Goal: Task Accomplishment & Management: Complete application form

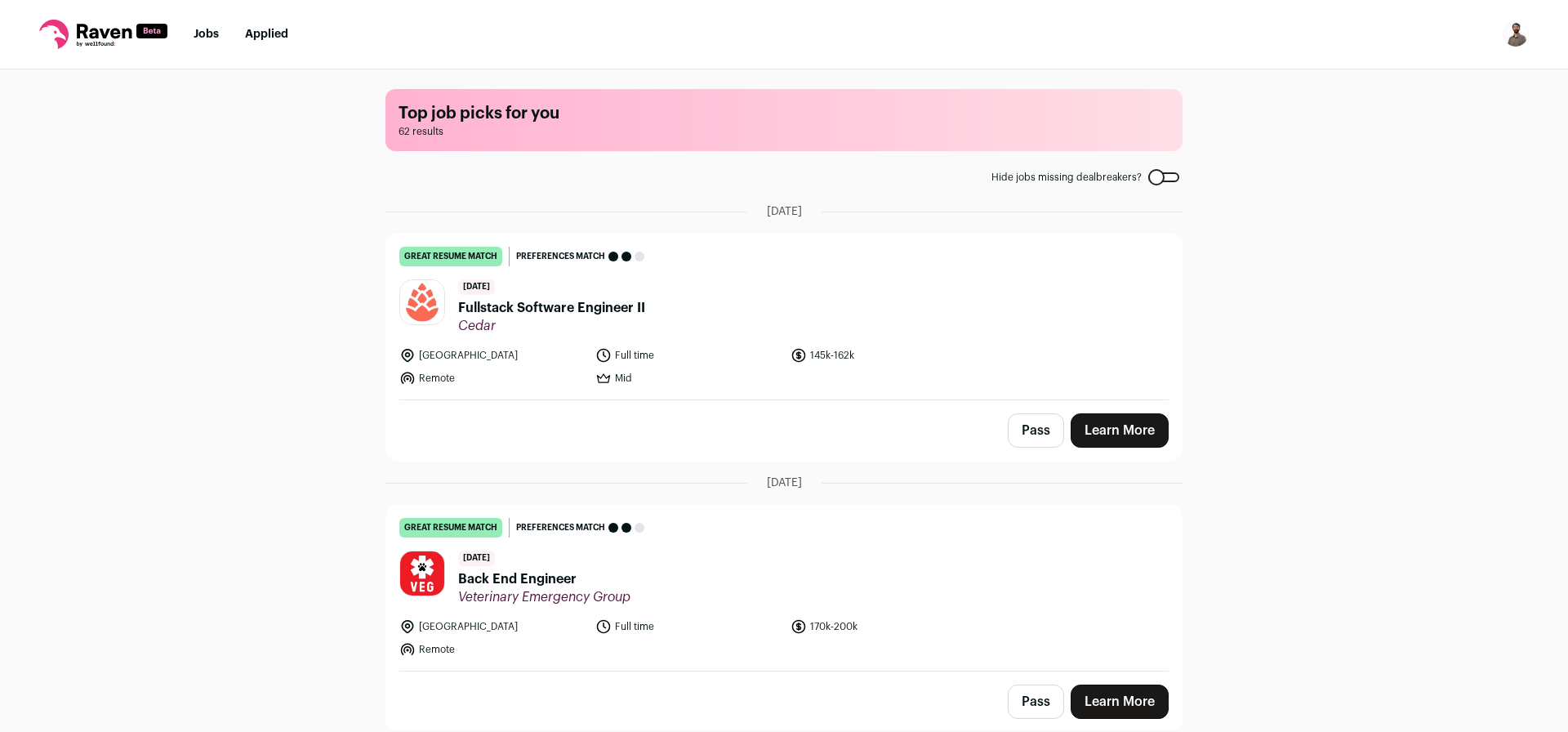
click at [582, 311] on span "Fullstack Software Engineer II" at bounding box center [551, 307] width 187 height 19
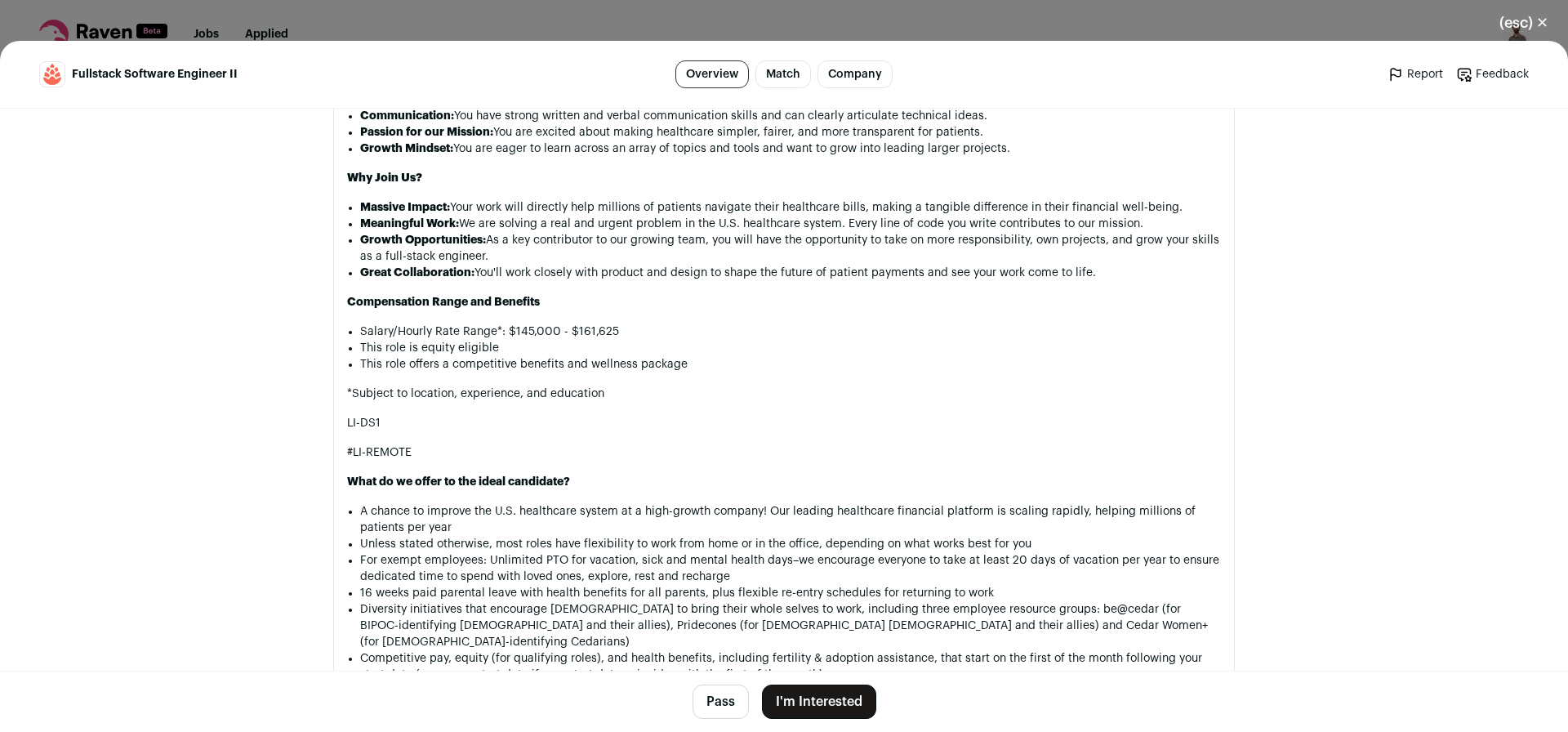
scroll to position [1651, 0]
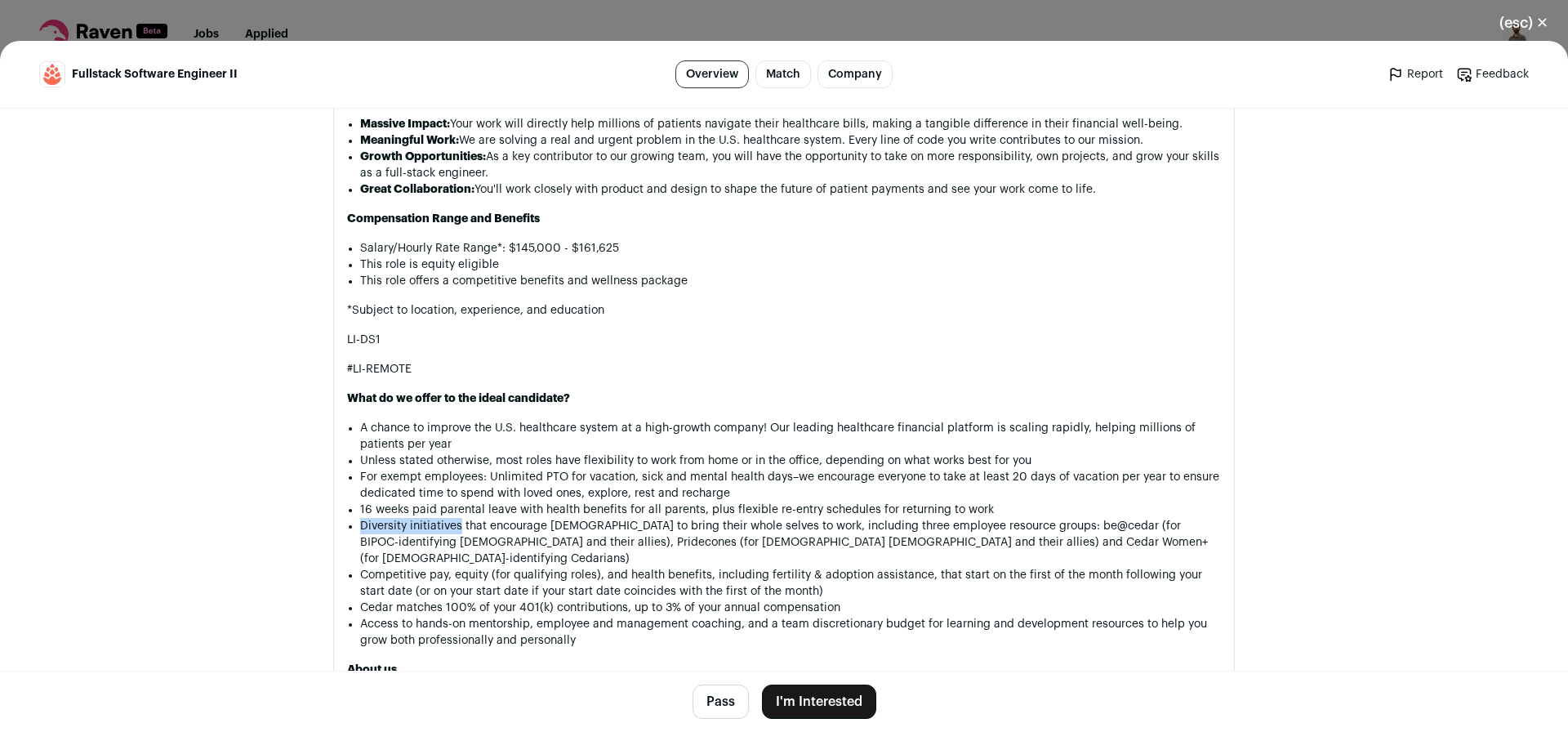
drag, startPoint x: 455, startPoint y: 529, endPoint x: 345, endPoint y: 524, distance: 110.1
click at [360, 524] on li "Diversity initiatives that encourage Cedarians to bring their whole selves to w…" at bounding box center [790, 542] width 860 height 49
copy li "Diversity initiatives"
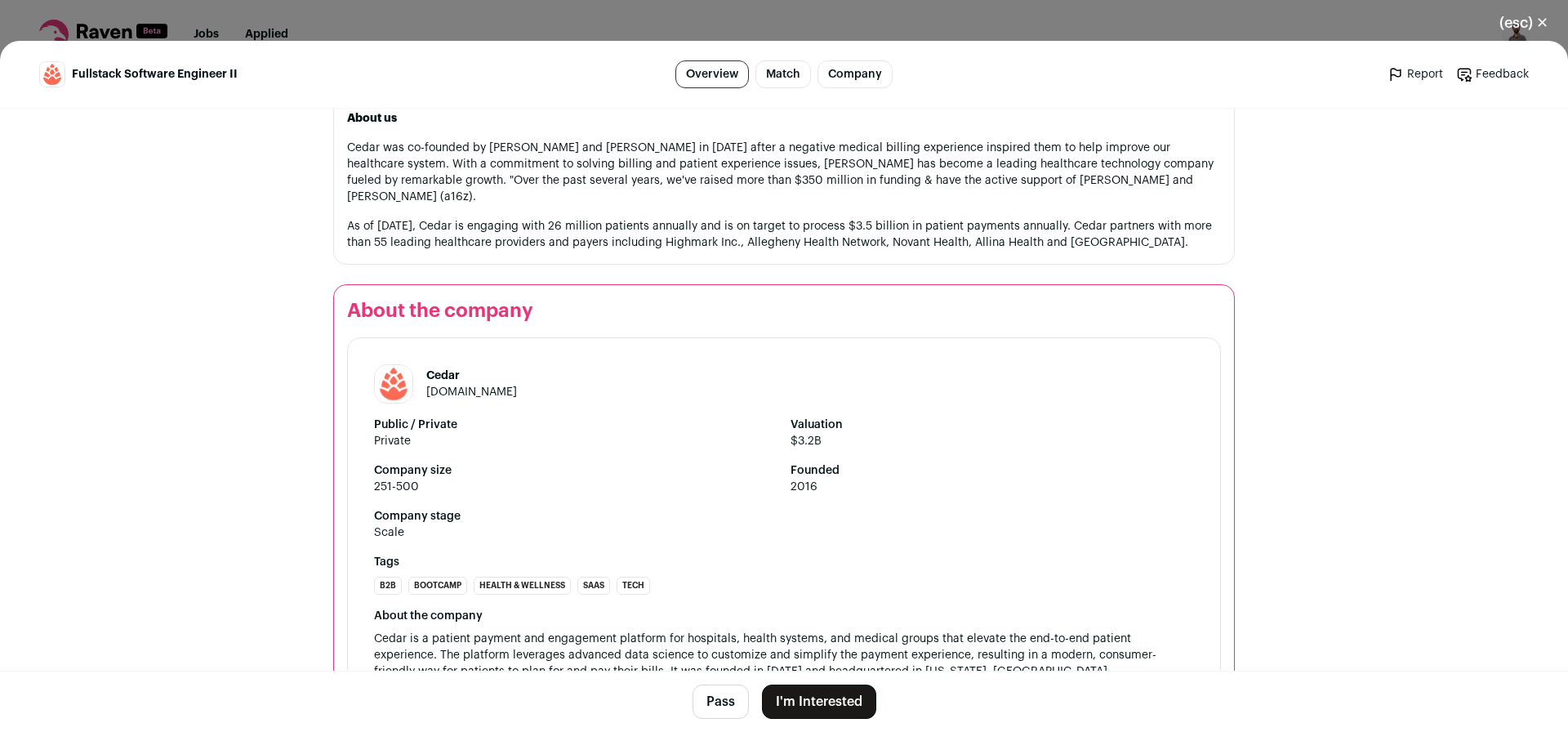
scroll to position [2239, 0]
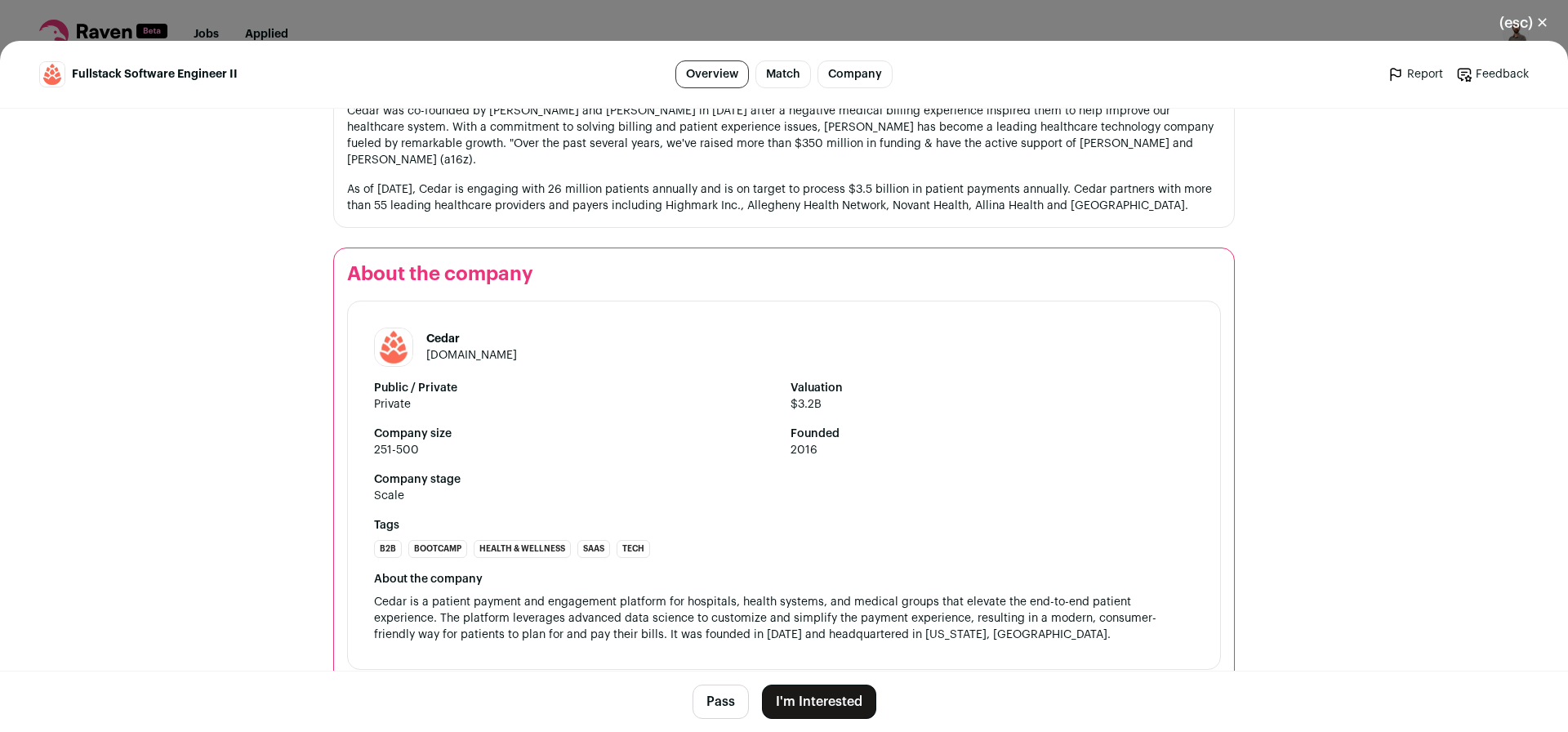
click at [830, 694] on button "I'm Interested" at bounding box center [819, 701] width 114 height 34
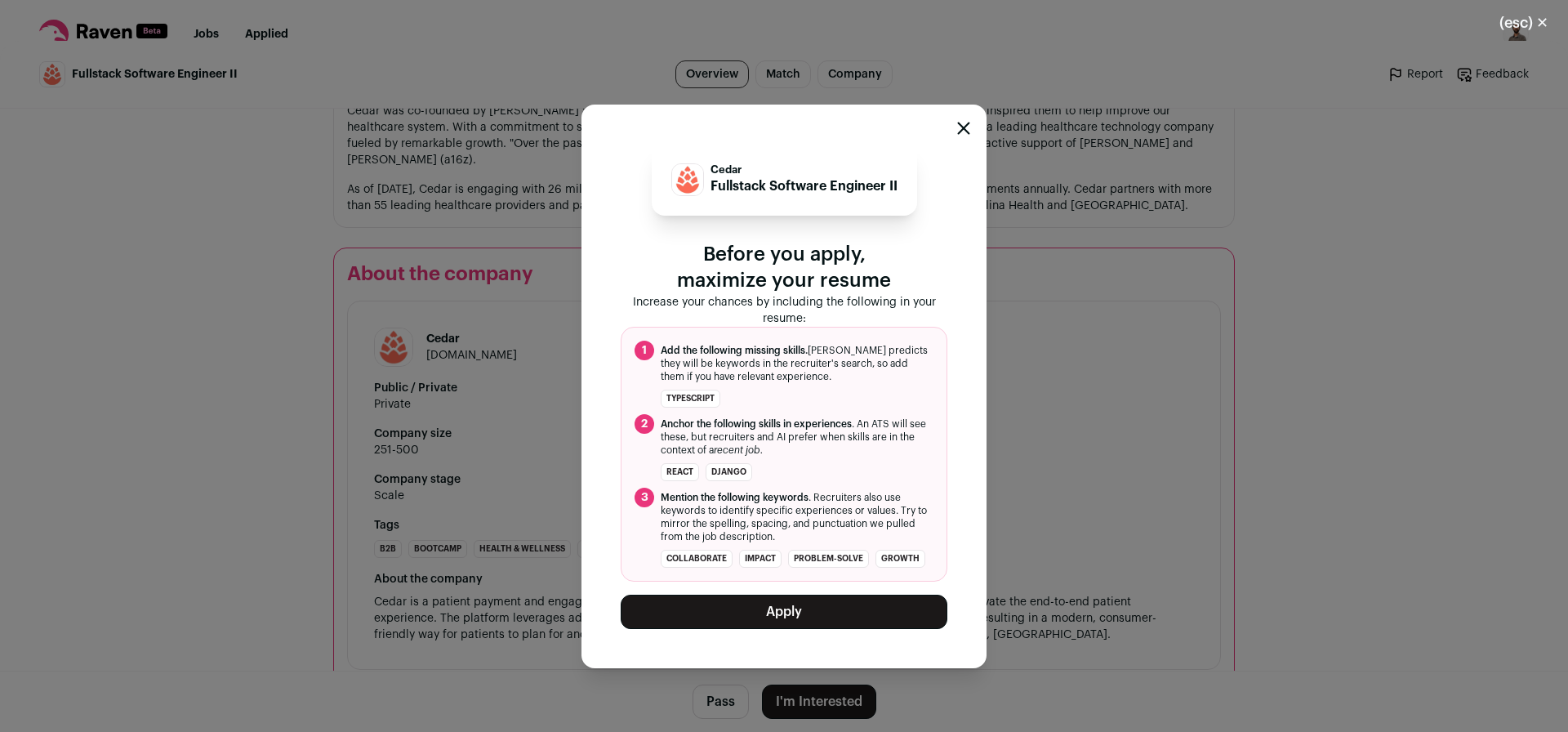
click at [841, 627] on button "Apply" at bounding box center [783, 611] width 327 height 34
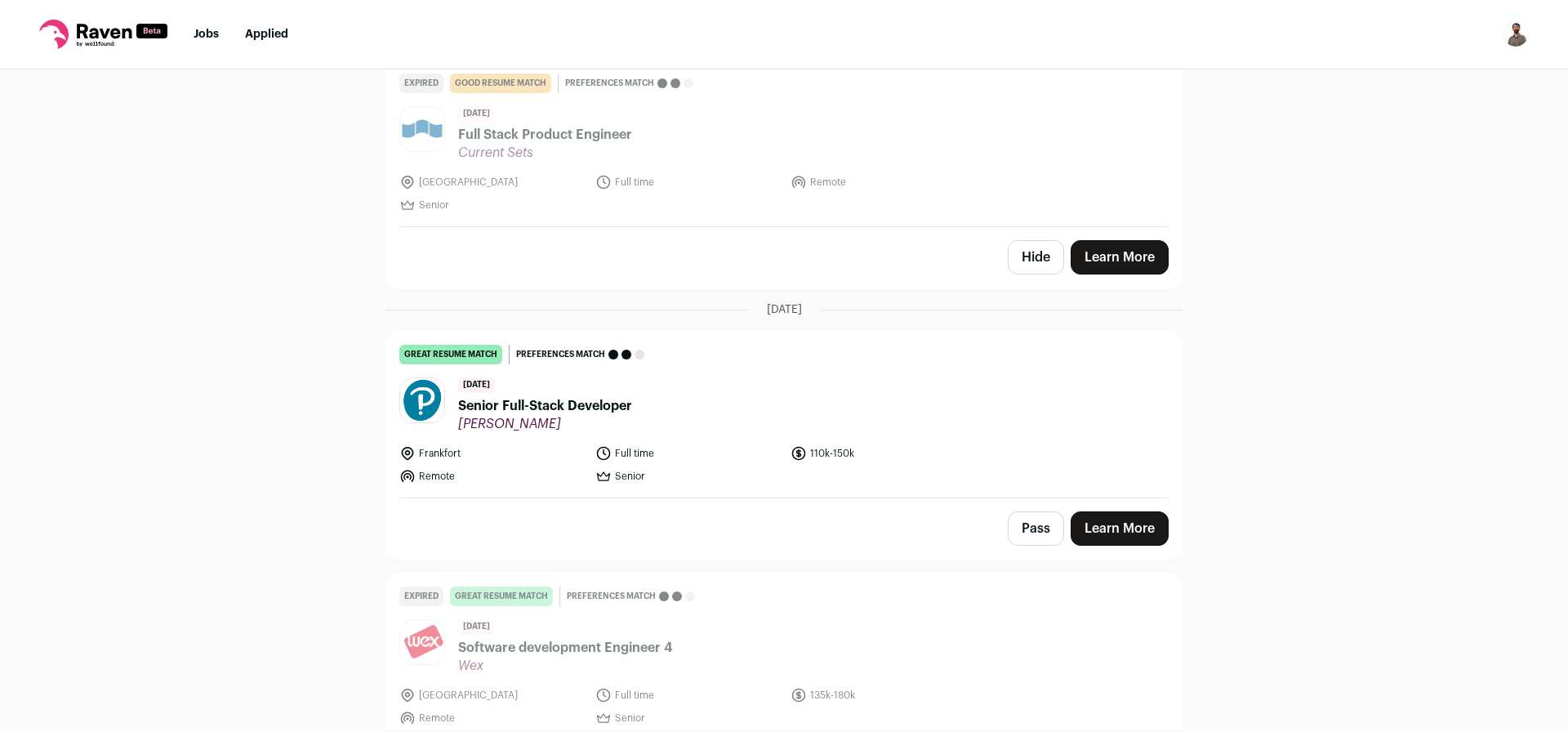
scroll to position [196, 0]
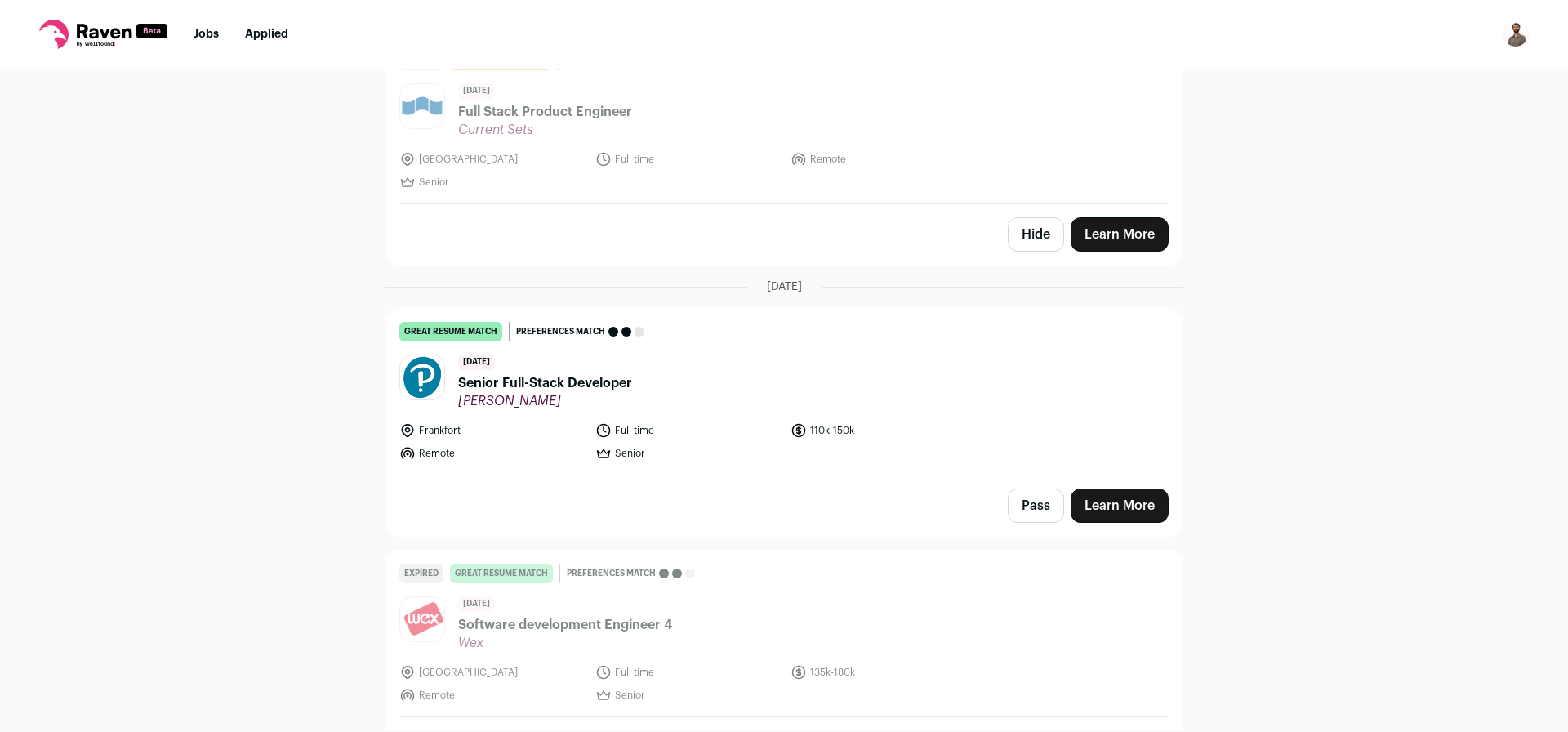
click at [1017, 510] on button "Pass" at bounding box center [1035, 505] width 56 height 34
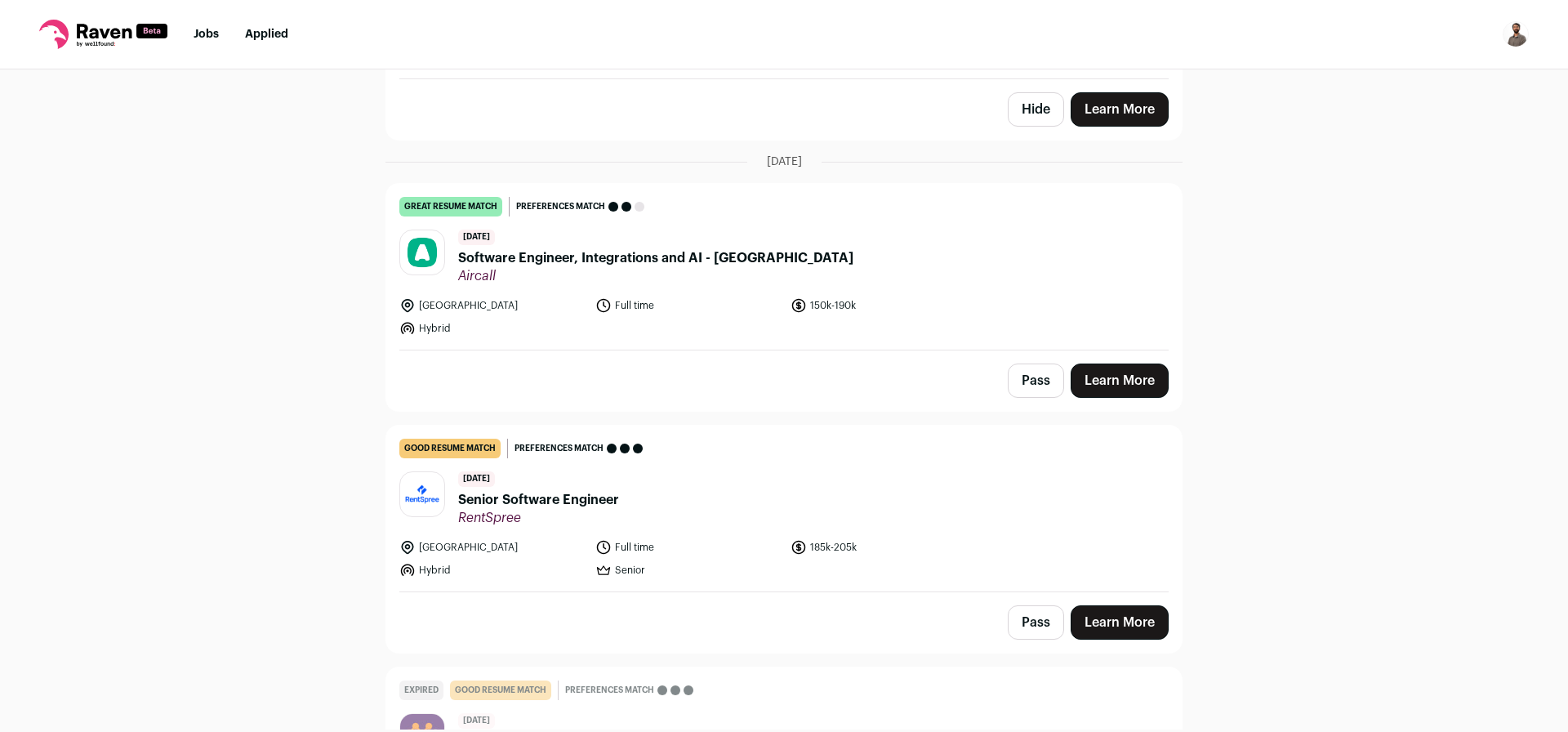
scroll to position [1372, 0]
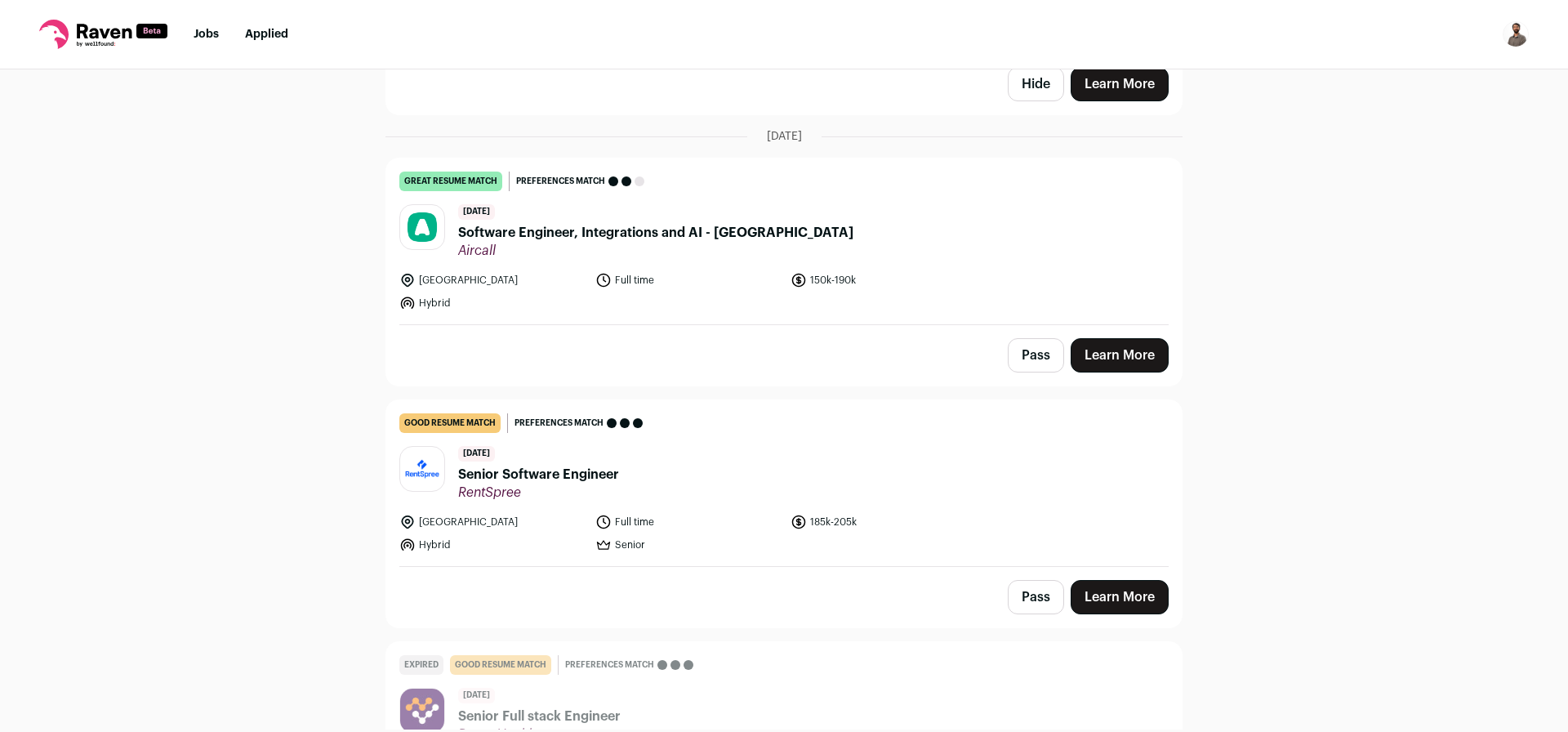
click at [646, 228] on span "Software Engineer, Integrations and AI - [GEOGRAPHIC_DATA]" at bounding box center [656, 233] width 395 height 19
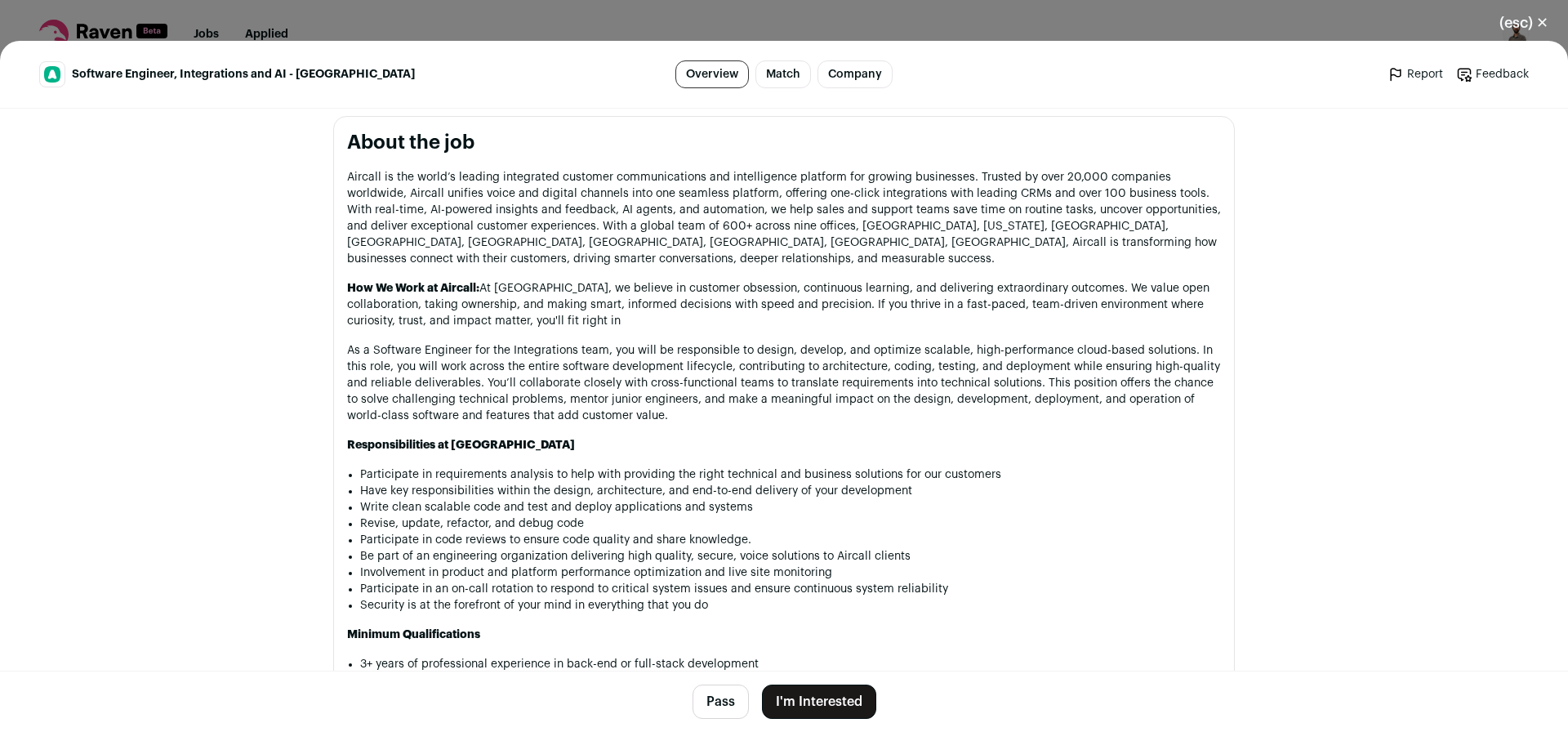
scroll to position [882, 0]
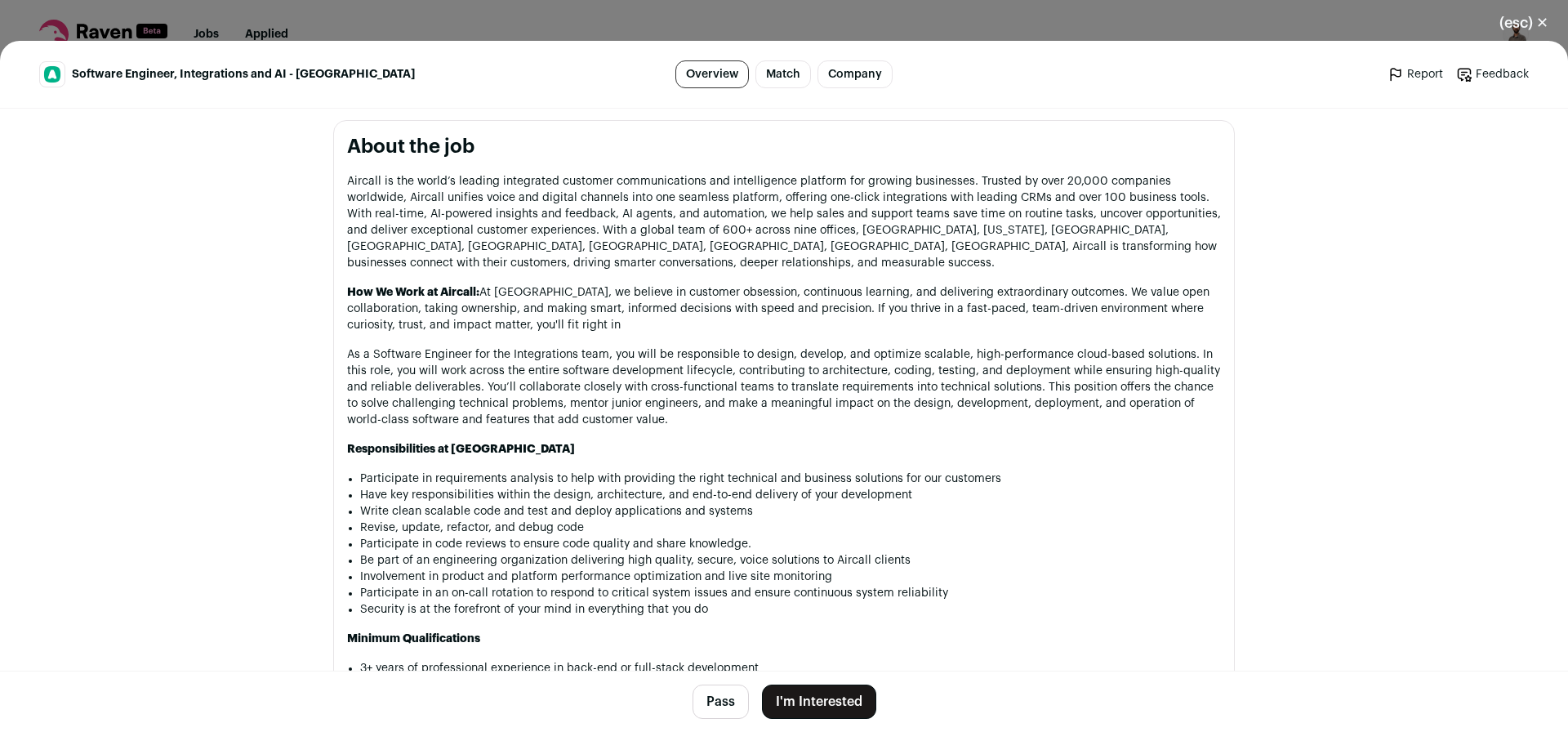
click at [702, 698] on button "Pass" at bounding box center [720, 701] width 56 height 34
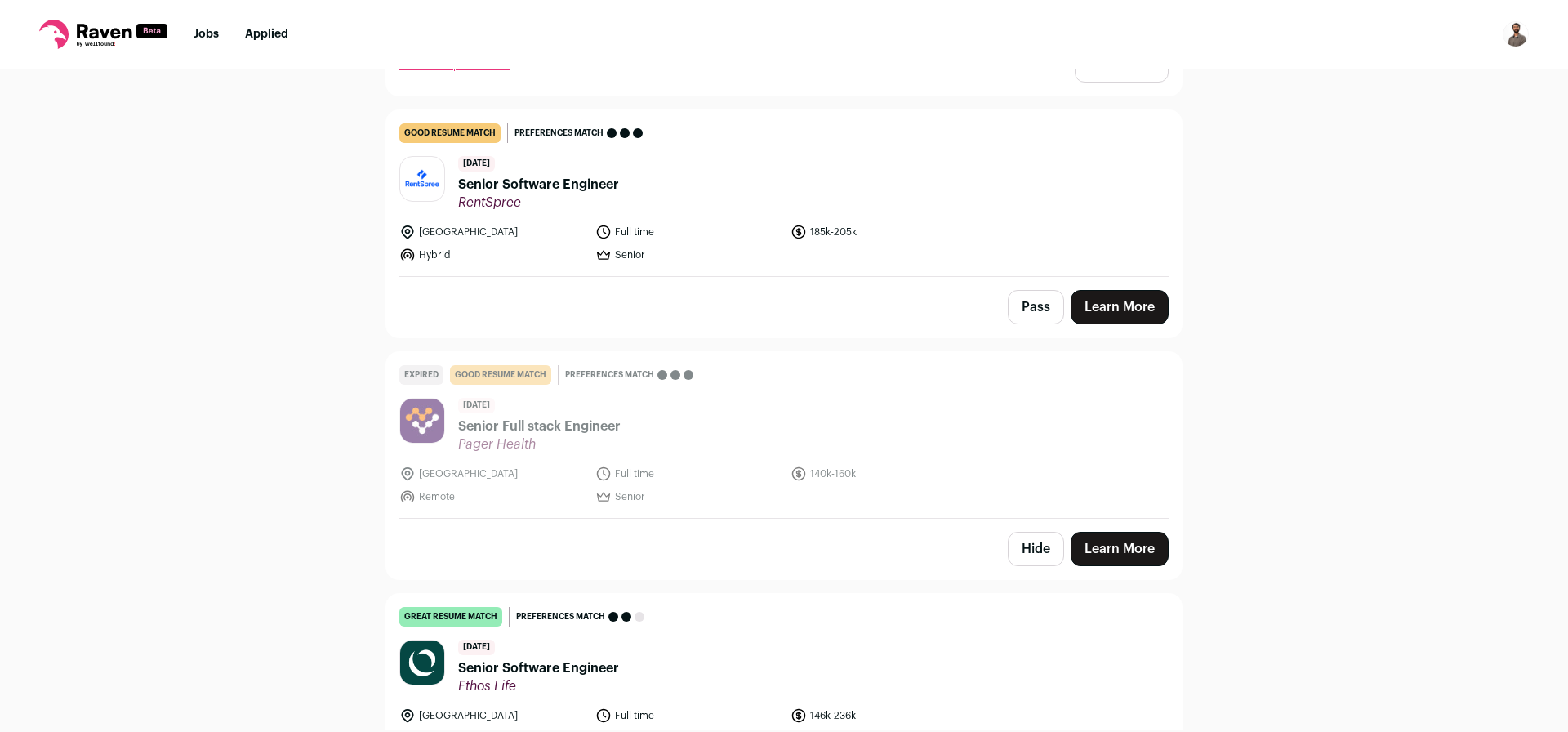
scroll to position [2427, 0]
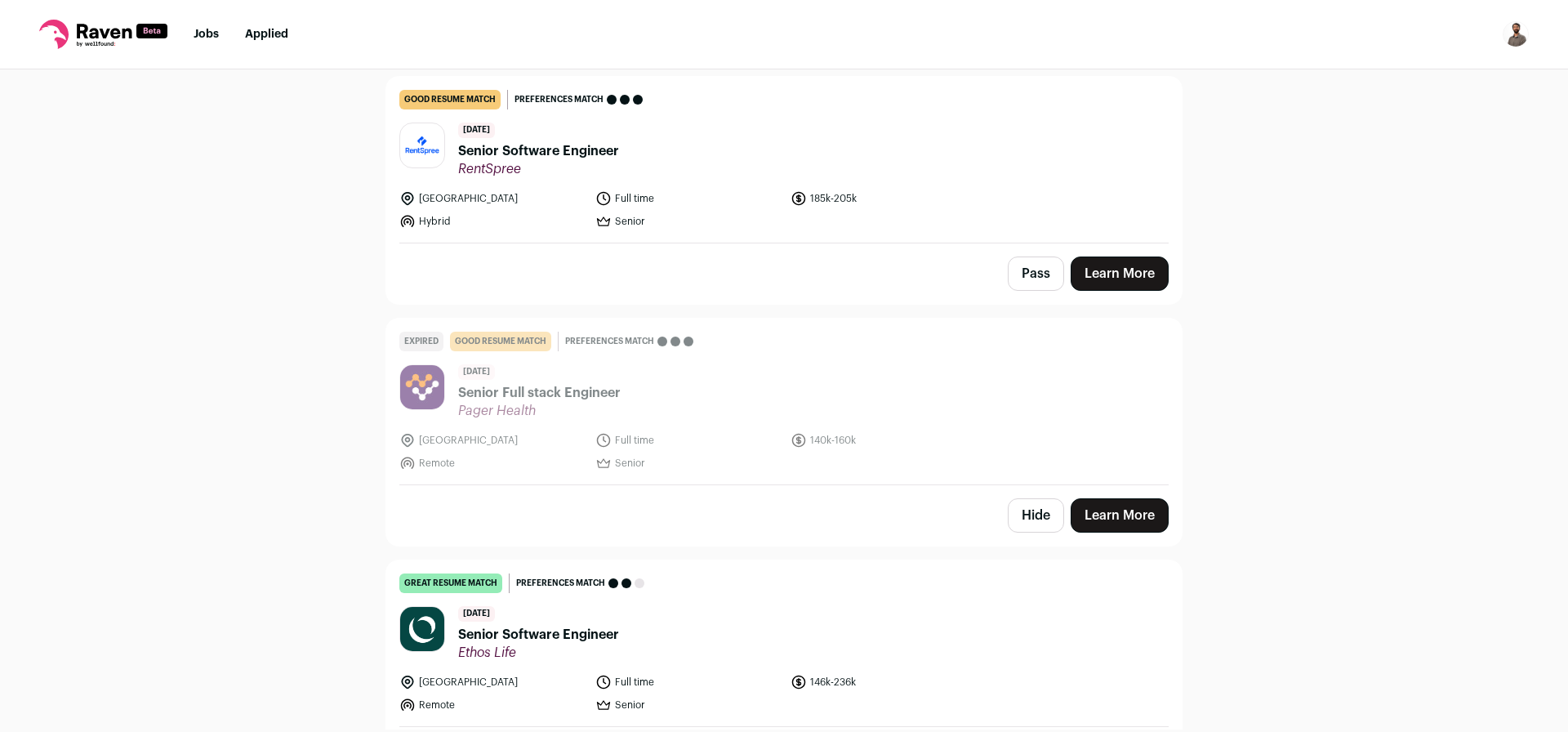
click at [554, 150] on span "Senior Software Engineer" at bounding box center [539, 150] width 161 height 19
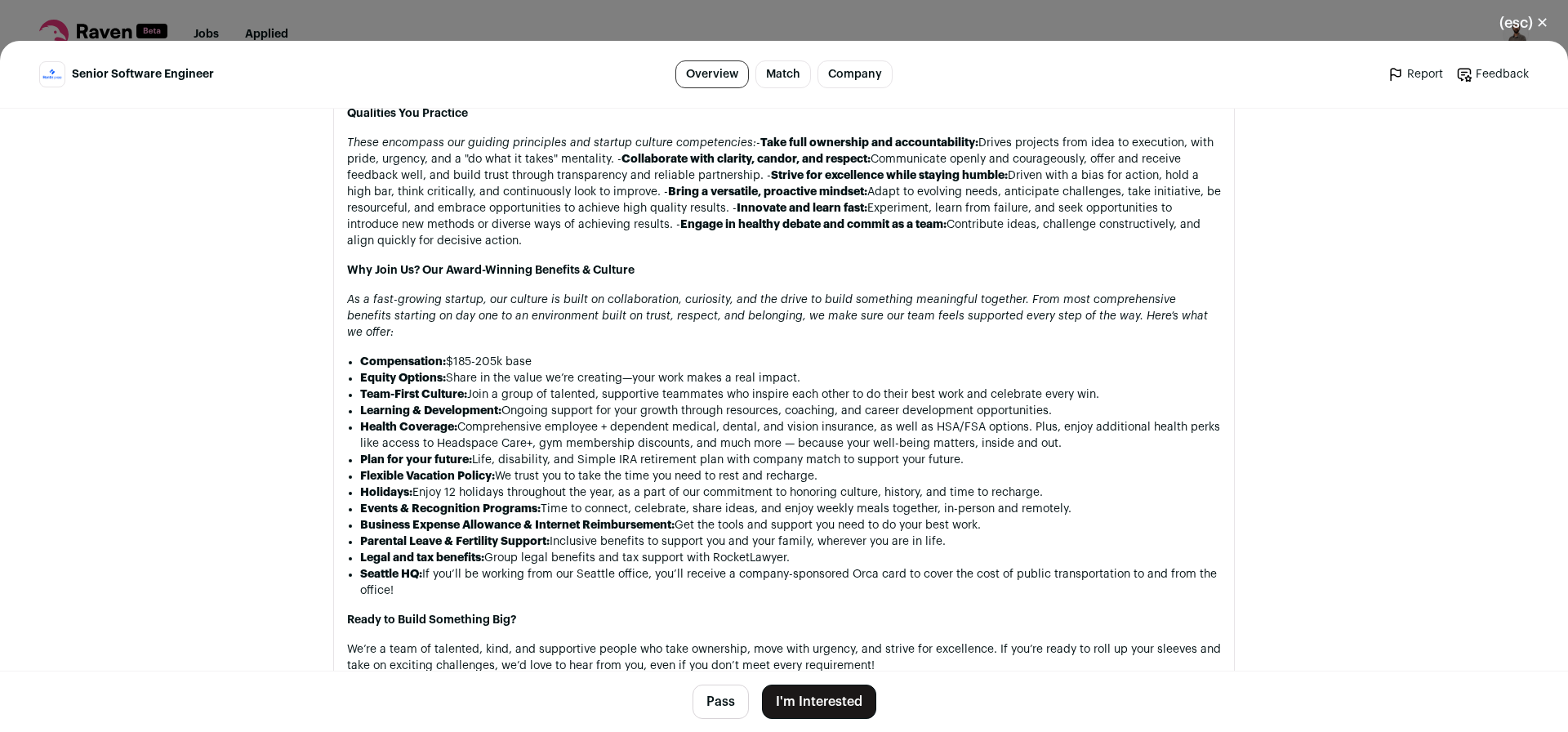
scroll to position [1764, 0]
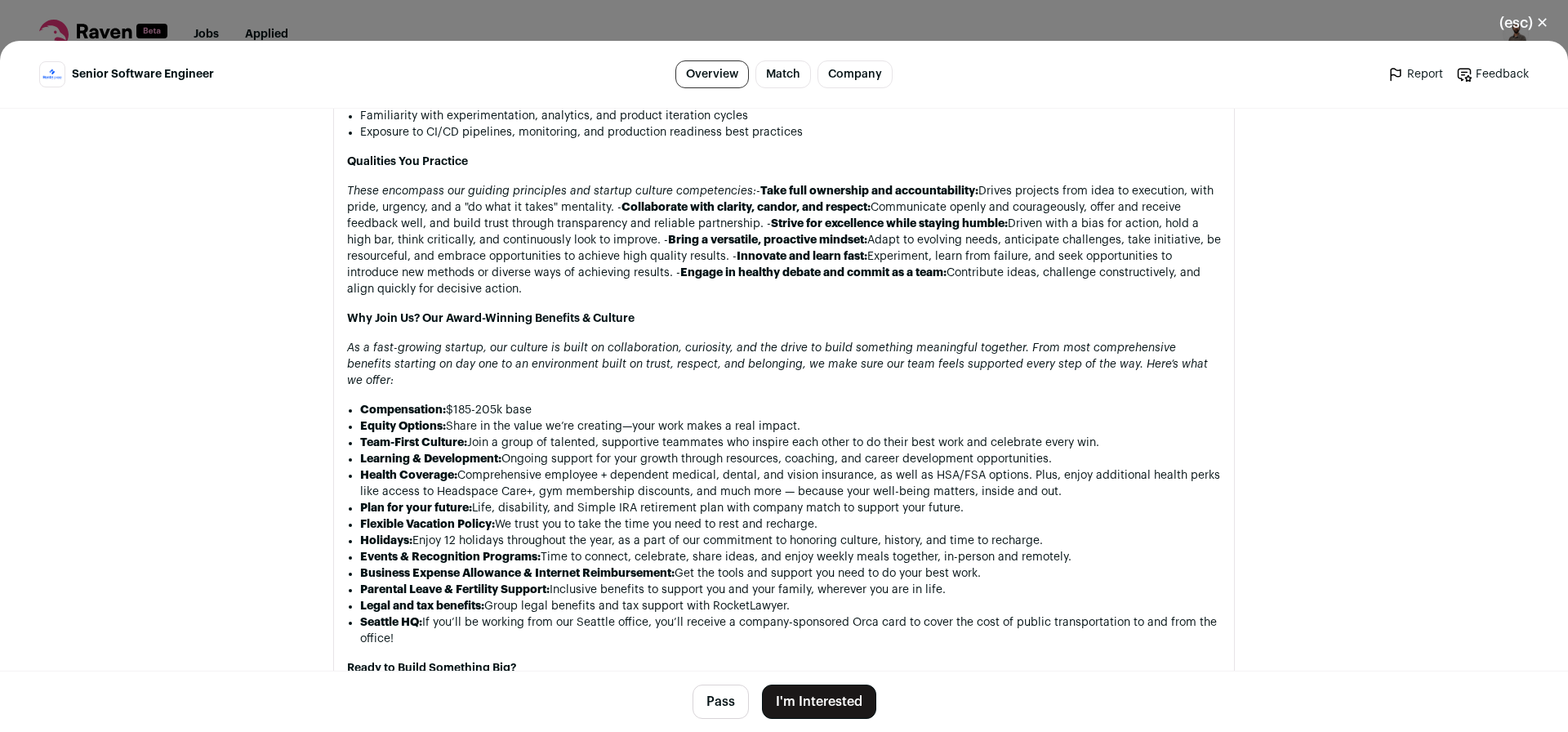
click at [710, 705] on button "Pass" at bounding box center [720, 701] width 56 height 34
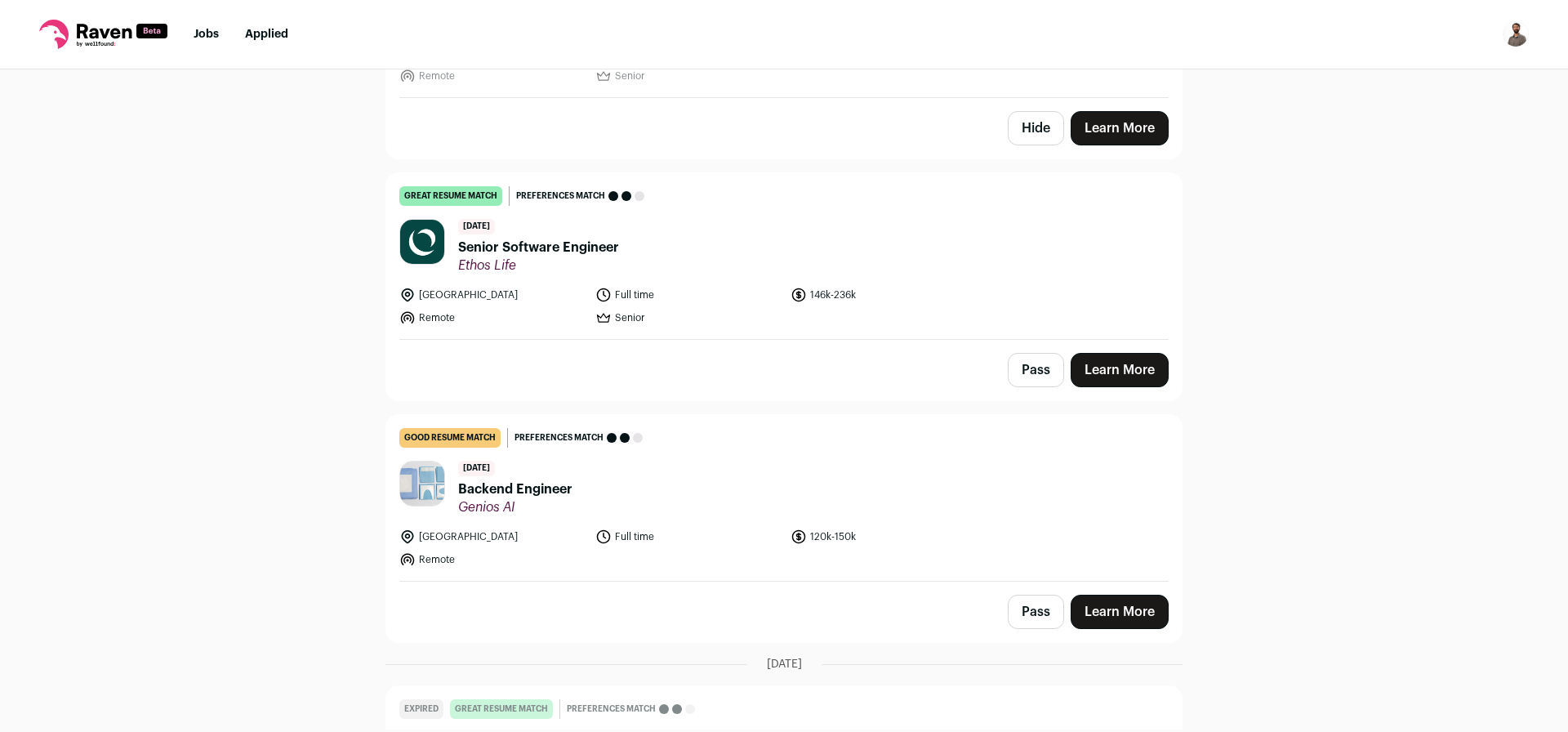
scroll to position [2819, 0]
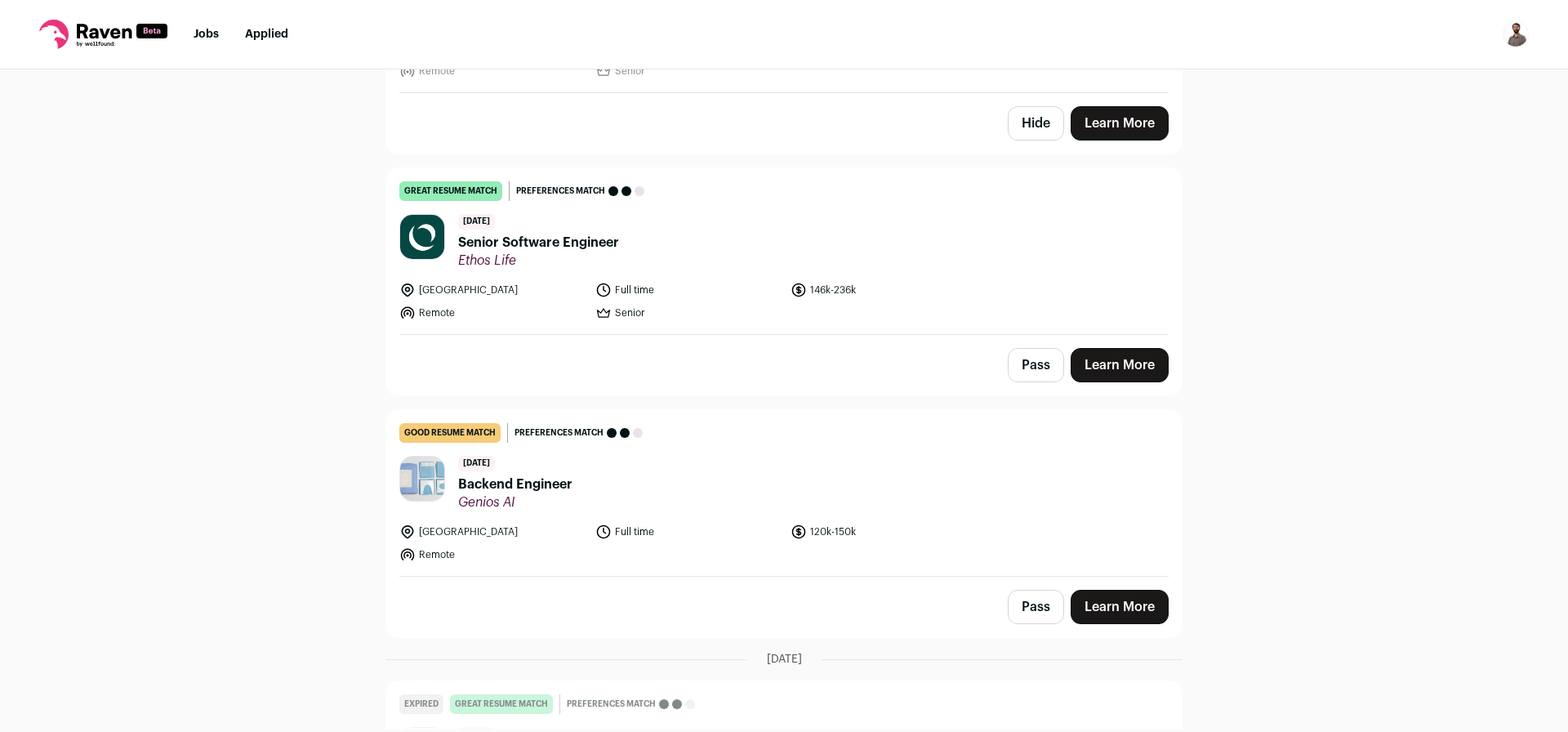
click at [550, 240] on span "Senior Software Engineer" at bounding box center [539, 242] width 161 height 19
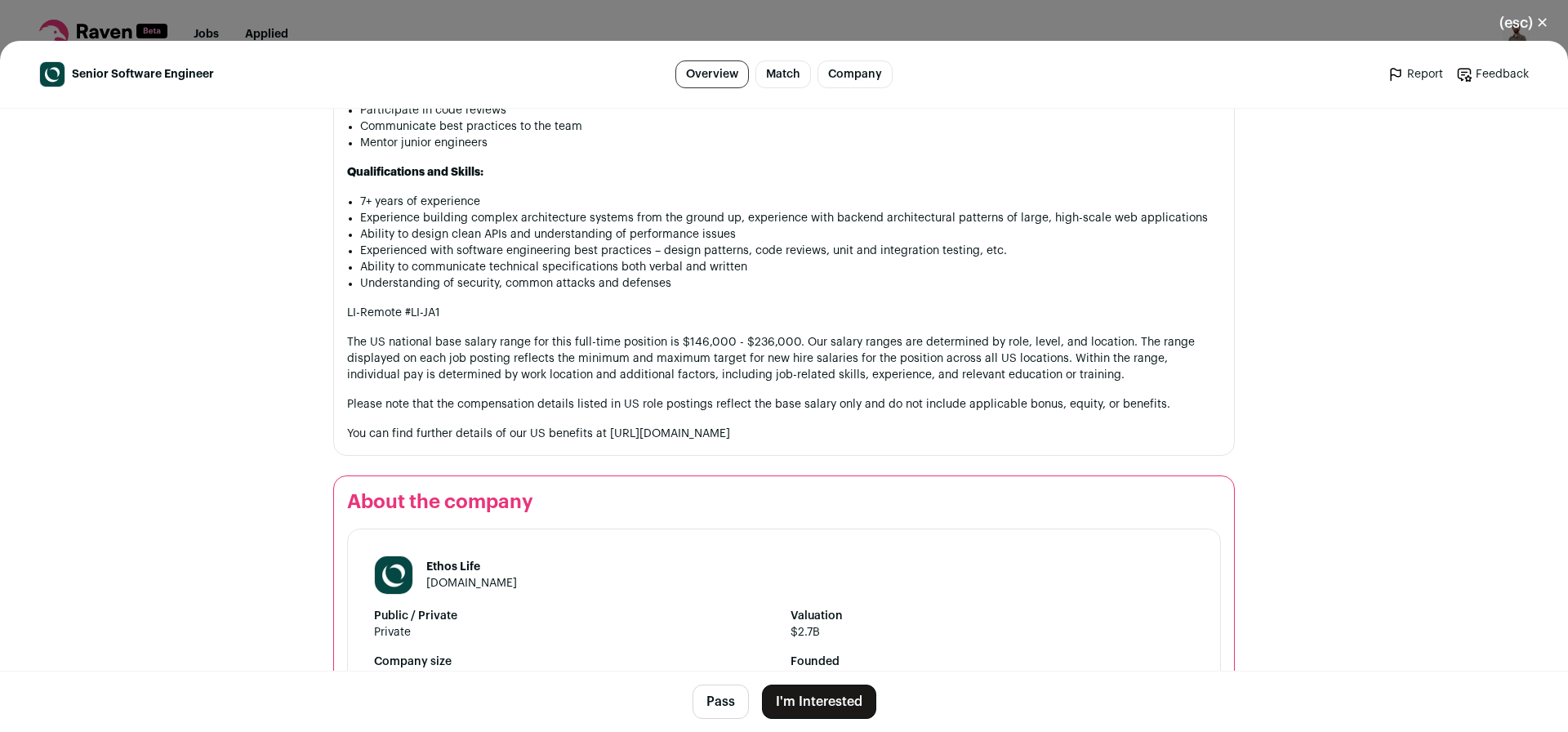
scroll to position [1078, 0]
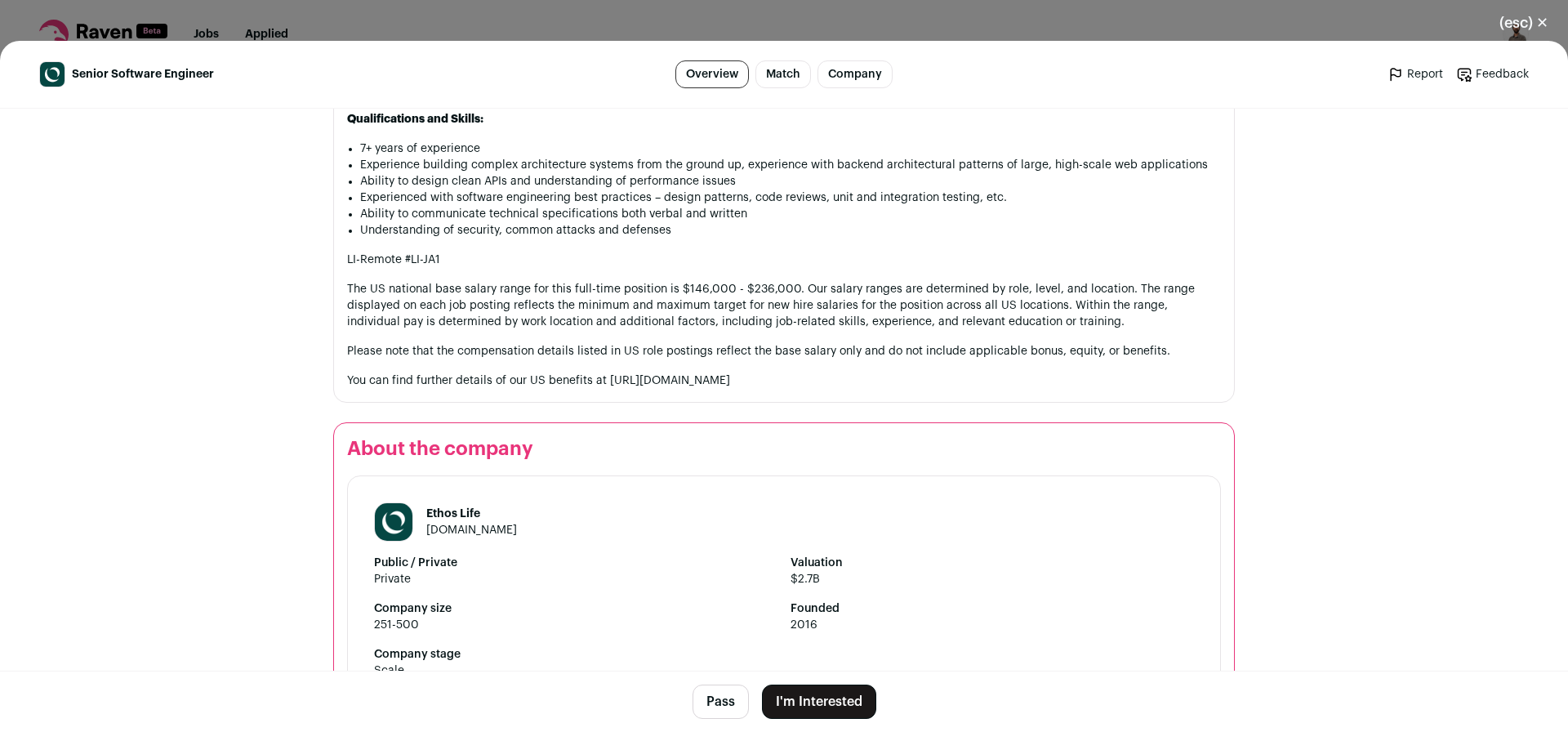
click at [721, 711] on button "Pass" at bounding box center [720, 701] width 56 height 34
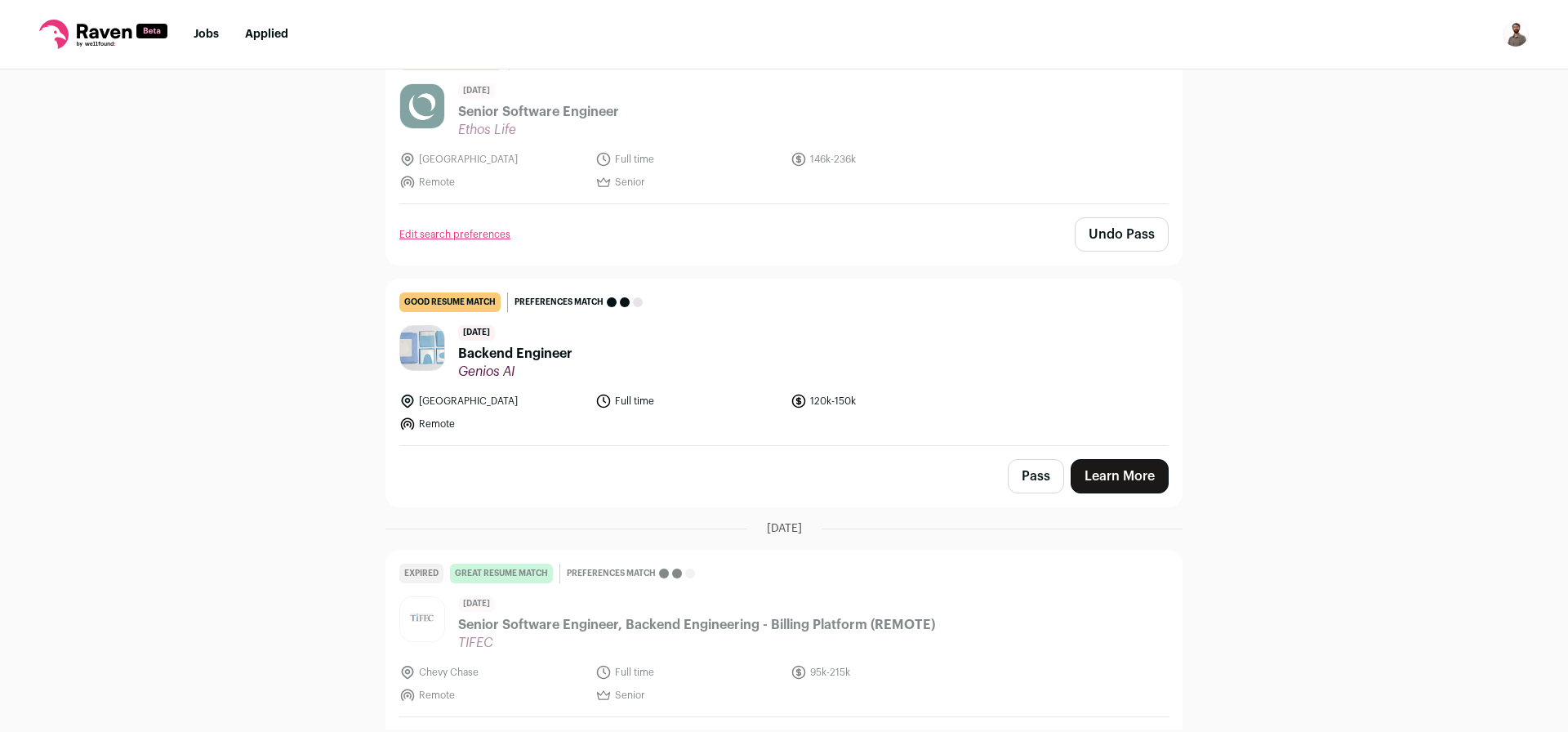
scroll to position [3014, 0]
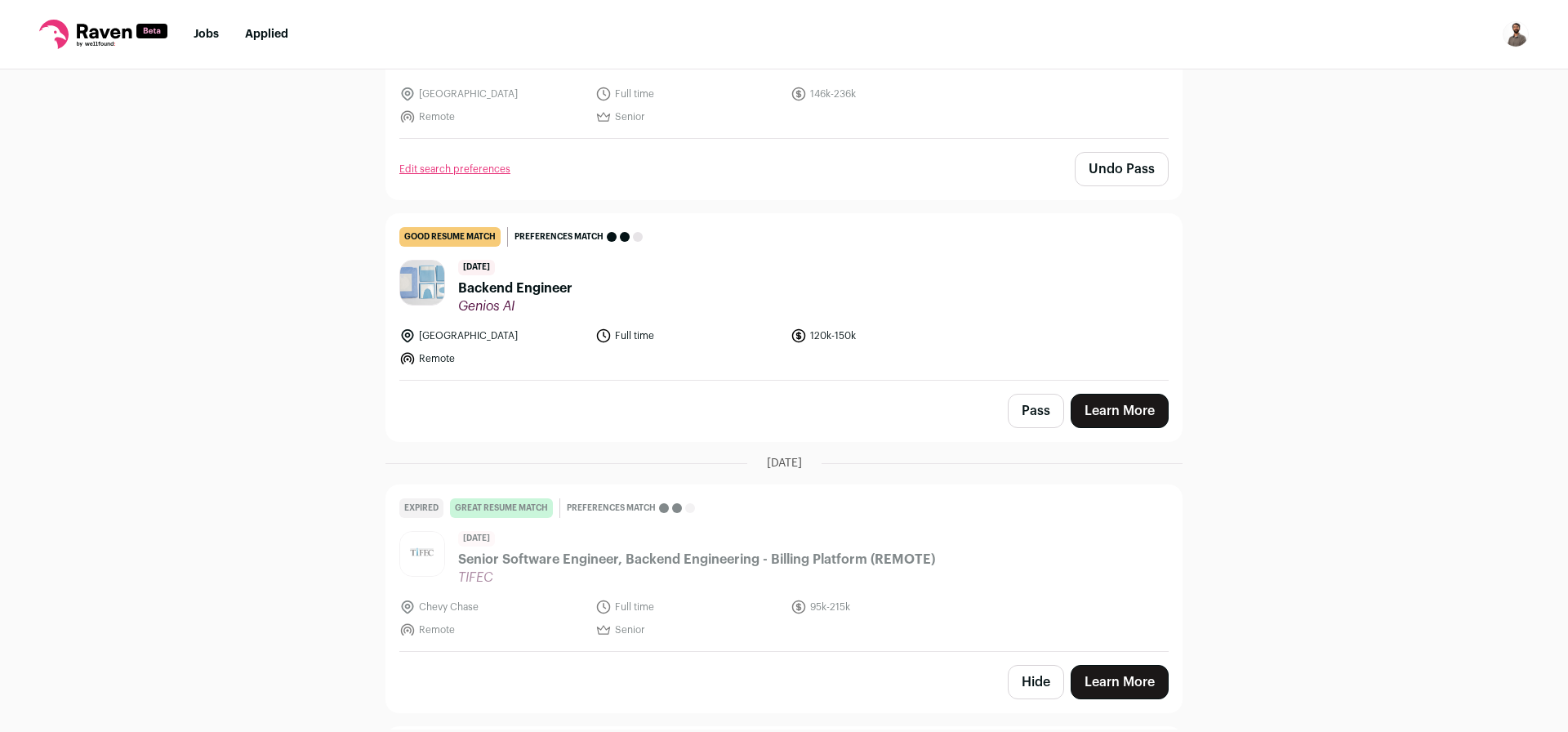
click at [546, 286] on span "Backend Engineer" at bounding box center [515, 288] width 114 height 19
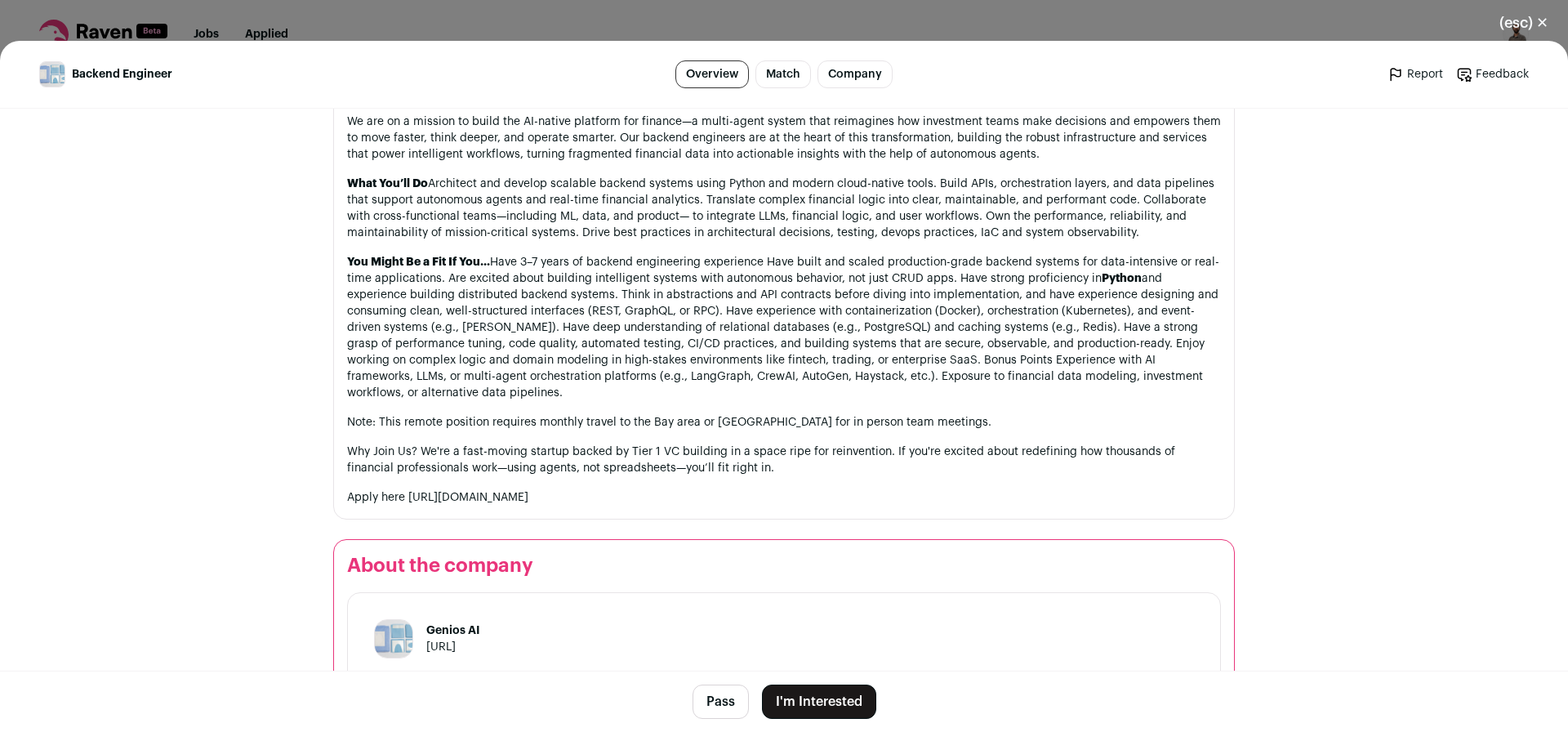
scroll to position [938, 0]
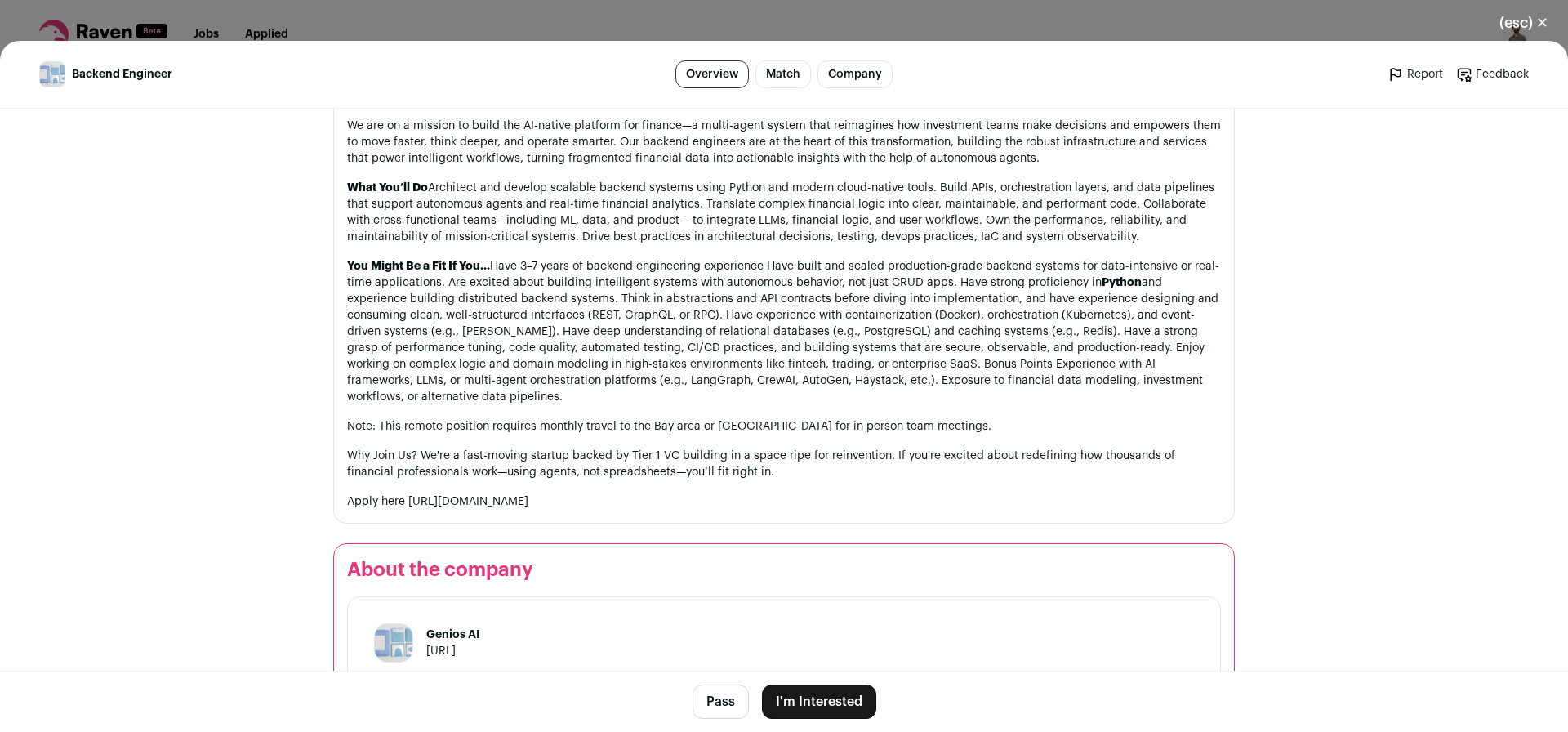
click at [707, 717] on button "Pass" at bounding box center [720, 701] width 56 height 34
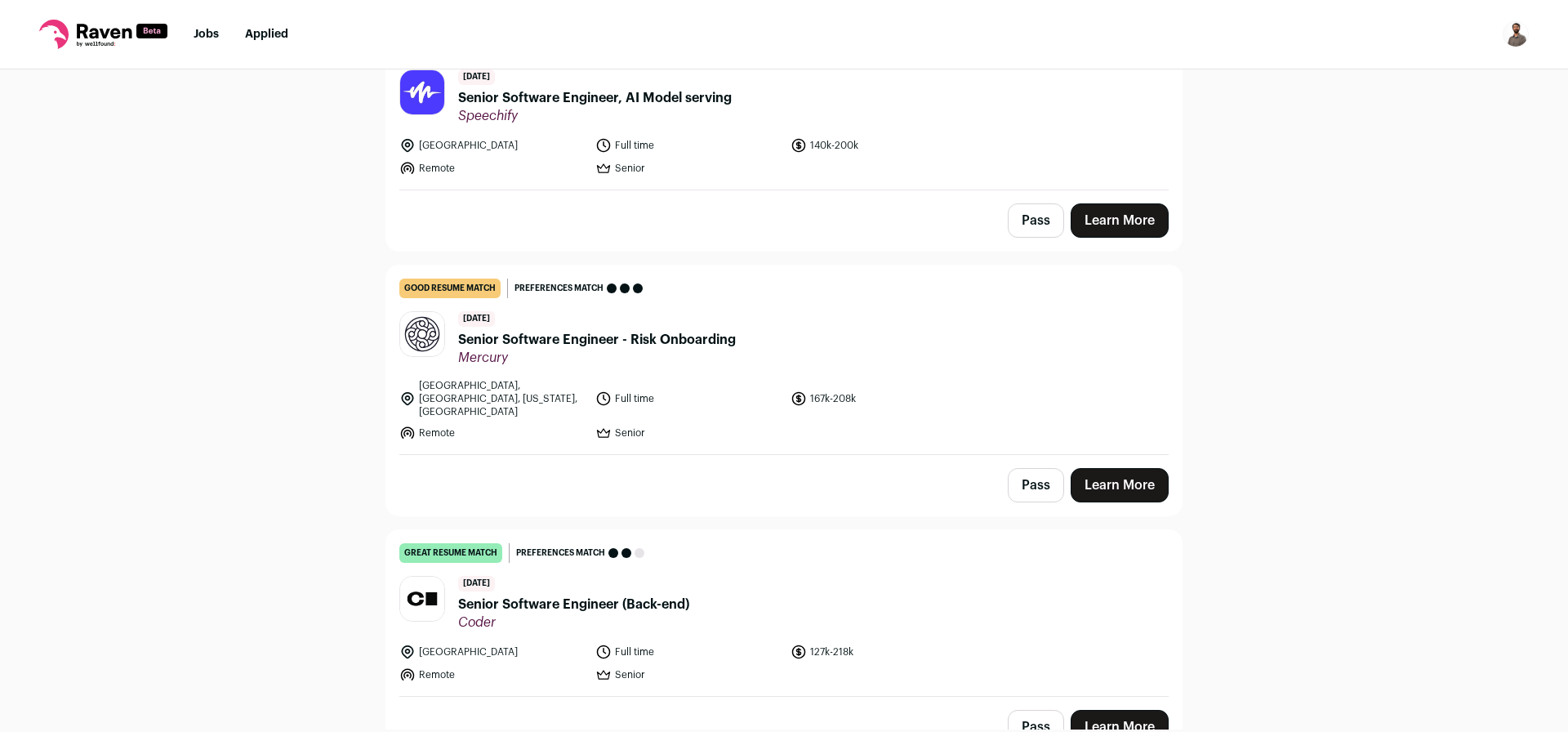
scroll to position [6173, 0]
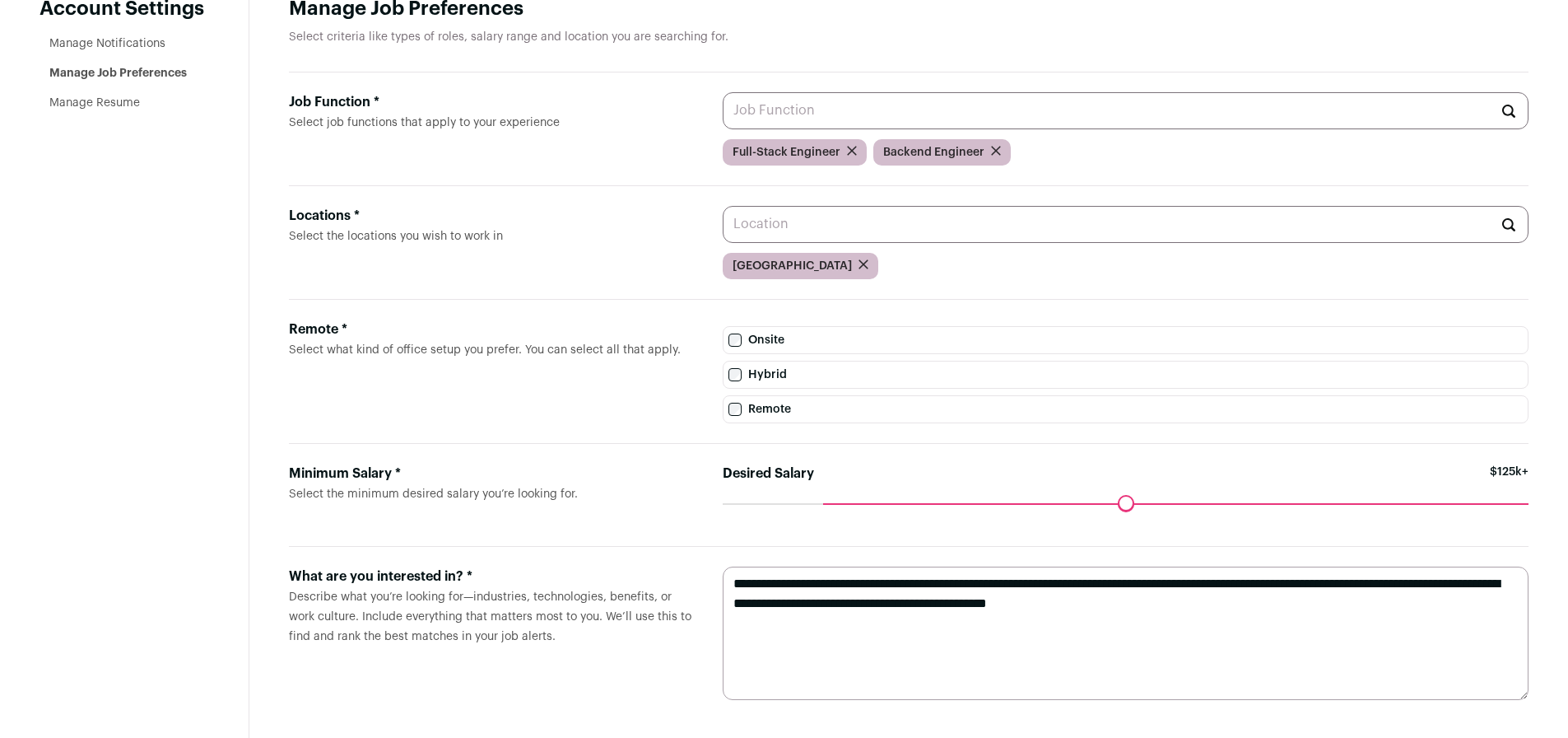
scroll to position [108, 0]
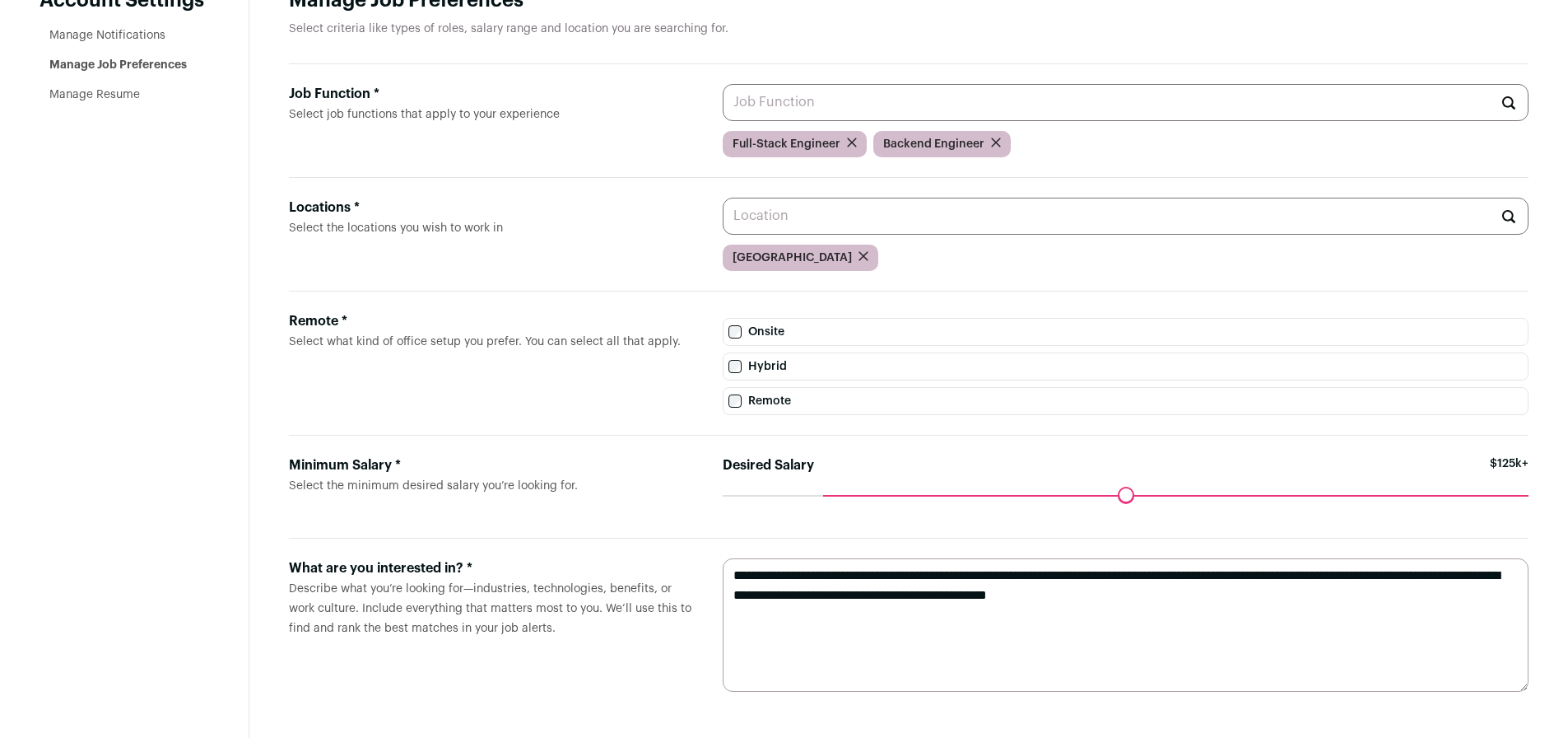
click at [1356, 597] on textarea "**********" at bounding box center [1125, 625] width 806 height 134
click at [1321, 611] on textarea "**********" at bounding box center [1125, 625] width 806 height 134
click at [1281, 584] on textarea "**********" at bounding box center [1125, 625] width 806 height 134
click at [1267, 598] on textarea "**********" at bounding box center [1125, 625] width 806 height 134
click at [1439, 598] on textarea "**********" at bounding box center [1125, 625] width 806 height 134
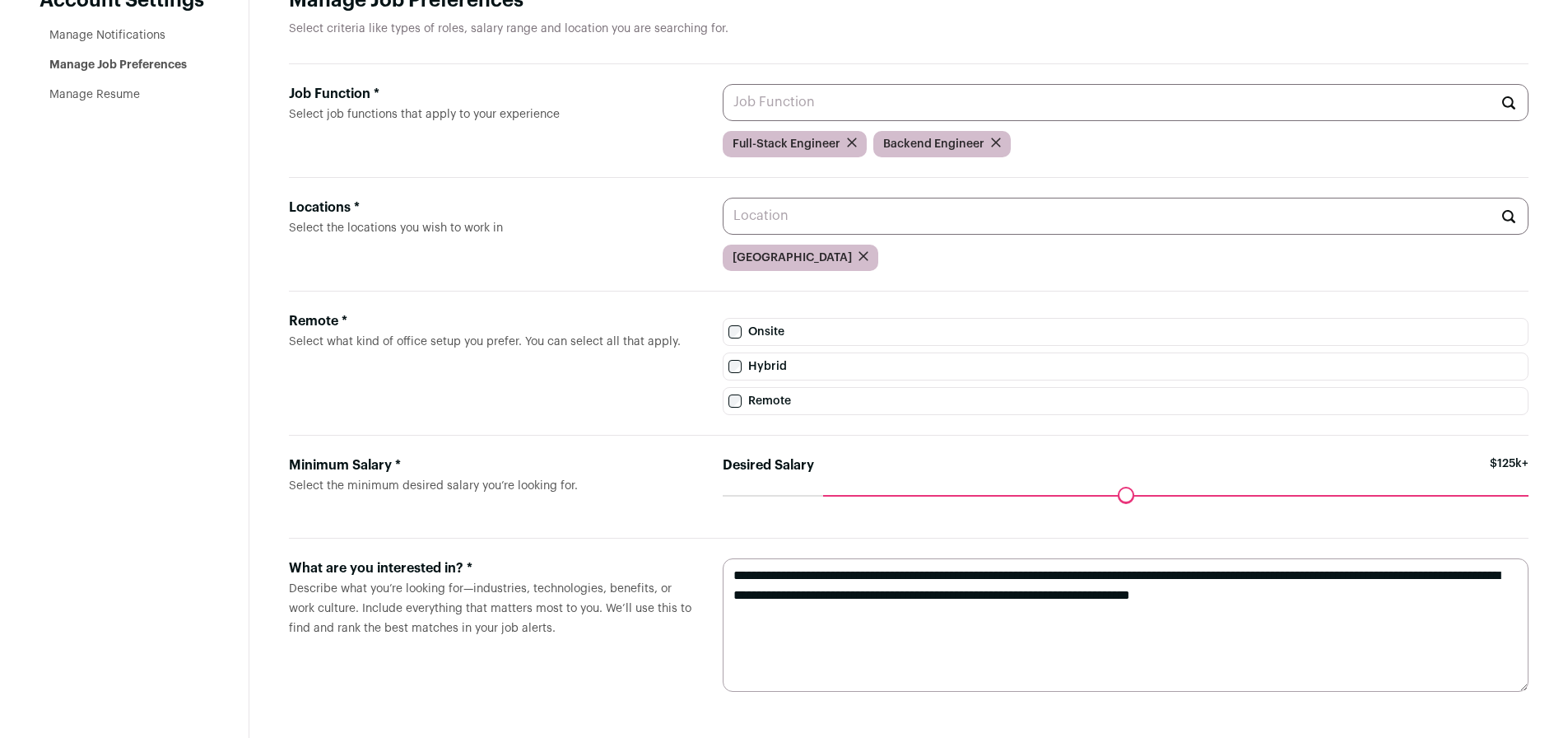
drag, startPoint x: 1422, startPoint y: 598, endPoint x: 1252, endPoint y: 588, distance: 170.3
click at [1252, 588] on textarea "**********" at bounding box center [1125, 625] width 806 height 134
click at [1274, 606] on textarea "**********" at bounding box center [1125, 625] width 806 height 134
type textarea "**********"
click at [564, 654] on label "What are you interested in? * Describe what you’re looking for—industries, tech…" at bounding box center [492, 625] width 407 height 134
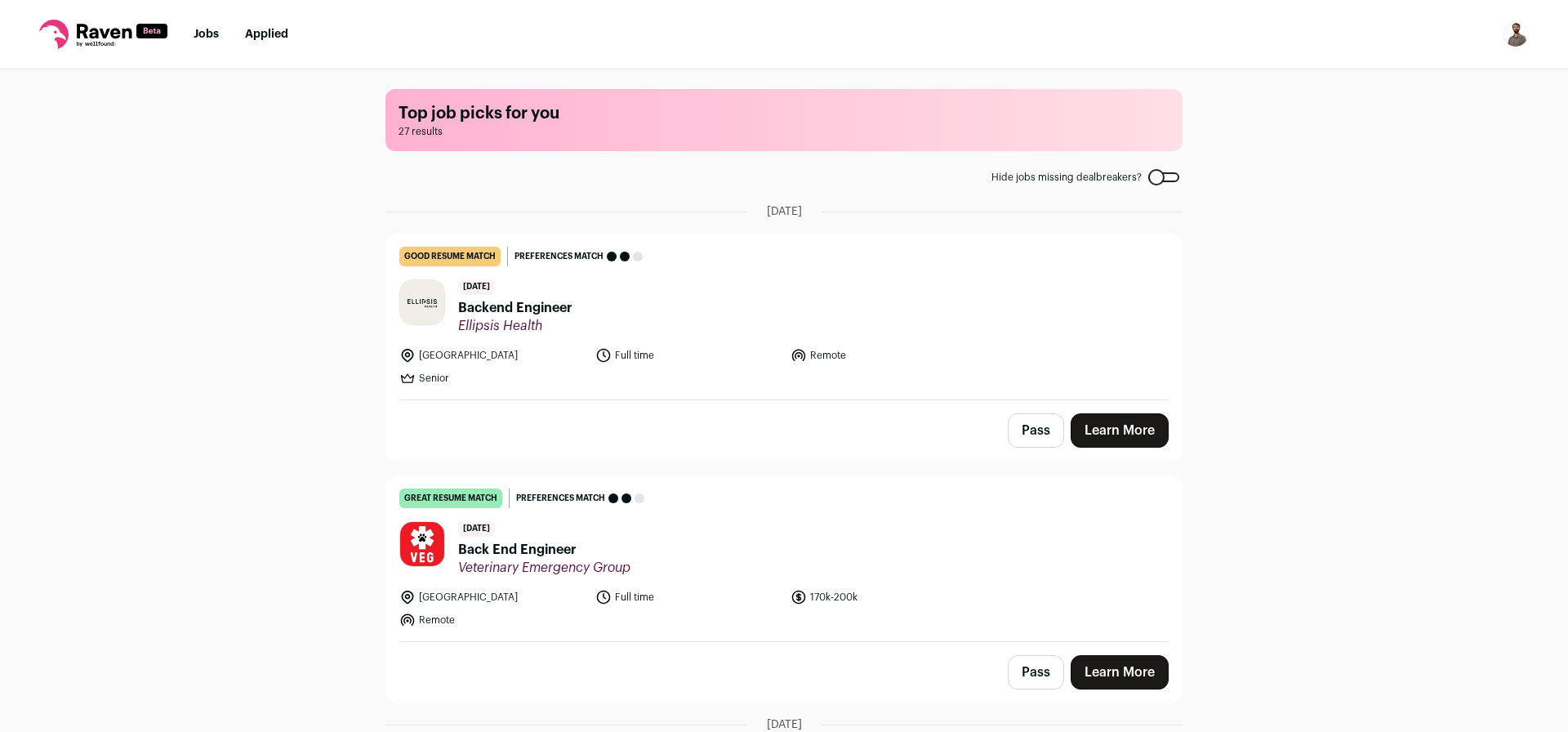
click at [533, 308] on span "Backend Engineer" at bounding box center [515, 307] width 114 height 19
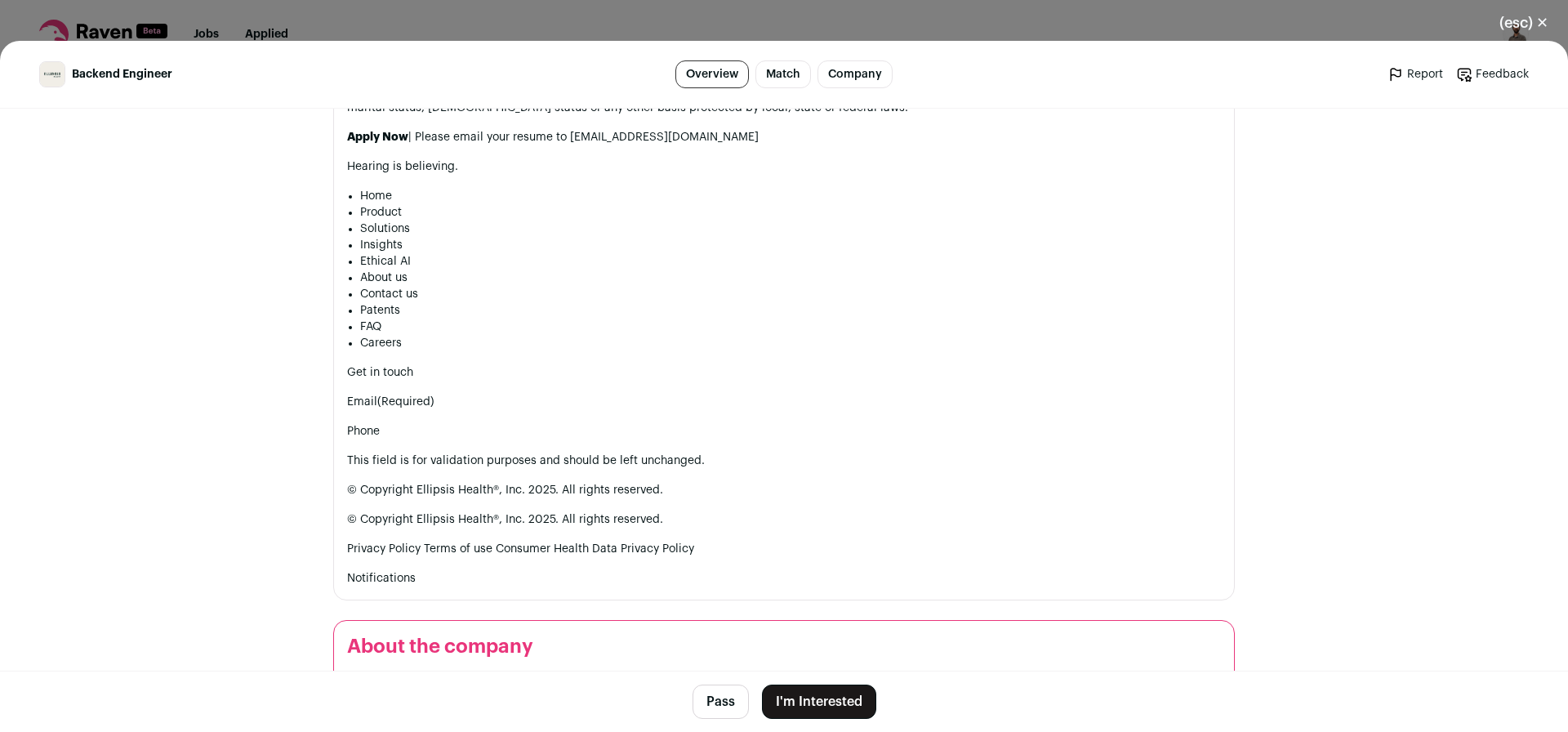
scroll to position [2043, 0]
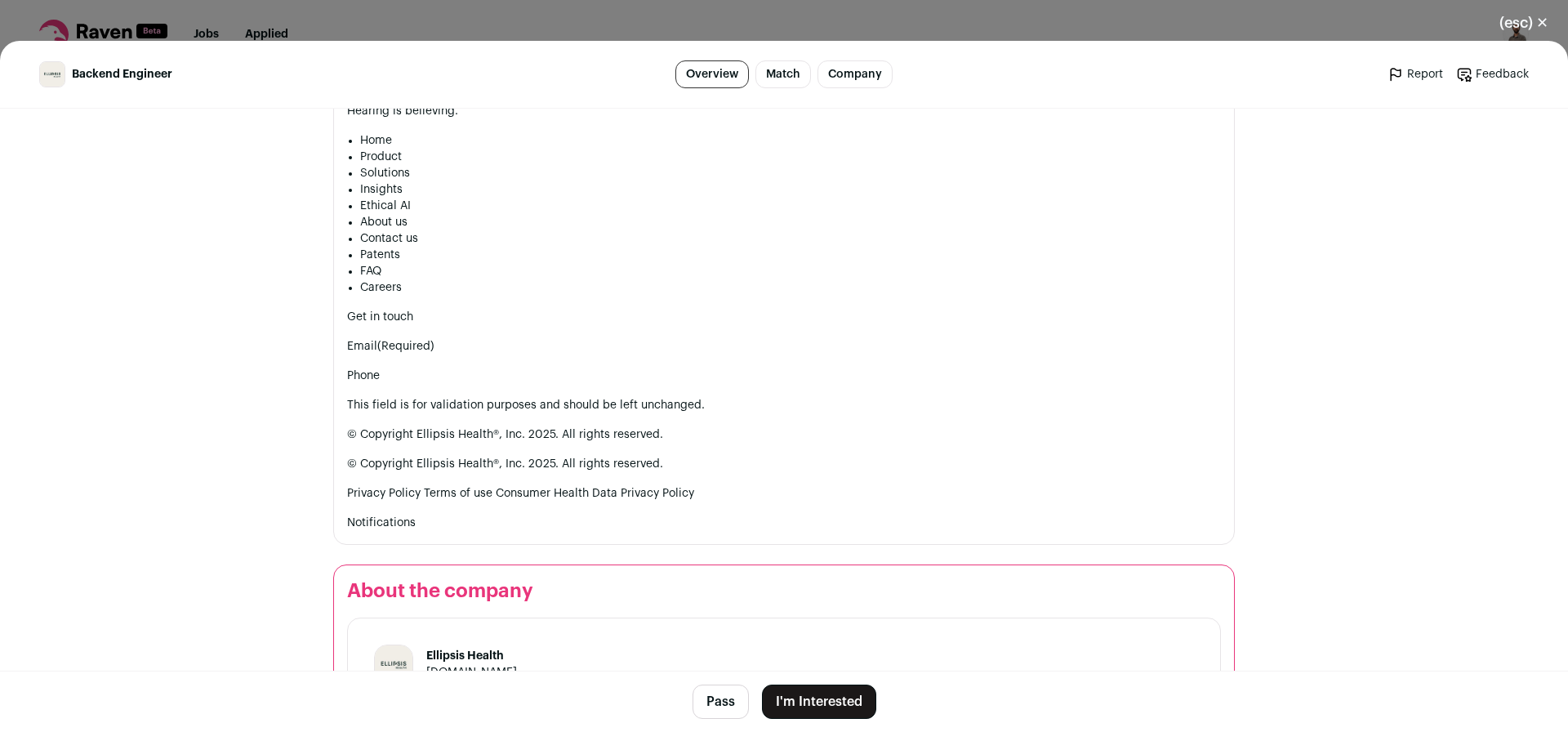
click at [712, 693] on button "Pass" at bounding box center [720, 701] width 56 height 34
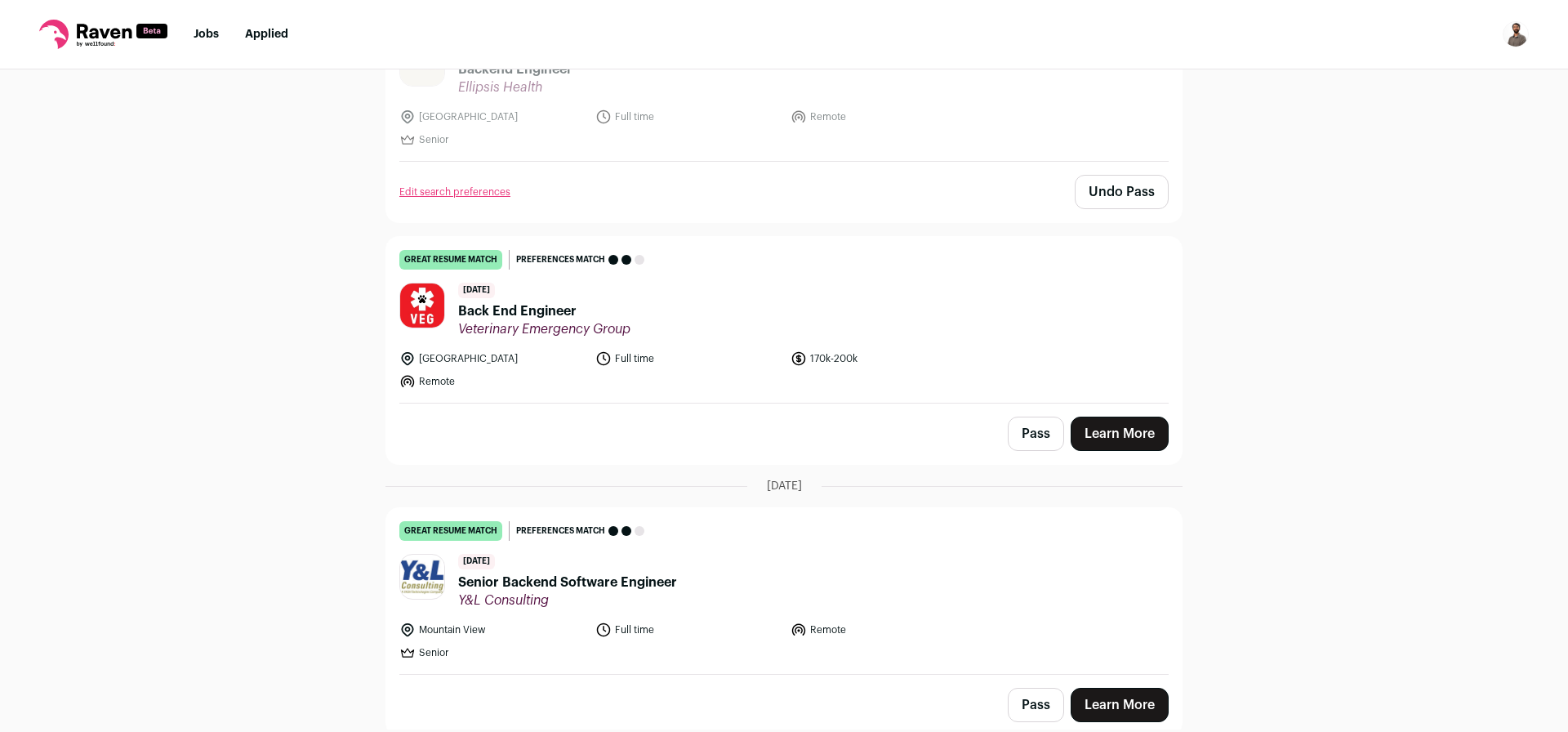
scroll to position [294, 0]
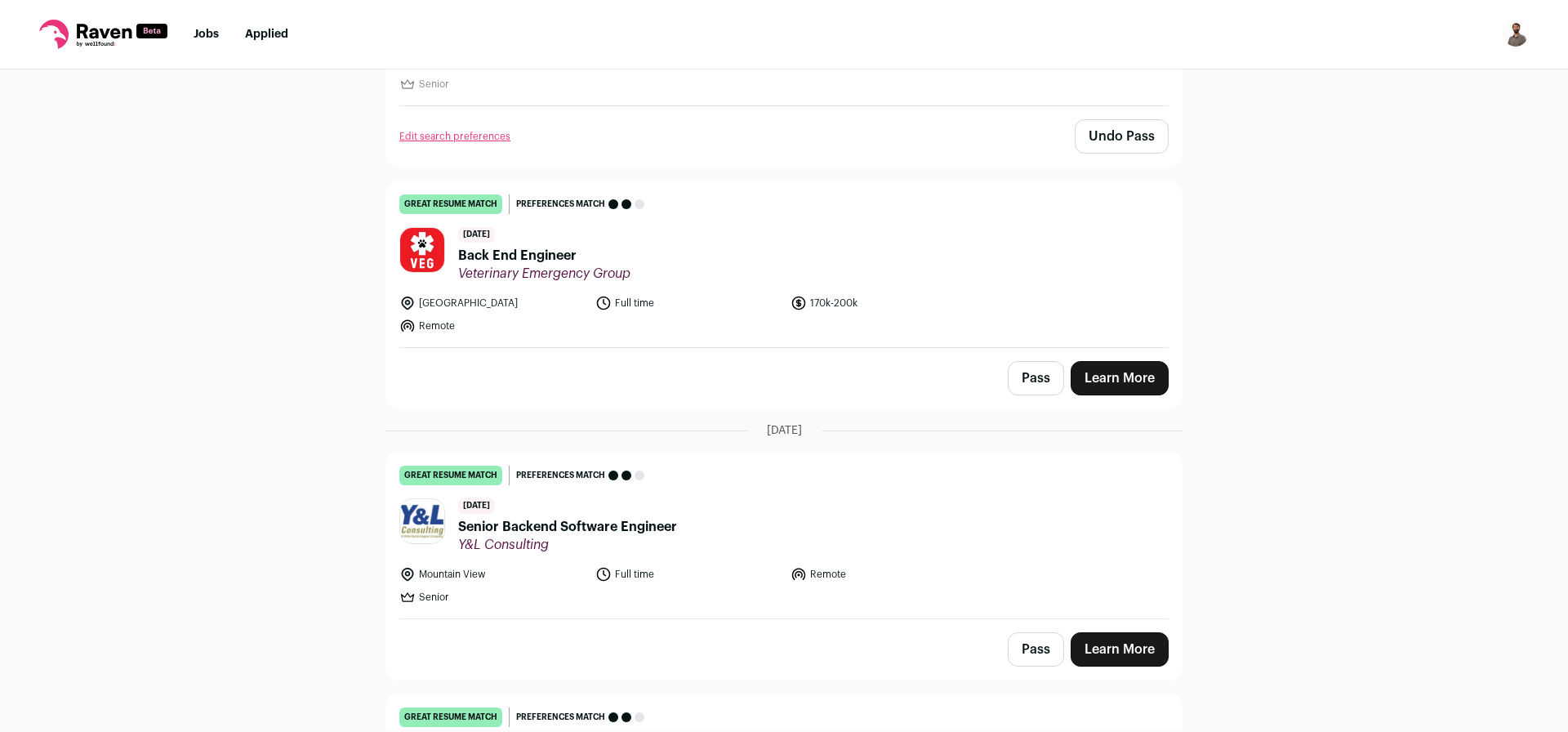
click at [534, 254] on span "Back End Engineer" at bounding box center [544, 255] width 172 height 19
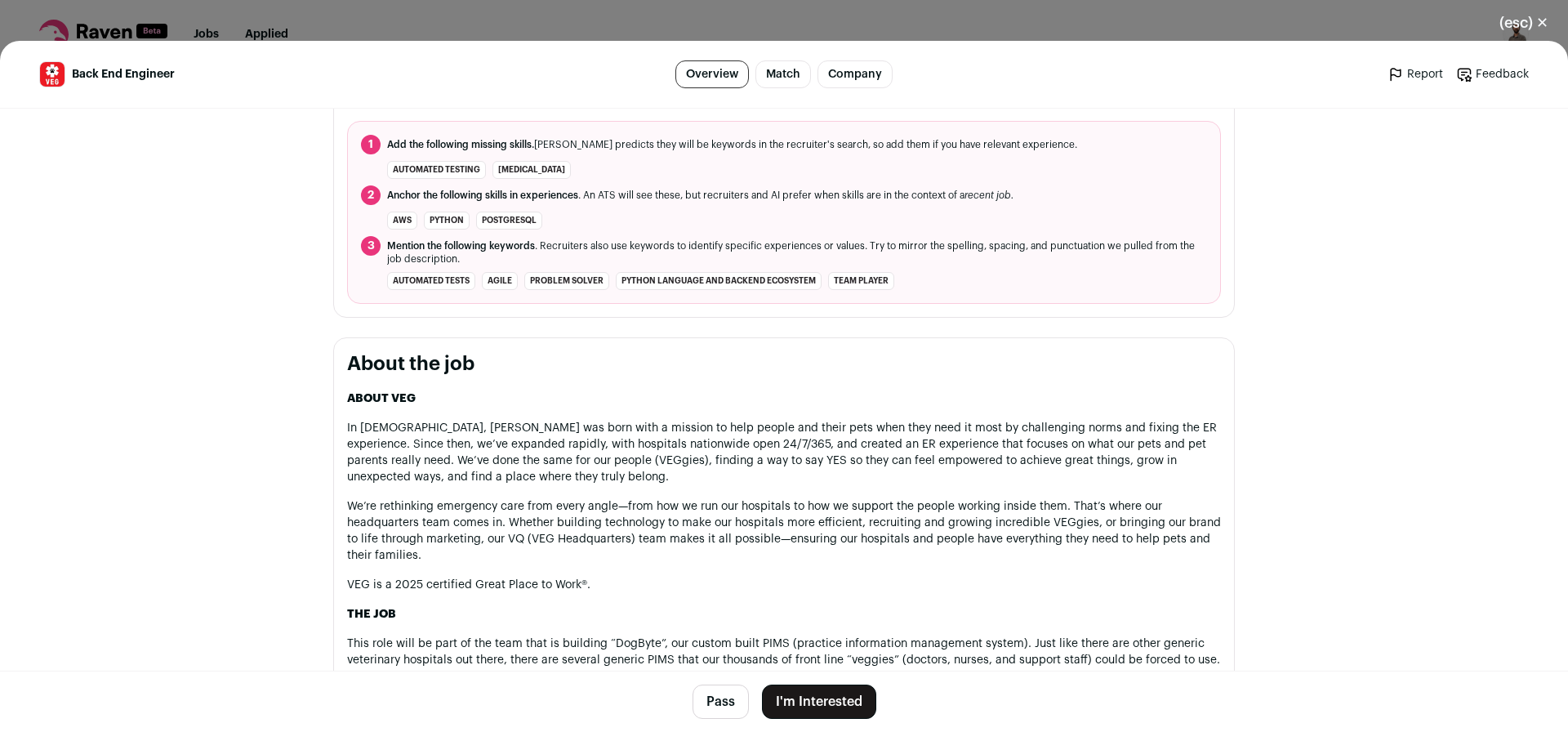
scroll to position [769, 0]
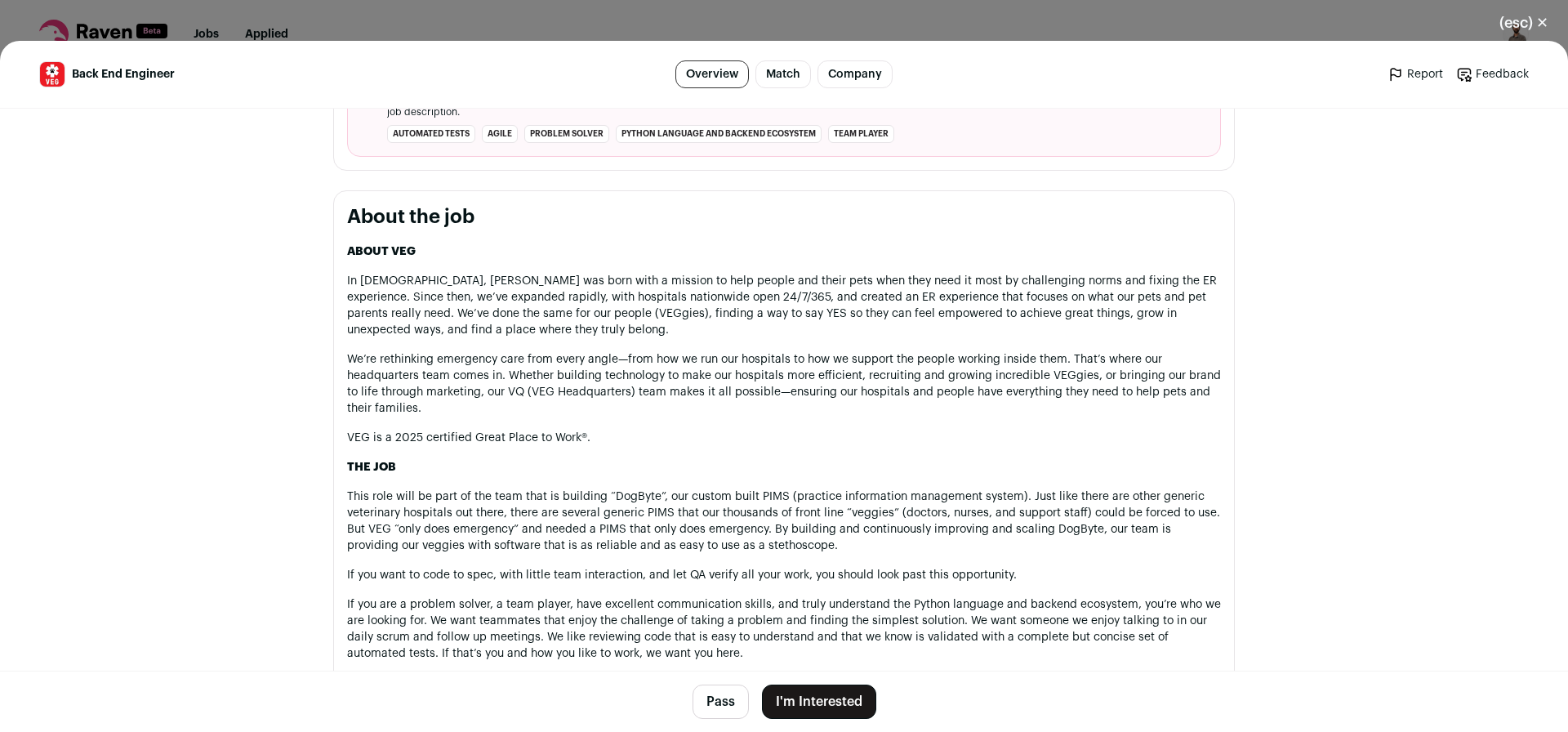
click at [718, 705] on button "Pass" at bounding box center [720, 701] width 56 height 34
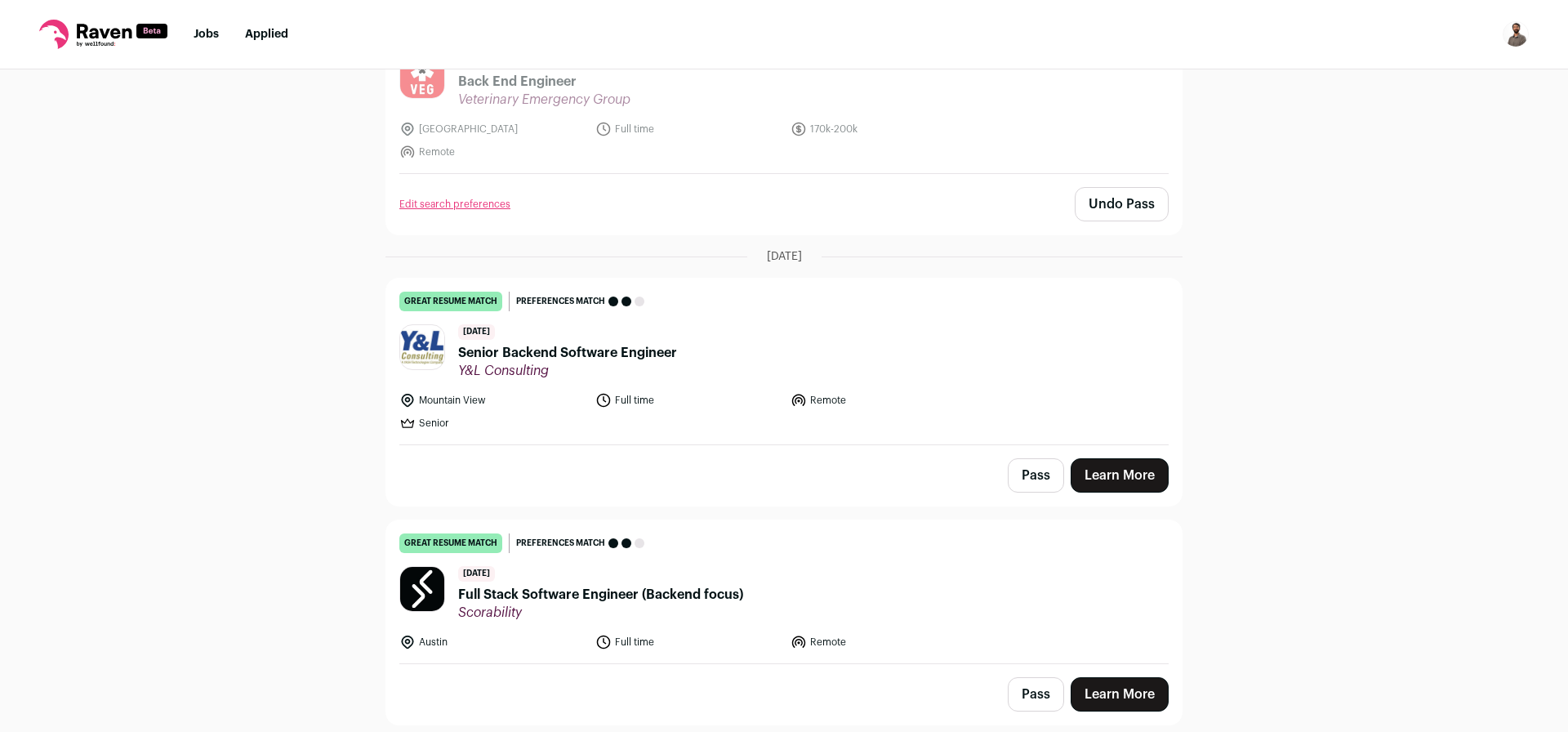
scroll to position [490, 0]
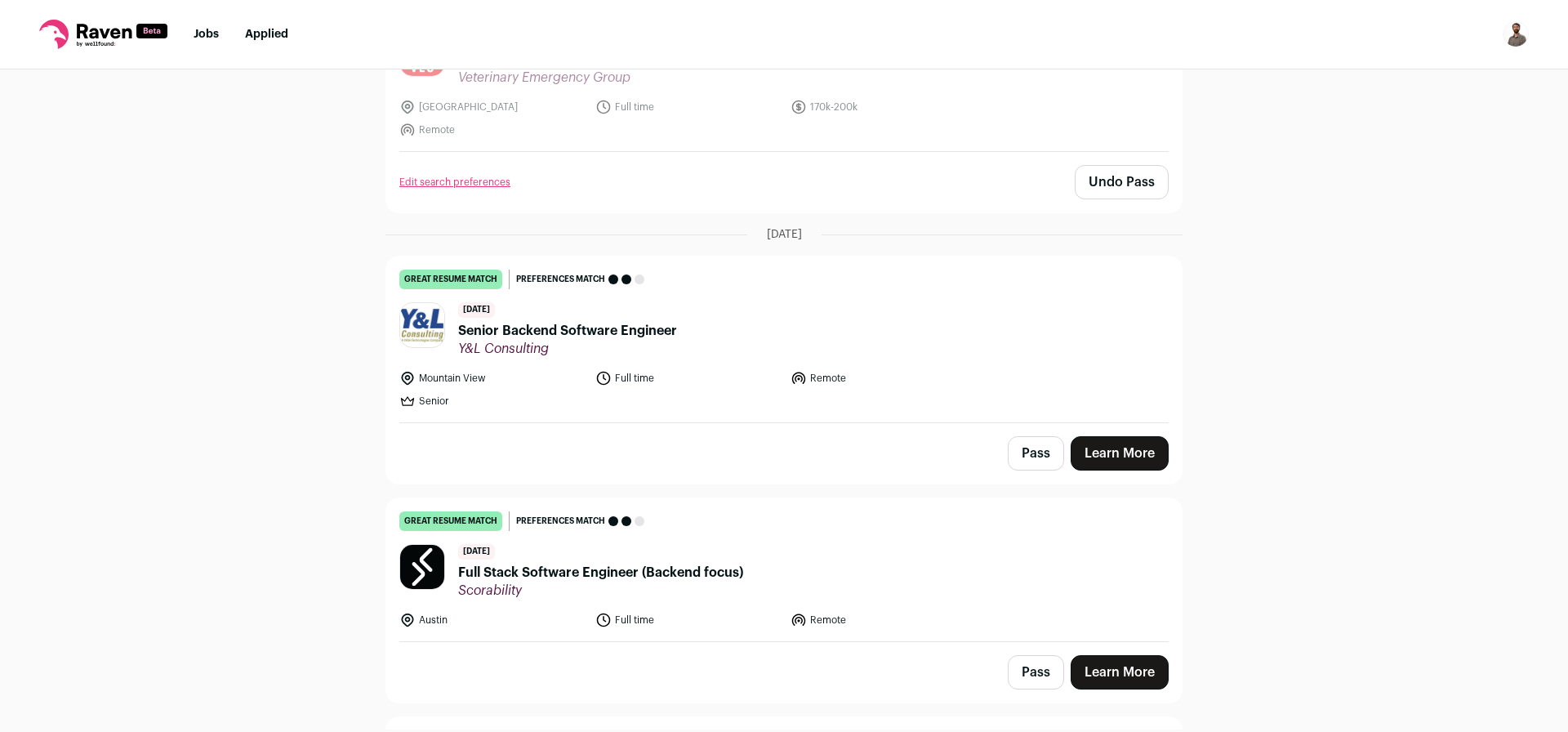
click at [617, 332] on span "Senior Backend Software Engineer" at bounding box center [567, 330] width 219 height 19
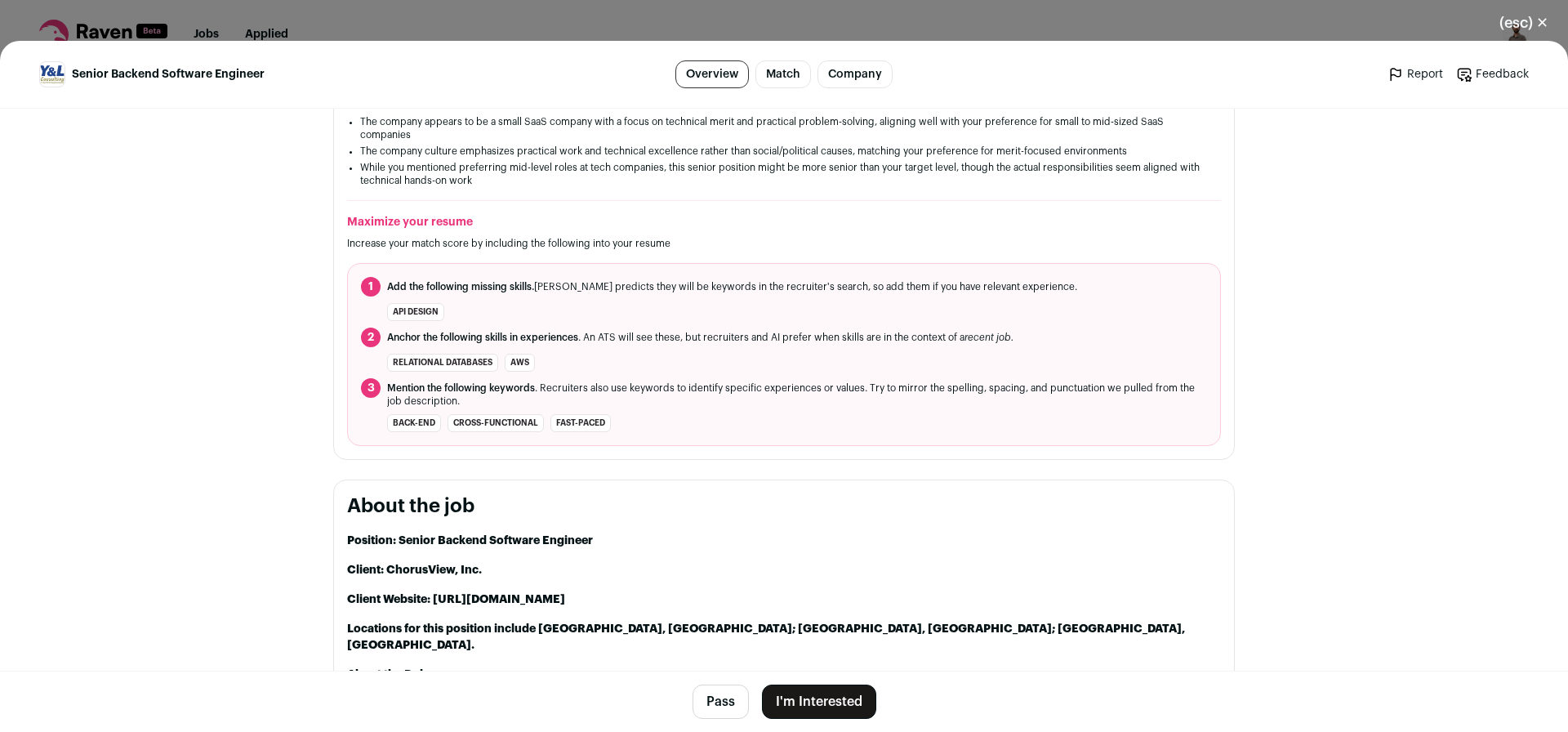
scroll to position [980, 0]
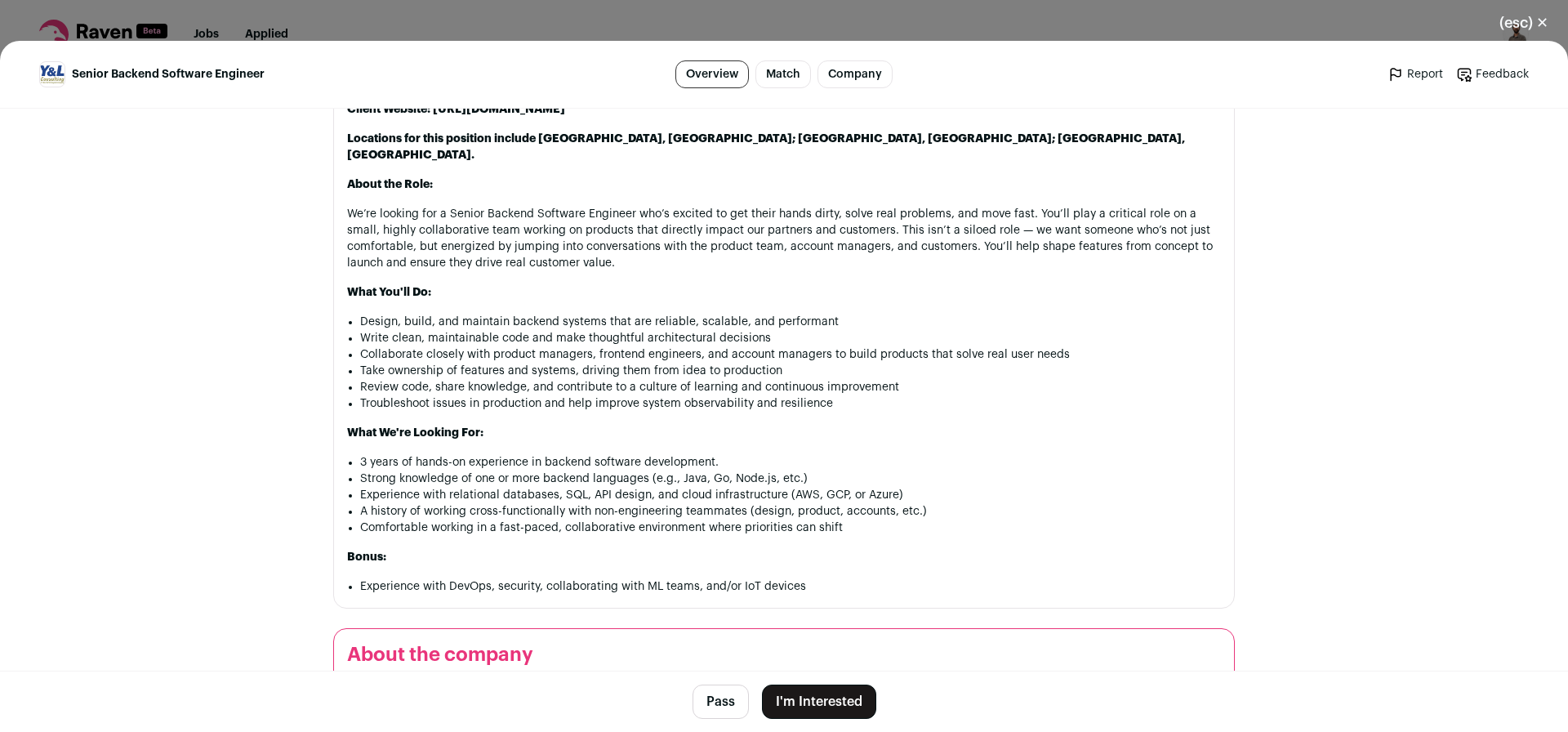
click at [836, 696] on button "I'm Interested" at bounding box center [819, 701] width 114 height 34
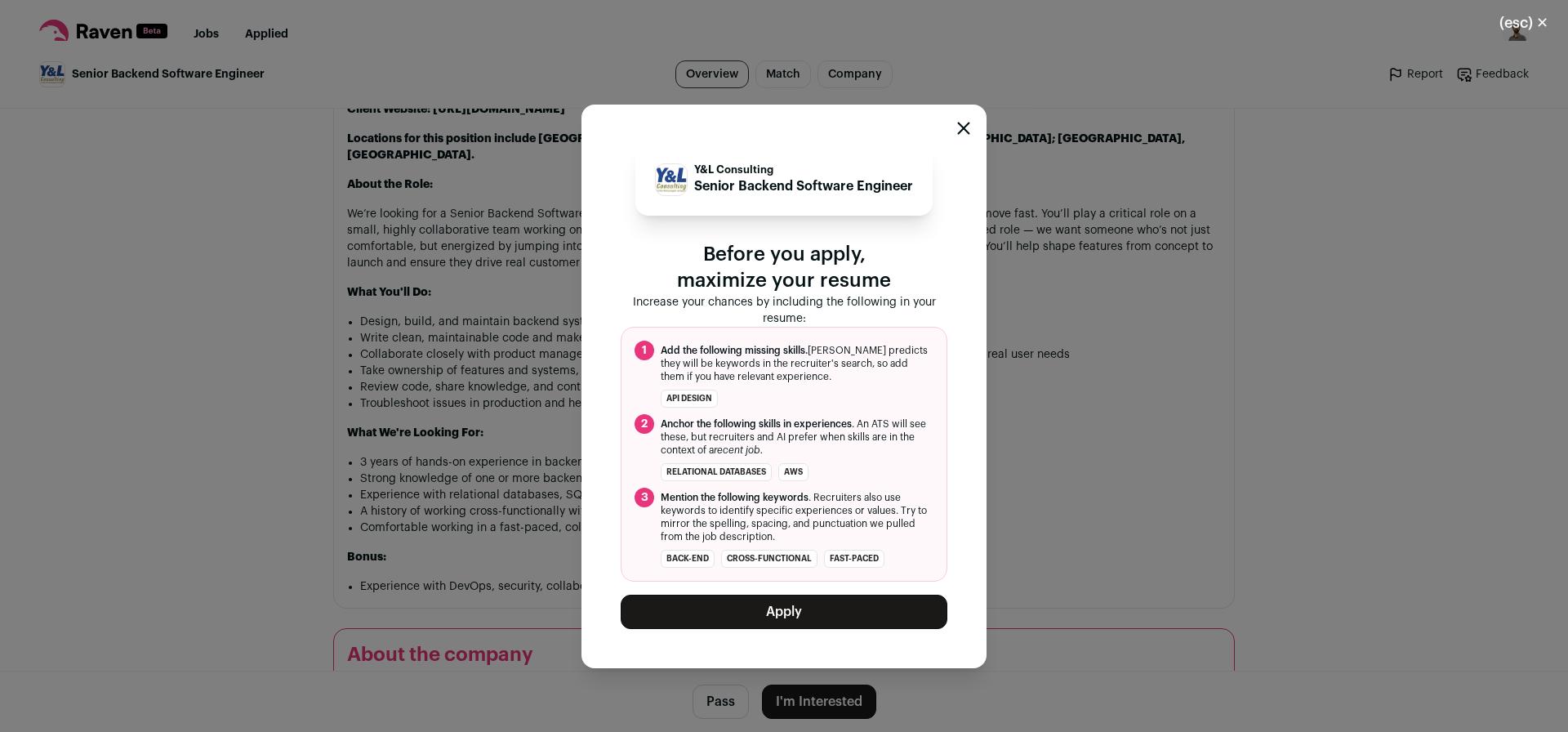
click at [821, 625] on button "Apply" at bounding box center [783, 611] width 327 height 34
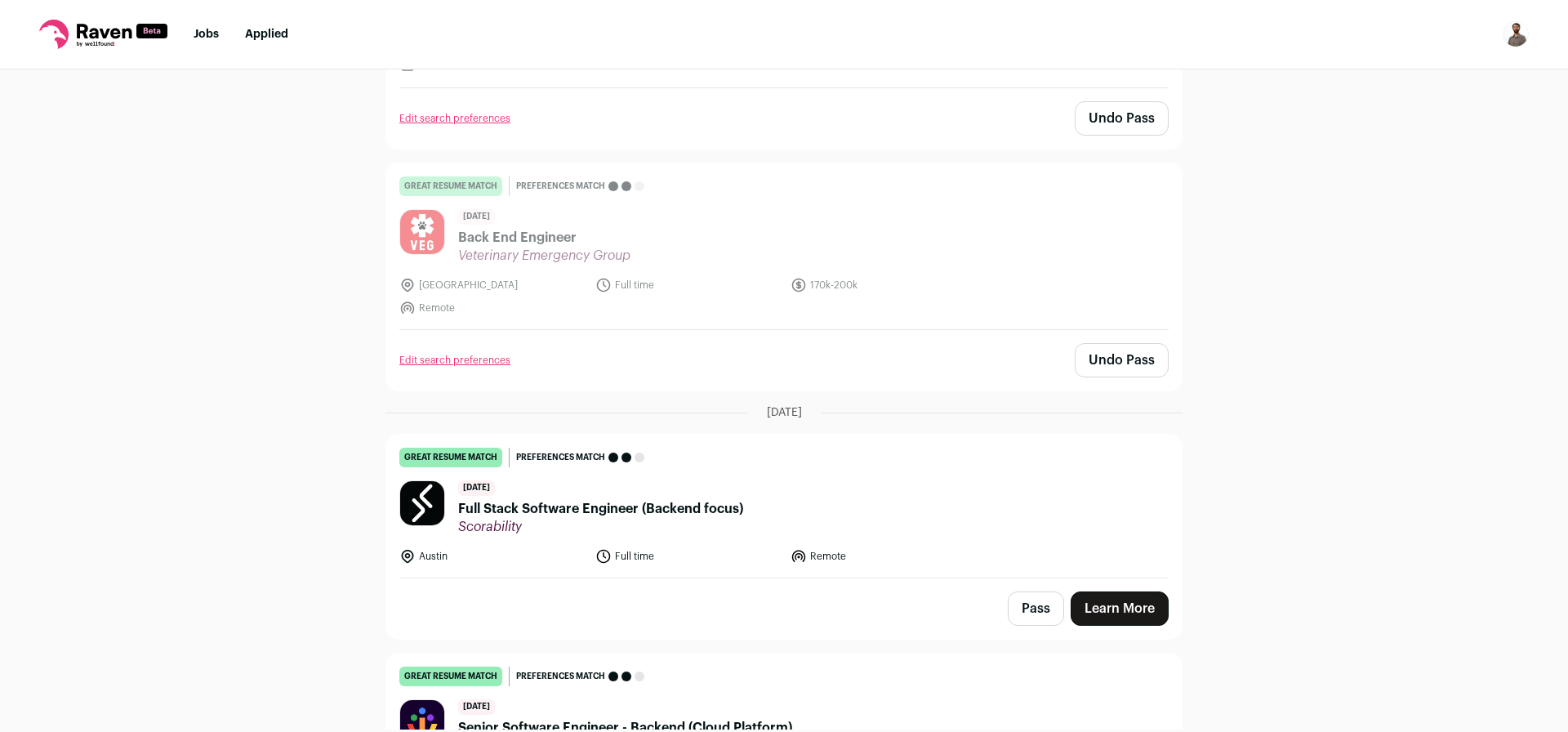
scroll to position [294, 0]
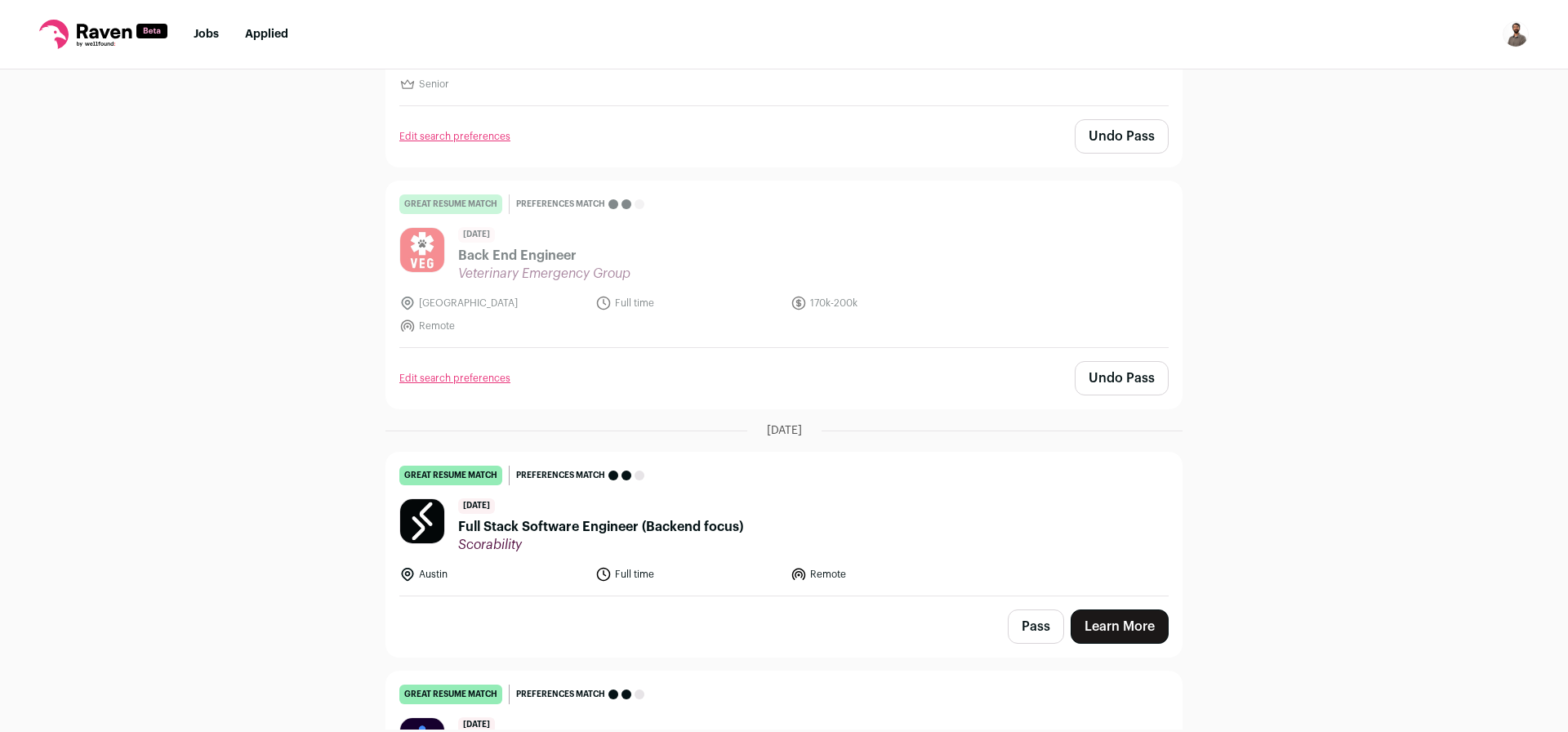
click at [589, 526] on span "Full Stack Software Engineer (Backend focus)" at bounding box center [600, 526] width 285 height 19
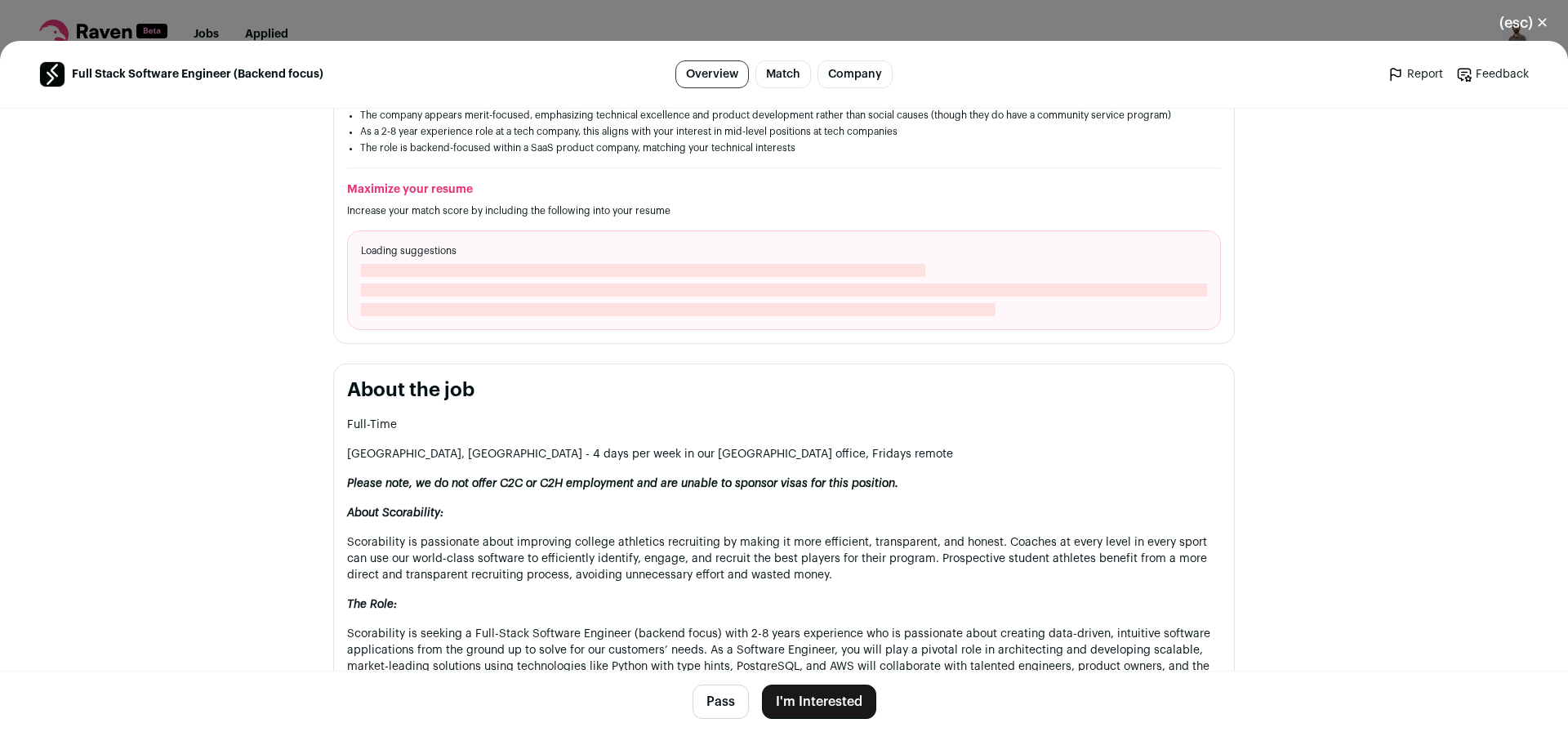
scroll to position [588, 0]
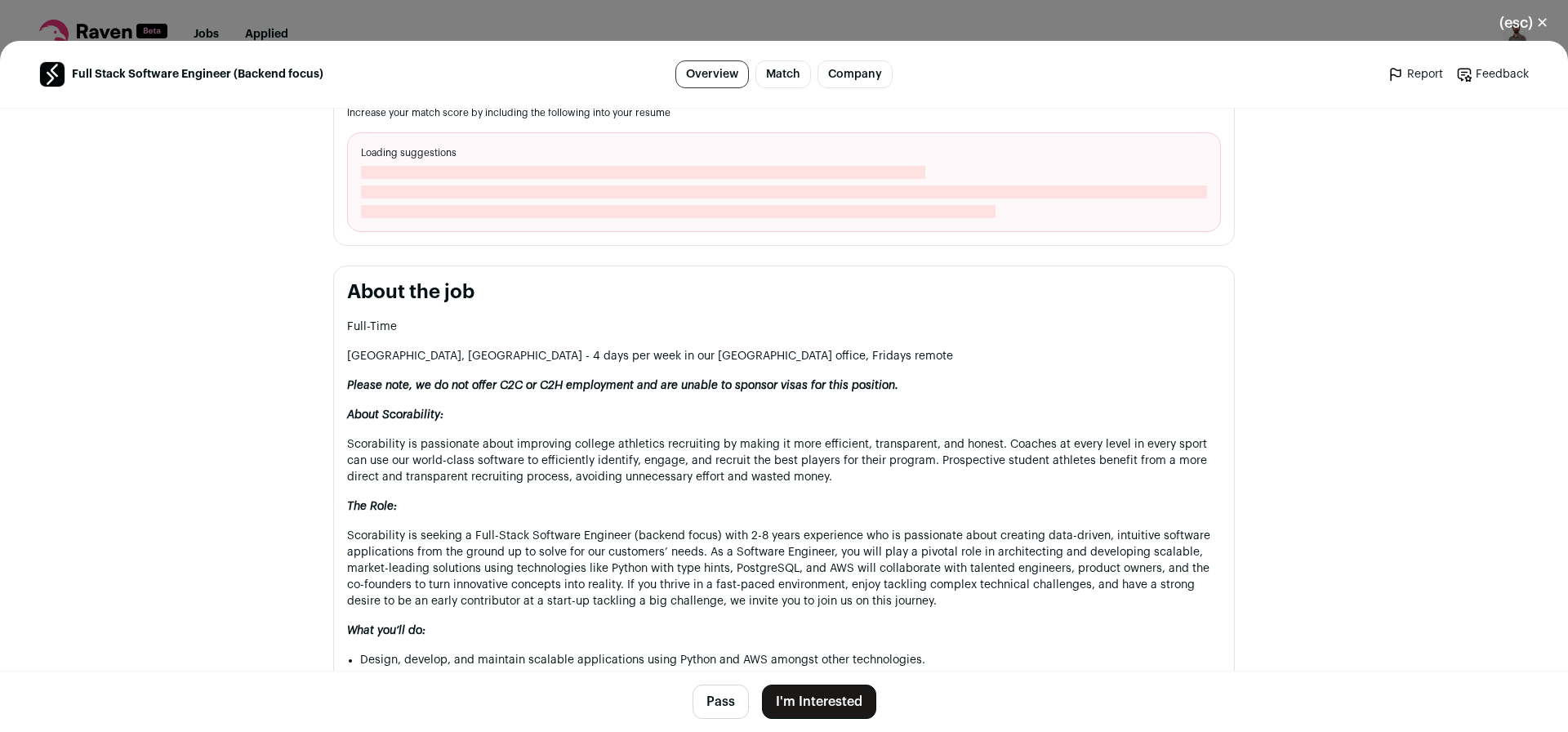
click at [709, 702] on button "Pass" at bounding box center [720, 701] width 56 height 34
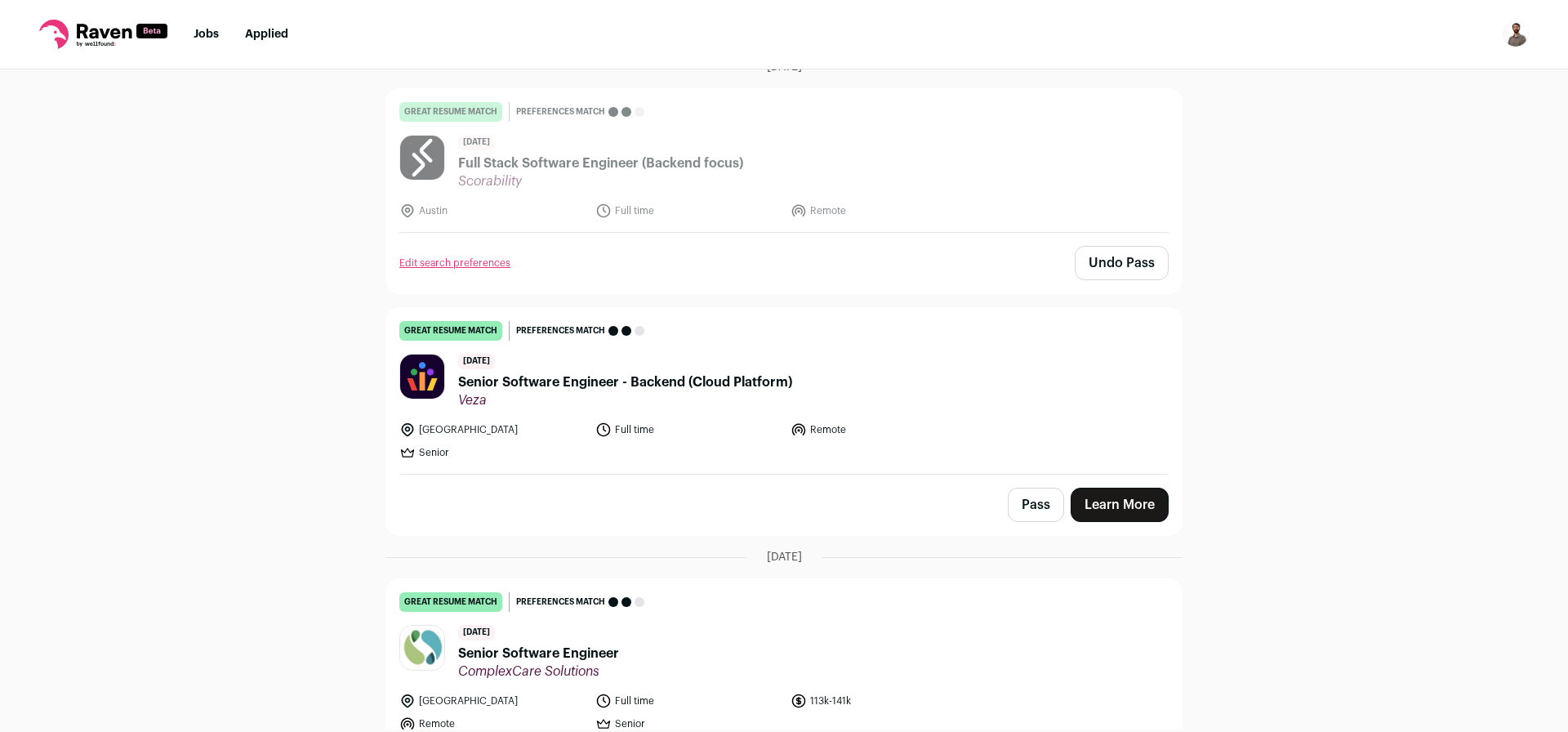
scroll to position [686, 0]
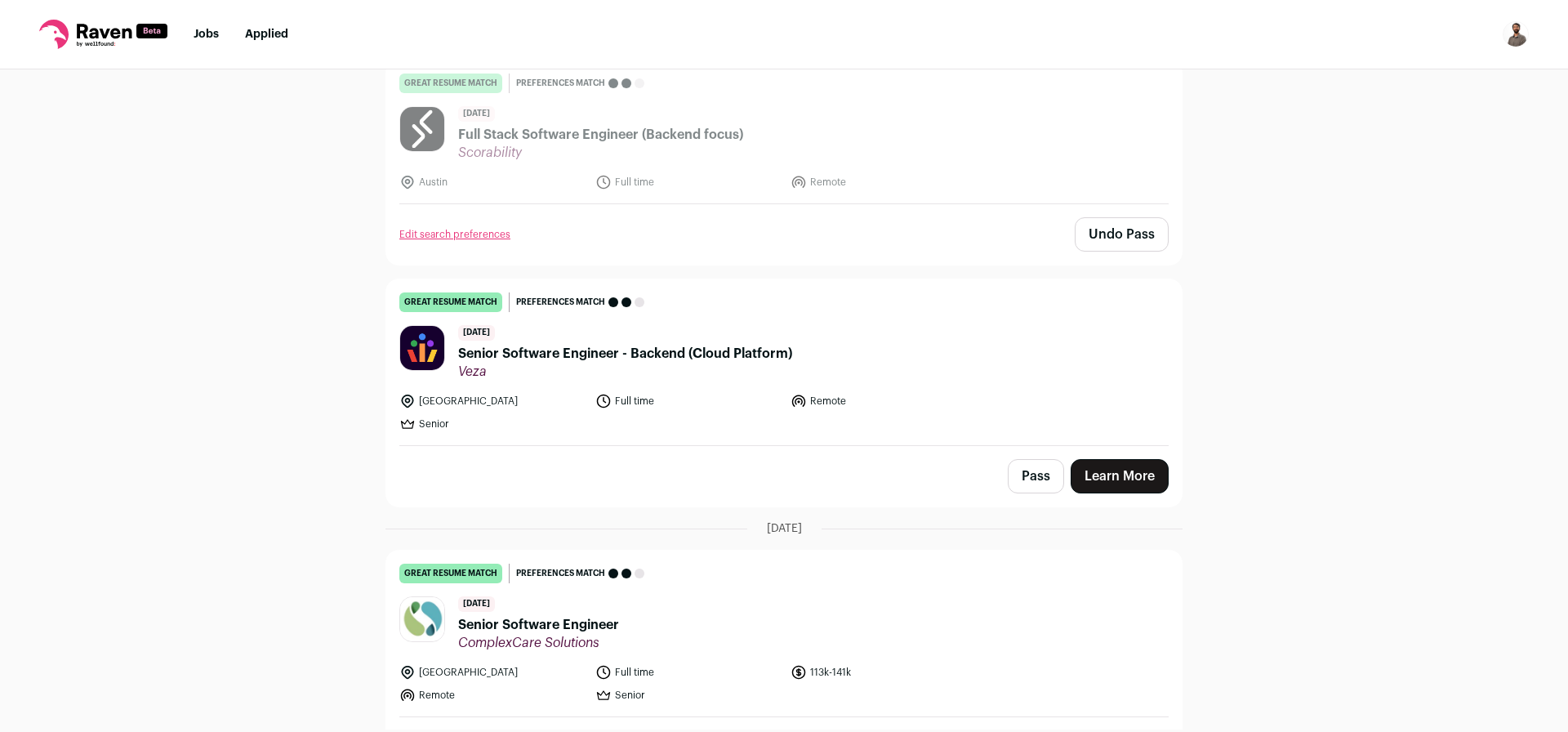
click at [698, 354] on span "Senior Software Engineer - Backend (Cloud Platform)" at bounding box center [625, 353] width 334 height 19
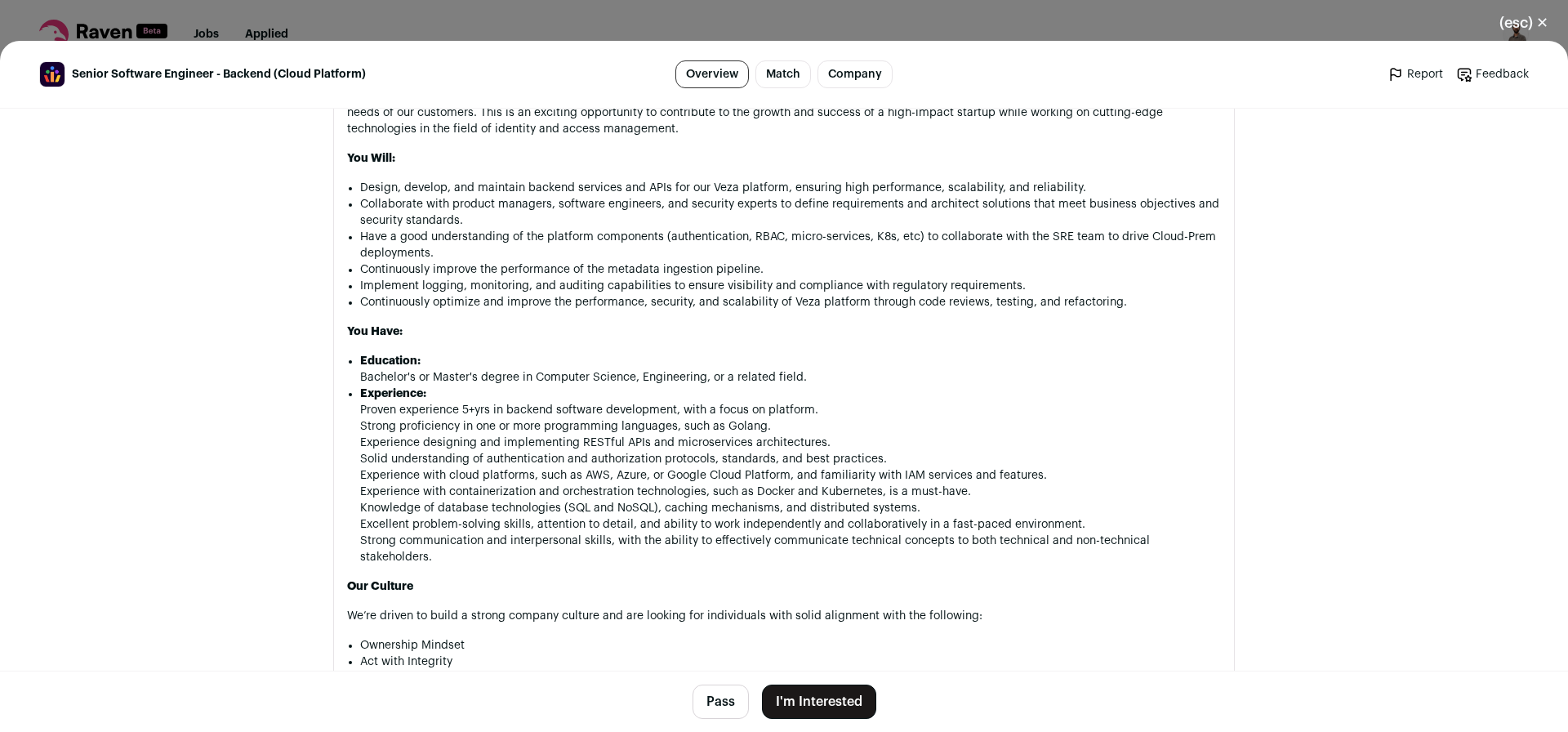
scroll to position [965, 0]
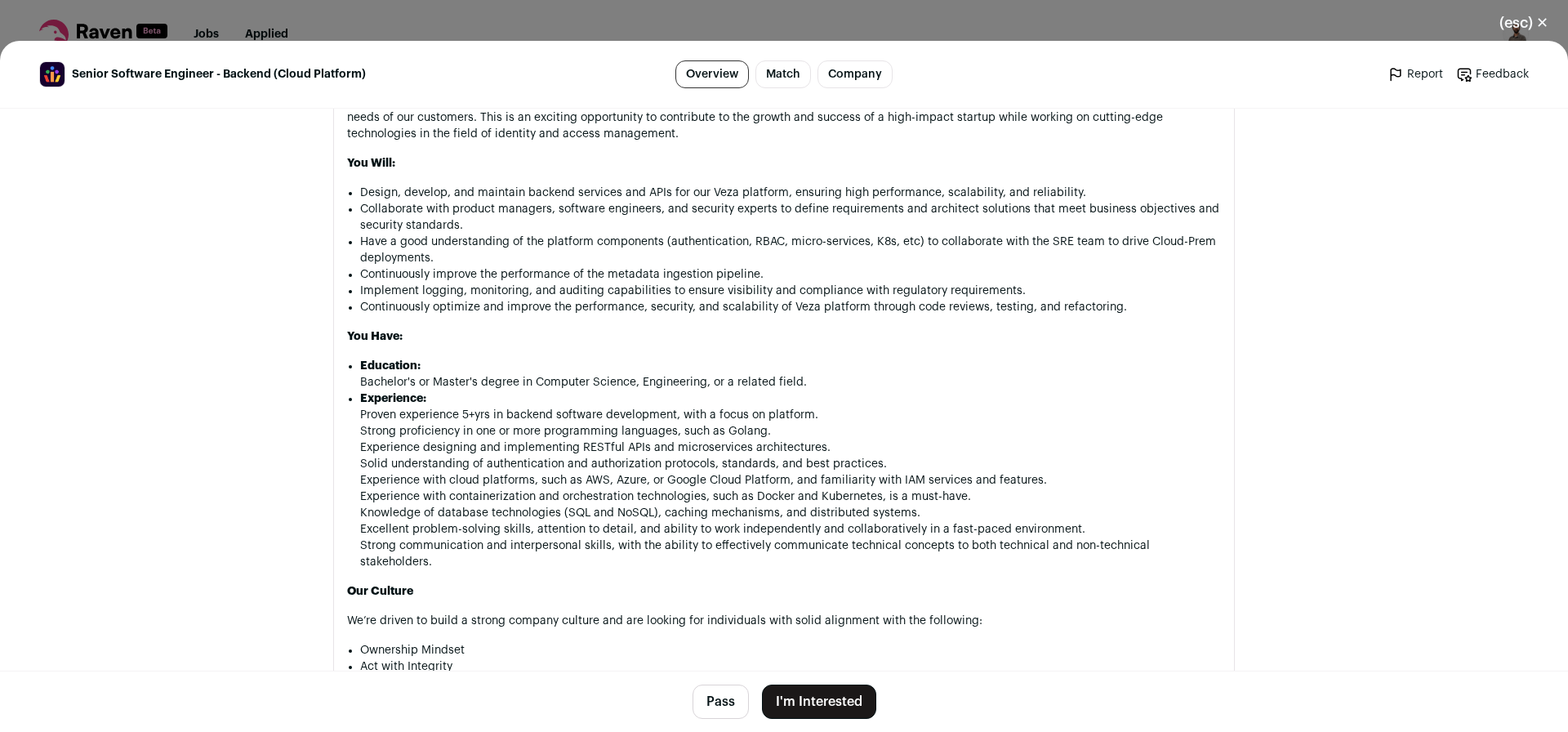
click at [711, 703] on button "Pass" at bounding box center [720, 701] width 56 height 34
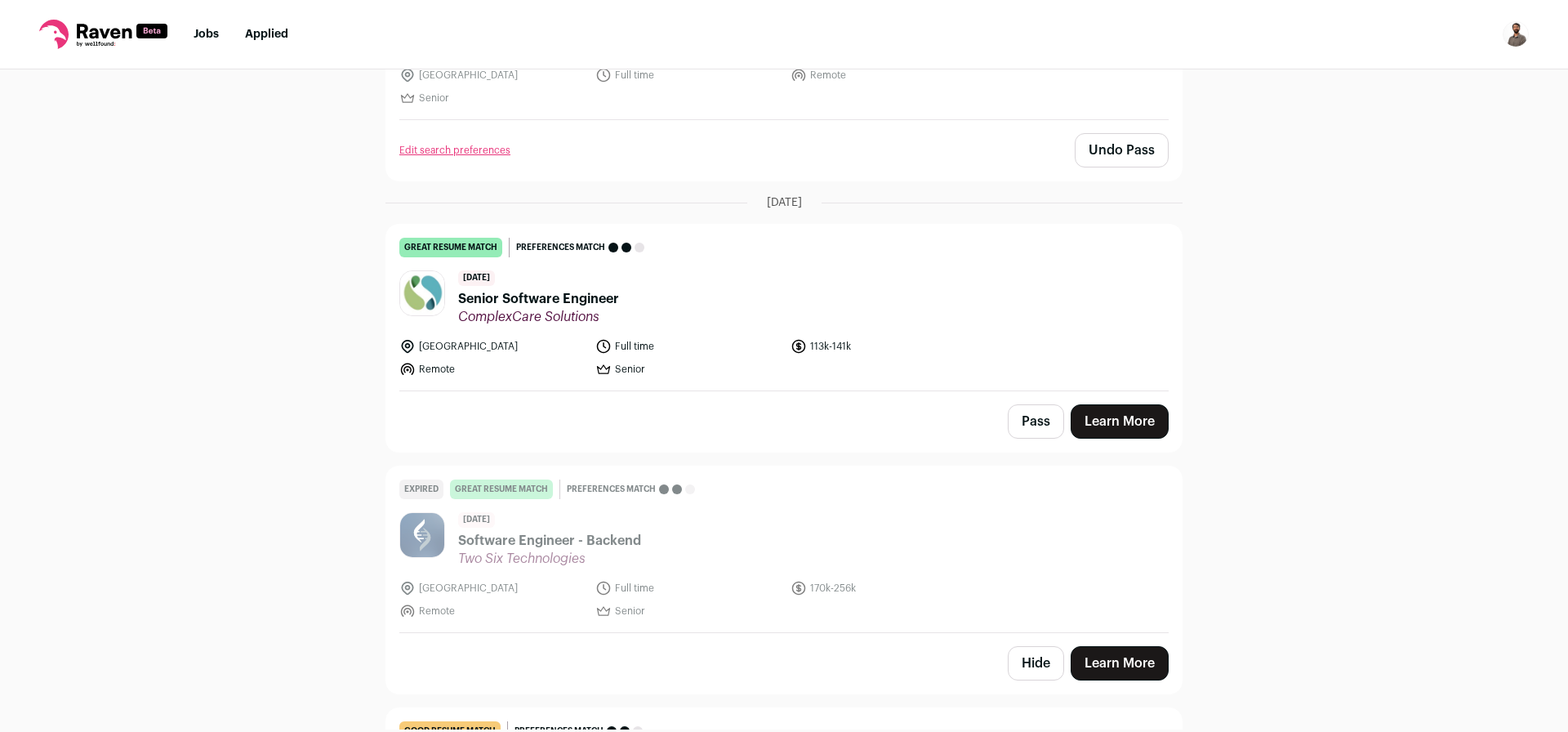
scroll to position [1176, 0]
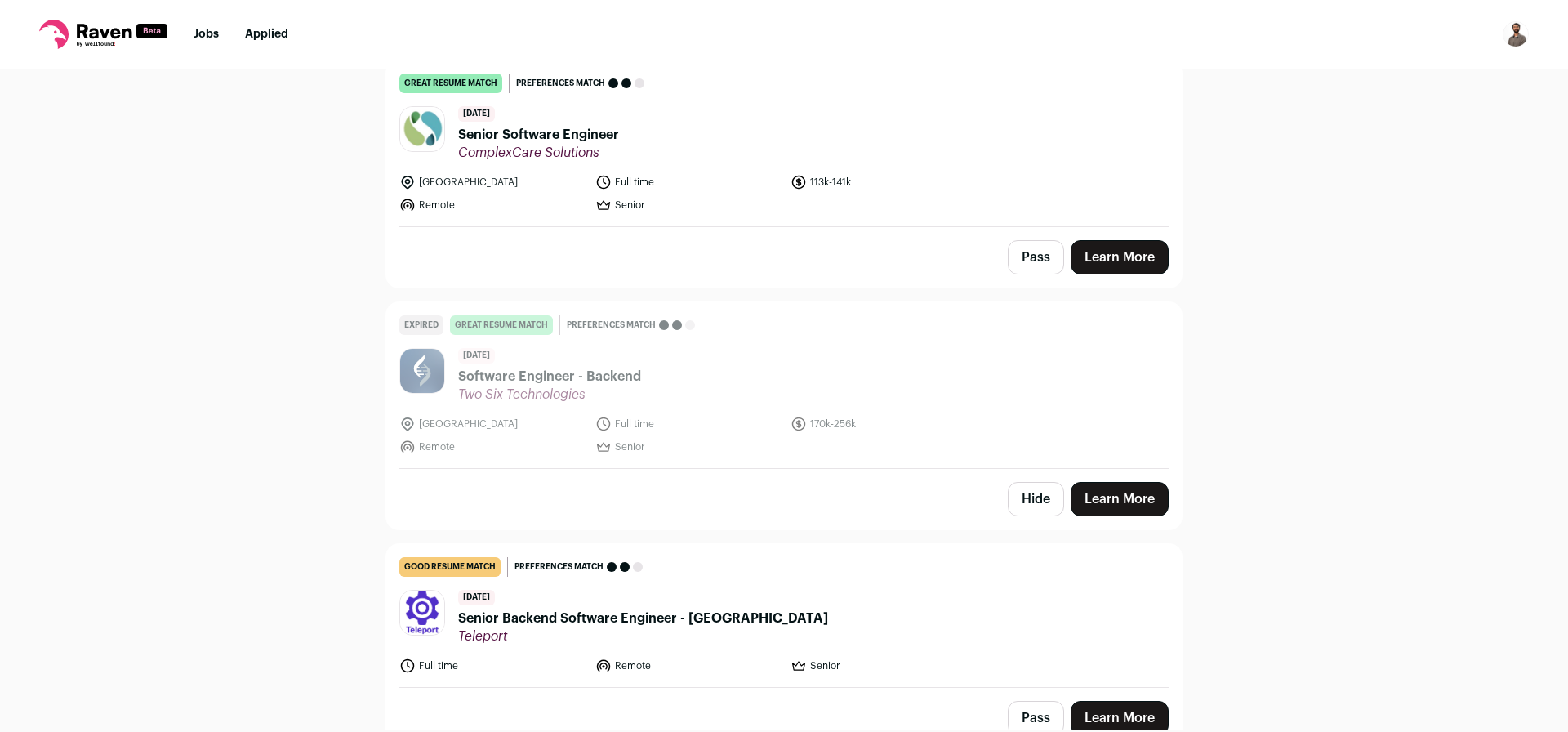
click at [524, 135] on span "Senior Software Engineer" at bounding box center [539, 134] width 161 height 19
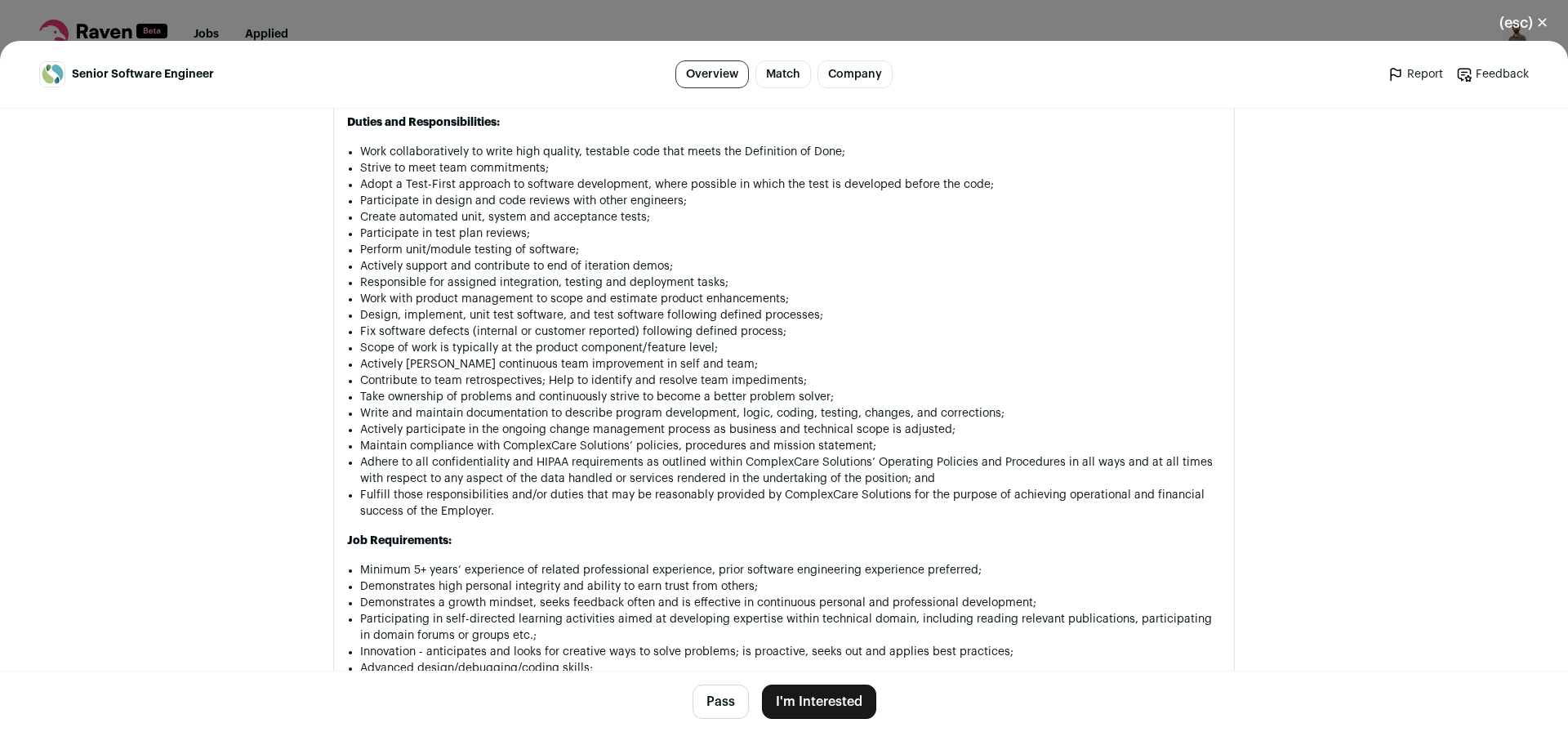
scroll to position [980, 0]
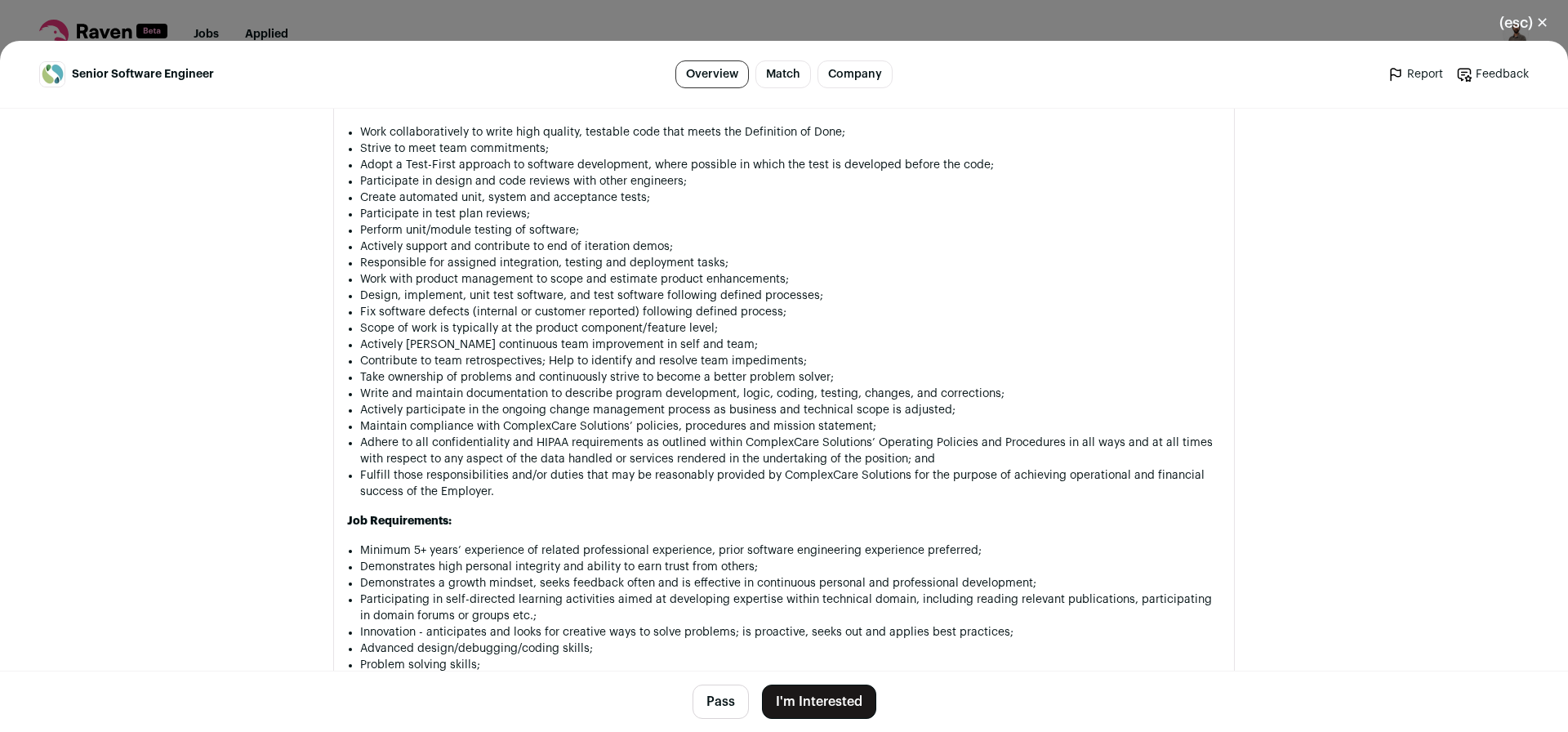
click at [846, 703] on button "I'm Interested" at bounding box center [819, 701] width 114 height 34
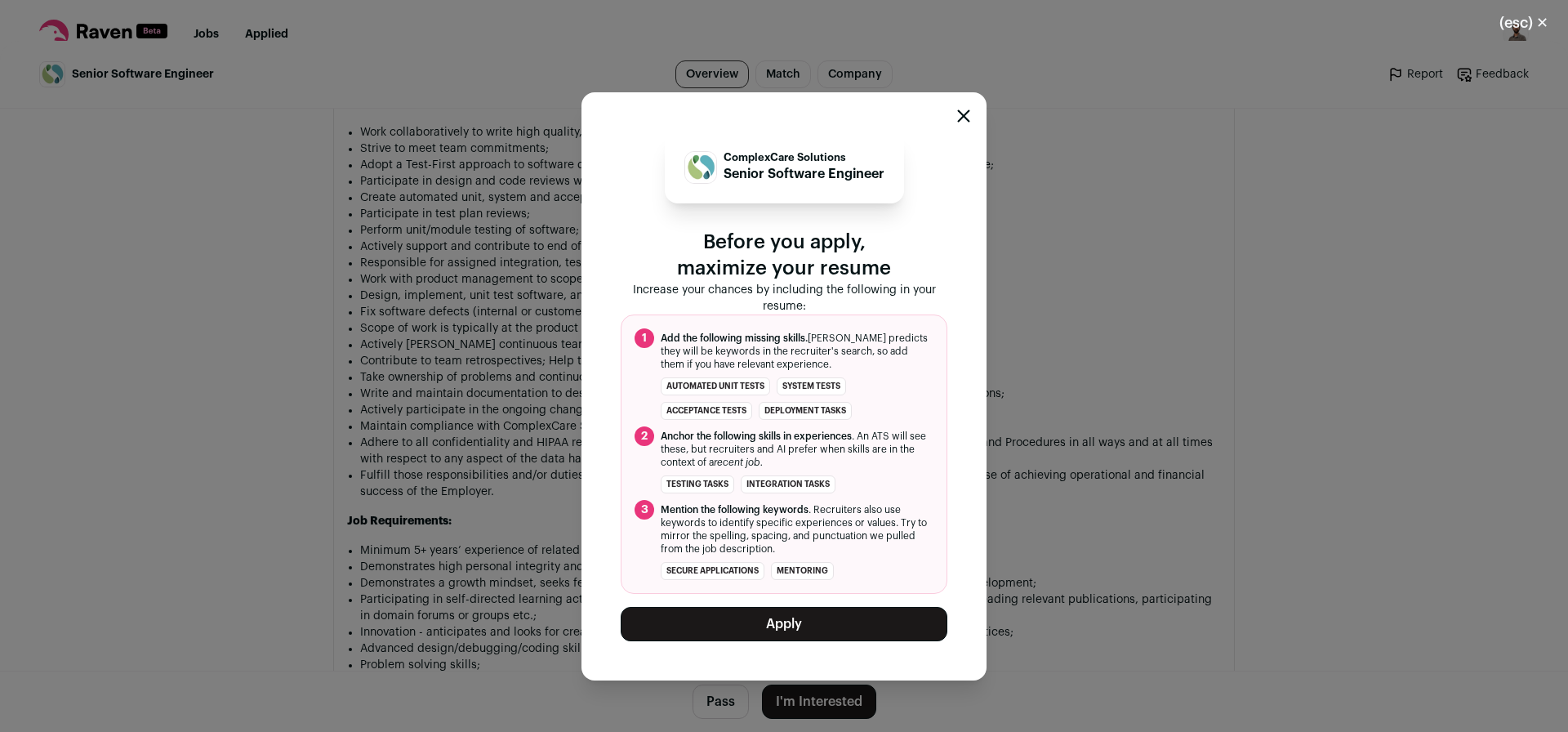
click at [866, 627] on button "Apply" at bounding box center [783, 624] width 327 height 34
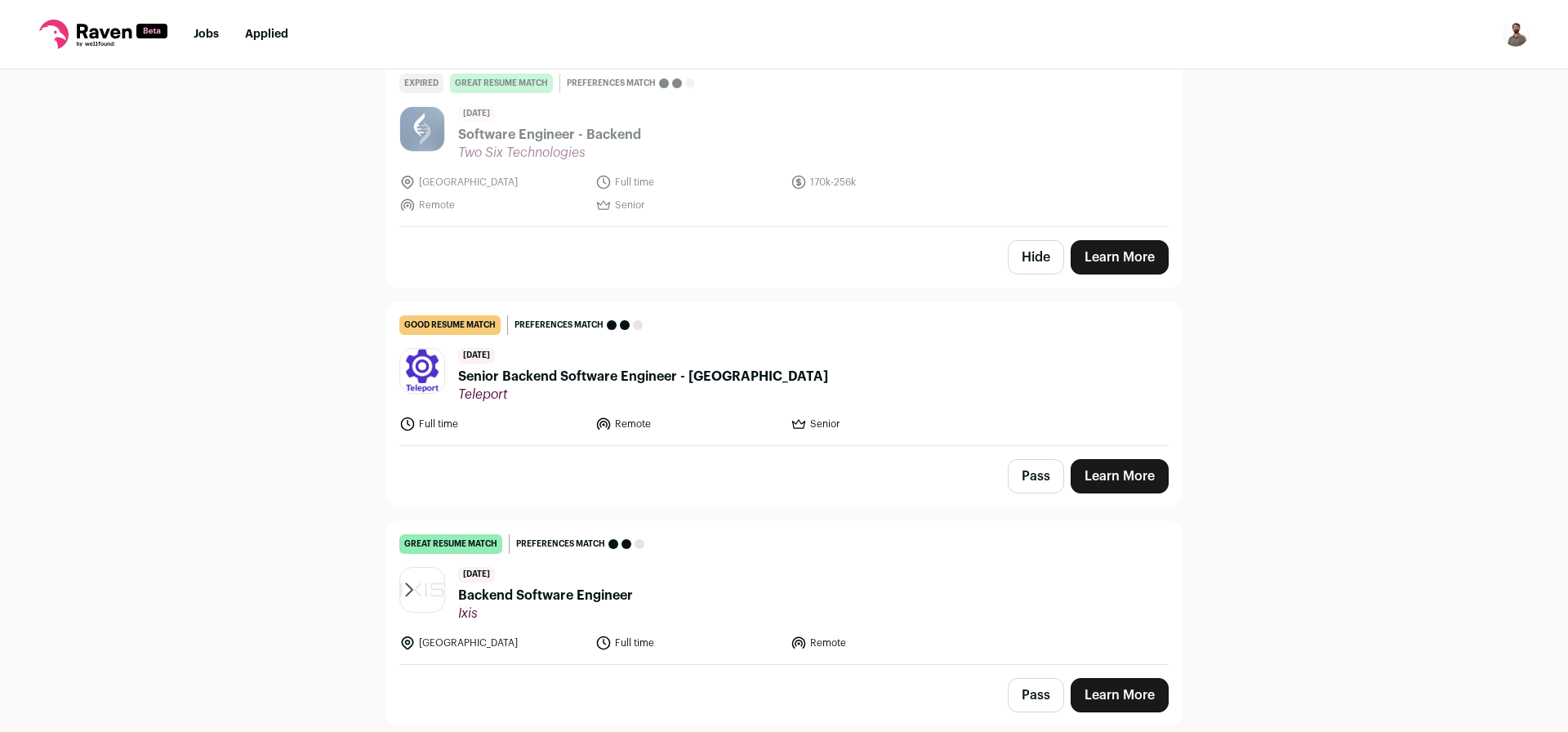
click at [631, 380] on span "Senior Backend Software Engineer - [GEOGRAPHIC_DATA]" at bounding box center [643, 376] width 370 height 19
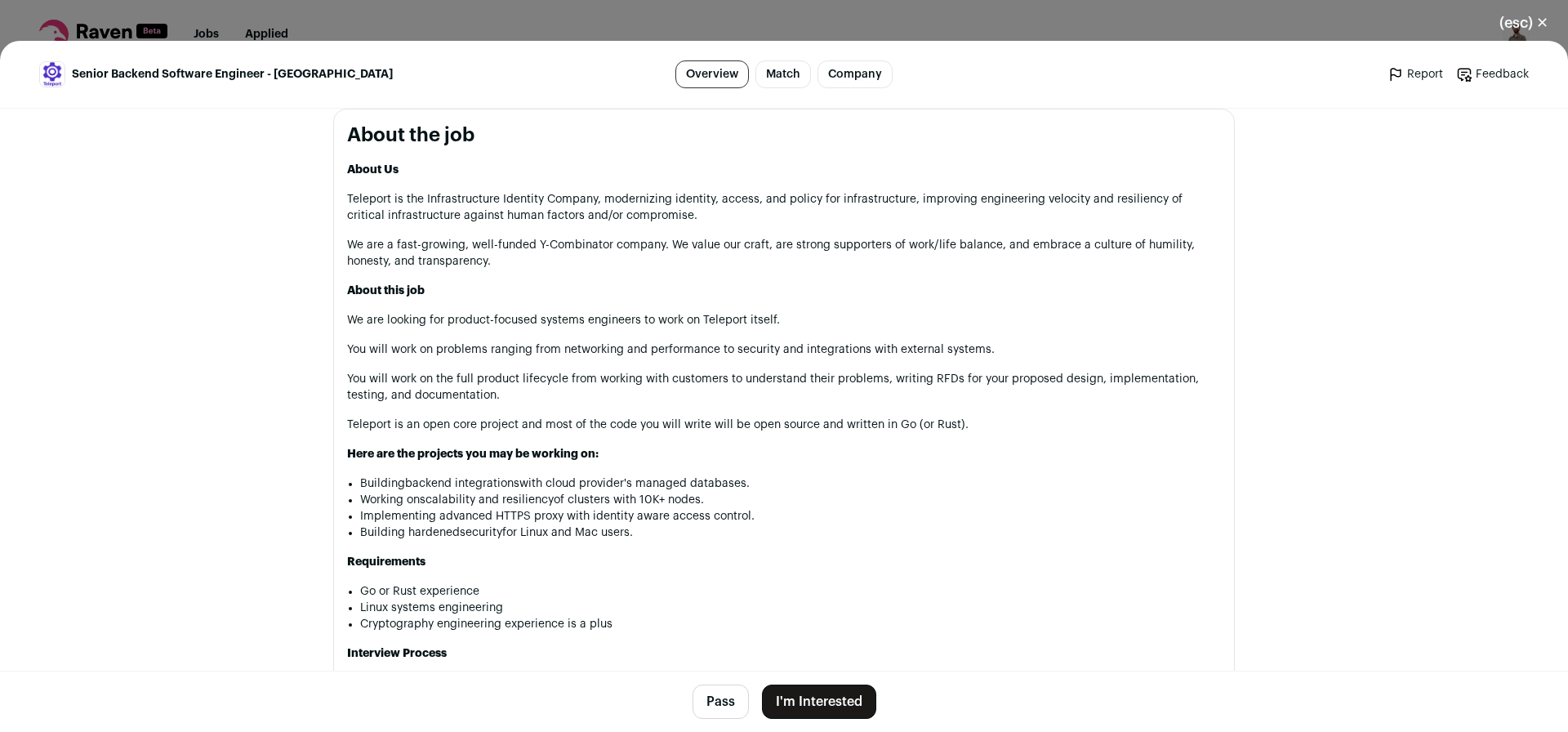
scroll to position [620, 0]
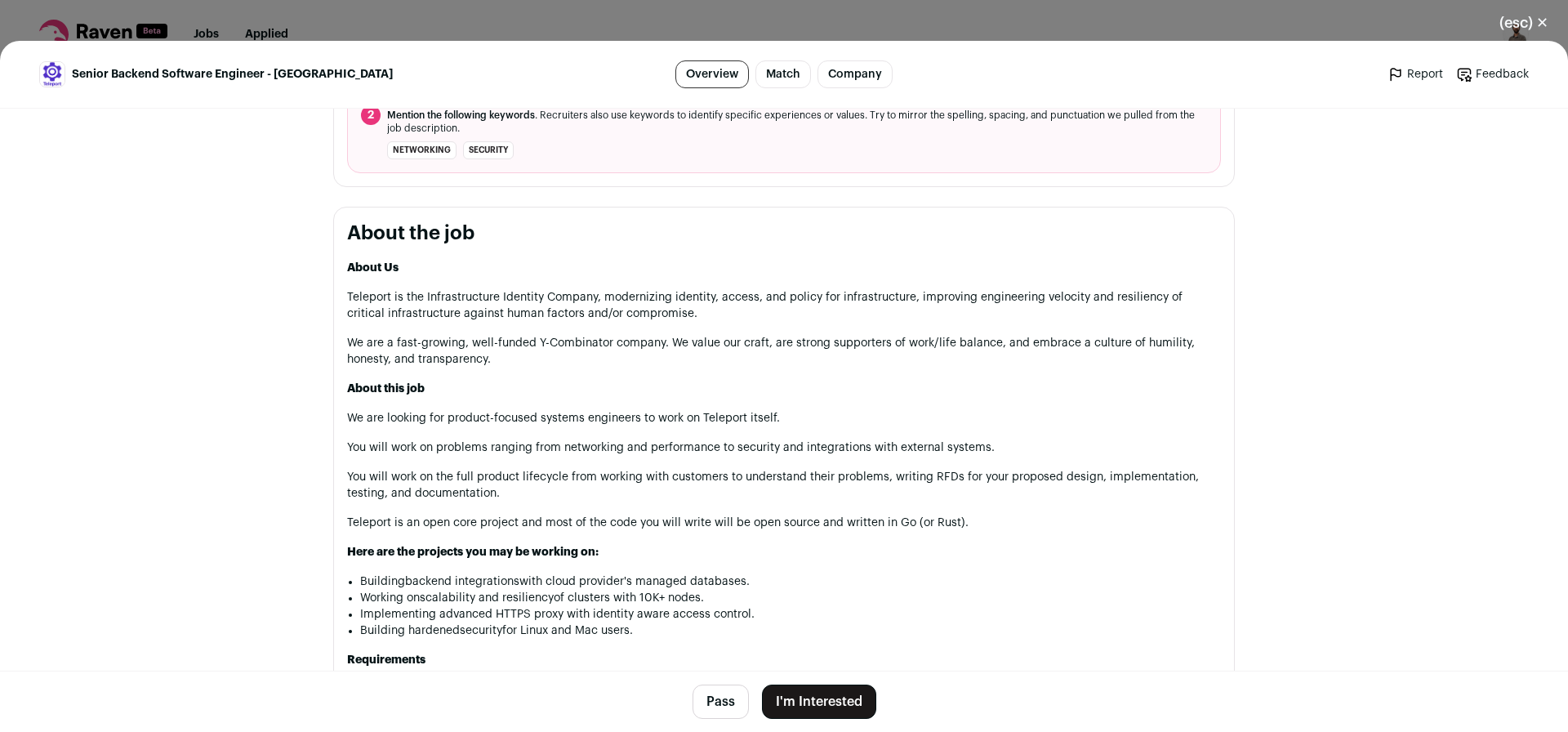
click at [700, 711] on button "Pass" at bounding box center [720, 701] width 56 height 34
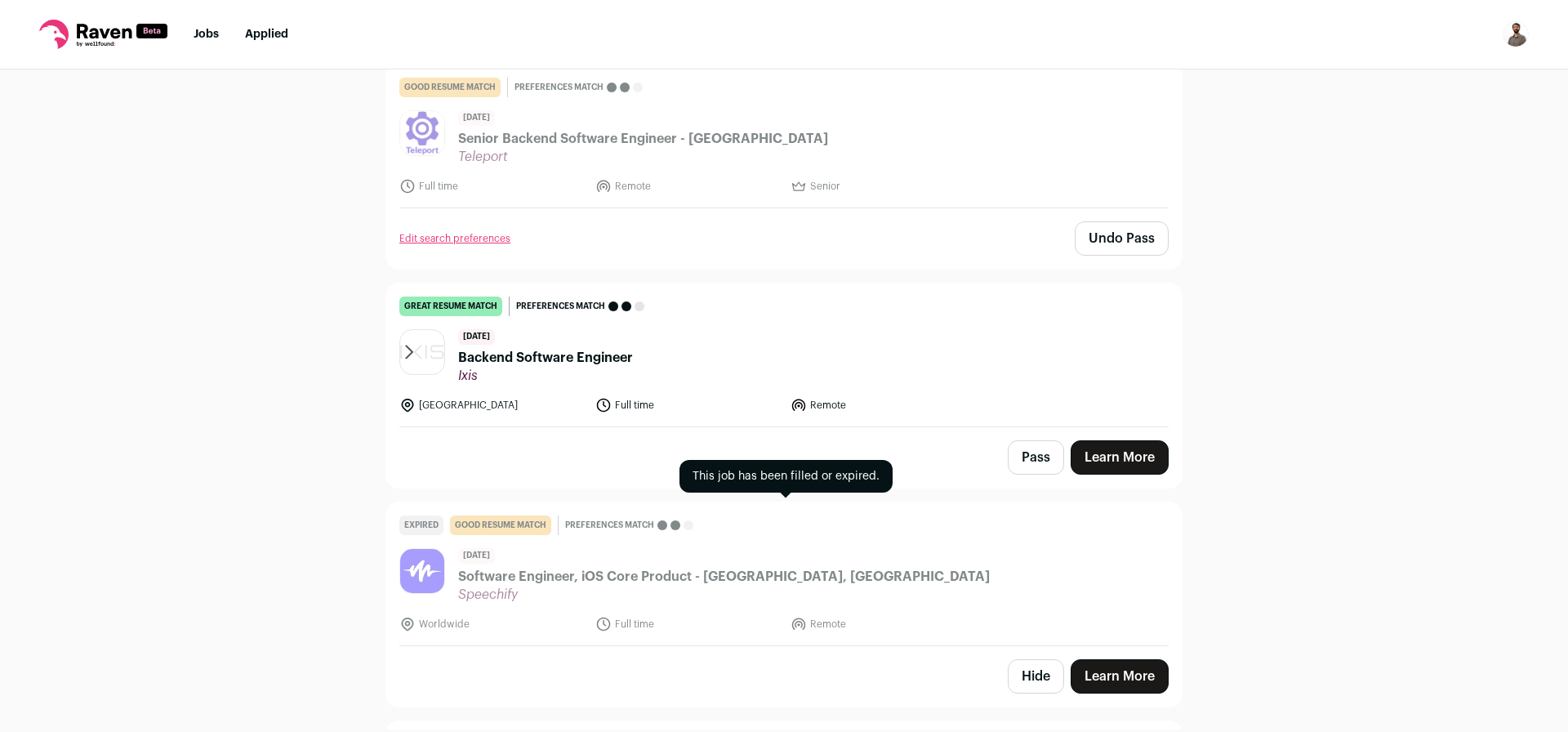
scroll to position [1568, 0]
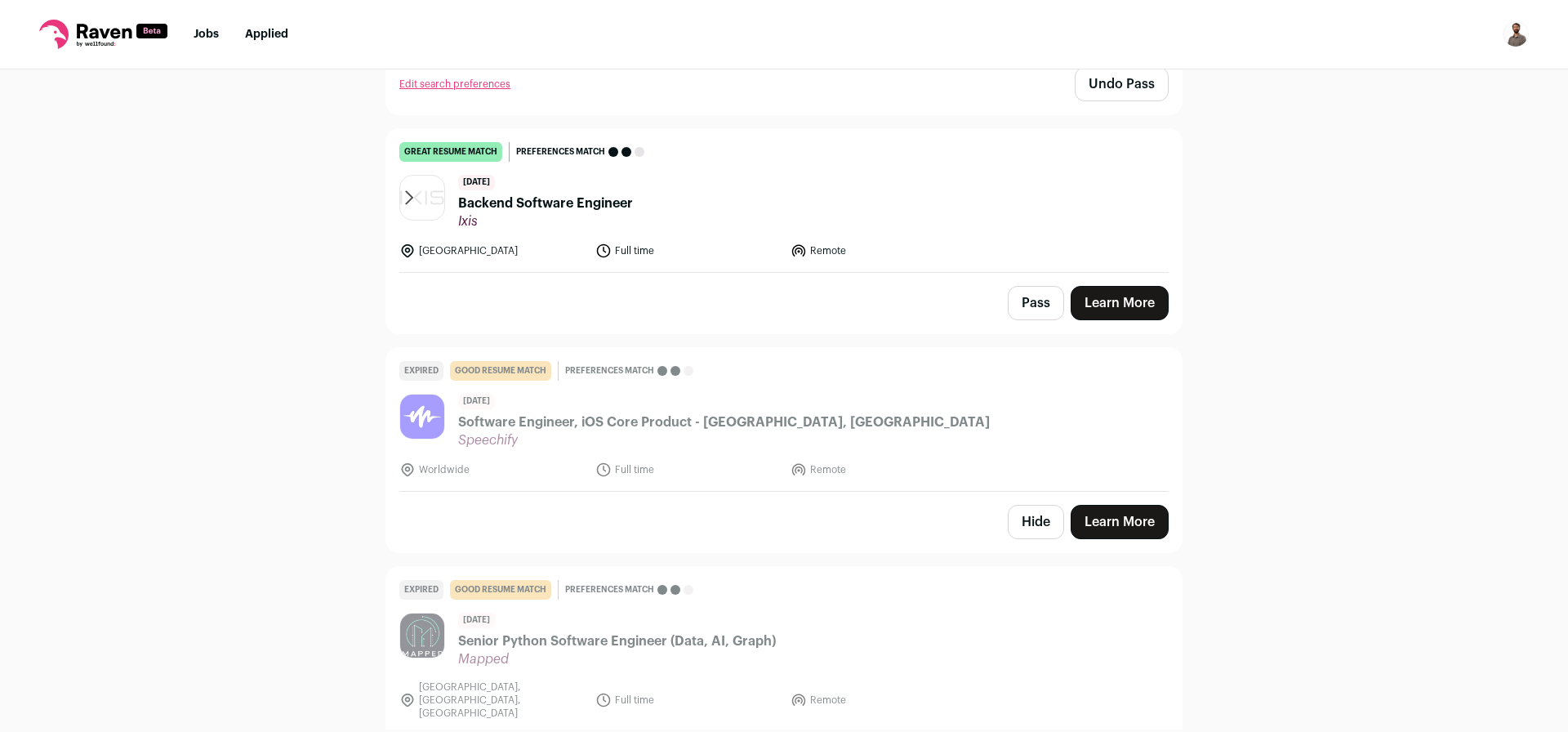
click at [534, 207] on span "Backend Software Engineer" at bounding box center [546, 203] width 175 height 19
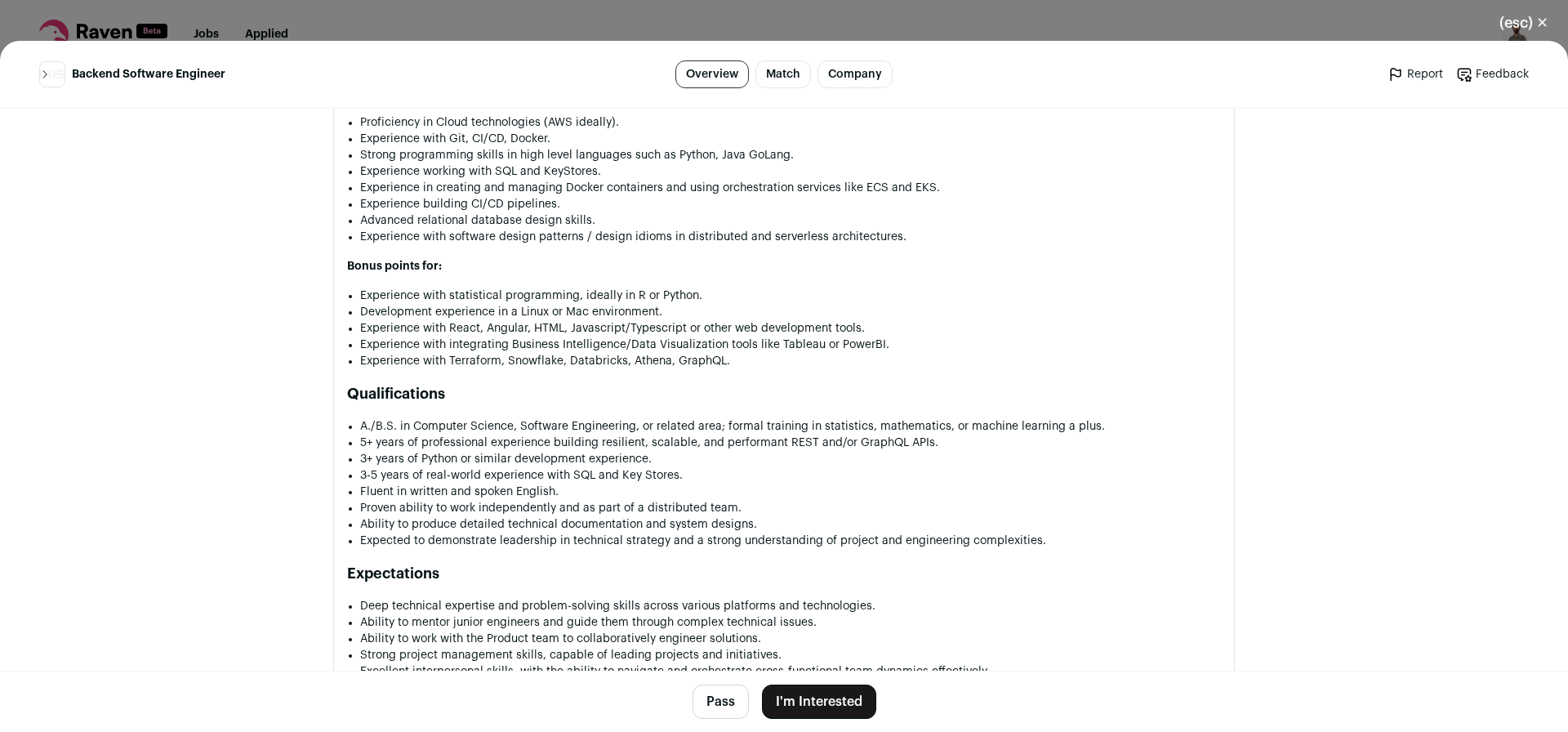
scroll to position [1372, 0]
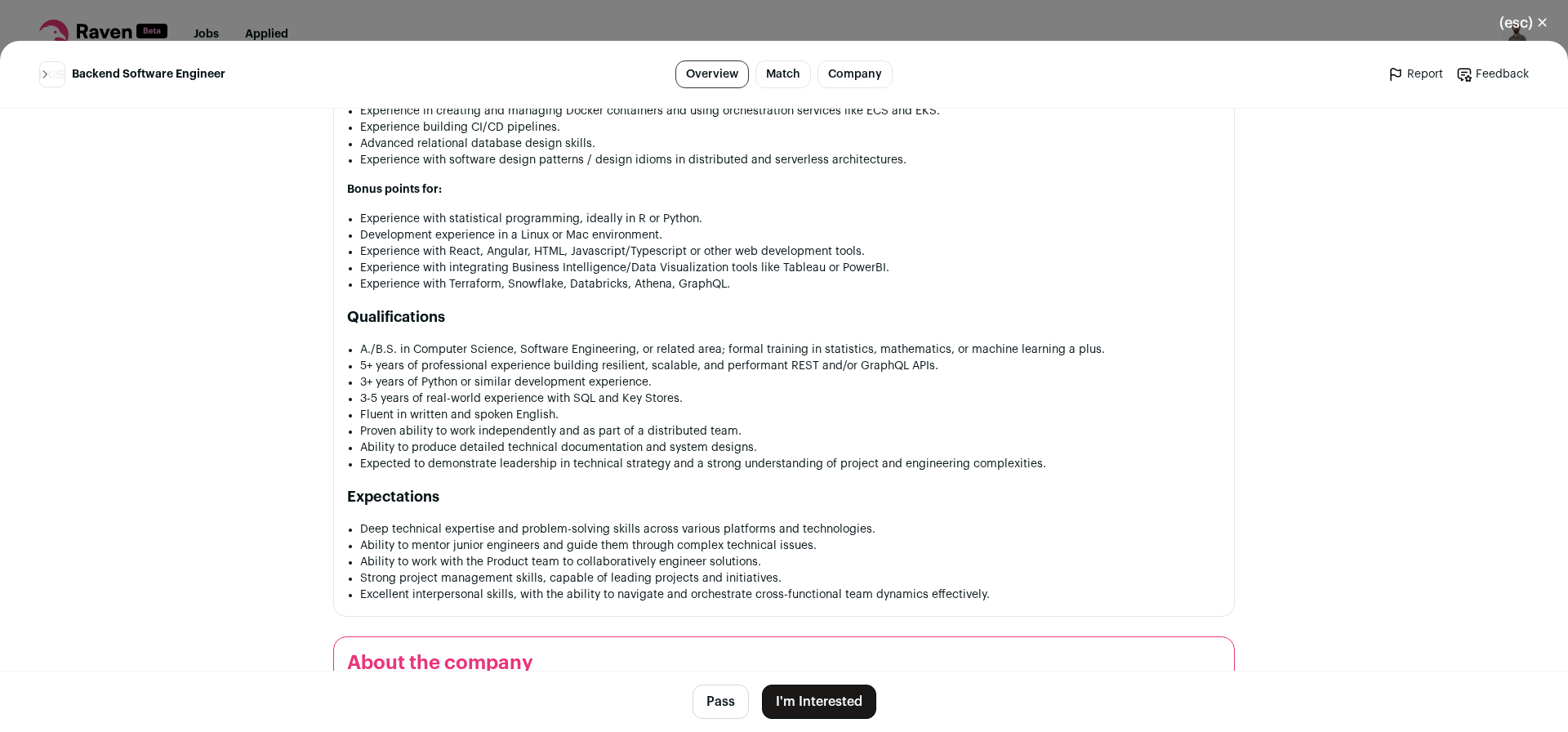
click at [716, 703] on button "Pass" at bounding box center [720, 701] width 56 height 34
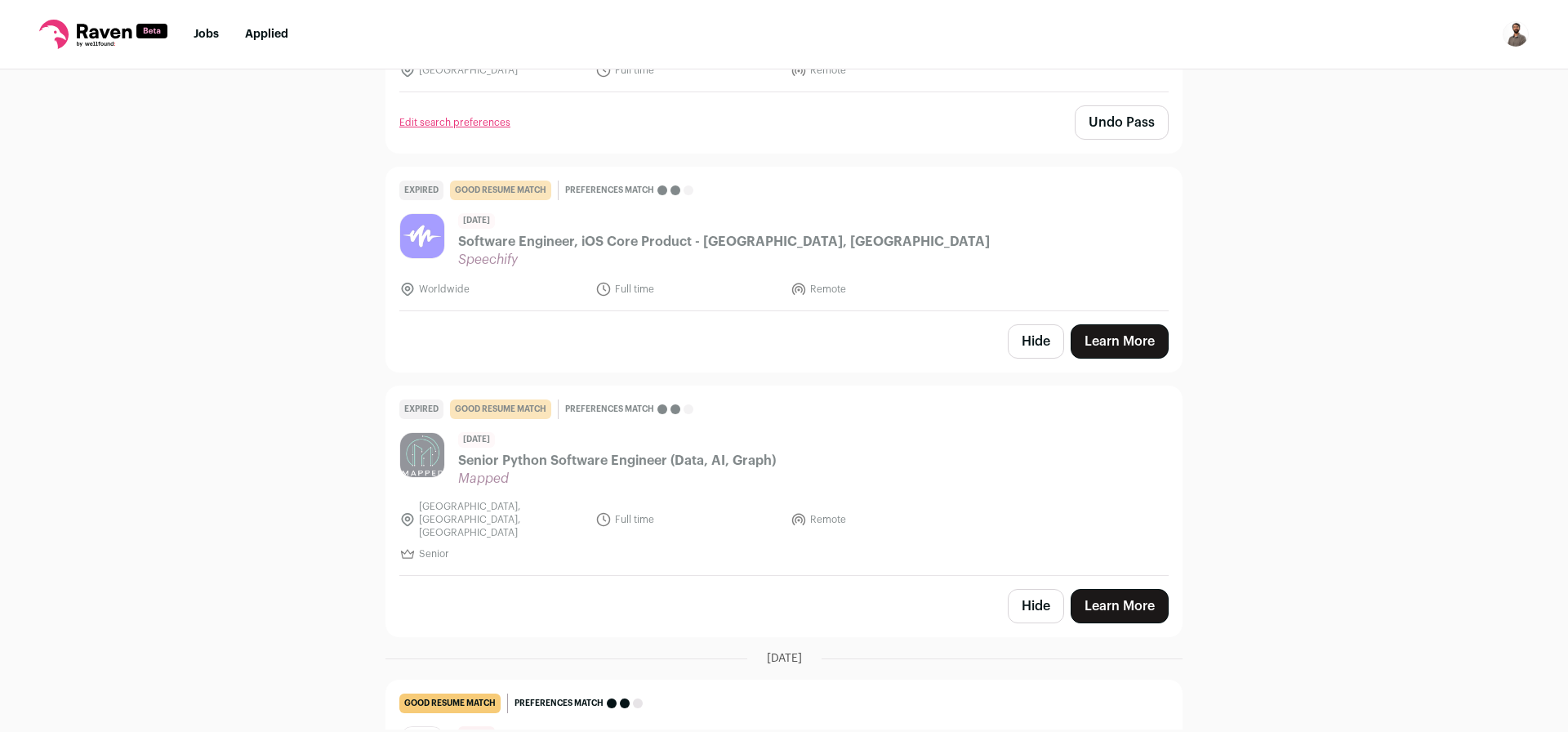
scroll to position [2156, 0]
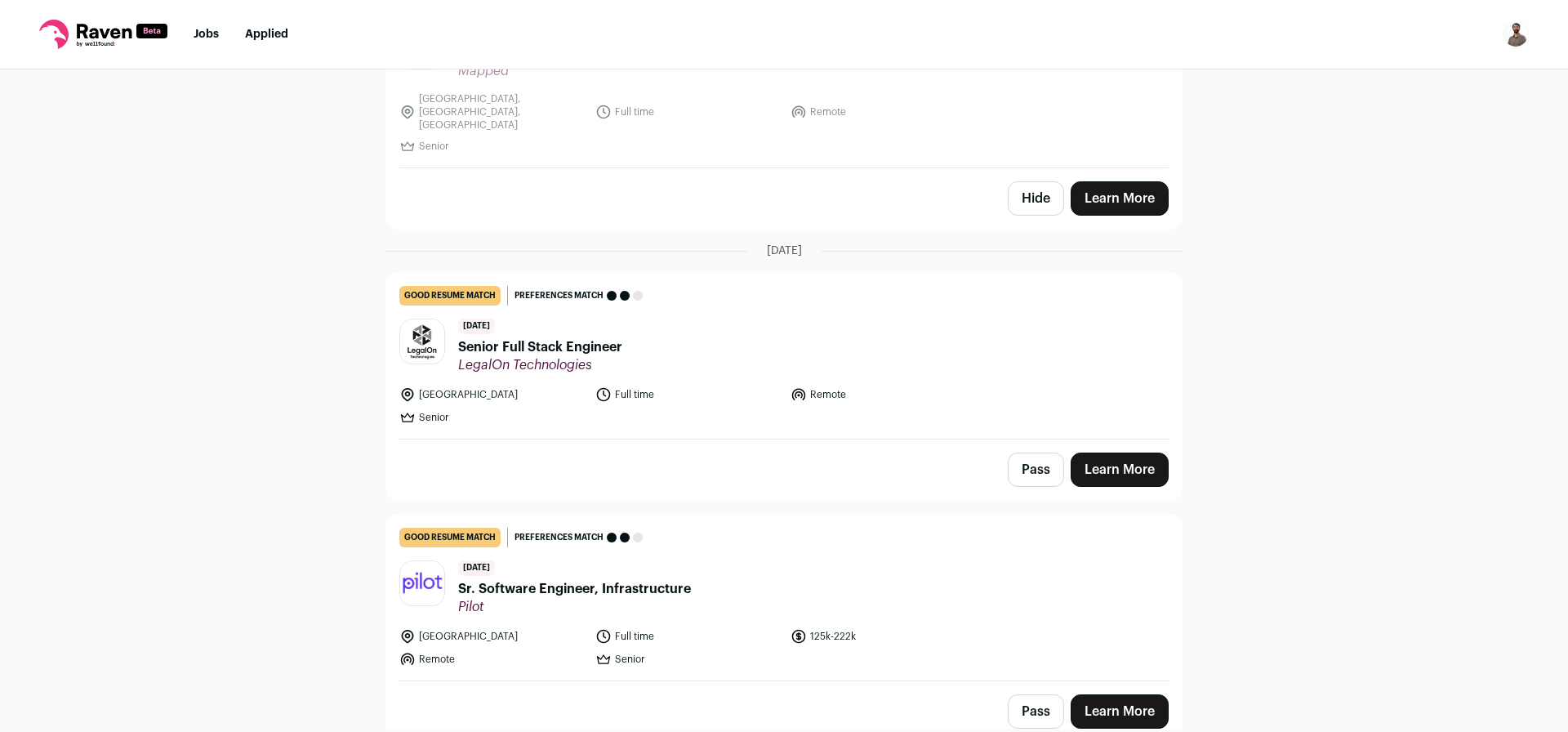
click at [518, 337] on span "Senior Full Stack Engineer" at bounding box center [541, 347] width 165 height 19
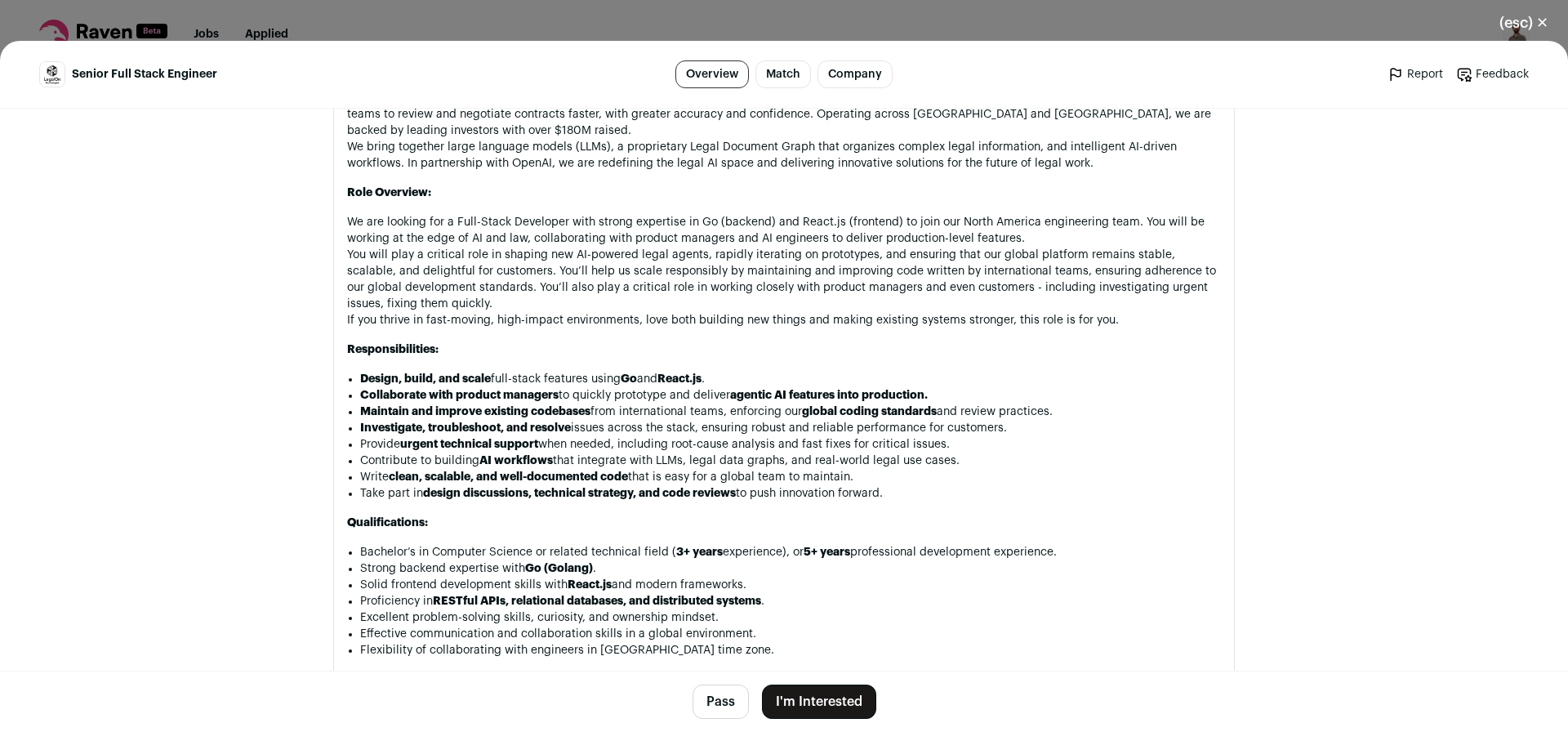
scroll to position [882, 0]
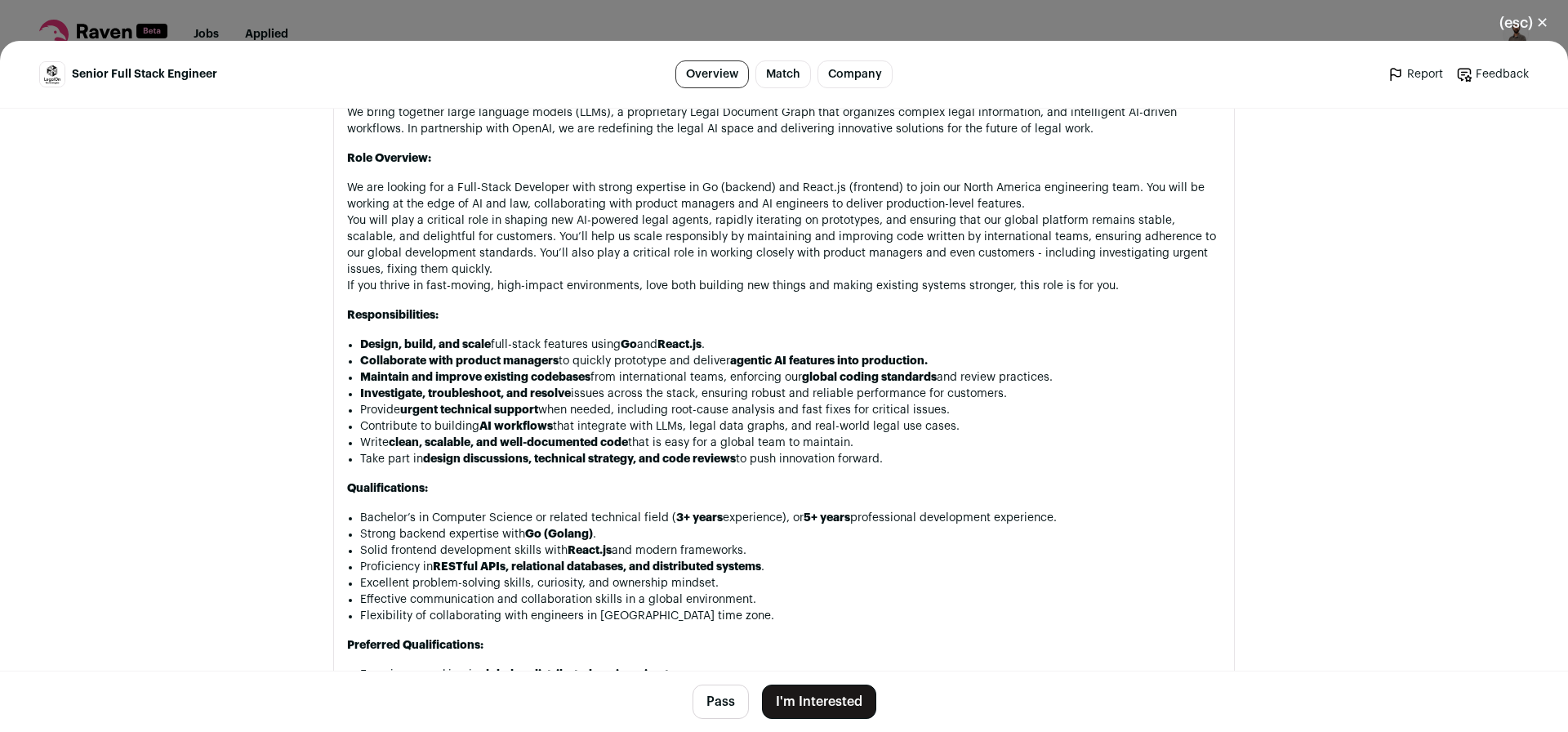
click at [713, 698] on button "Pass" at bounding box center [720, 701] width 56 height 34
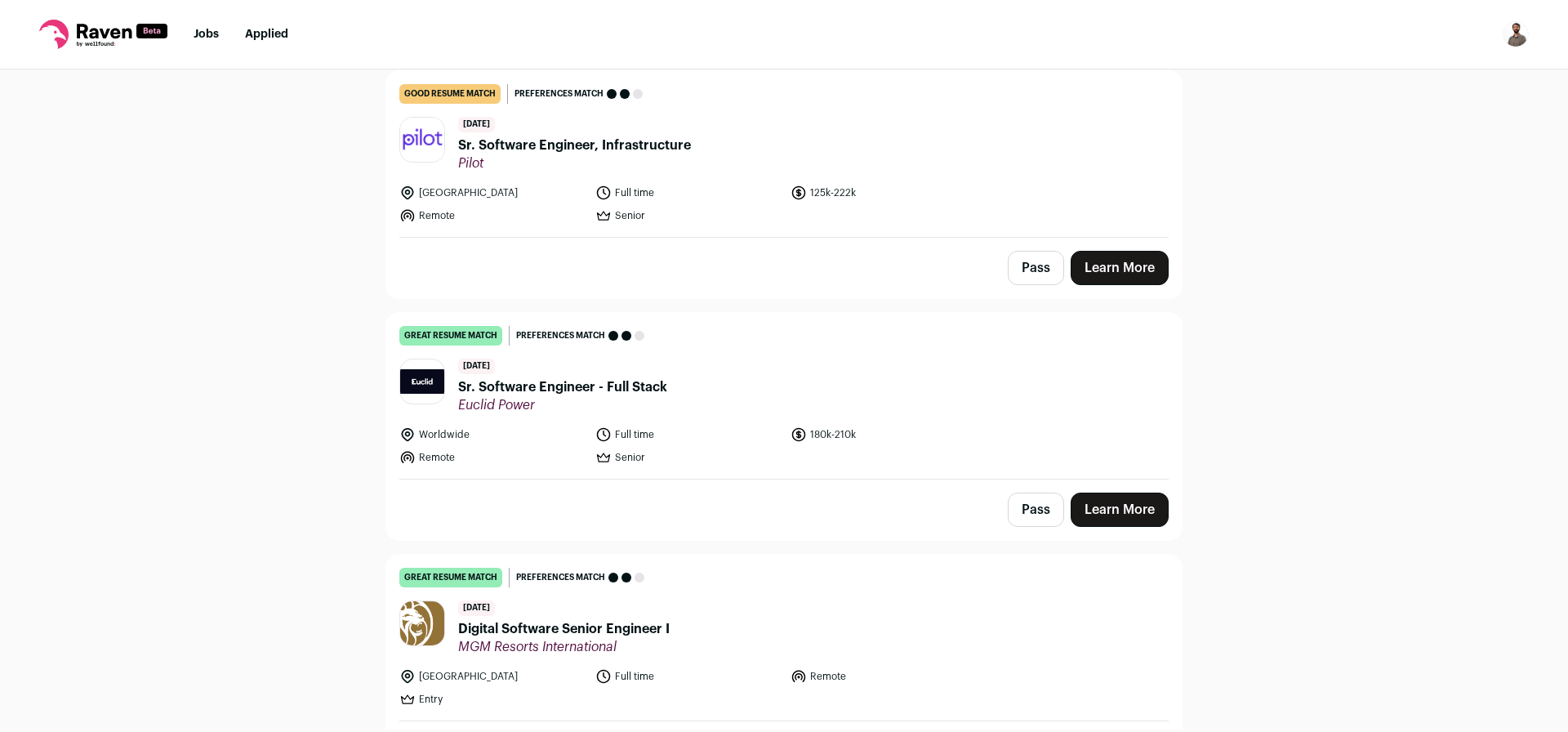
scroll to position [2646, 0]
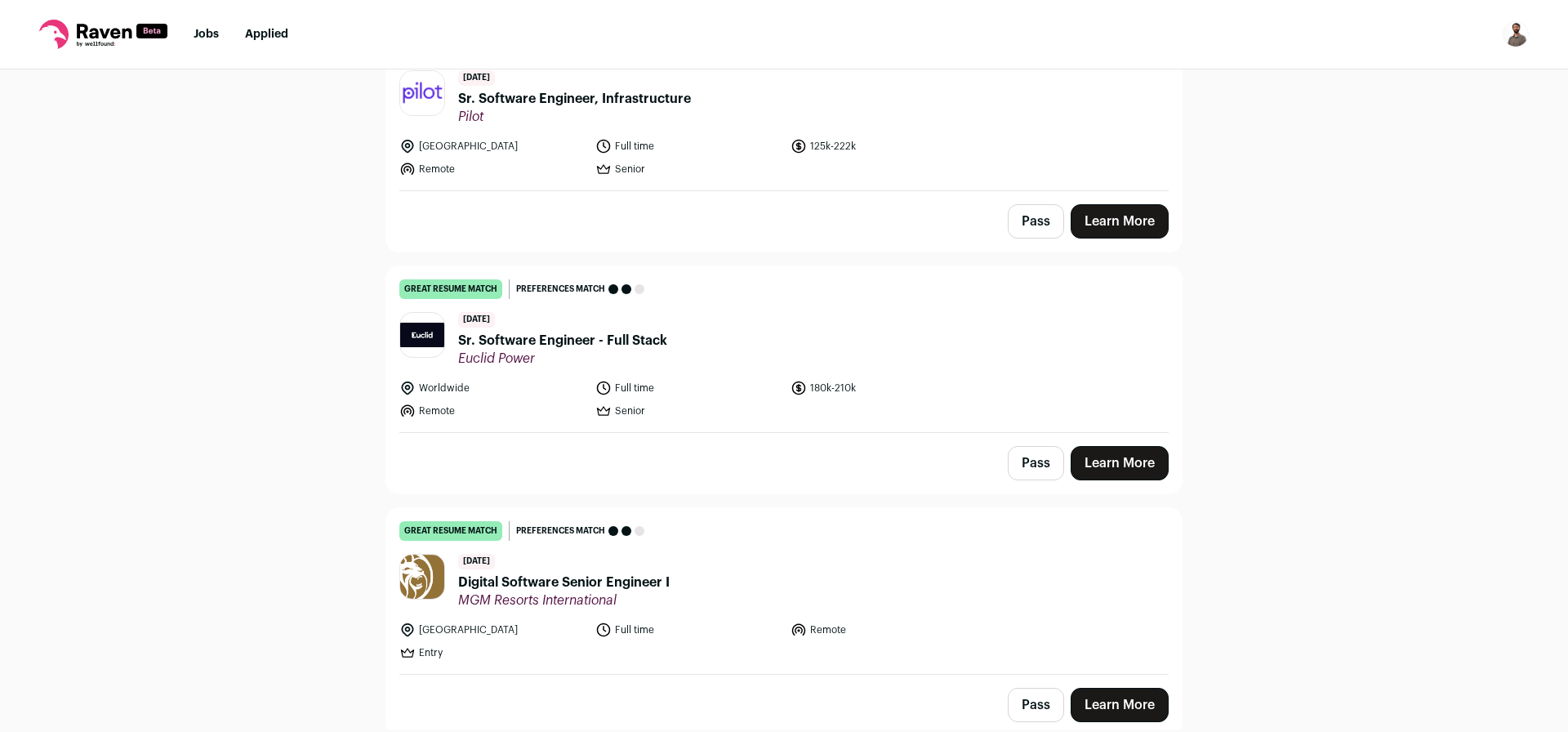
click at [631, 331] on span "Sr. Software Engineer - Full Stack" at bounding box center [562, 340] width 209 height 19
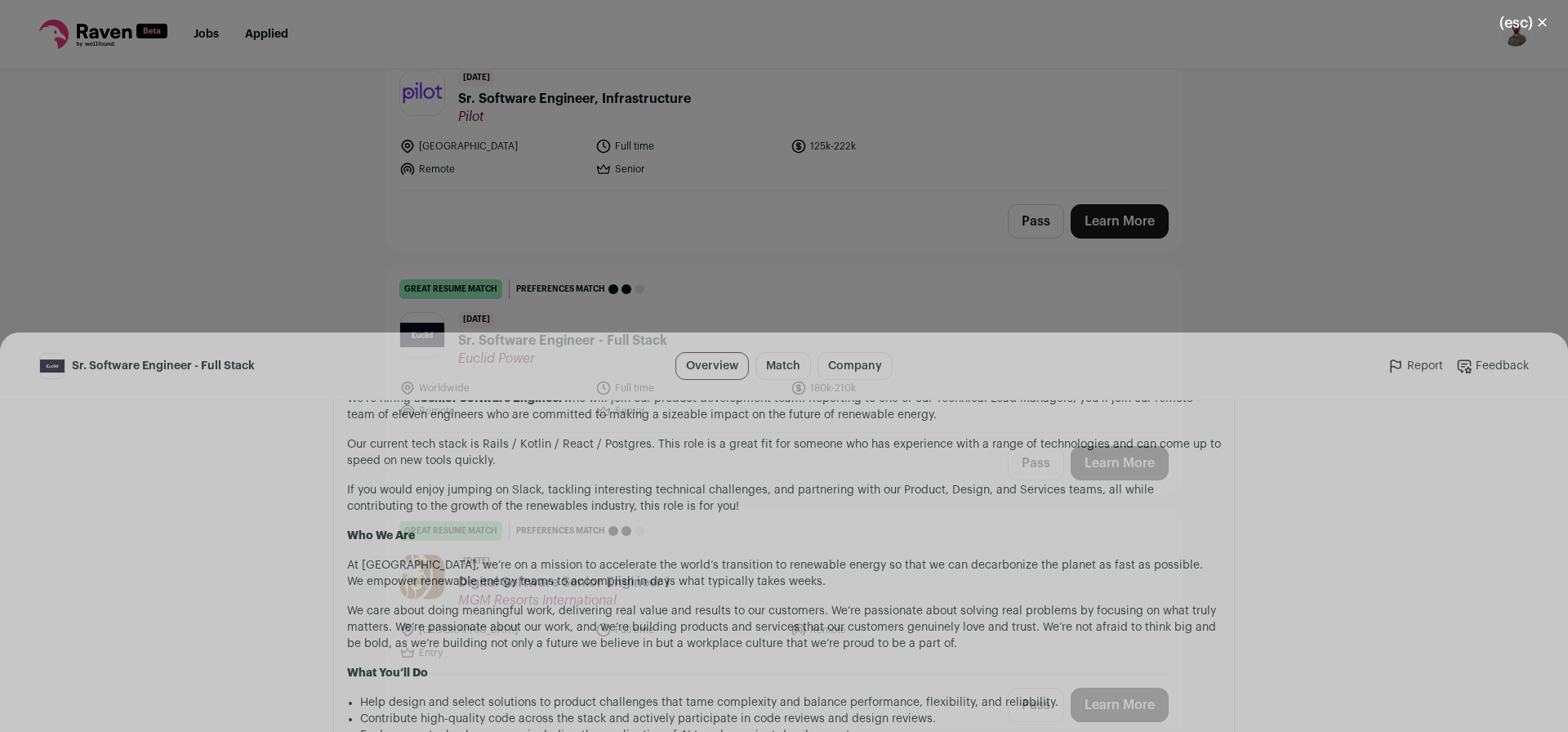
scroll to position [882, 0]
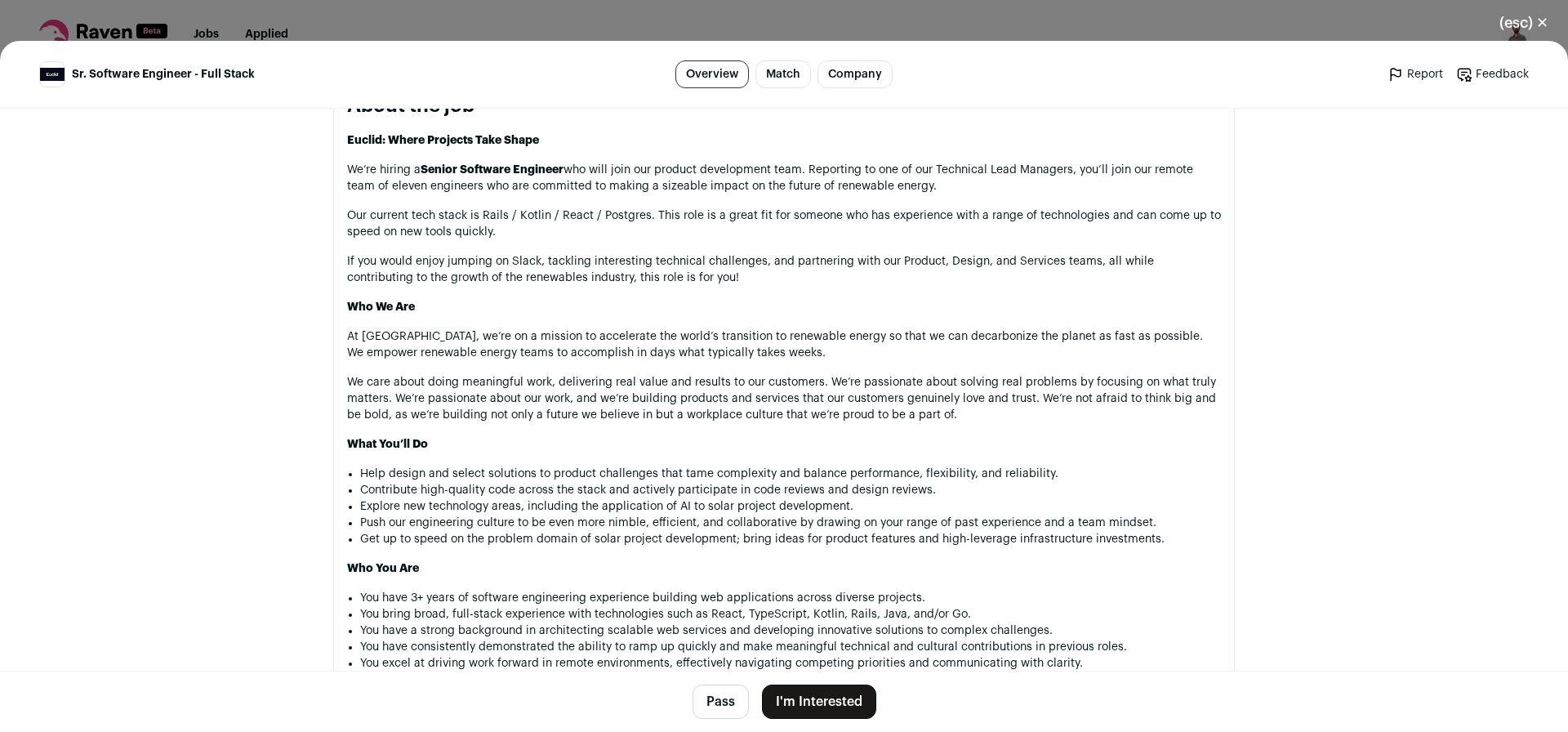
click at [710, 682] on footer "Pass I'm Interested" at bounding box center [784, 701] width 1568 height 61
click at [708, 689] on button "Pass" at bounding box center [720, 701] width 56 height 34
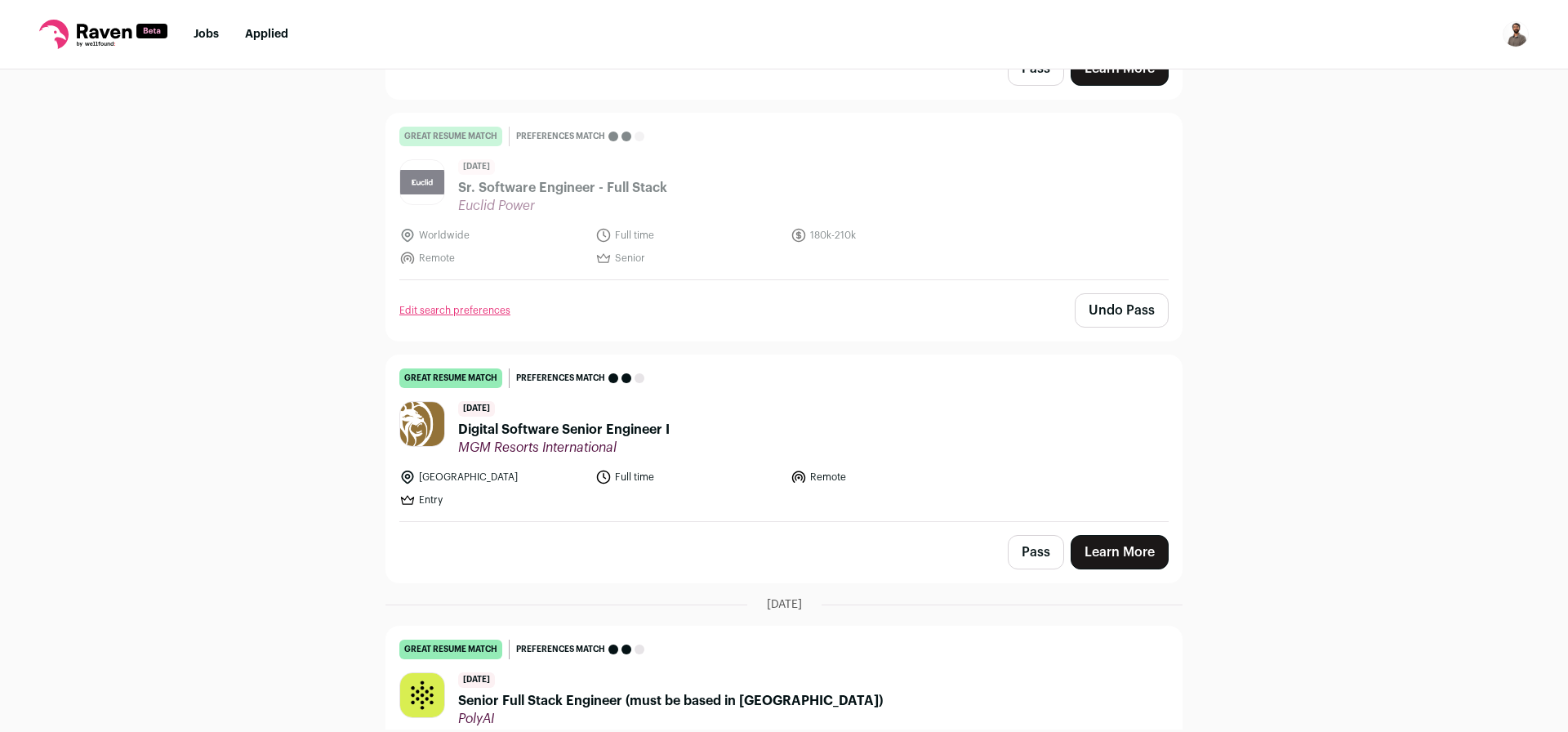
scroll to position [2842, 0]
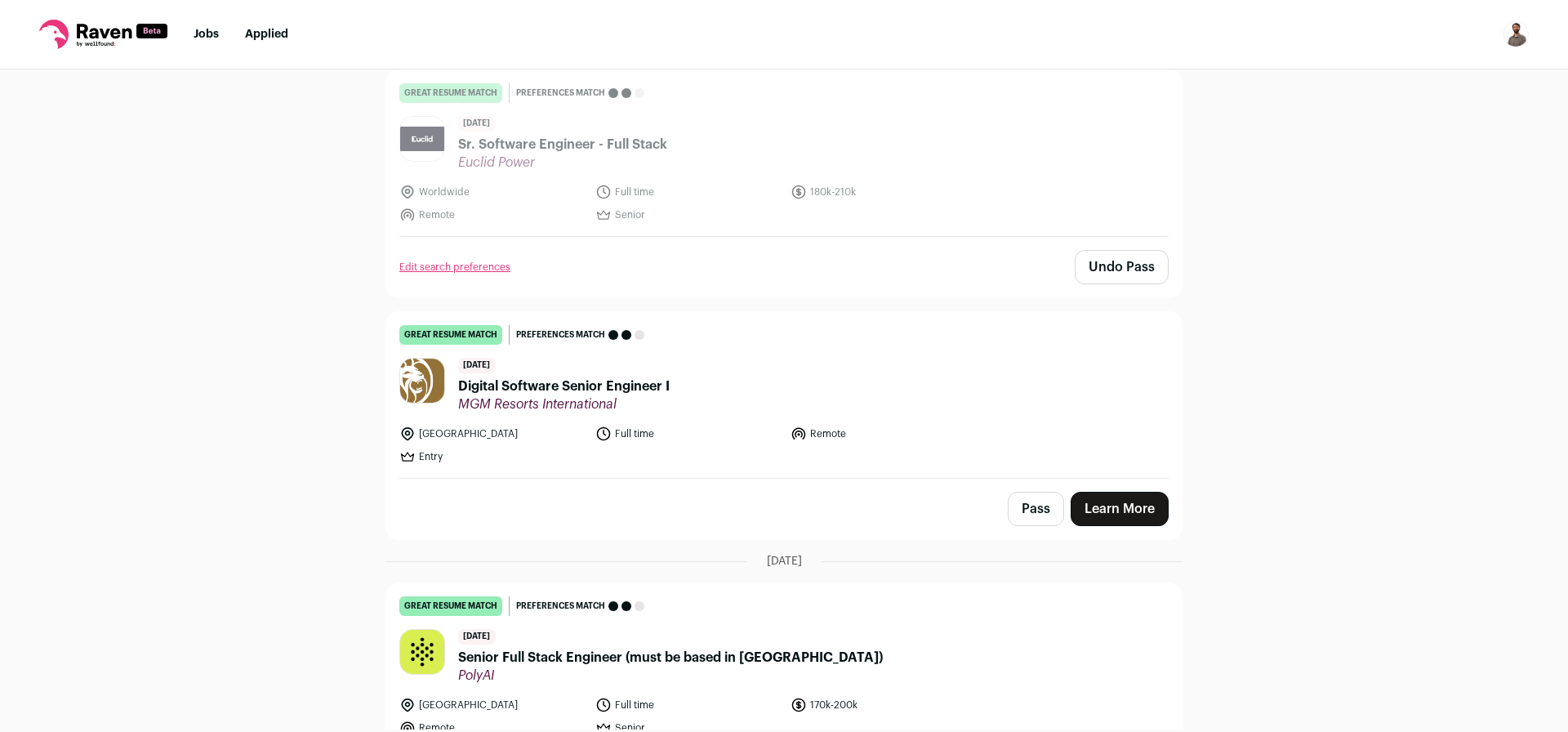
click at [647, 376] on span "Digital Software Senior Engineer I" at bounding box center [564, 385] width 212 height 19
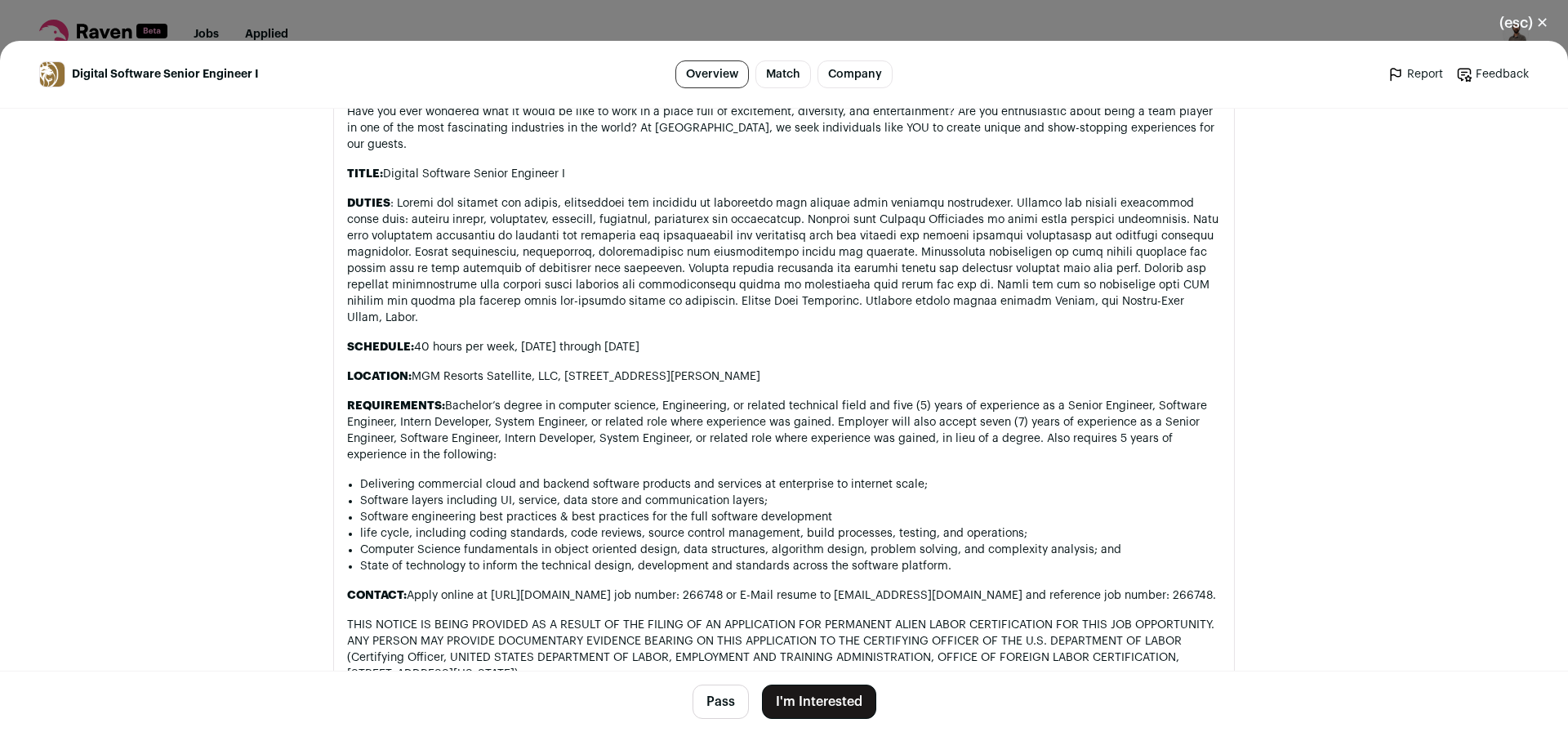
scroll to position [980, 0]
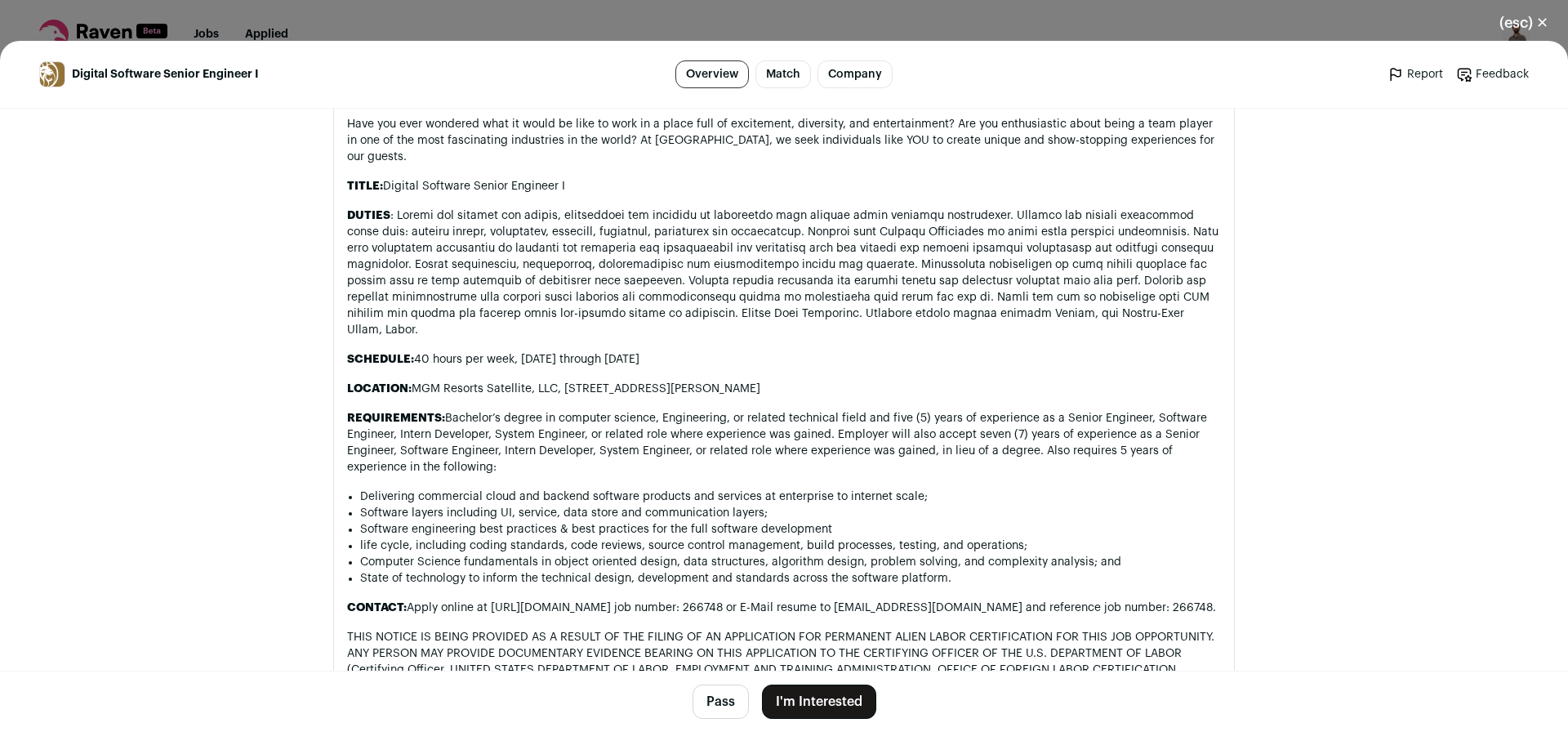
click at [715, 703] on button "Pass" at bounding box center [720, 701] width 56 height 34
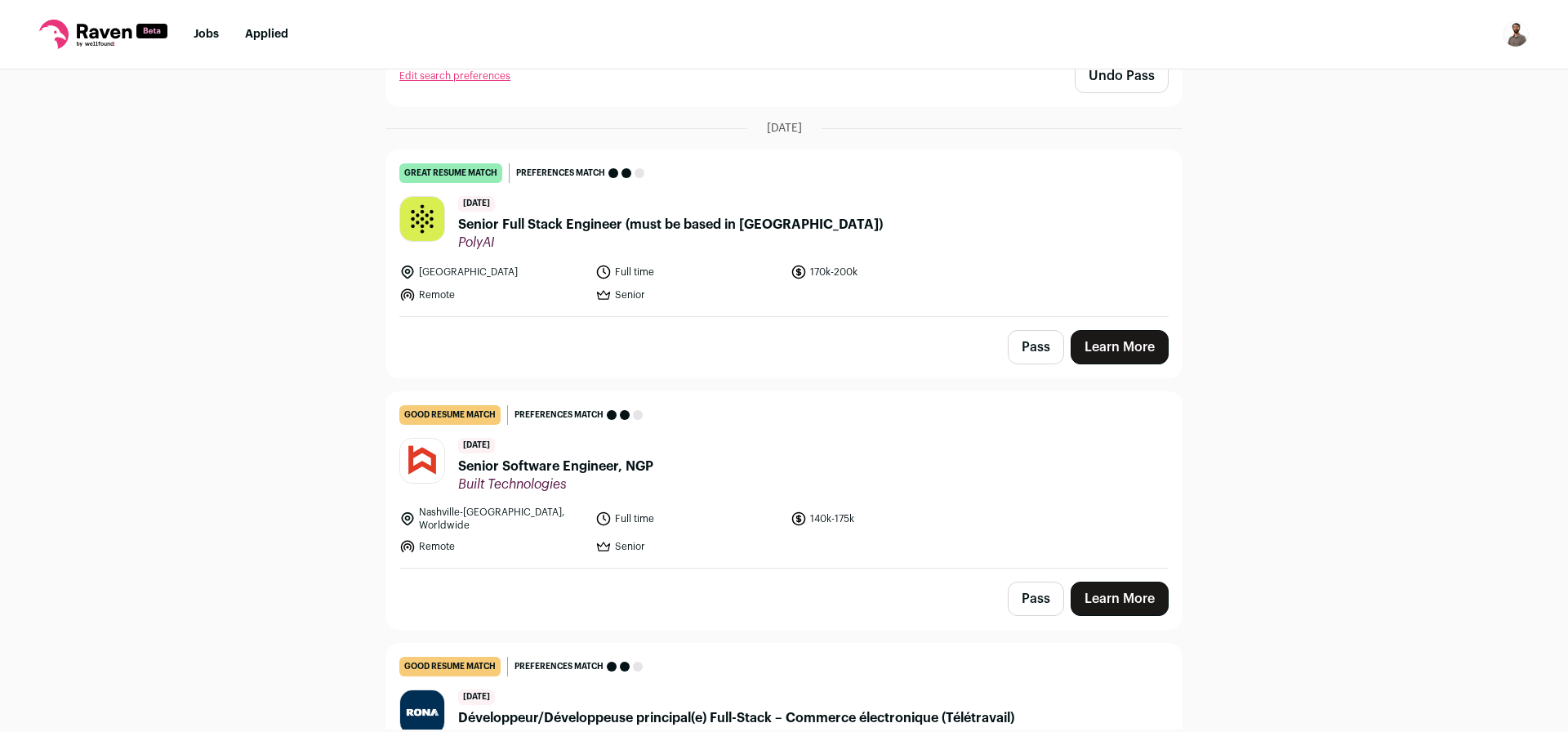
scroll to position [3332, 0]
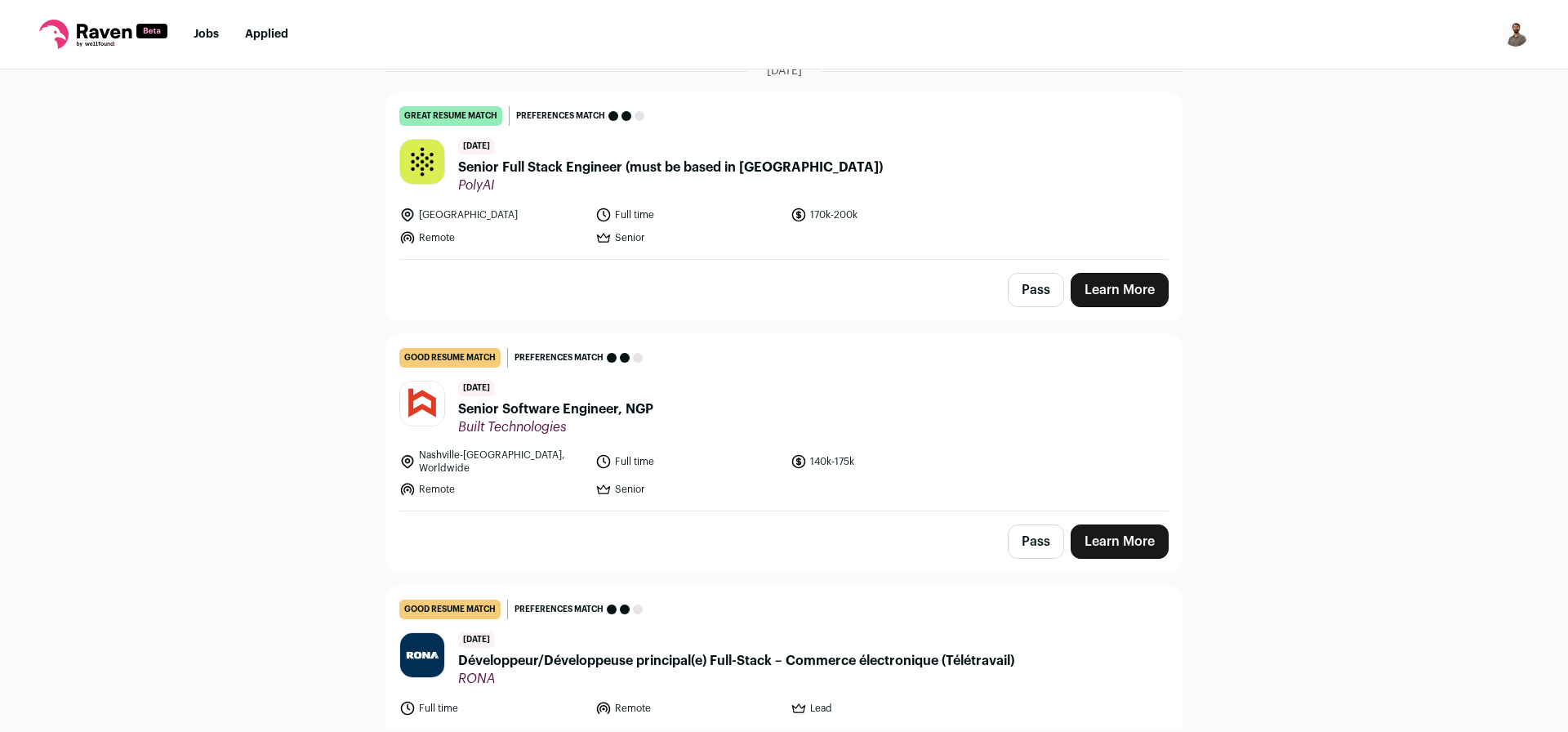
click at [1036, 274] on button "Pass" at bounding box center [1035, 290] width 56 height 34
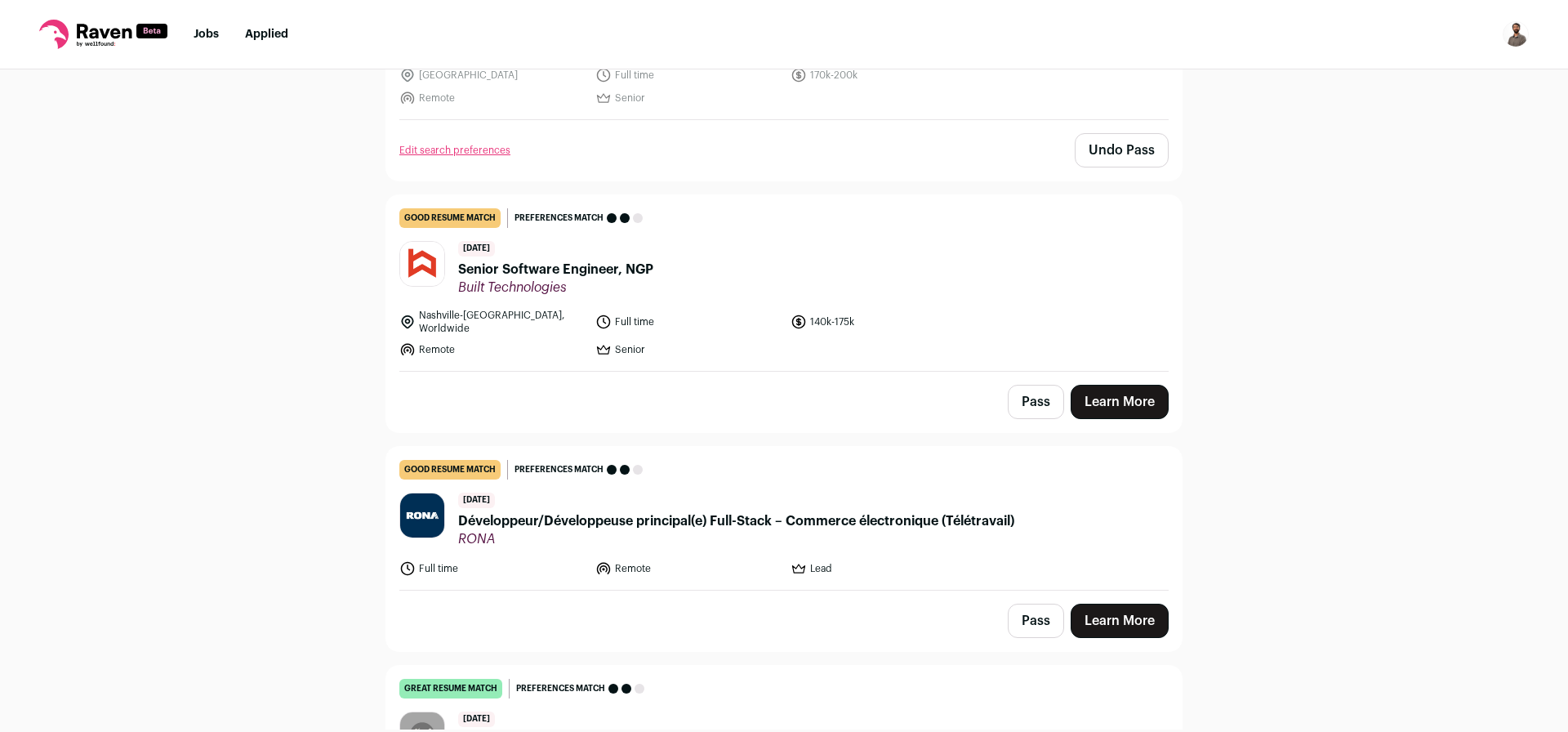
scroll to position [3527, 0]
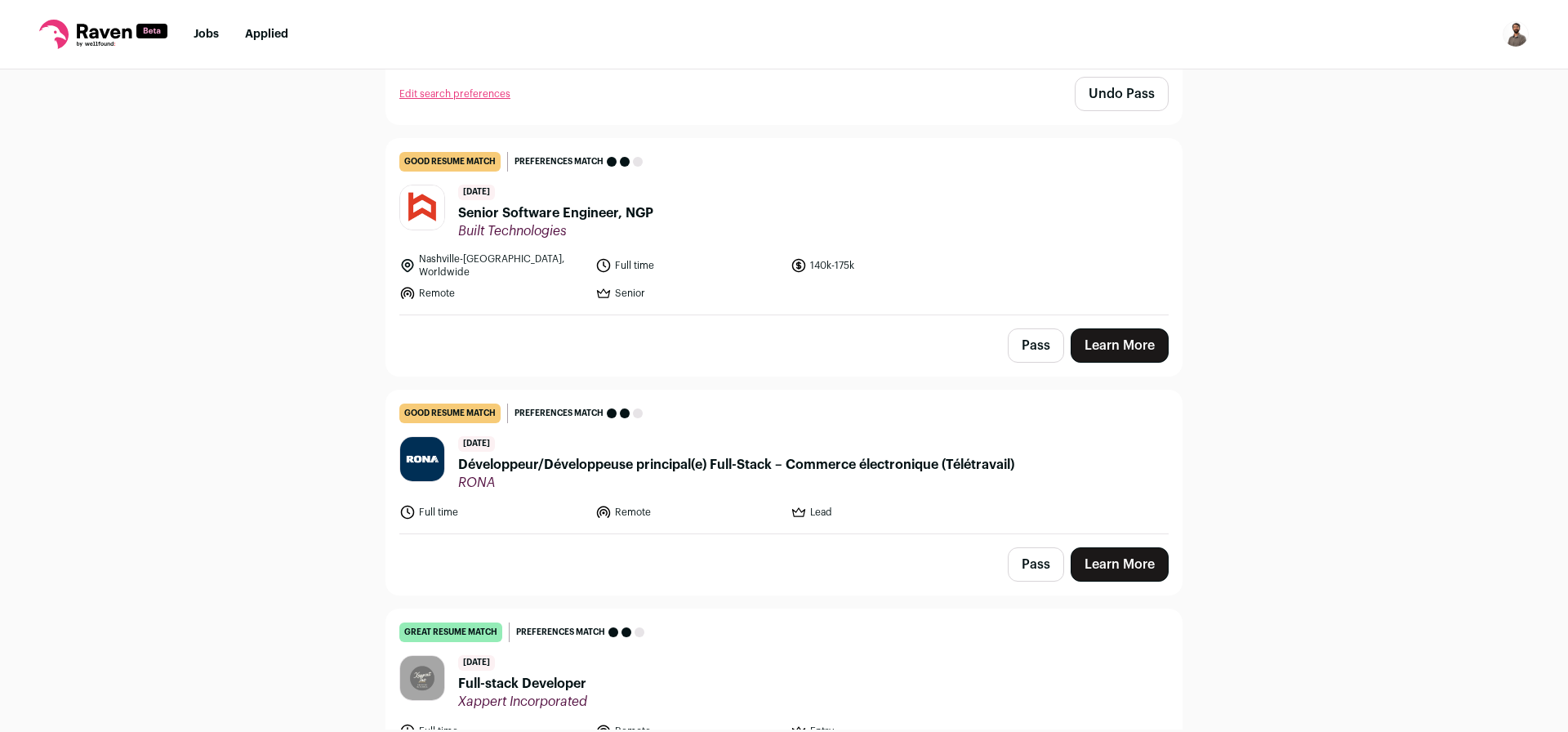
click at [1038, 328] on button "Pass" at bounding box center [1035, 345] width 56 height 34
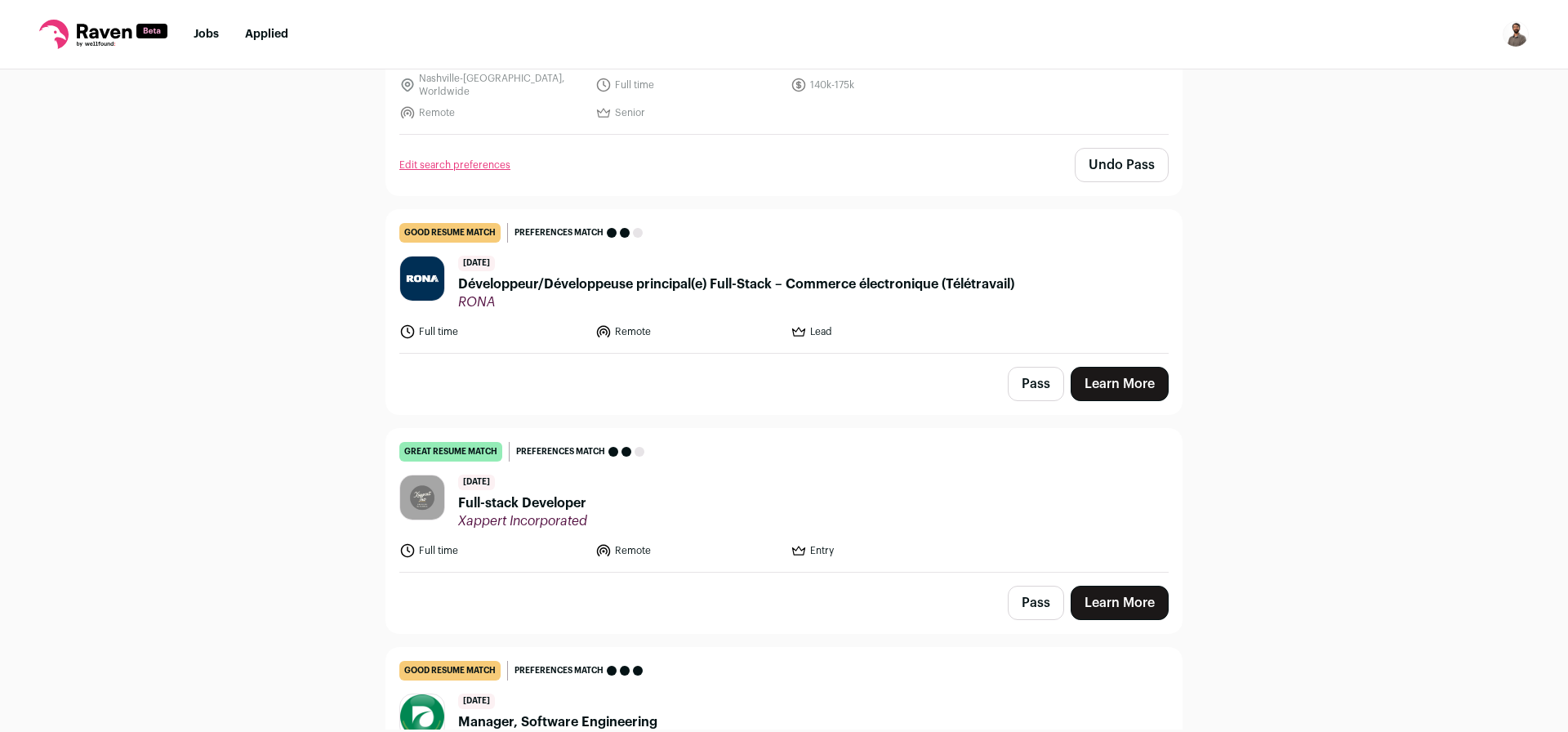
scroll to position [3724, 0]
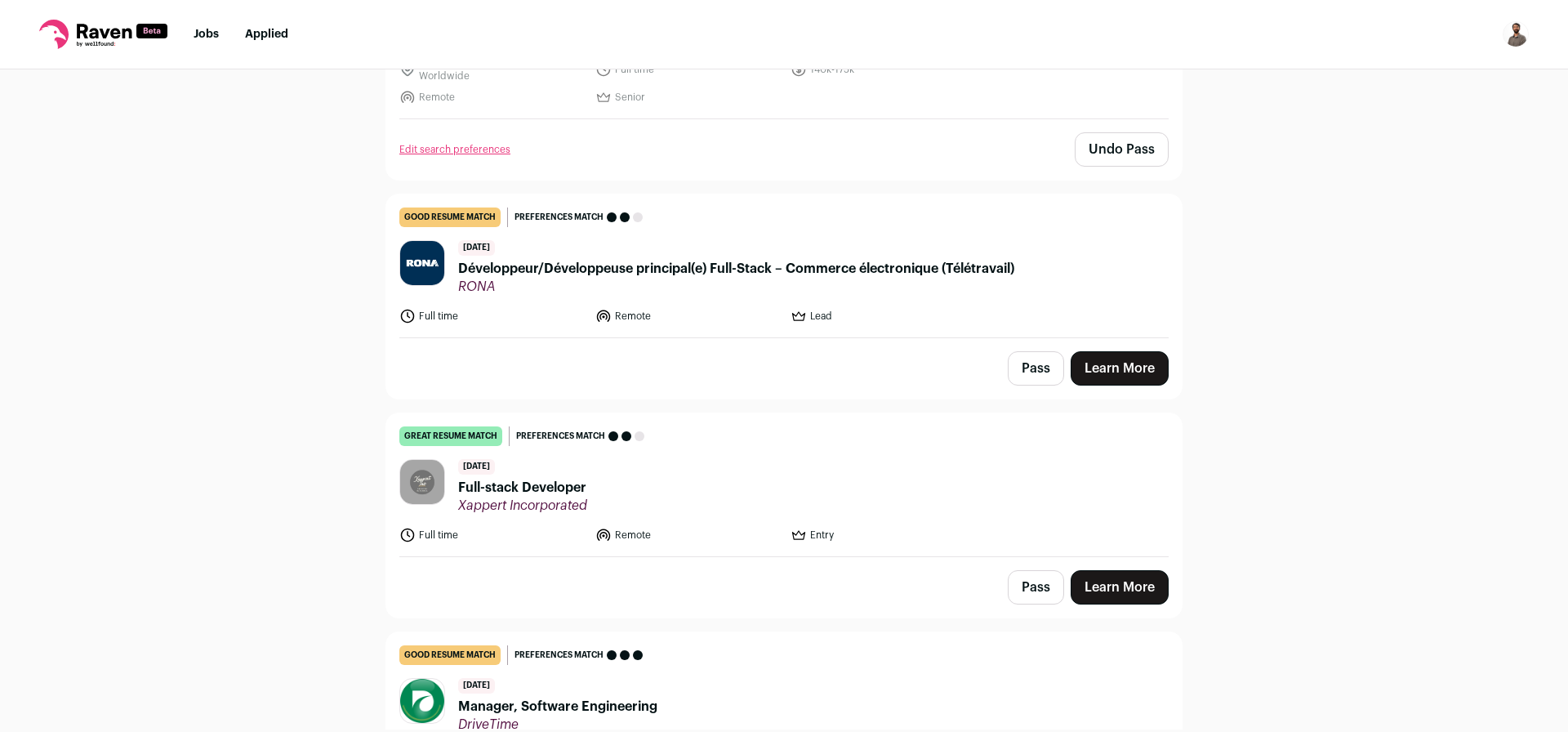
click at [1009, 353] on button "Pass" at bounding box center [1035, 368] width 56 height 34
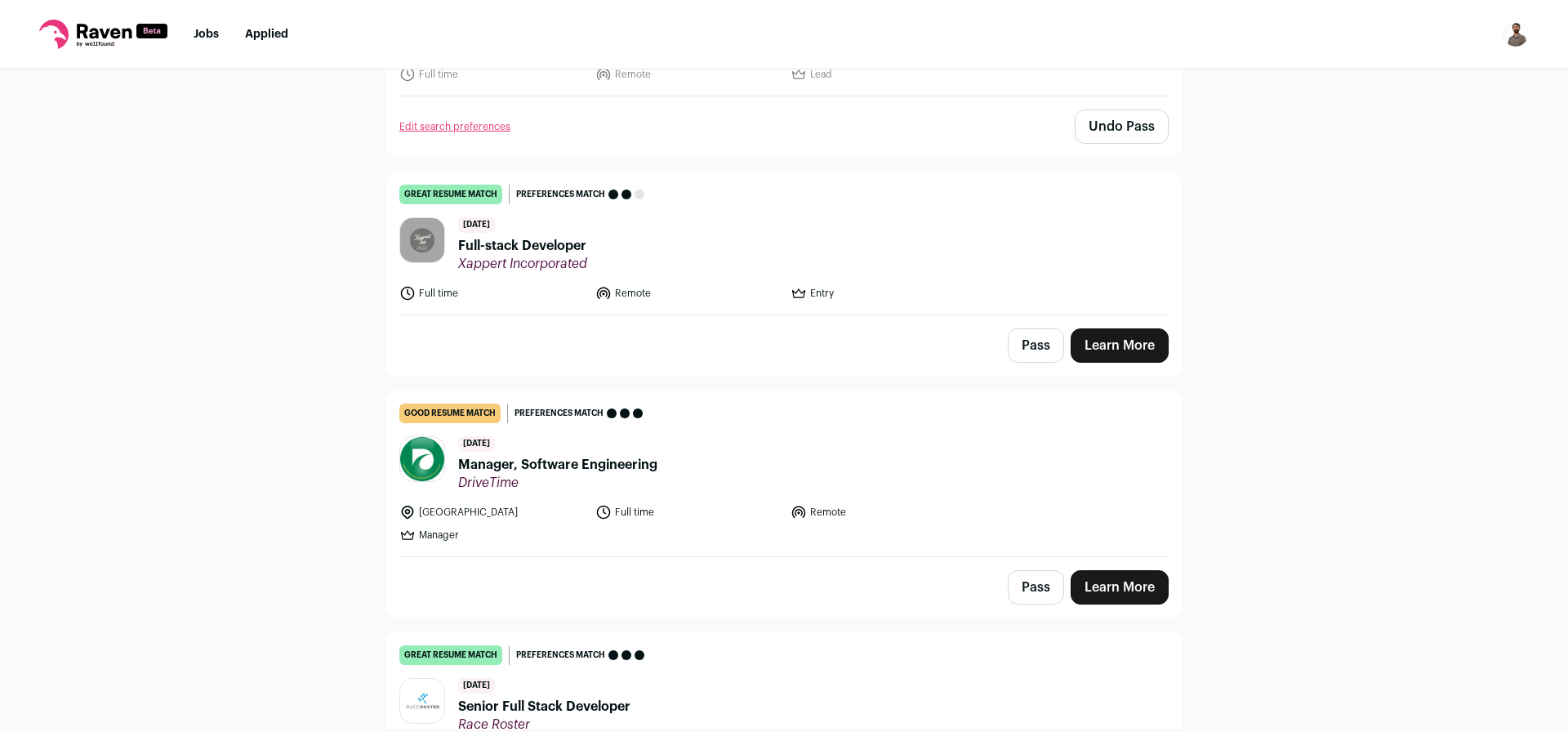
click at [1017, 570] on button "Pass" at bounding box center [1035, 587] width 56 height 34
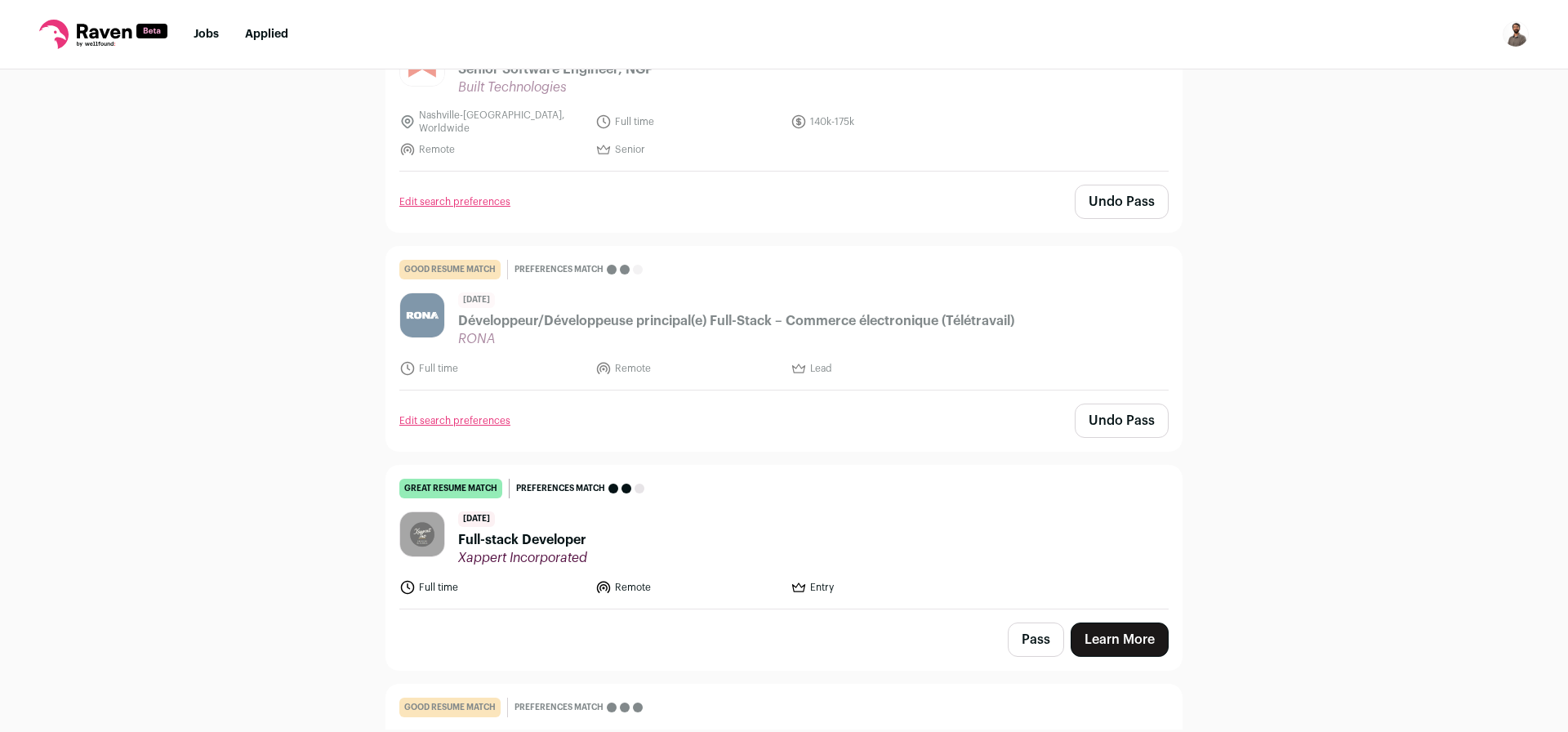
scroll to position [3527, 0]
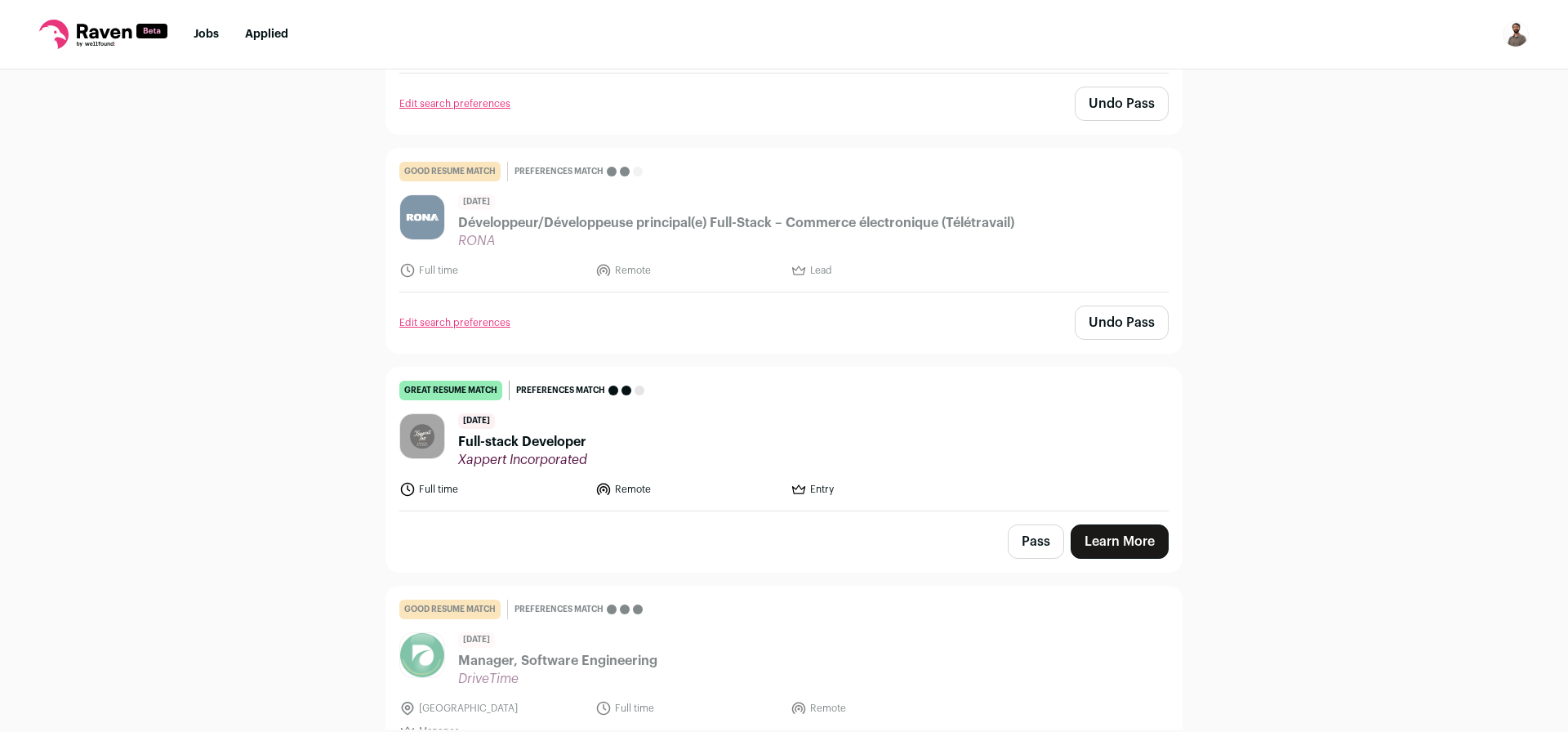
click at [572, 432] on span "Full-stack Developer" at bounding box center [523, 442] width 129 height 19
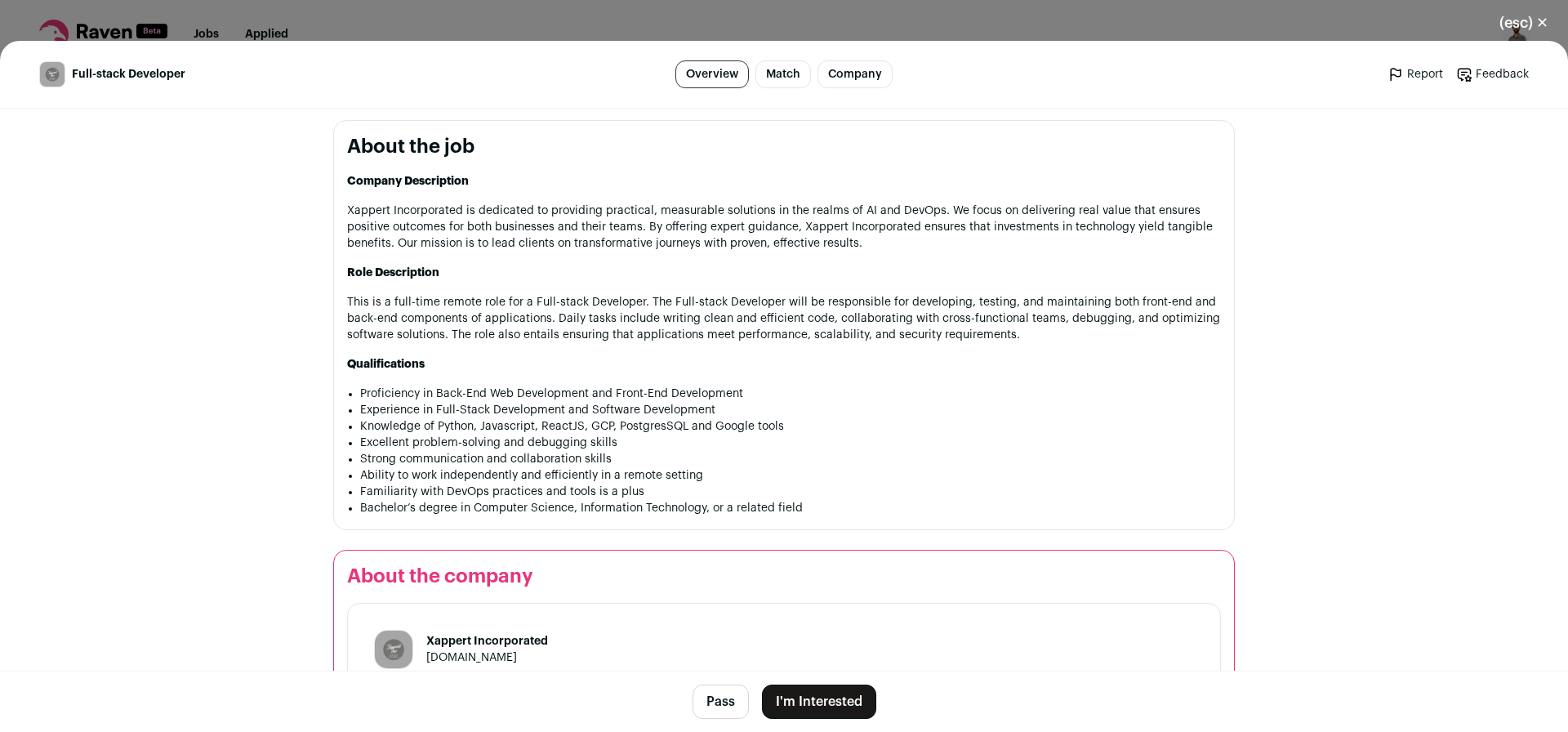
scroll to position [784, 0]
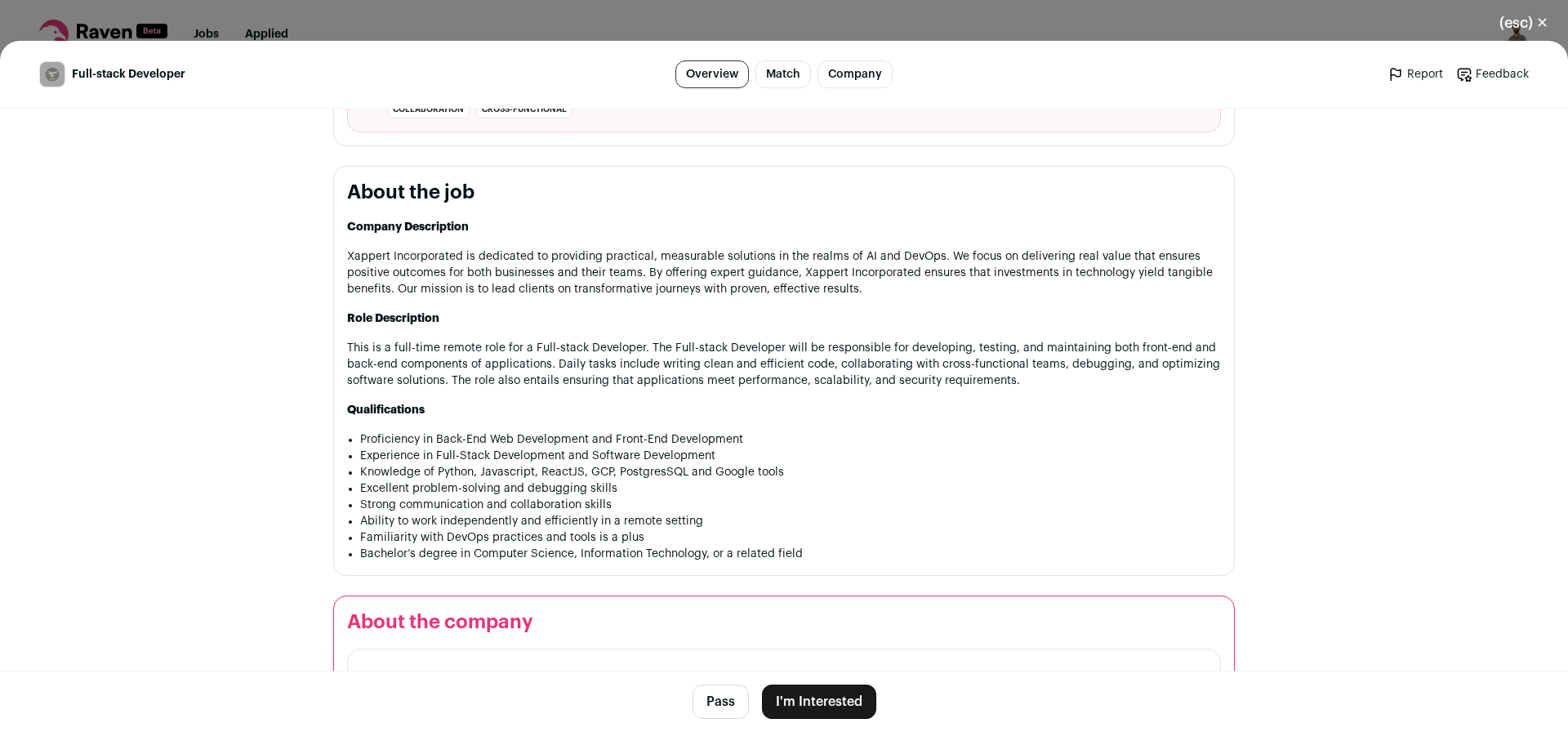
click at [796, 705] on button "I'm Interested" at bounding box center [819, 701] width 114 height 34
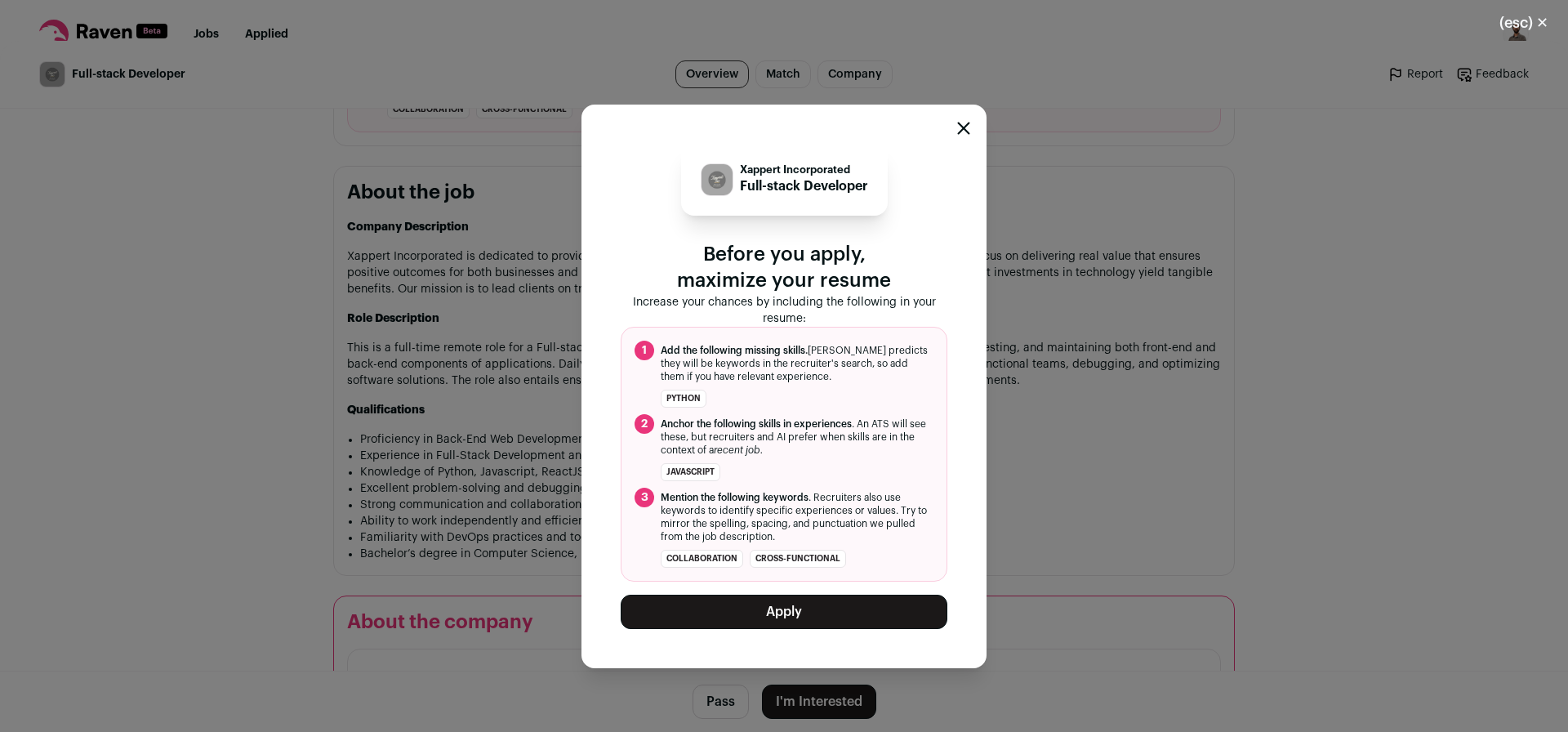
click at [780, 614] on button "Apply" at bounding box center [783, 611] width 327 height 34
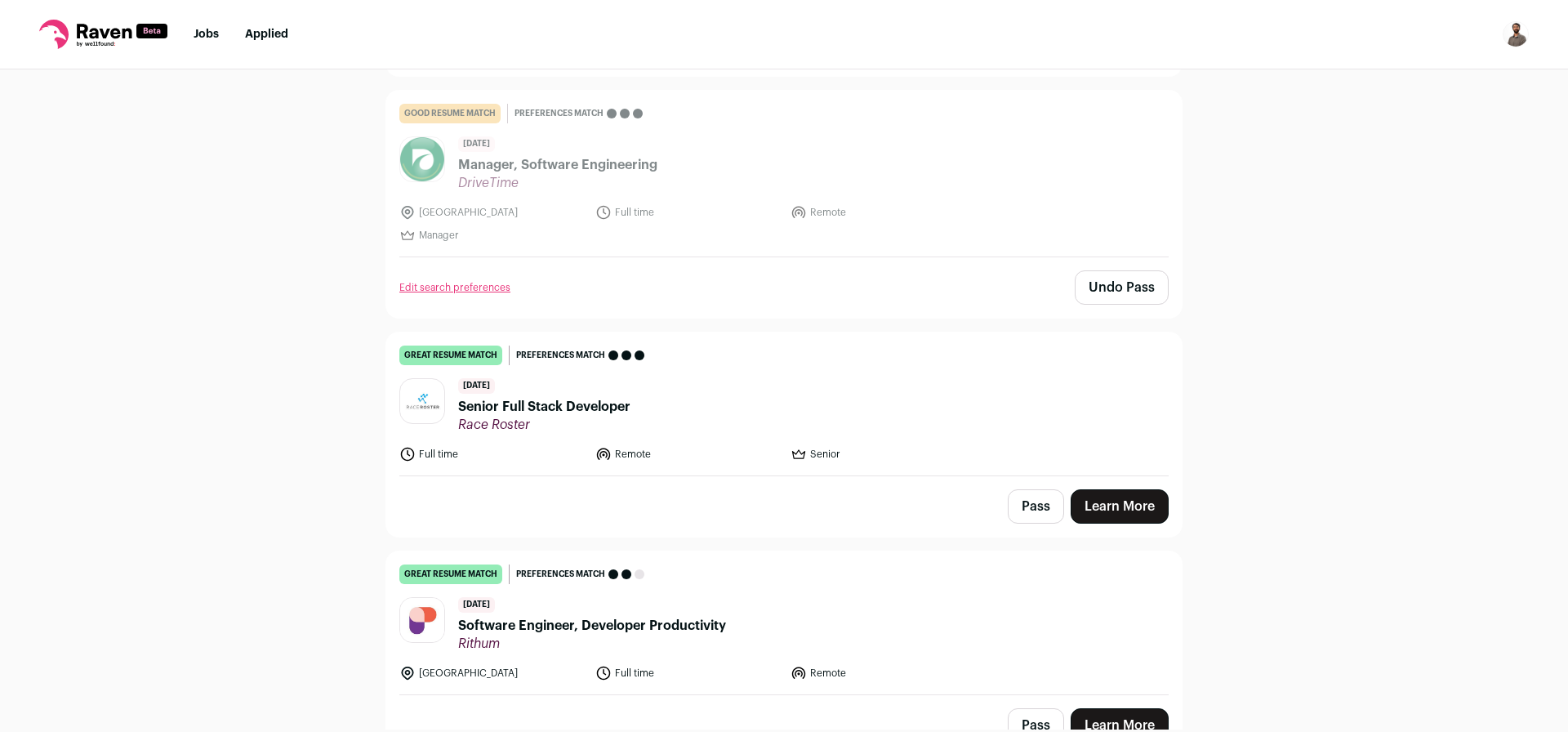
scroll to position [3521, 0]
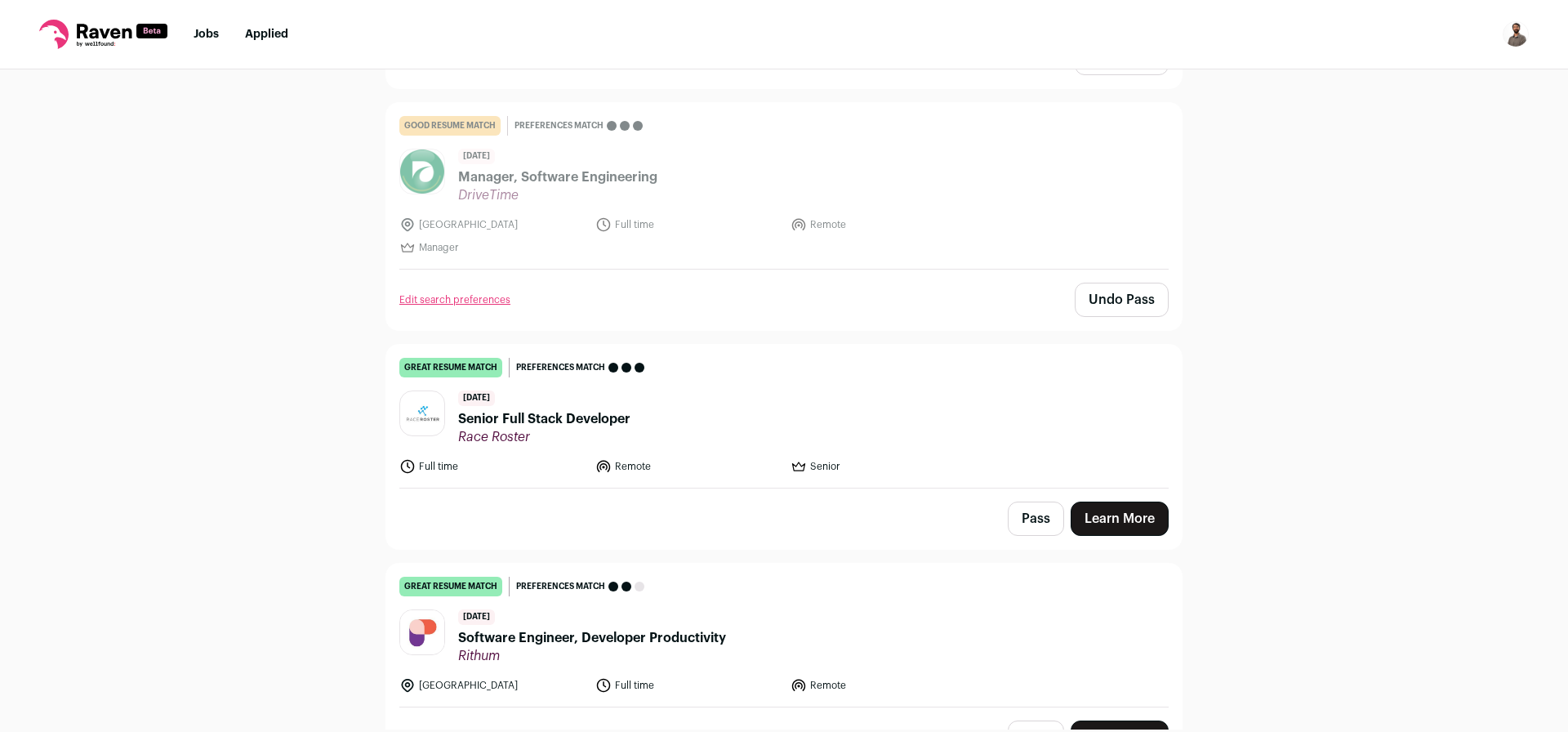
click at [552, 409] on span "Senior Full Stack Developer" at bounding box center [544, 418] width 172 height 19
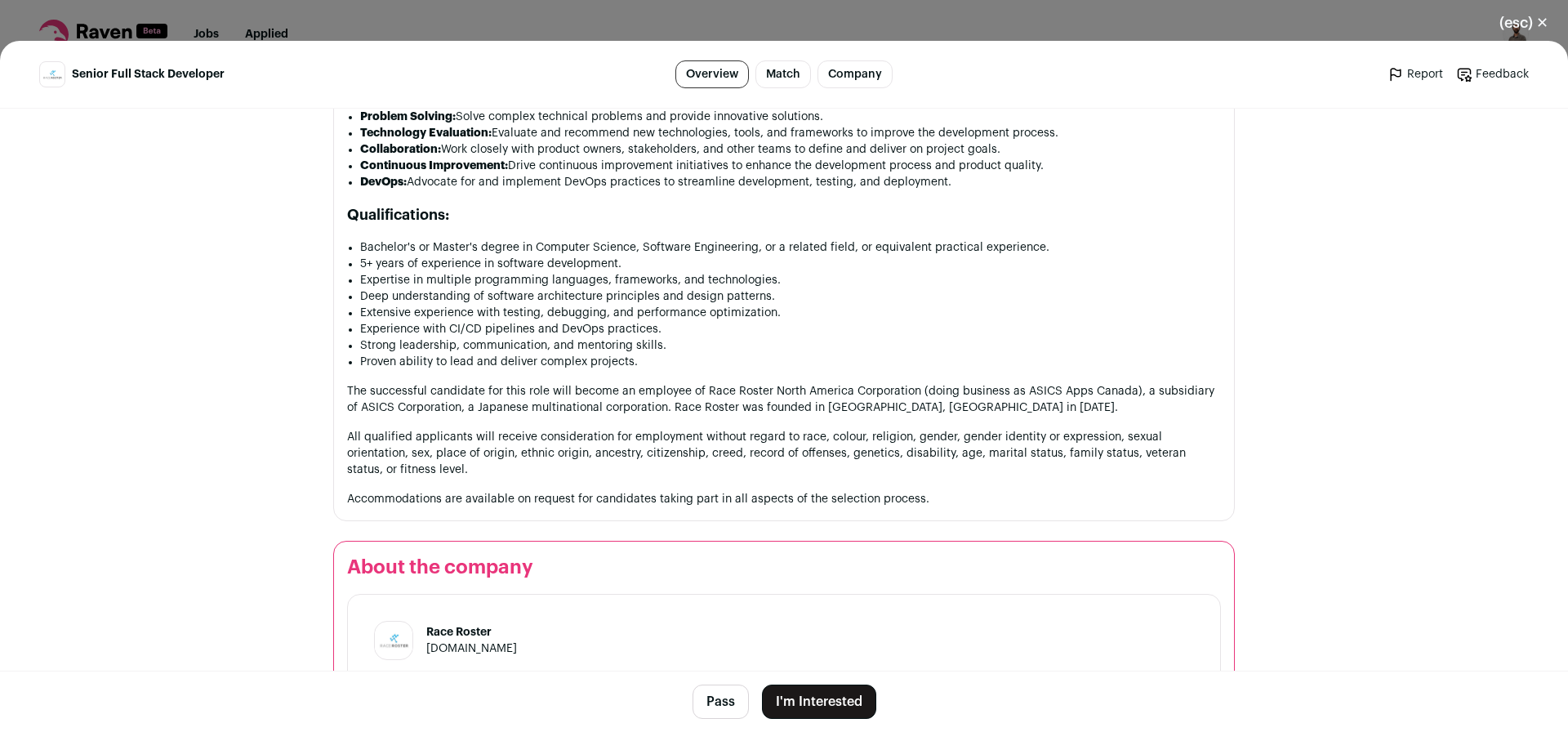
scroll to position [1372, 0]
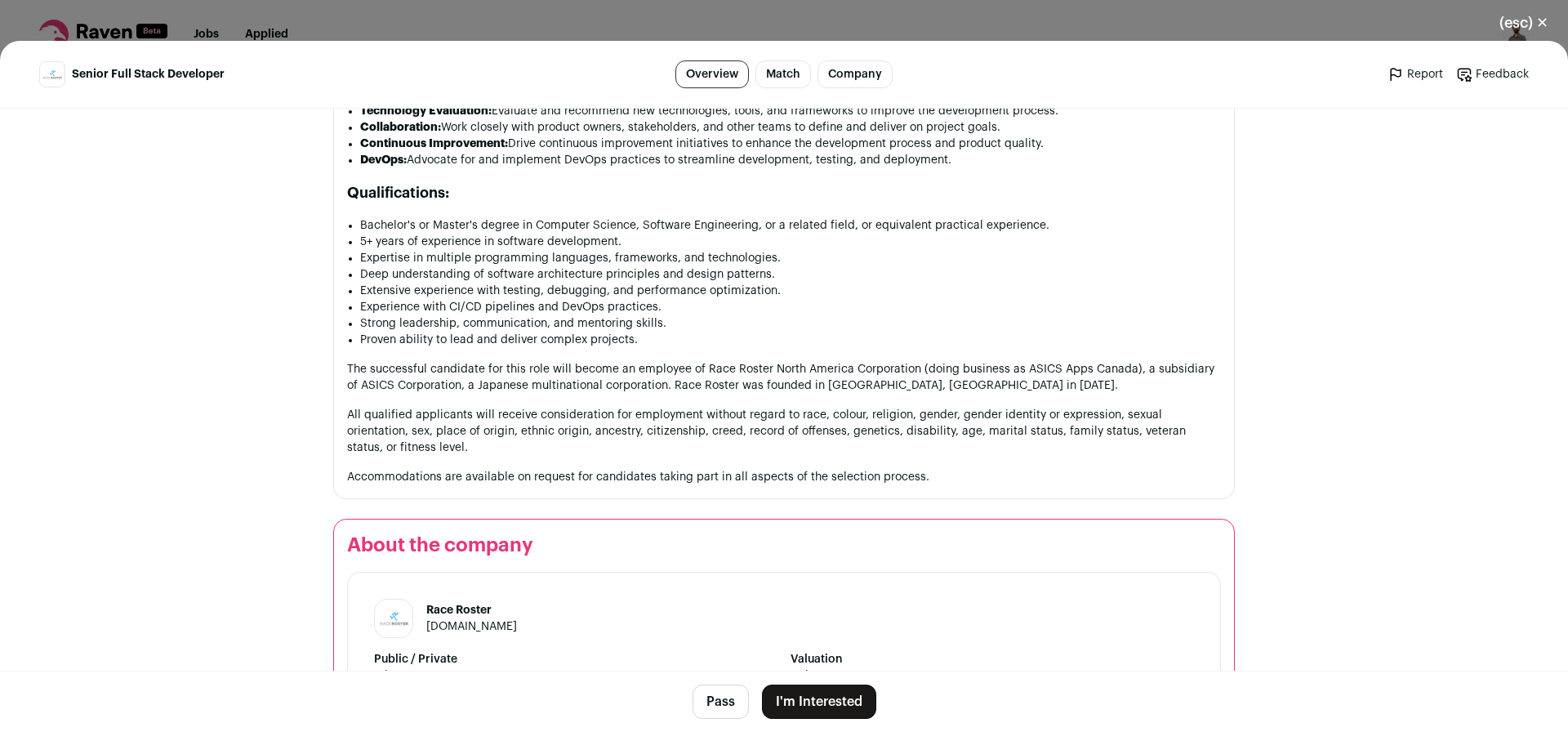
click at [719, 703] on button "Pass" at bounding box center [720, 701] width 56 height 34
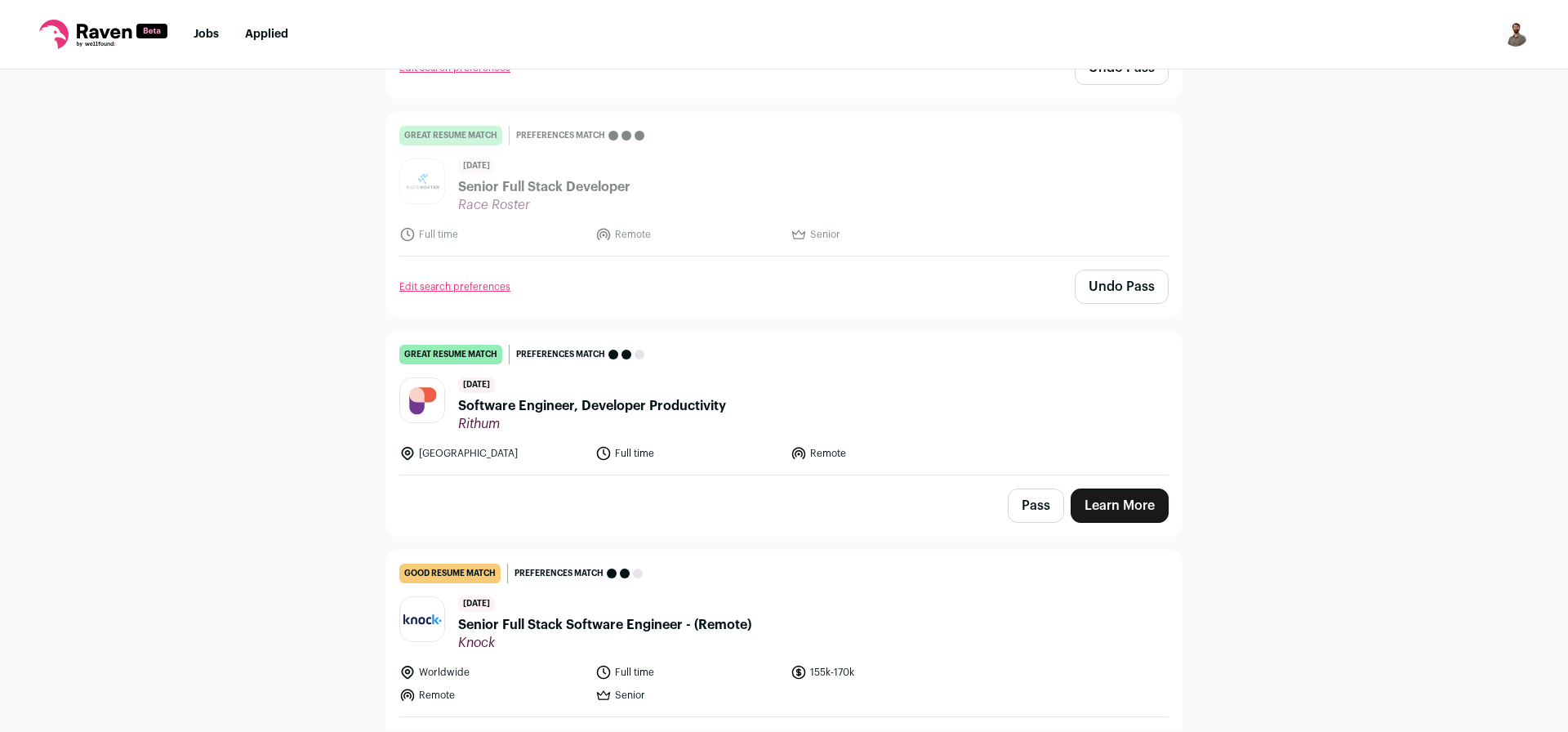
scroll to position [3815, 0]
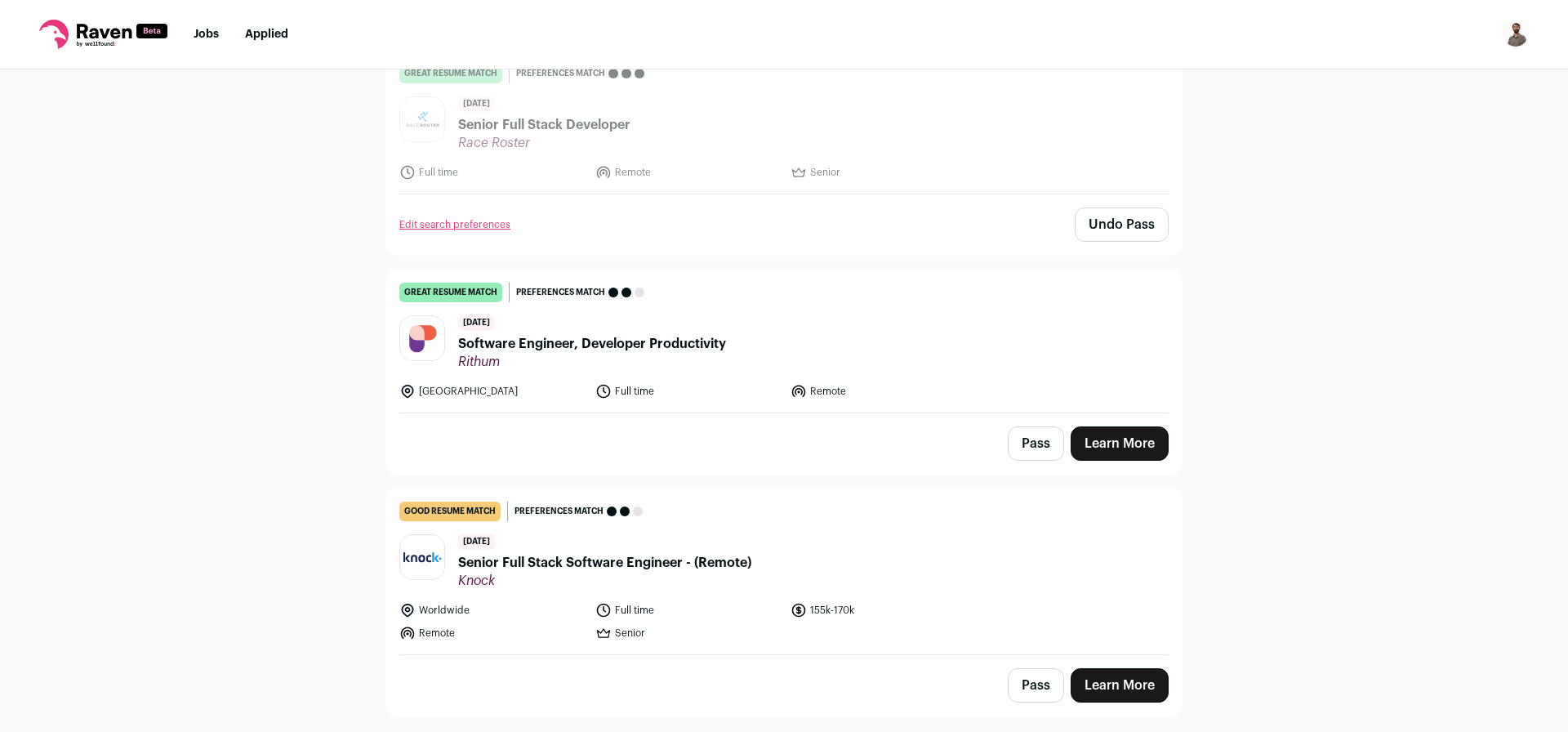
click at [669, 334] on span "Software Engineer, Developer Productivity" at bounding box center [592, 343] width 268 height 19
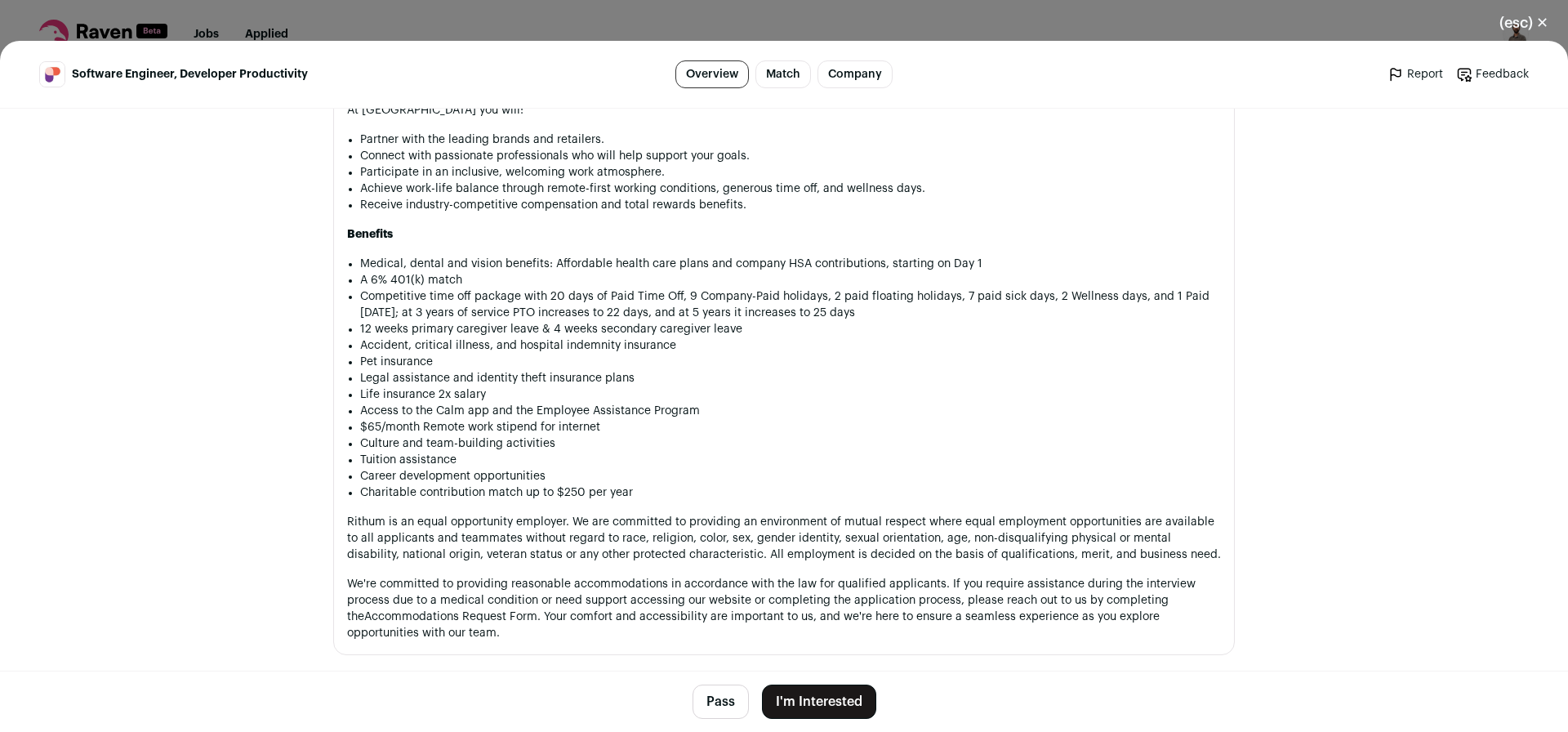
scroll to position [1862, 0]
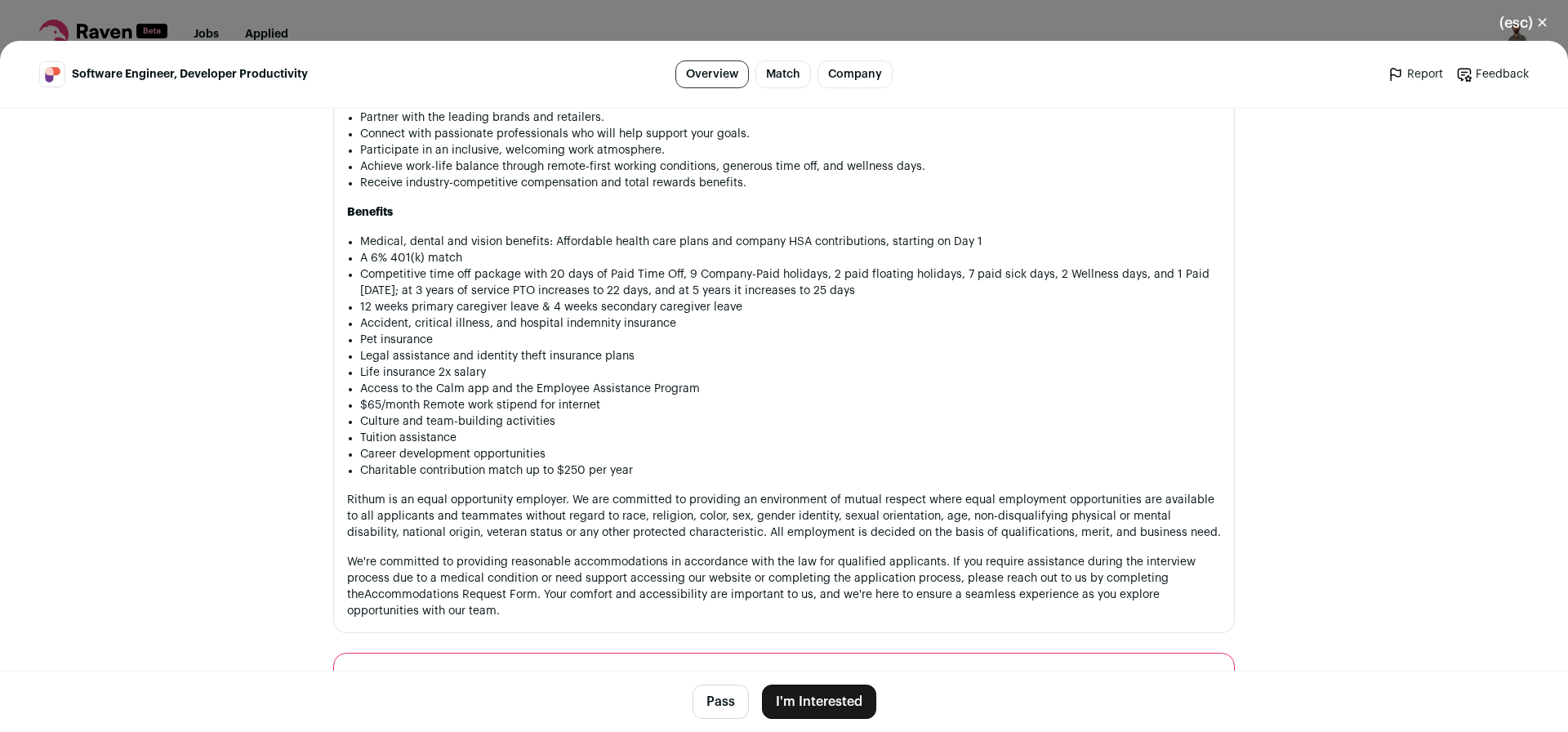
click at [706, 708] on button "Pass" at bounding box center [720, 701] width 56 height 34
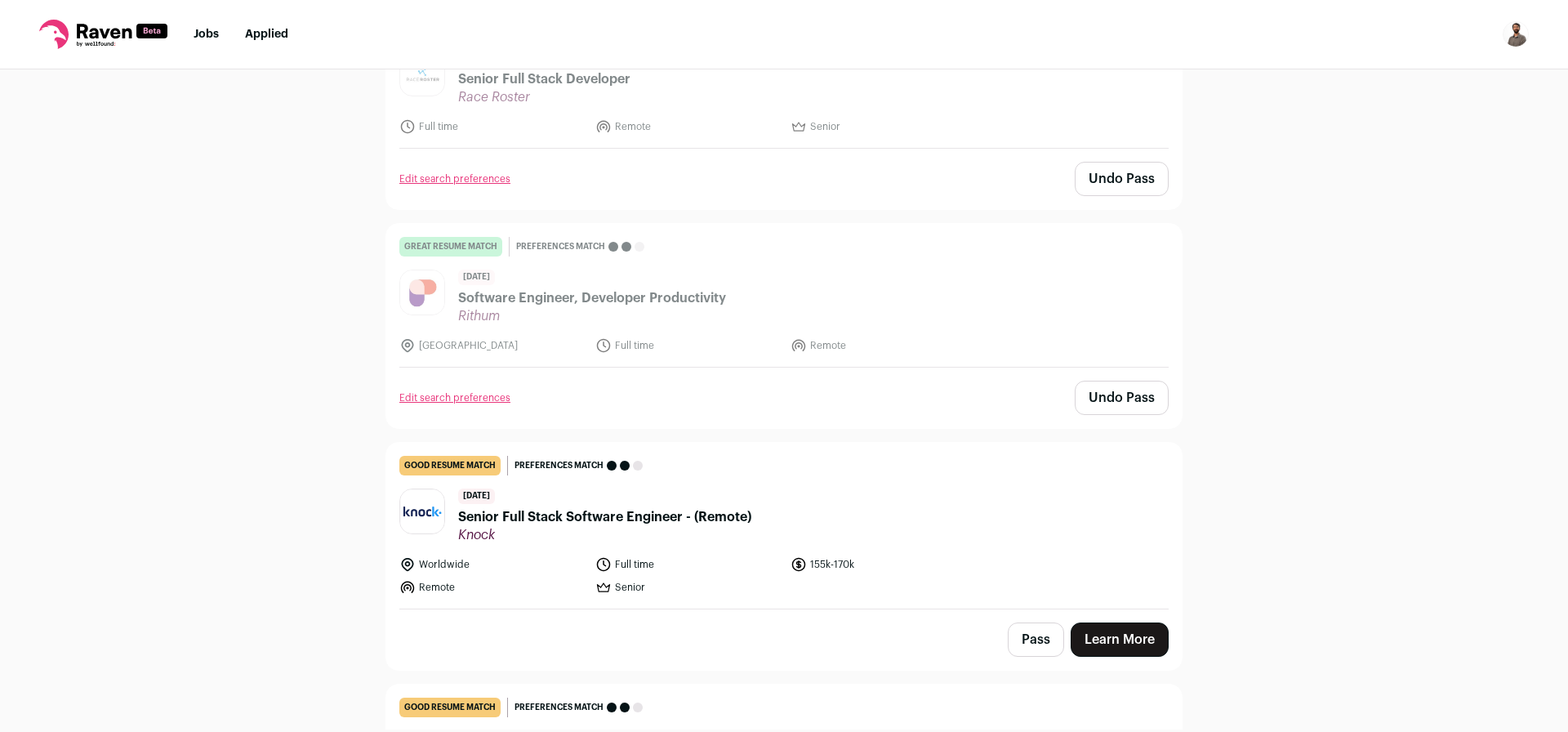
scroll to position [3619, 0]
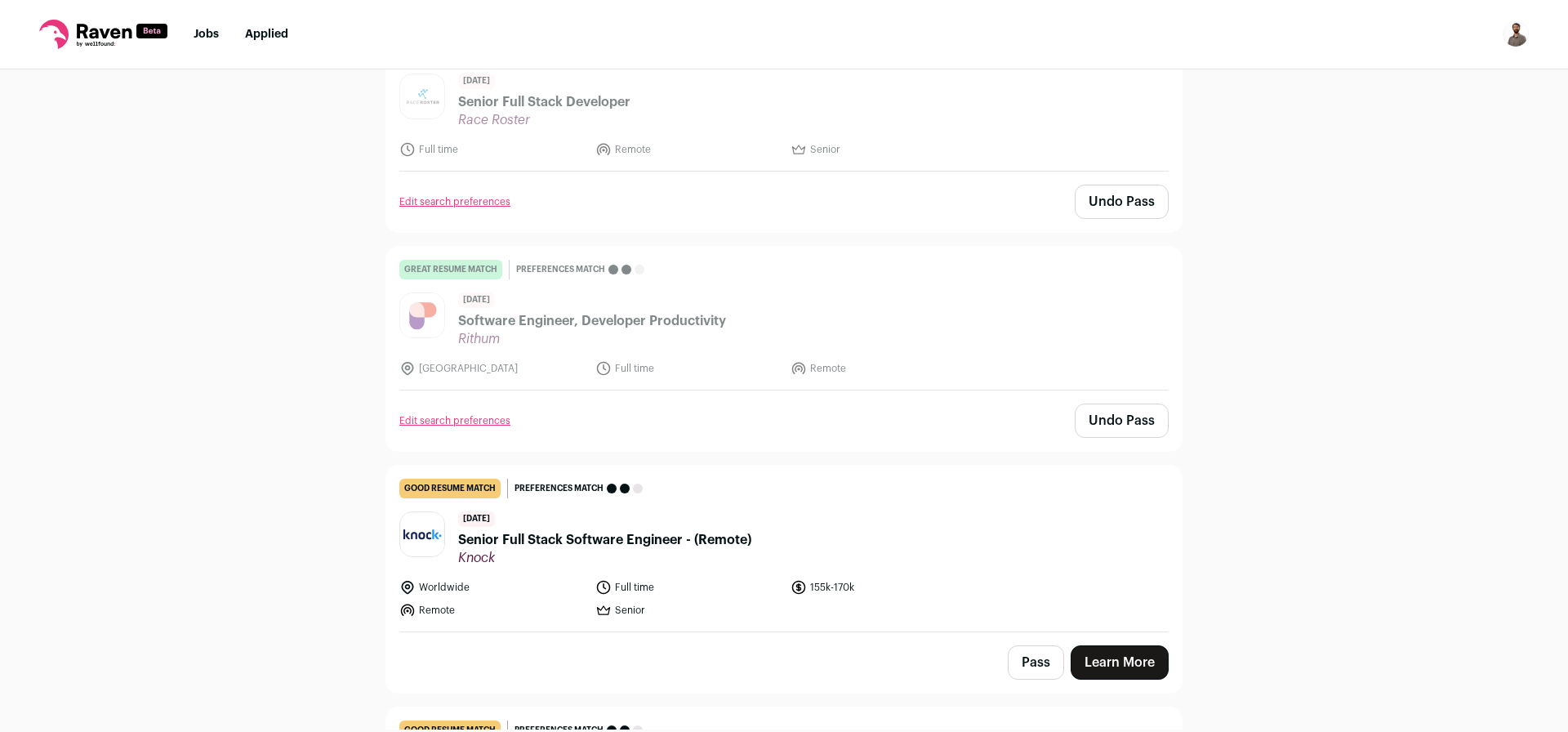
click at [699, 530] on span "Senior Full Stack Software Engineer - (Remote)" at bounding box center [604, 539] width 293 height 19
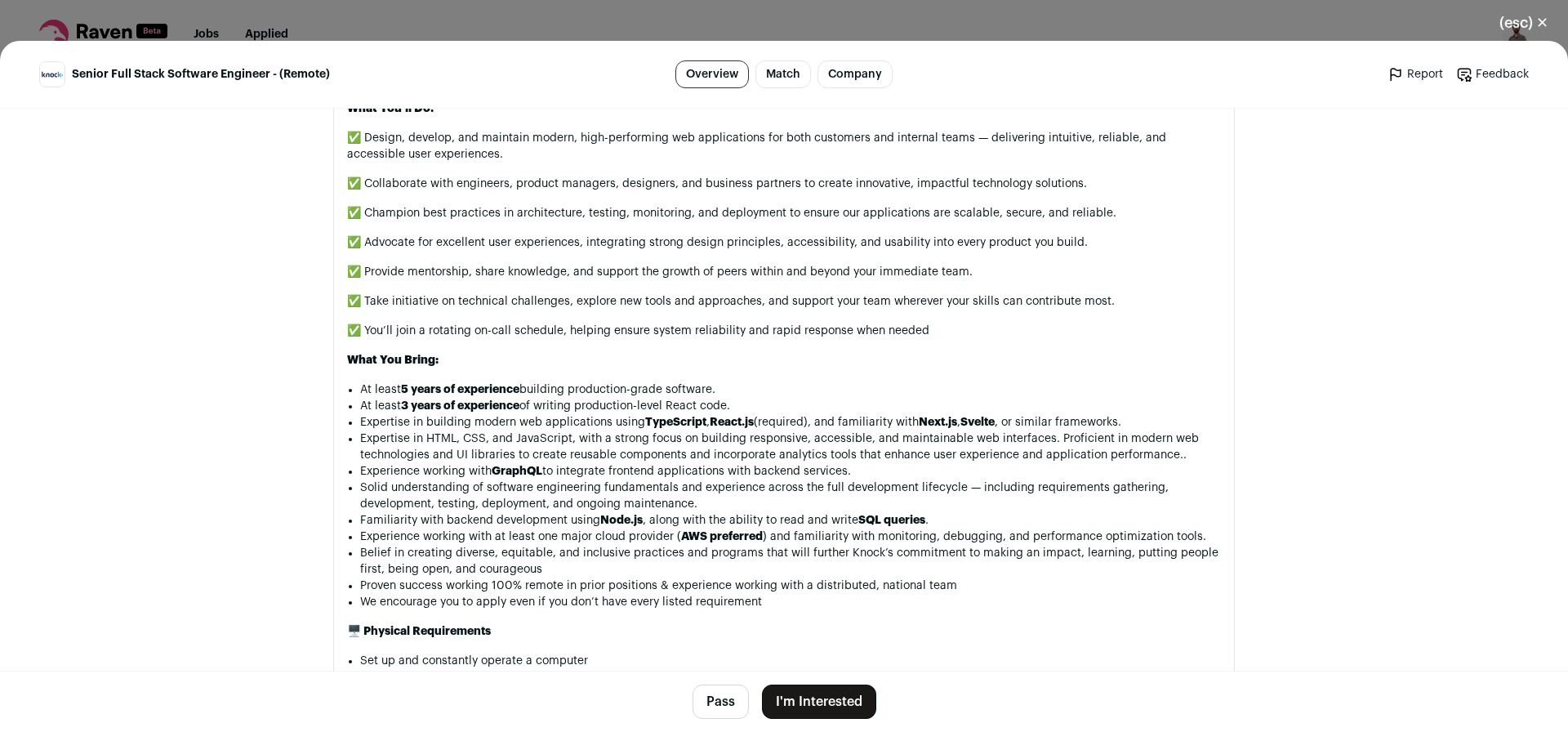
scroll to position [1176, 0]
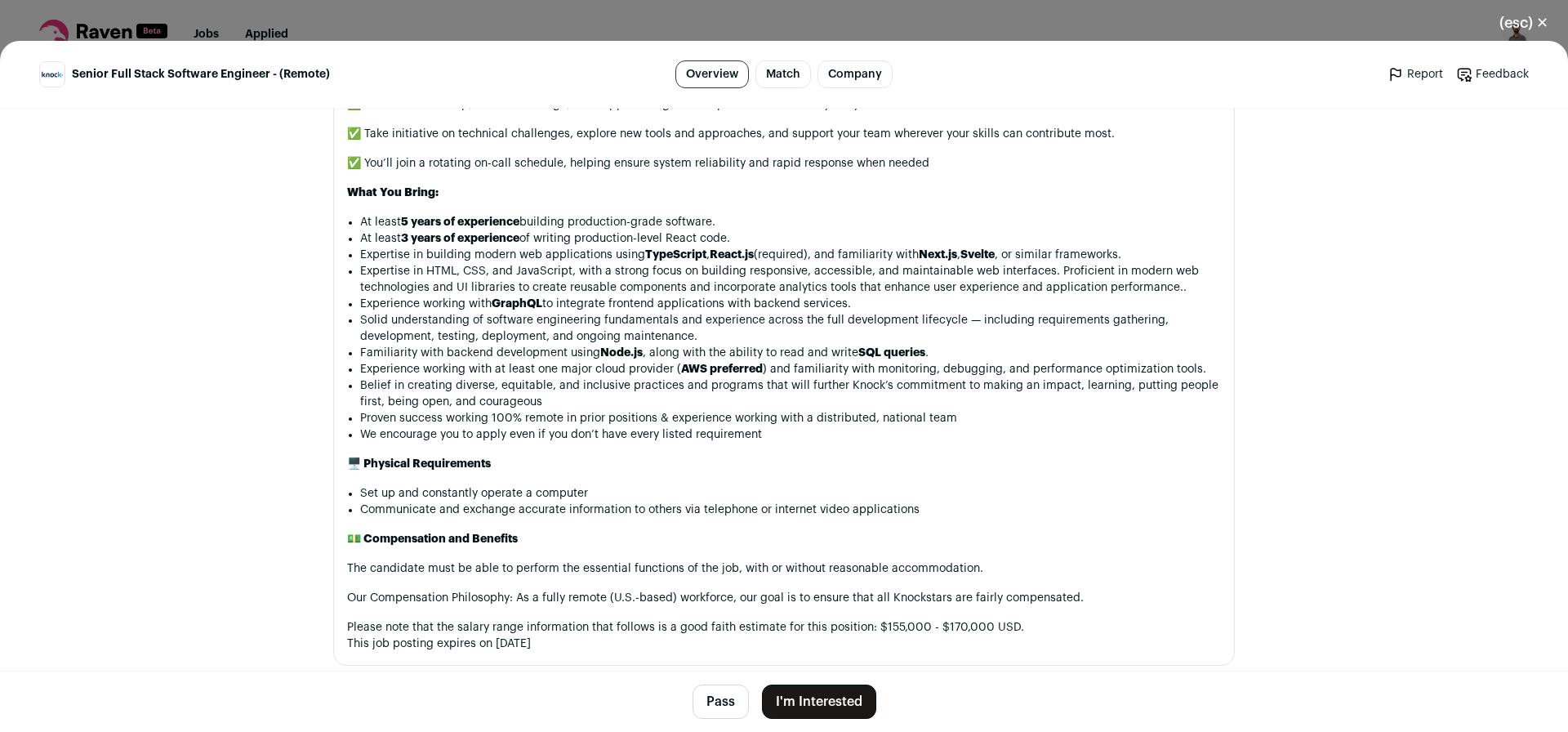
click at [713, 711] on button "Pass" at bounding box center [720, 701] width 56 height 34
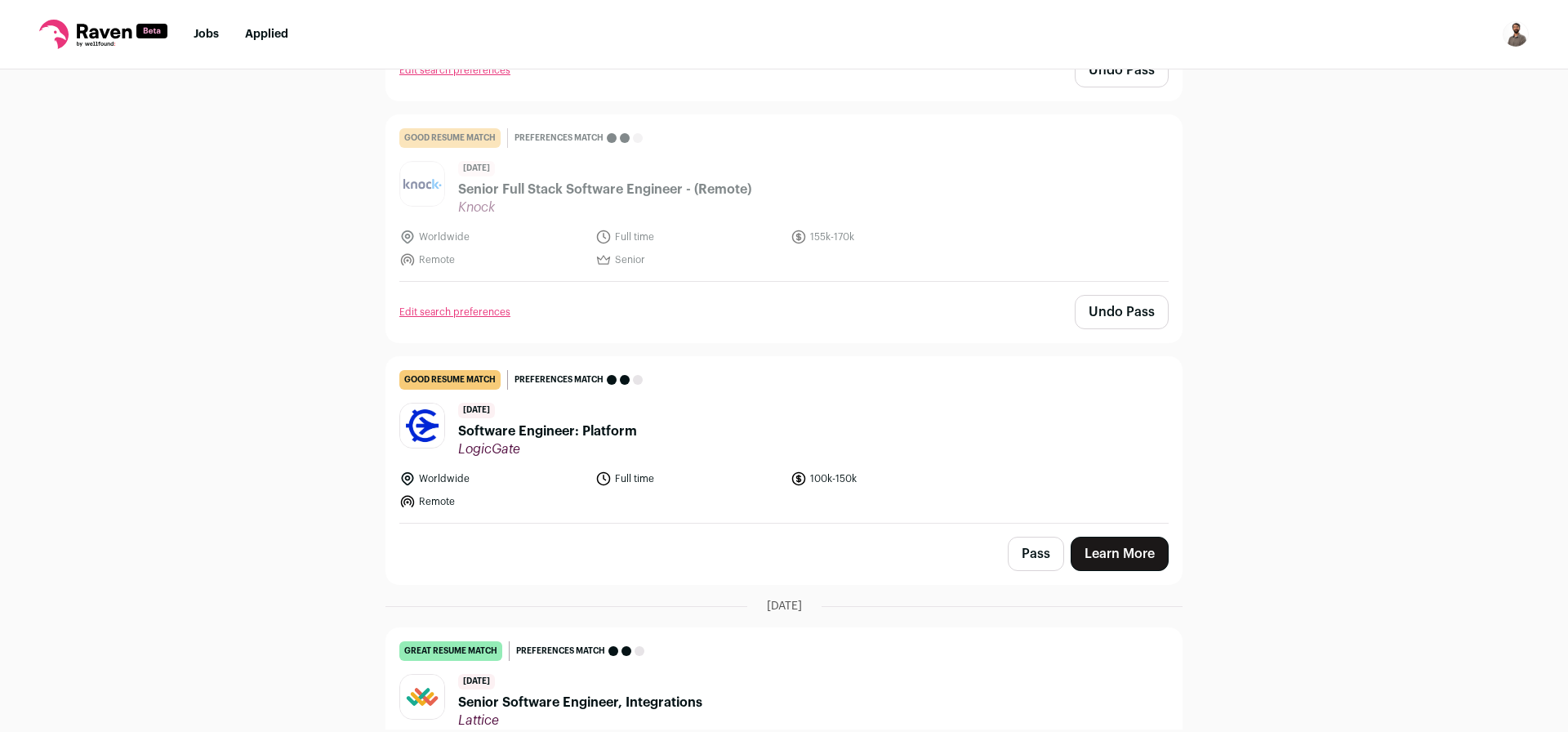
scroll to position [4011, 0]
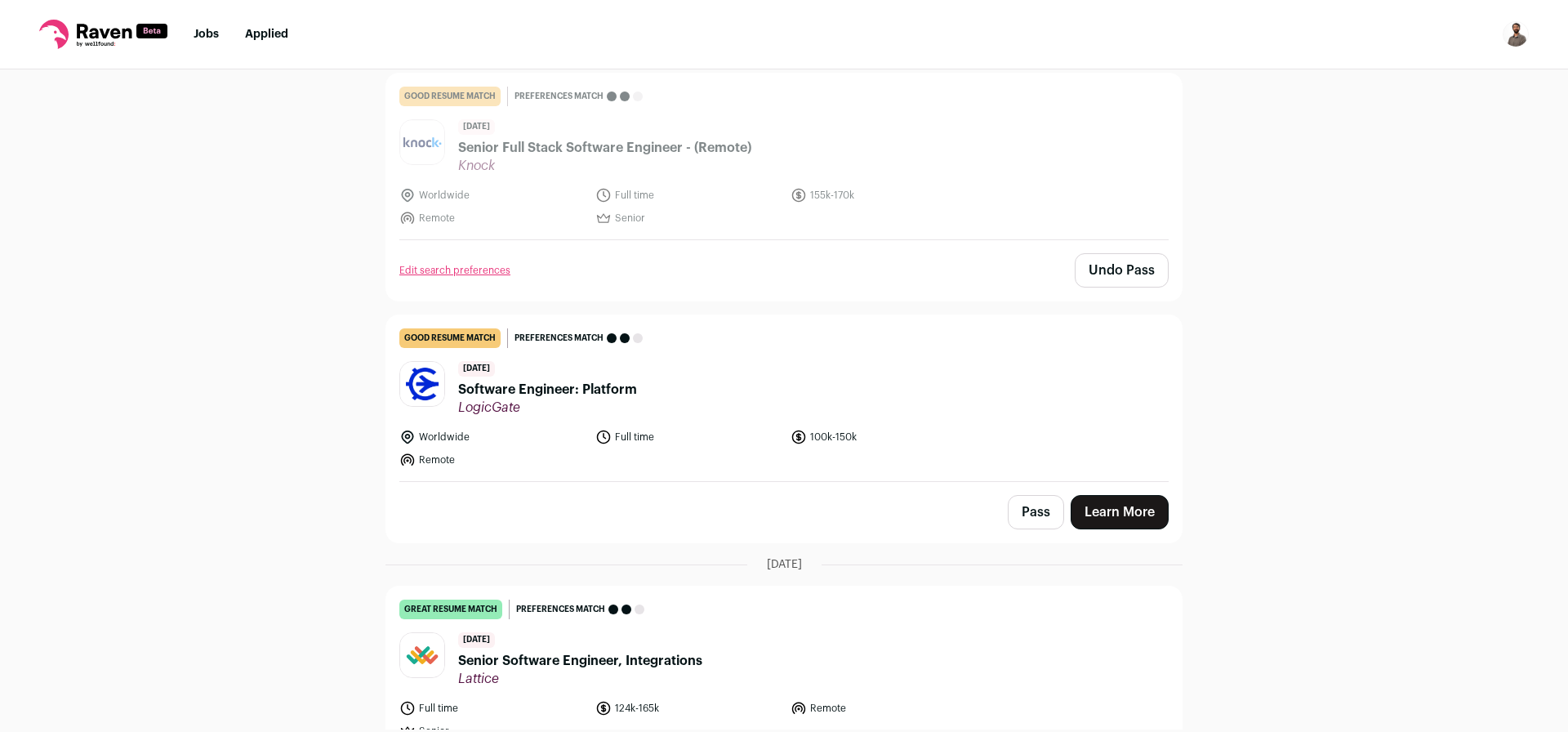
click at [544, 361] on div "[DATE] Software Engineer: Platform LogicGate" at bounding box center [547, 388] width 179 height 55
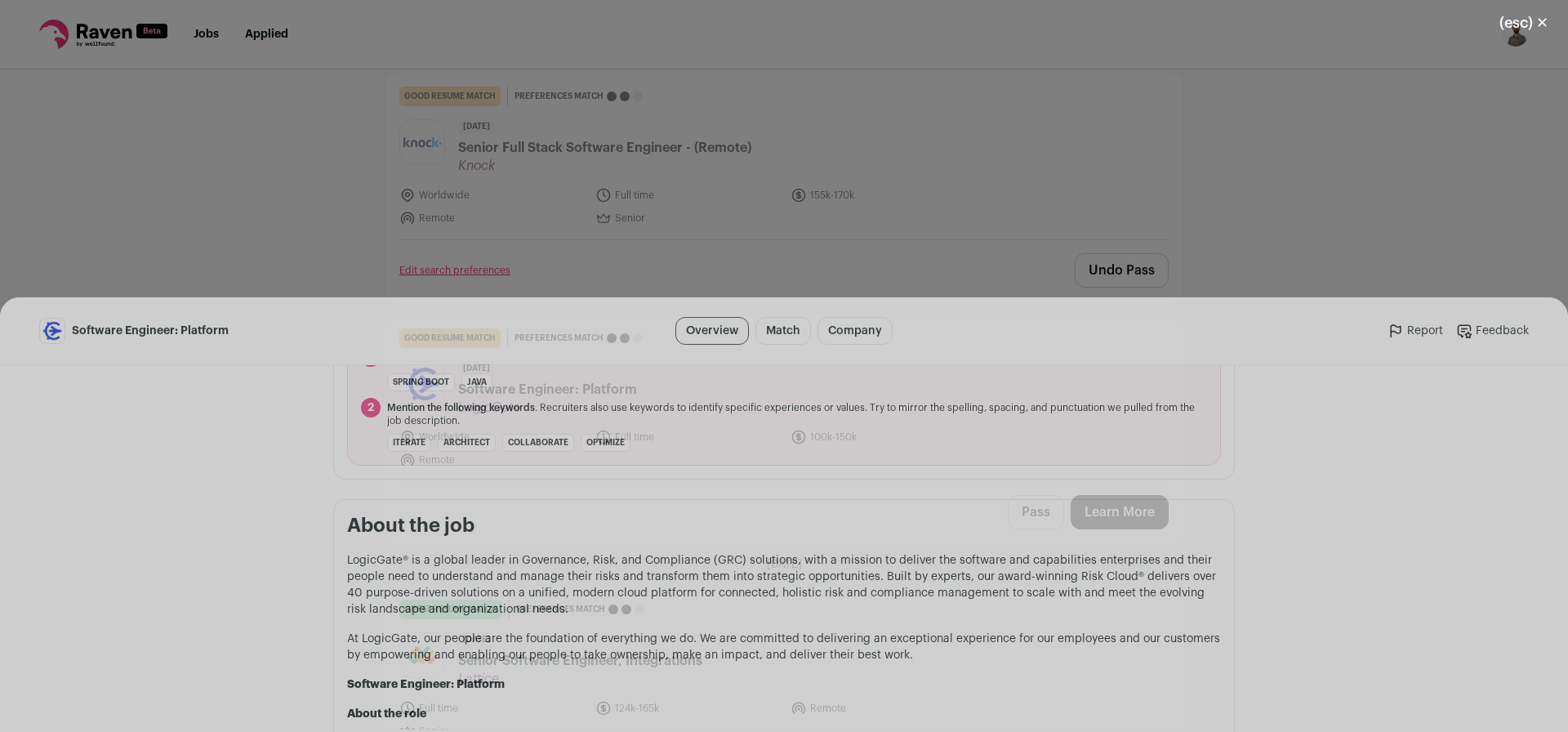
scroll to position [686, 0]
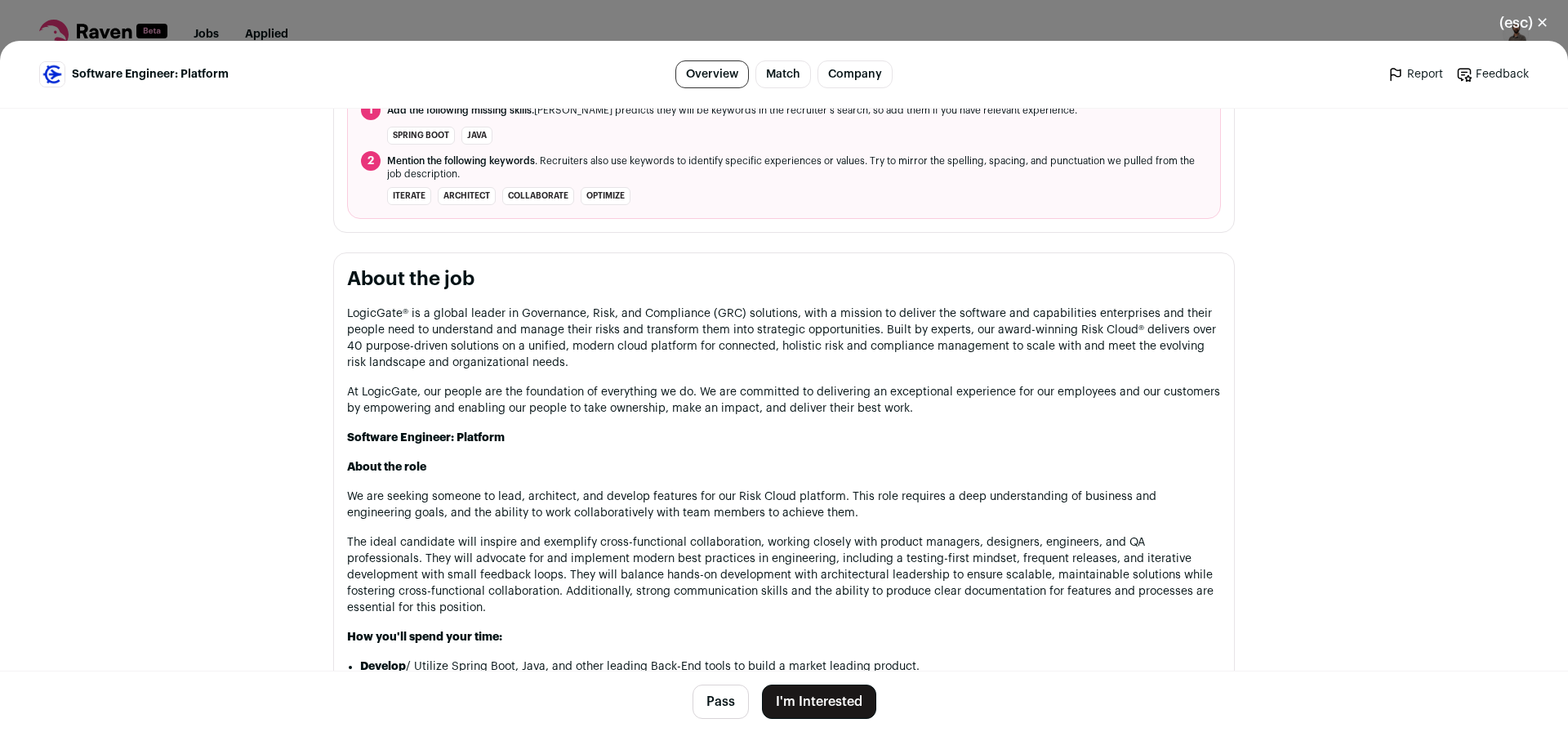
drag, startPoint x: 712, startPoint y: 708, endPoint x: 727, endPoint y: 688, distance: 25.0
click at [714, 707] on button "Pass" at bounding box center [720, 701] width 56 height 34
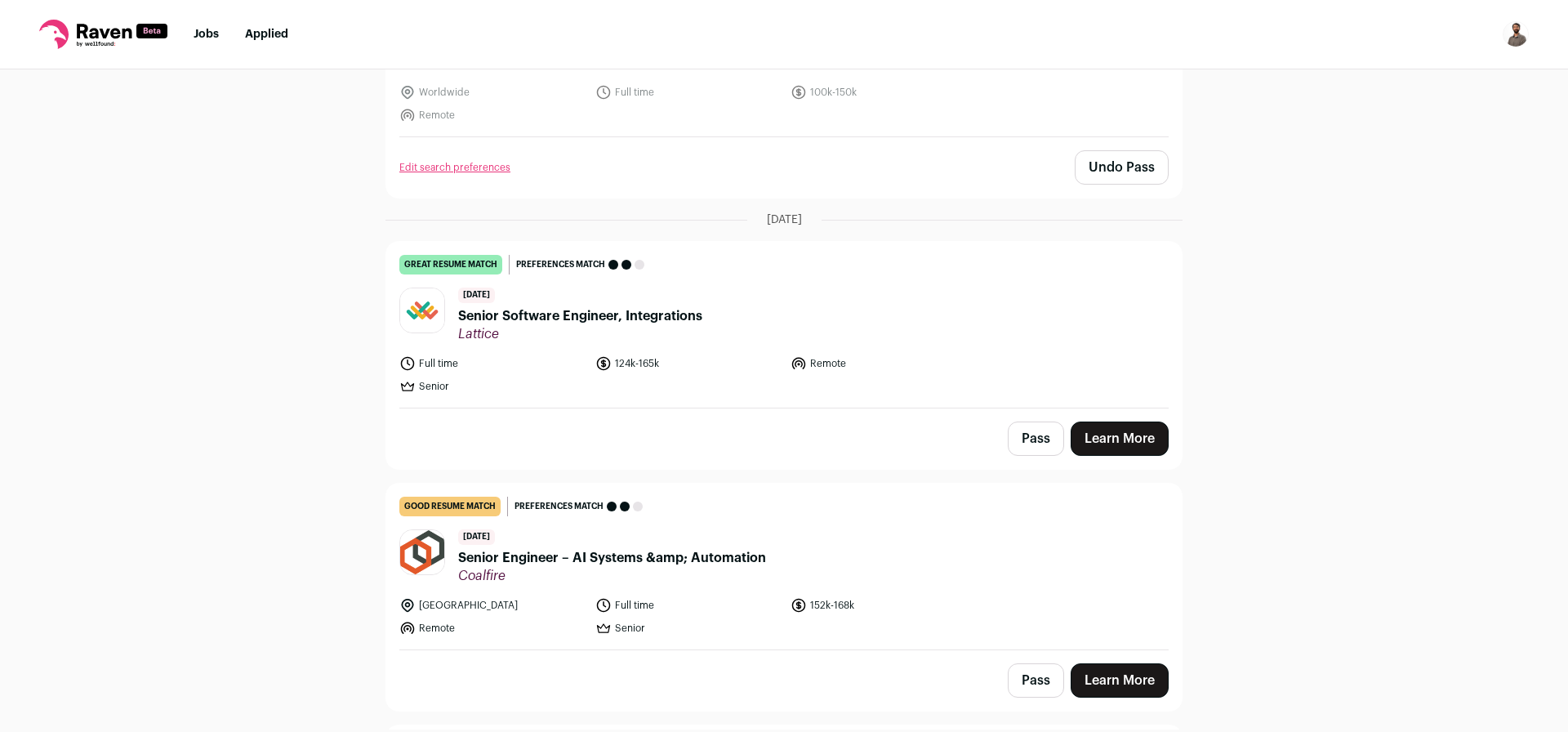
scroll to position [4011, 0]
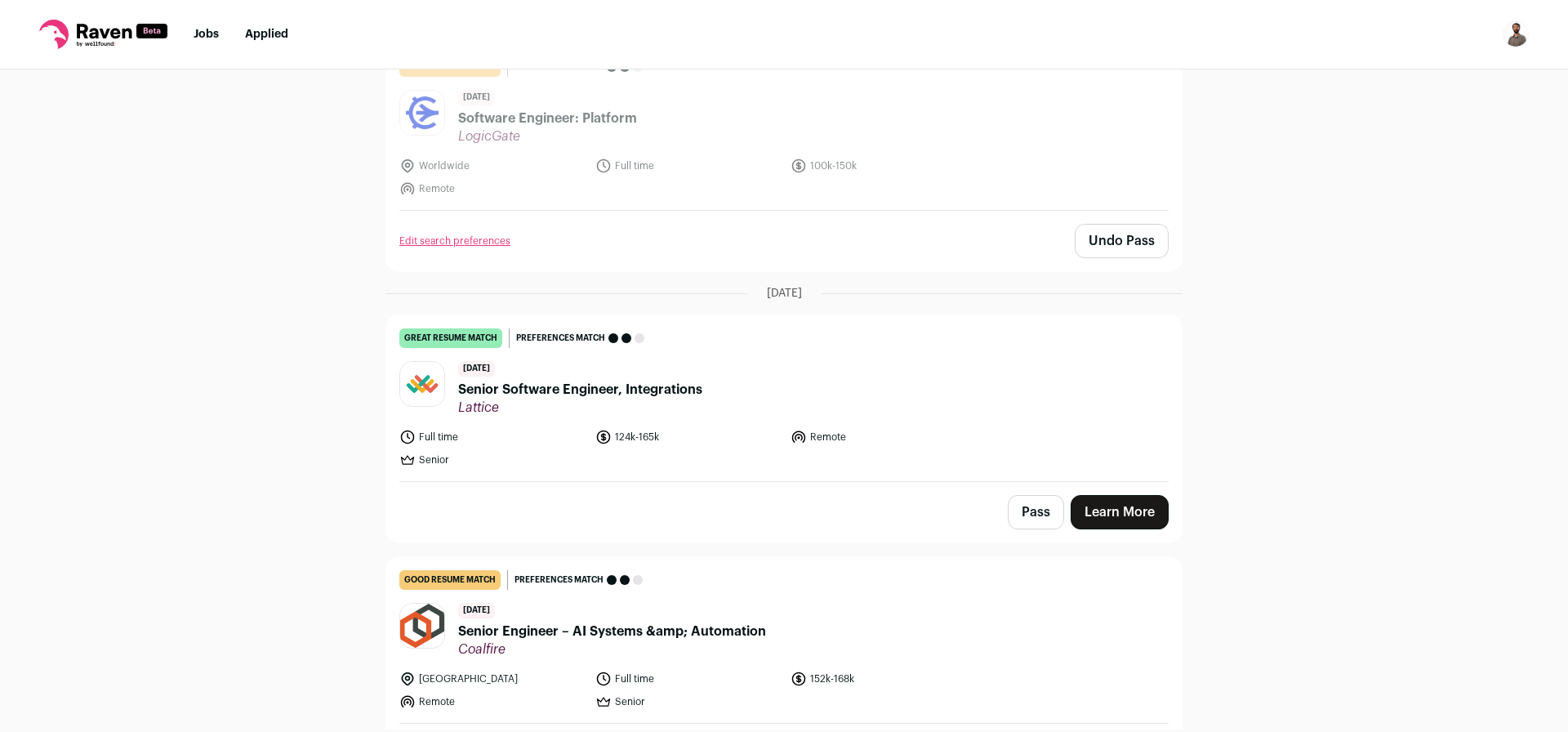
click at [649, 379] on span "Senior Software Engineer, Integrations" at bounding box center [580, 389] width 244 height 19
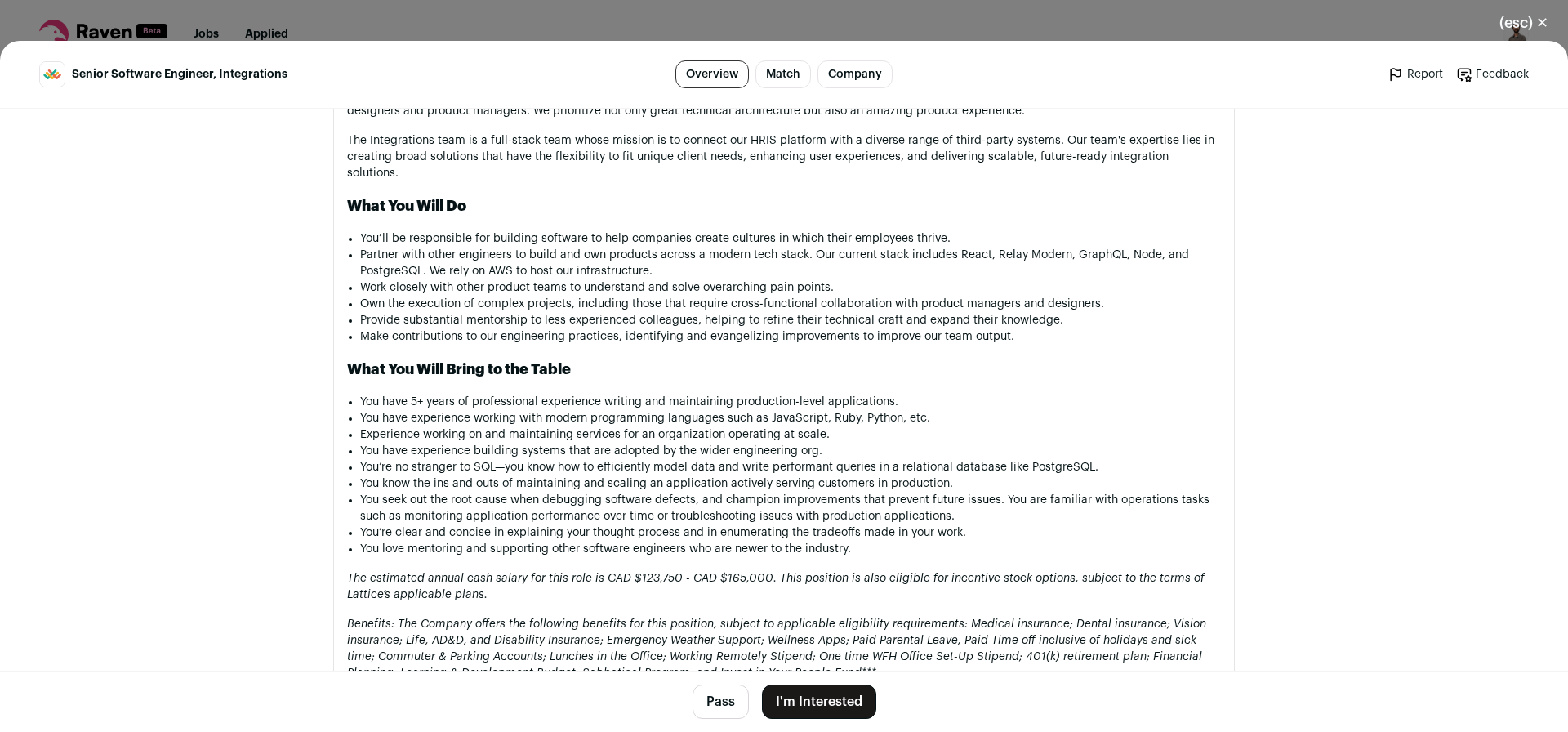
scroll to position [1078, 0]
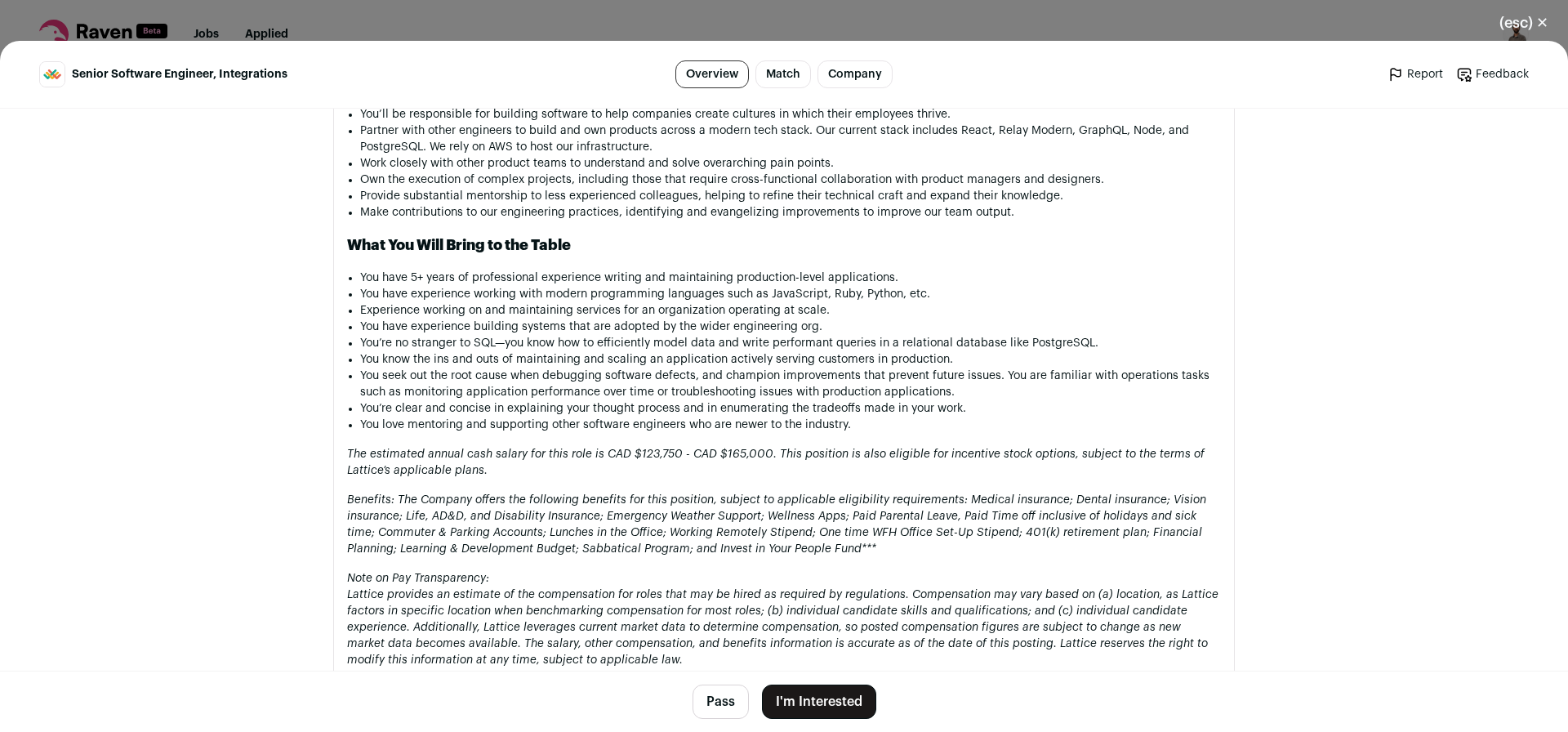
click at [703, 713] on button "Pass" at bounding box center [720, 701] width 56 height 34
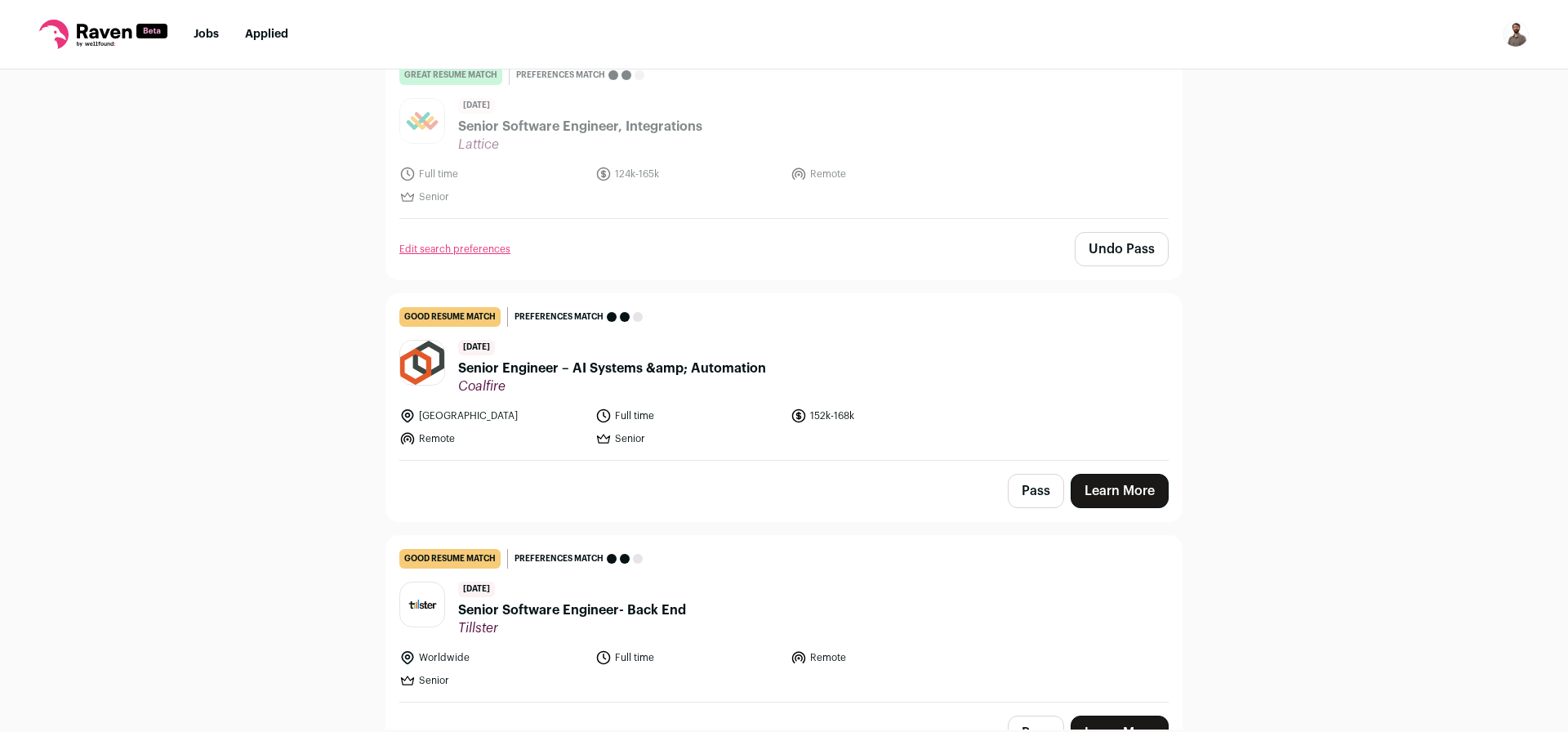
scroll to position [4403, 0]
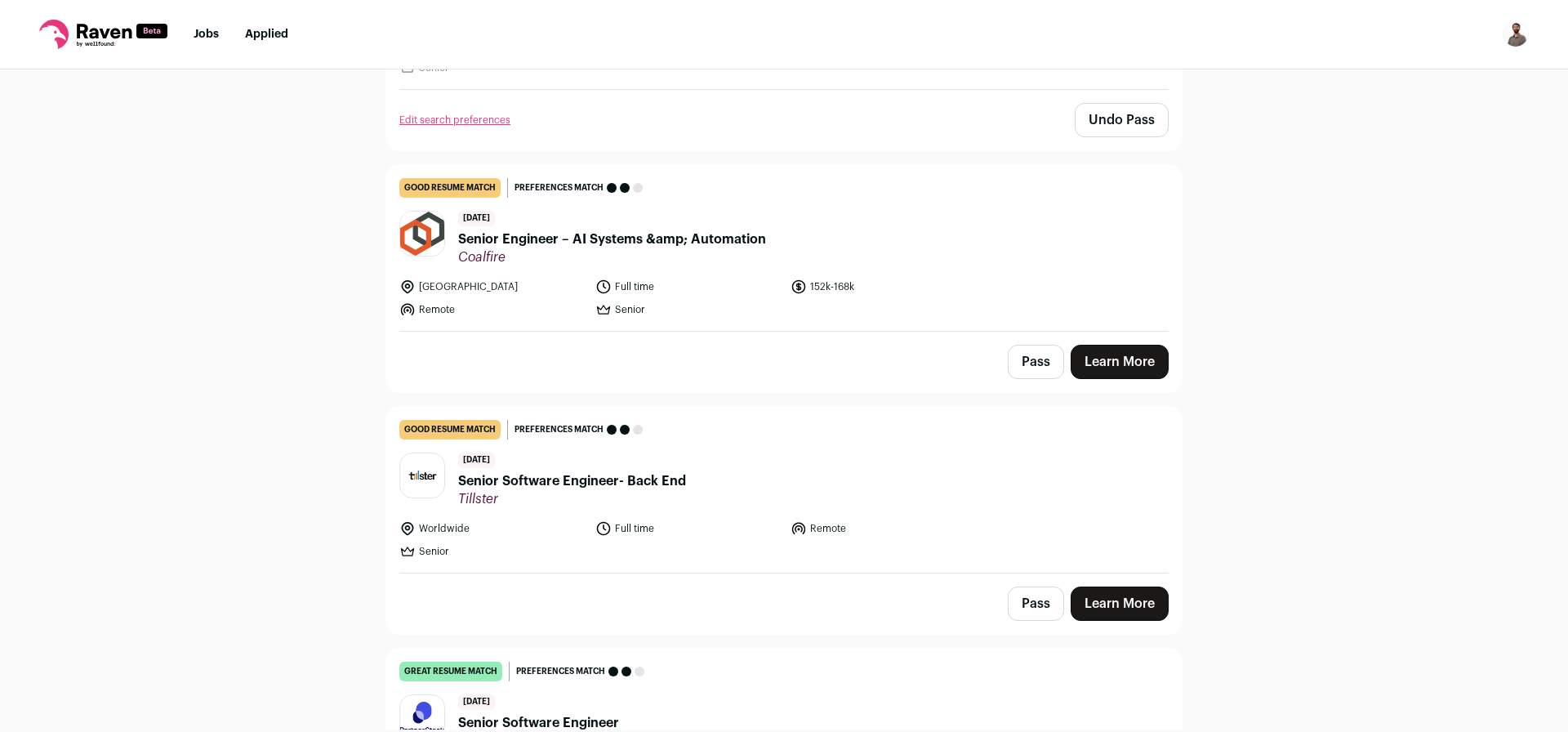
click at [713, 229] on span "Senior Engineer – AI Systems &amp; Automation" at bounding box center [612, 238] width 308 height 19
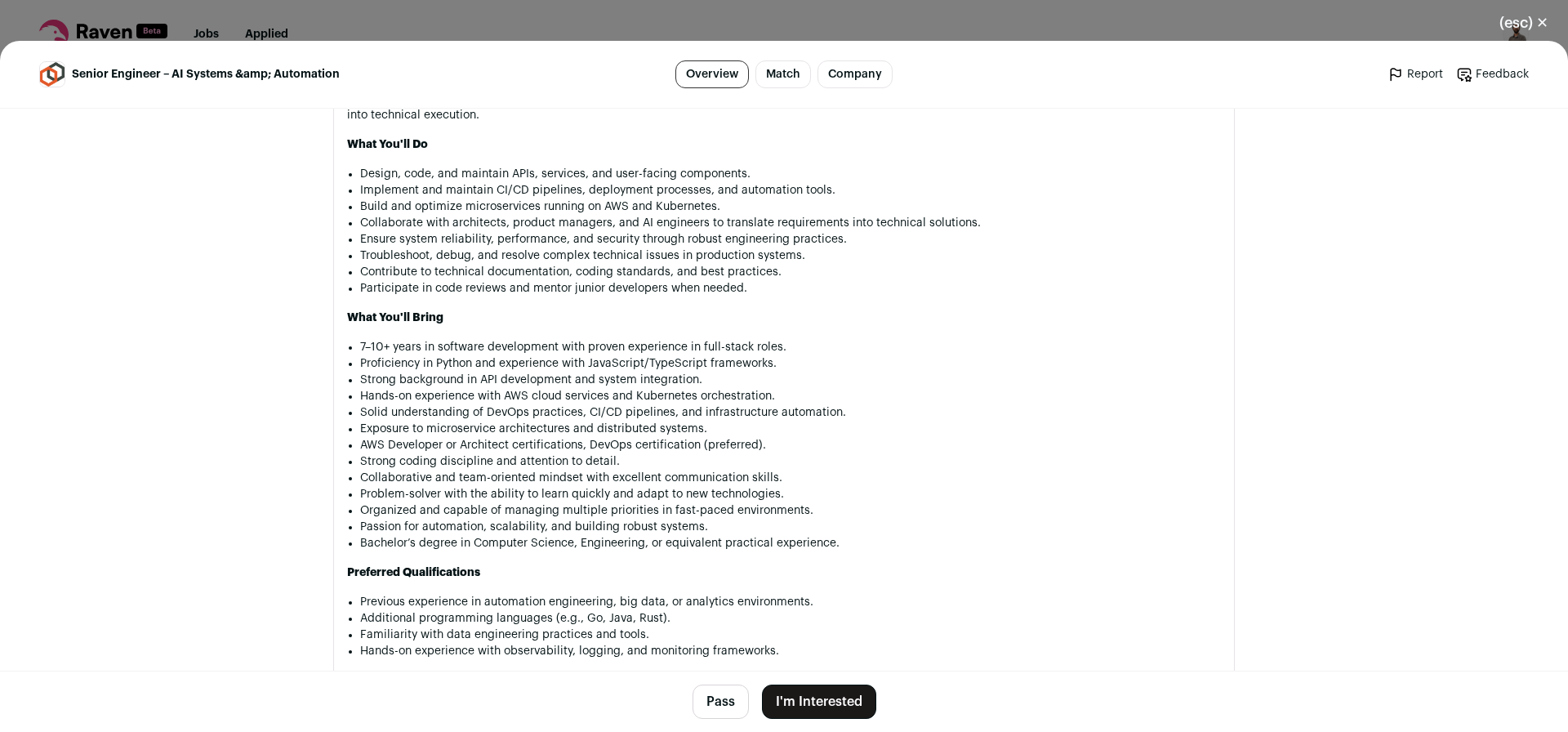
scroll to position [1078, 0]
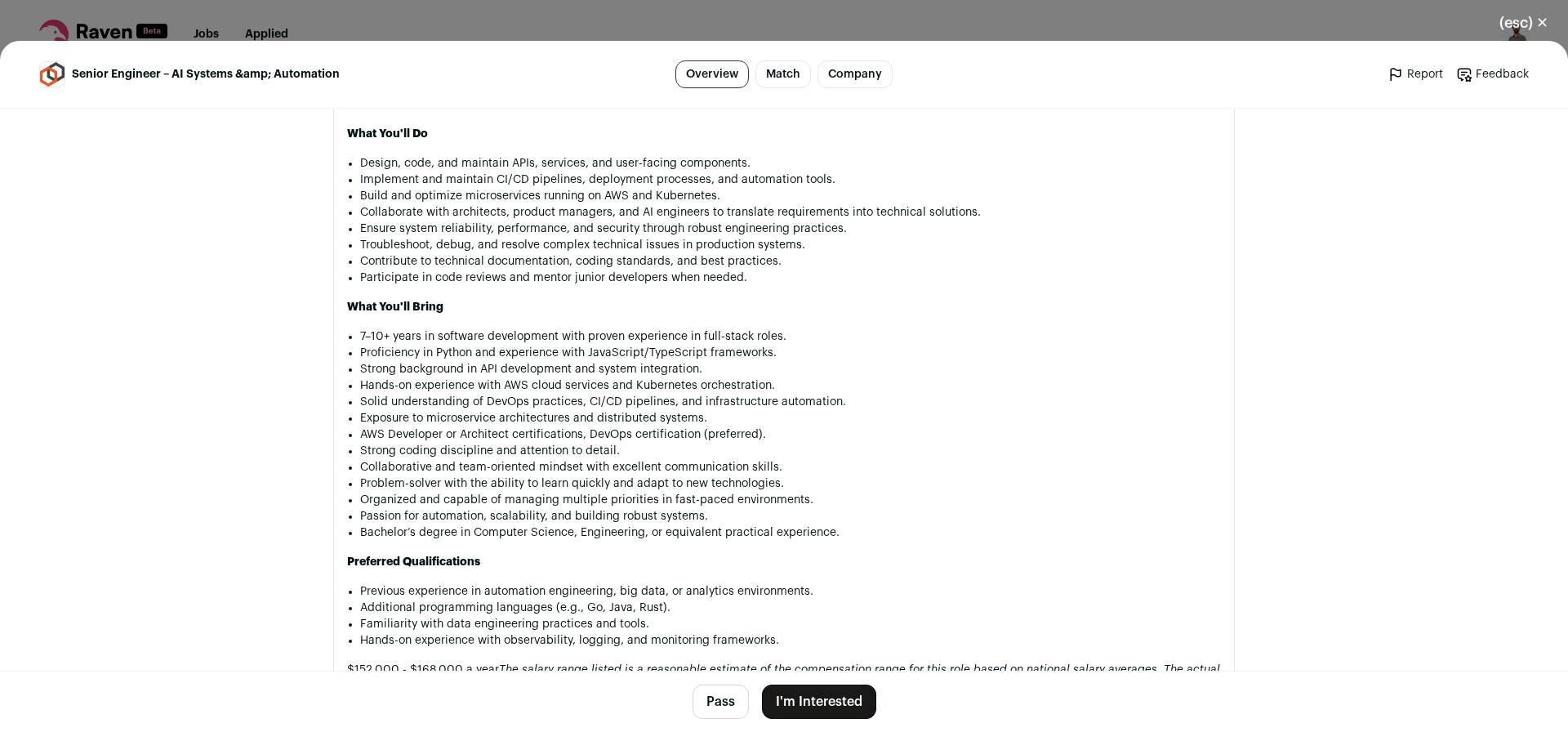
click at [715, 705] on button "Pass" at bounding box center [720, 701] width 56 height 34
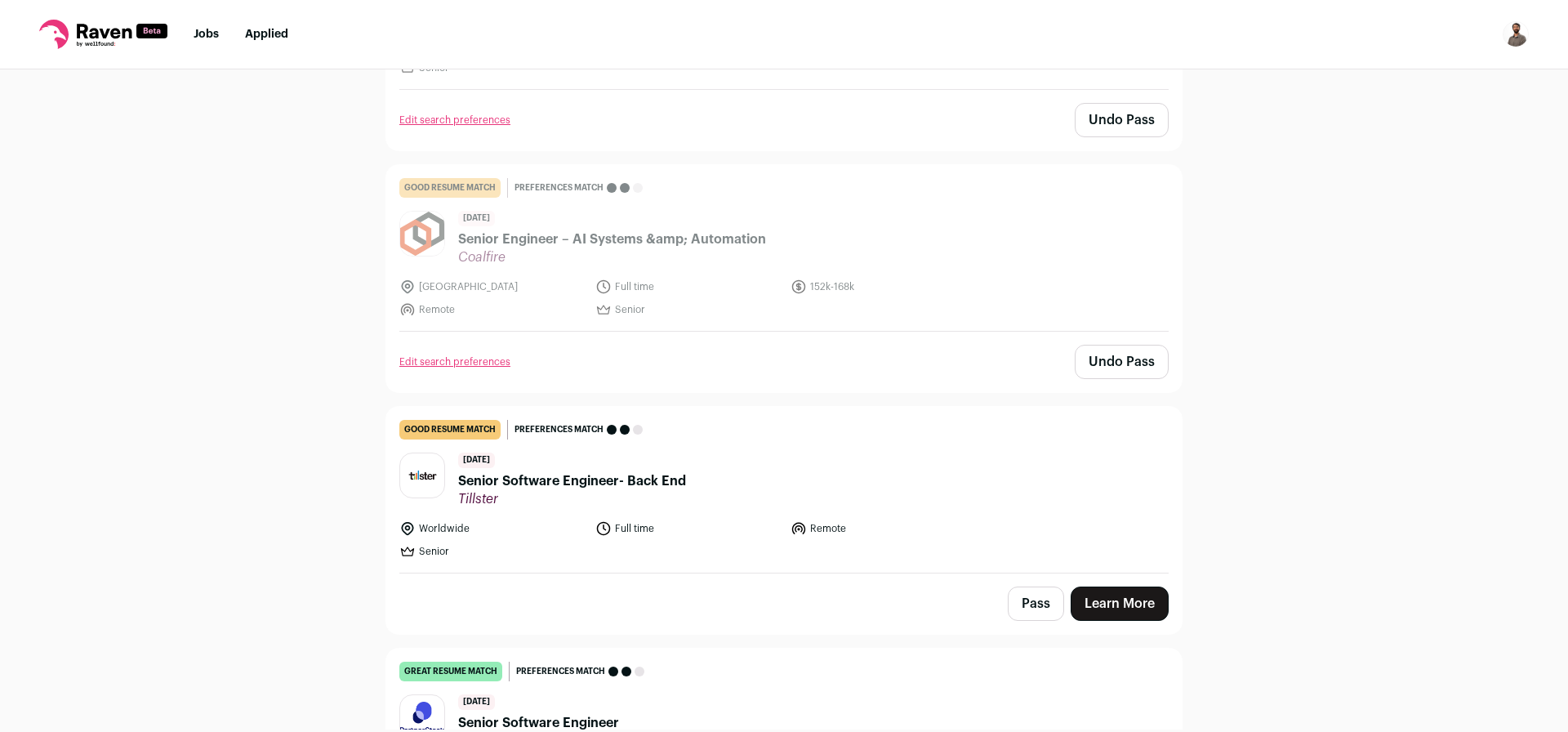
click at [619, 471] on span "Senior Software Engineer- Back End" at bounding box center [572, 480] width 227 height 19
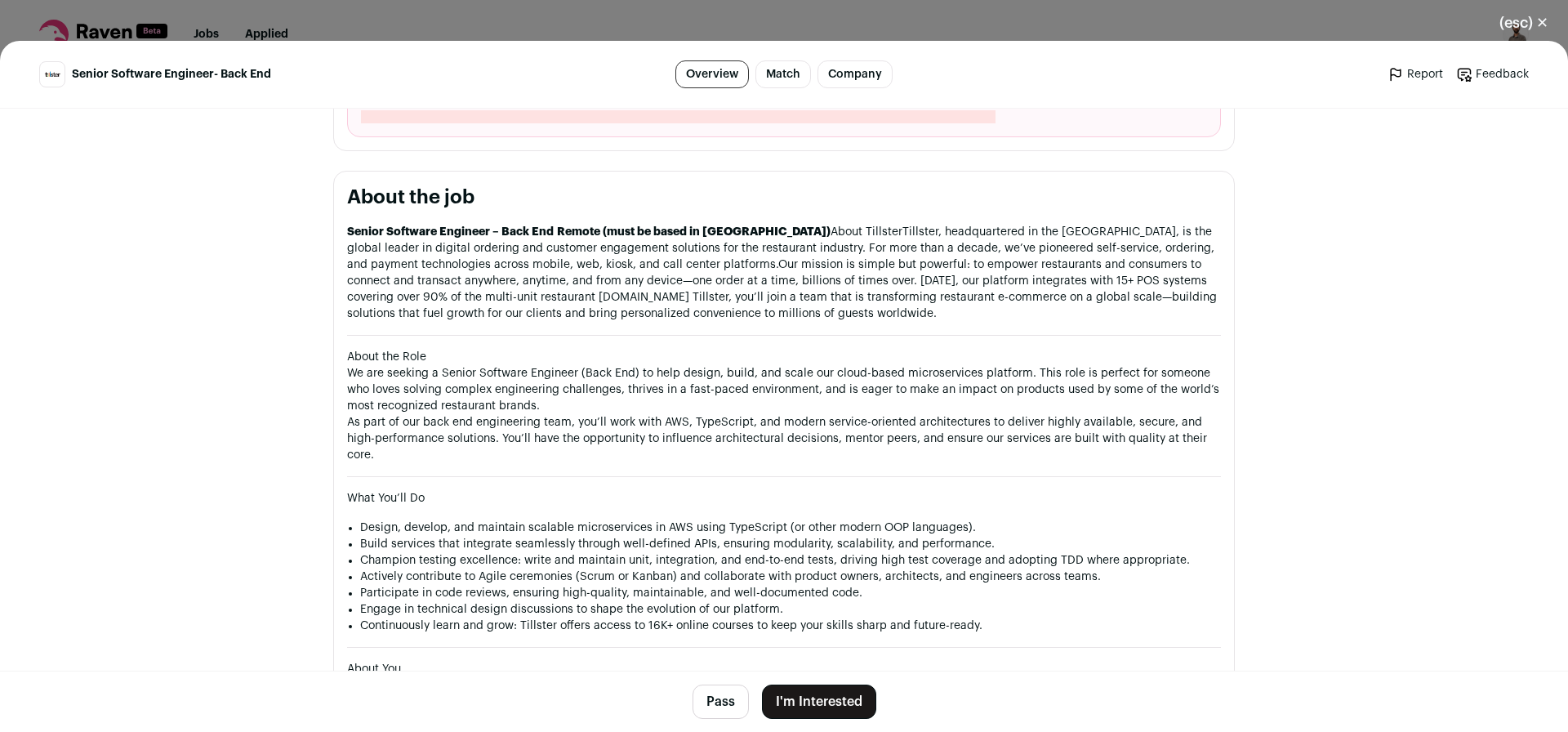
scroll to position [784, 0]
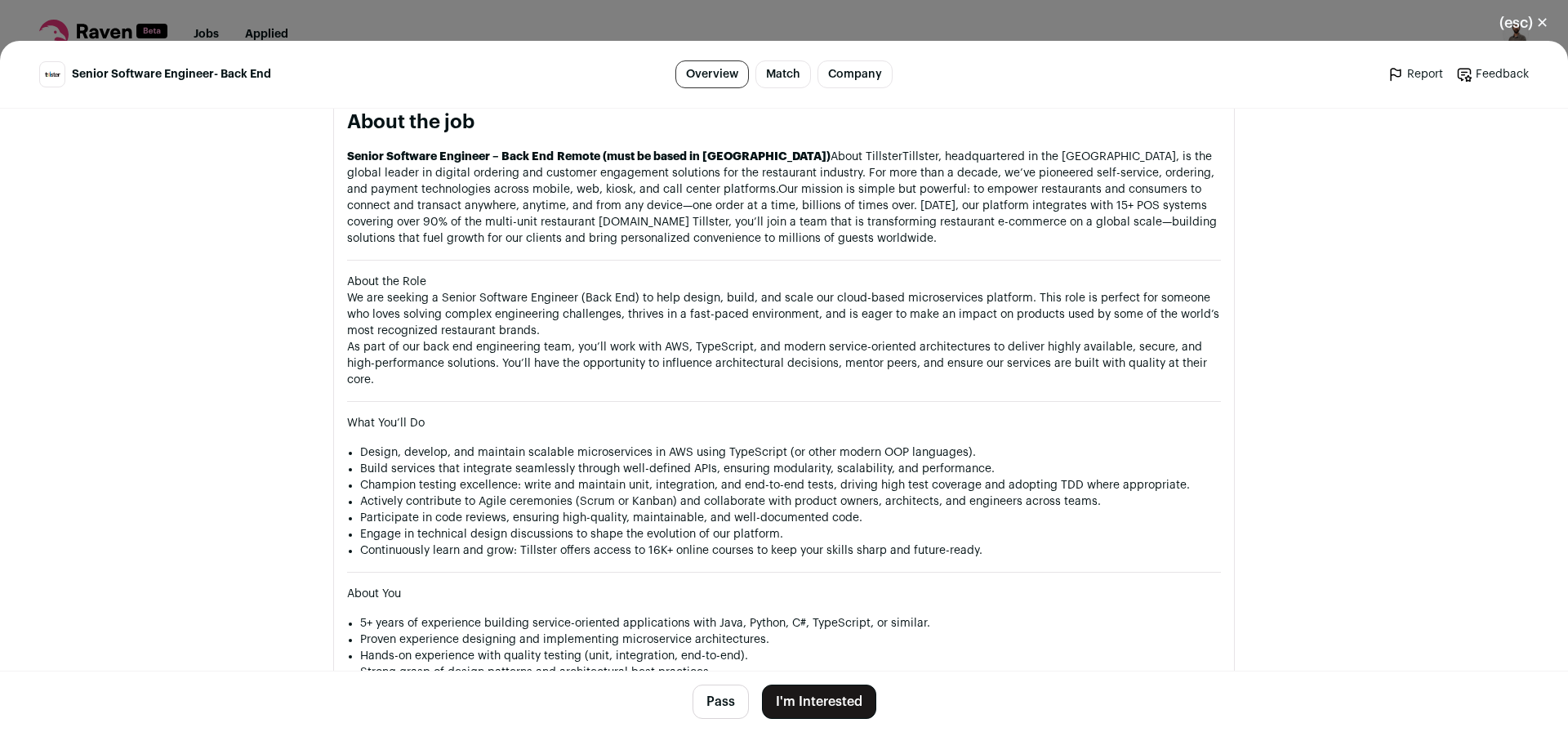
click at [708, 700] on button "Pass" at bounding box center [720, 701] width 56 height 34
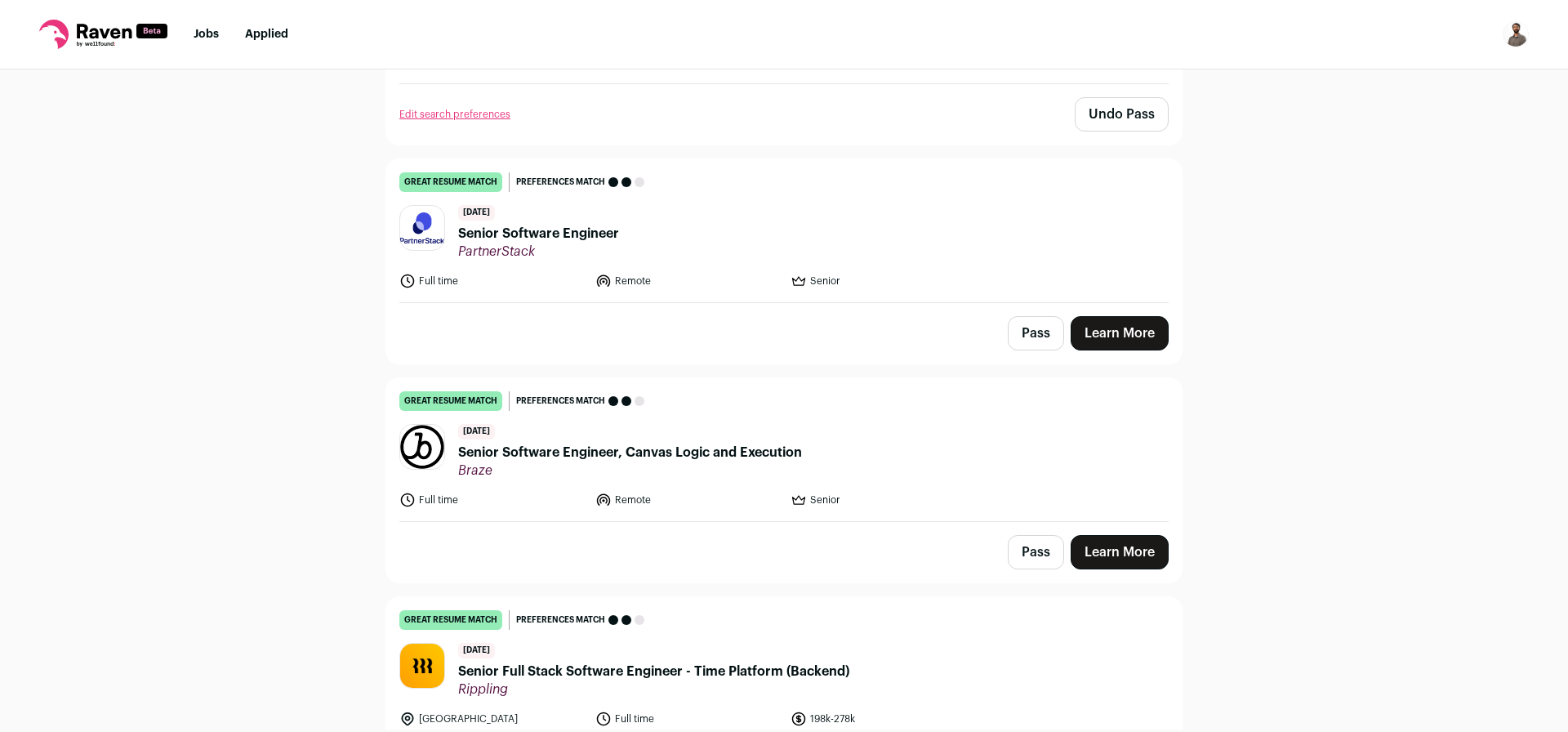
scroll to position [4893, 0]
click at [550, 223] on span "Senior Software Engineer" at bounding box center [539, 233] width 161 height 19
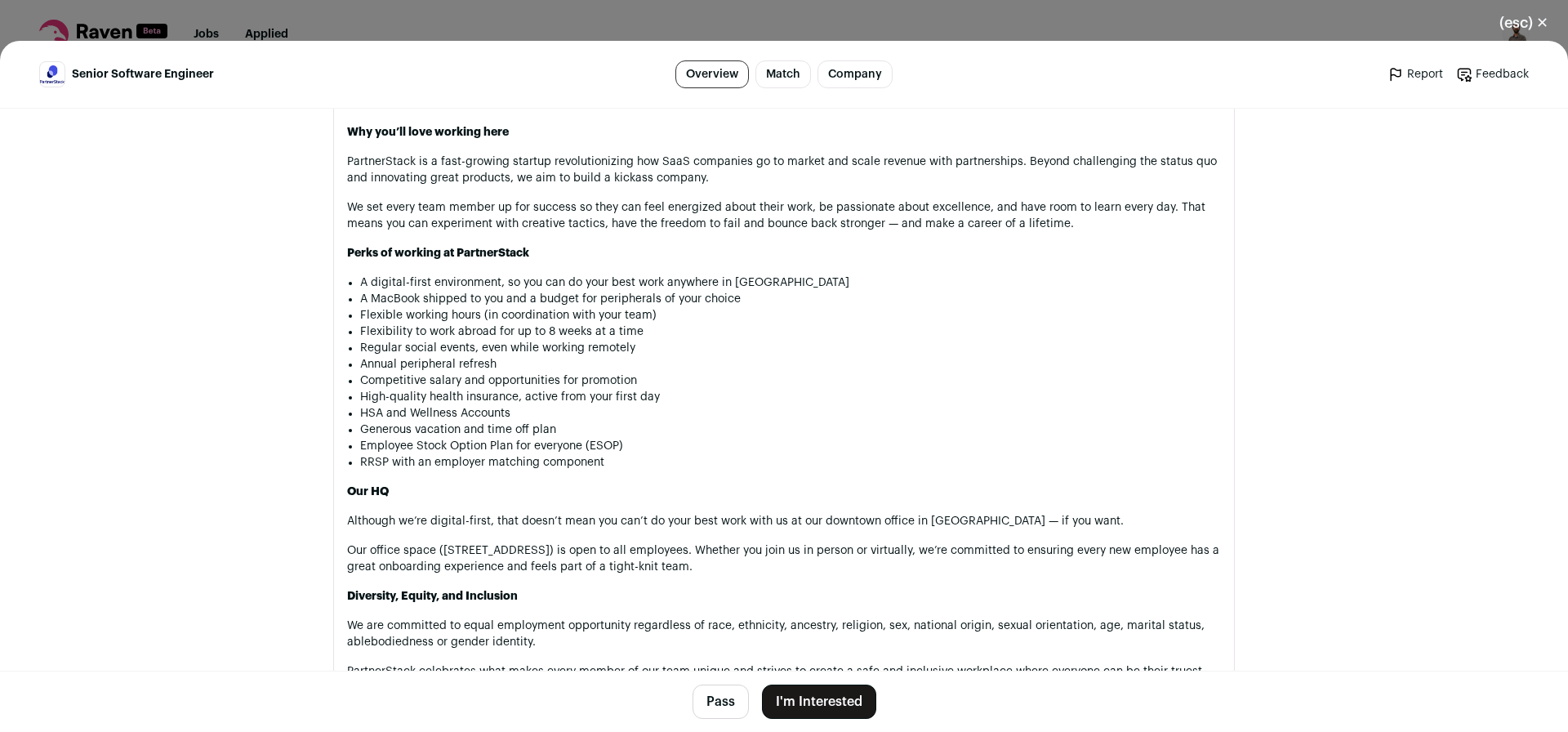
scroll to position [1601, 0]
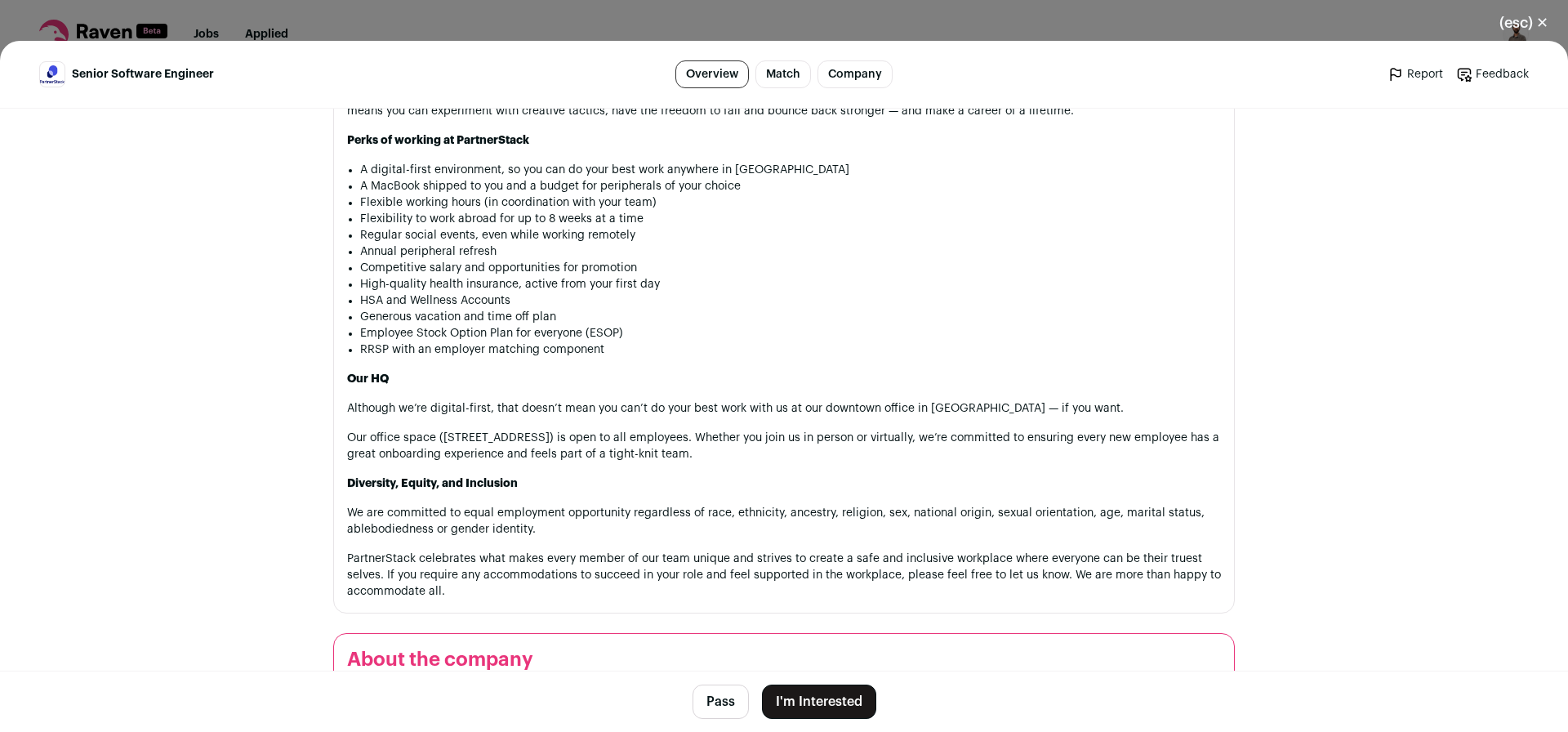
click at [712, 703] on button "Pass" at bounding box center [720, 701] width 56 height 34
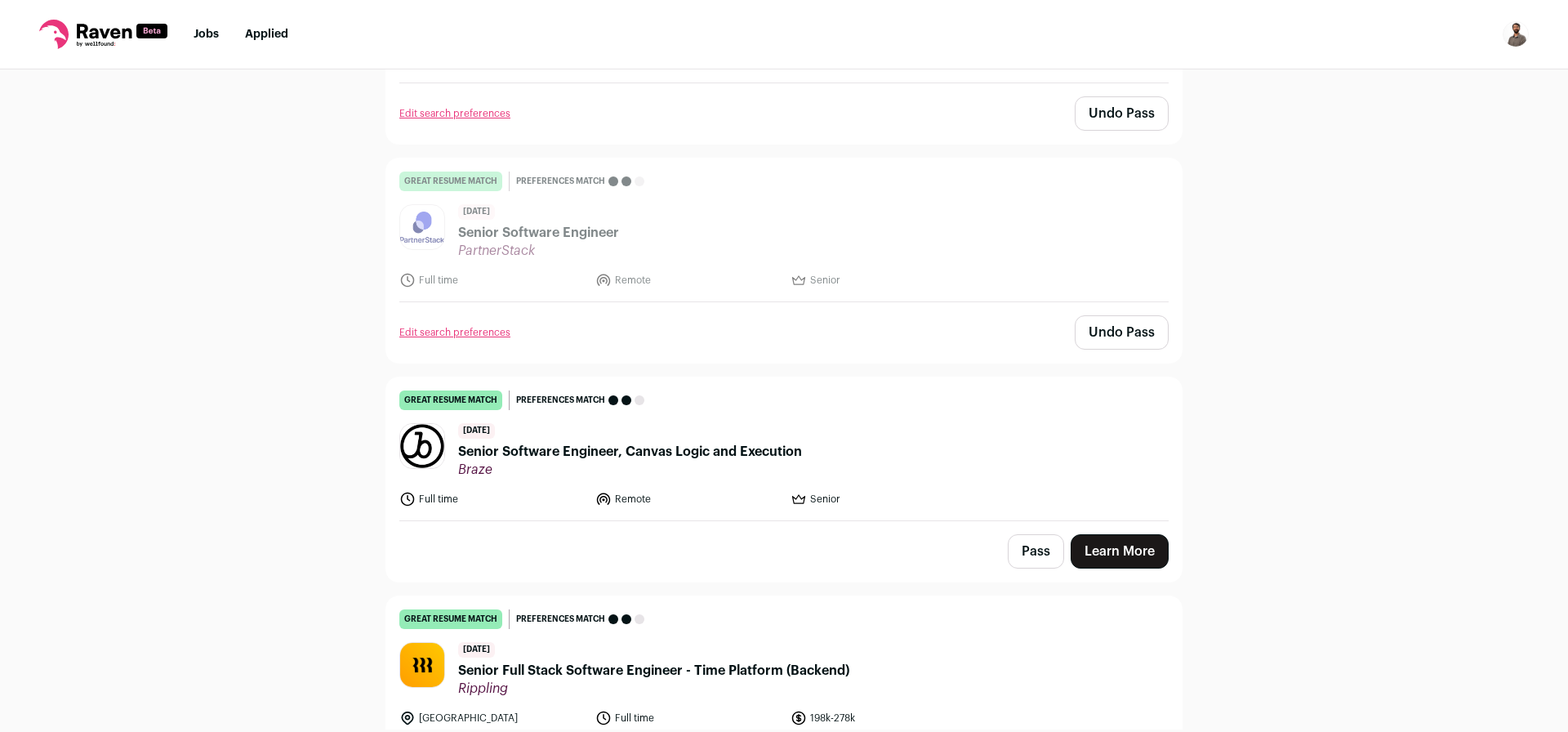
scroll to position [4795, 0]
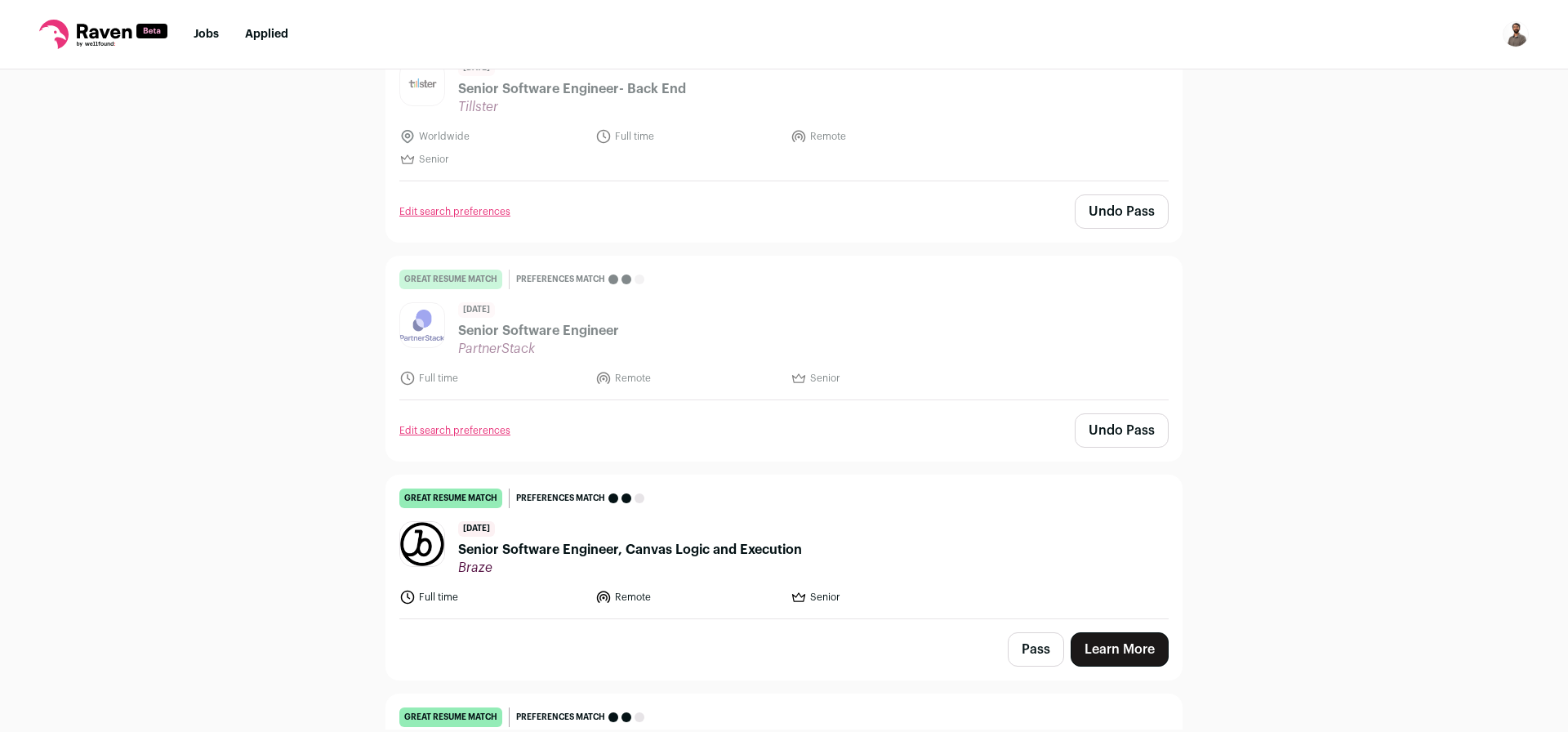
click at [722, 540] on span "Senior Software Engineer, Canvas Logic and Execution" at bounding box center [630, 549] width 344 height 19
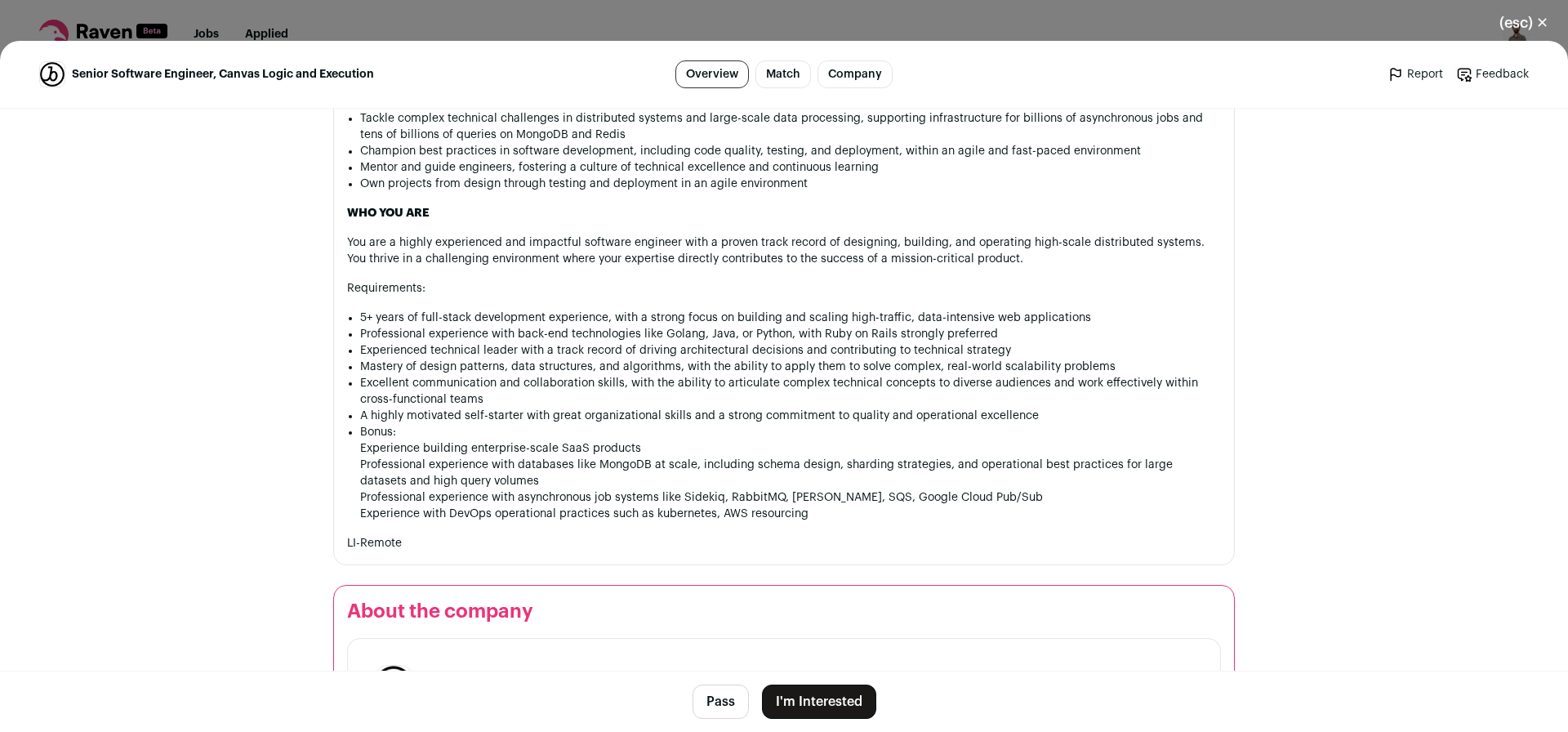
scroll to position [882, 0]
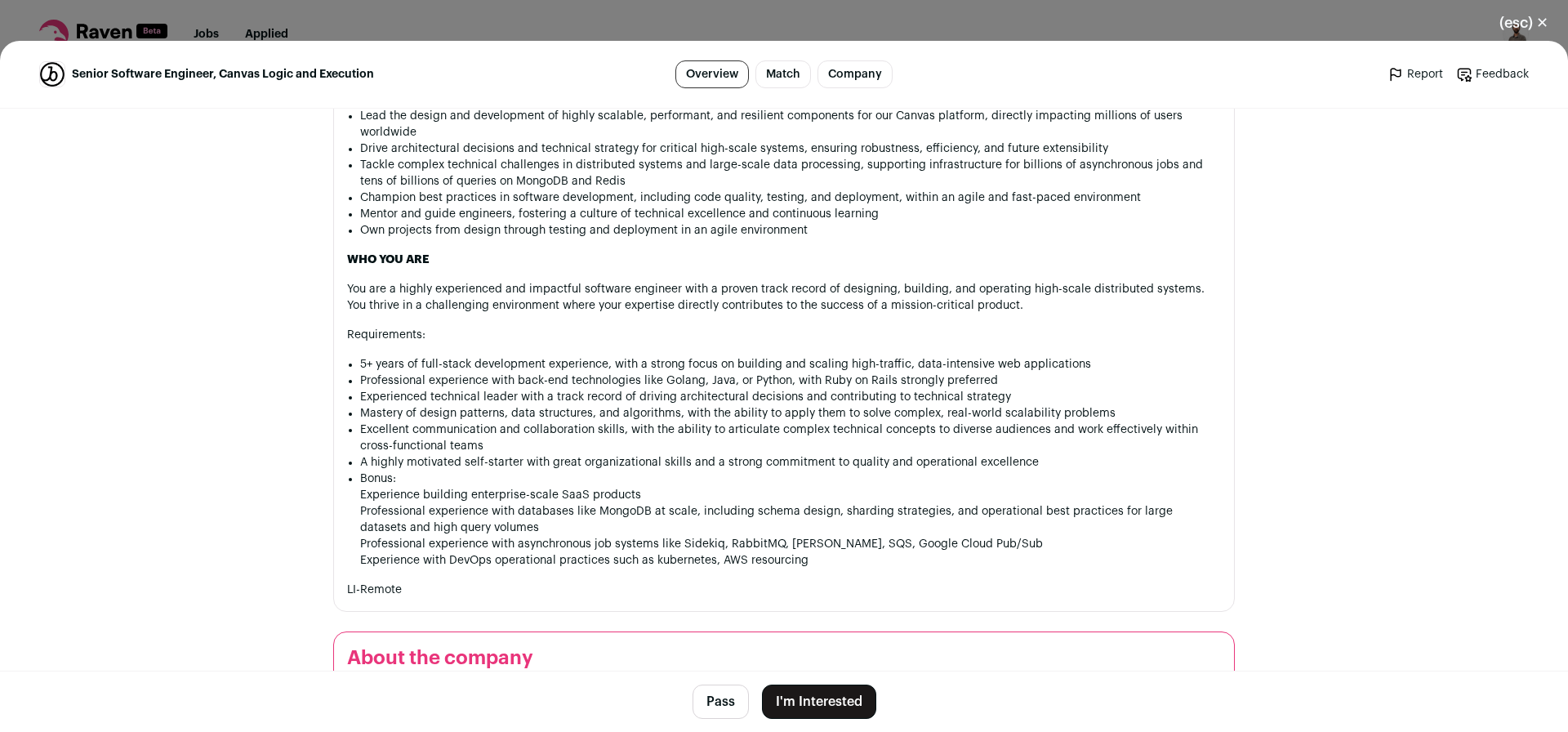
click at [701, 701] on button "Pass" at bounding box center [720, 701] width 56 height 34
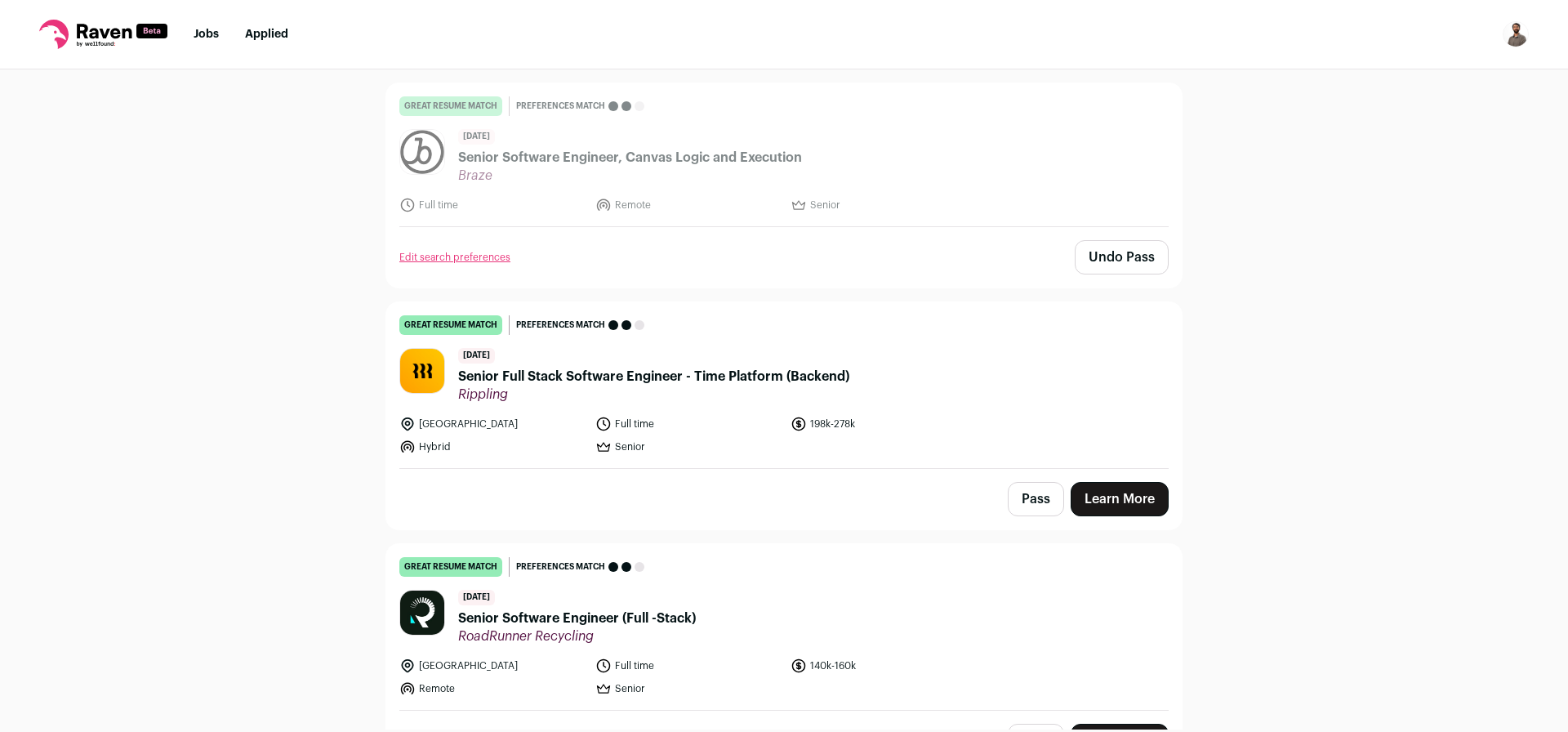
scroll to position [5284, 0]
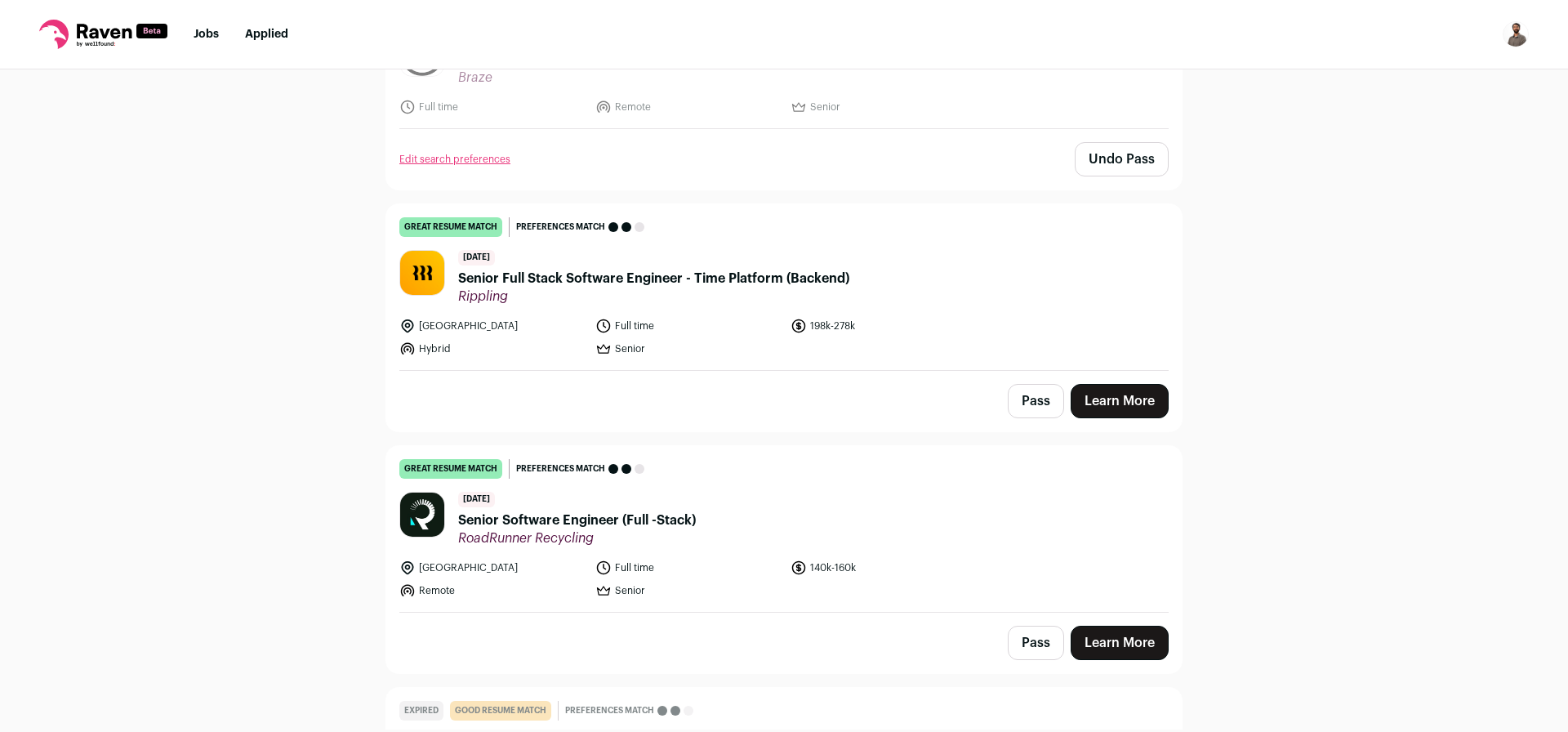
click at [713, 269] on span "Senior Full Stack Software Engineer - Time Platform (Backend)" at bounding box center [654, 278] width 391 height 19
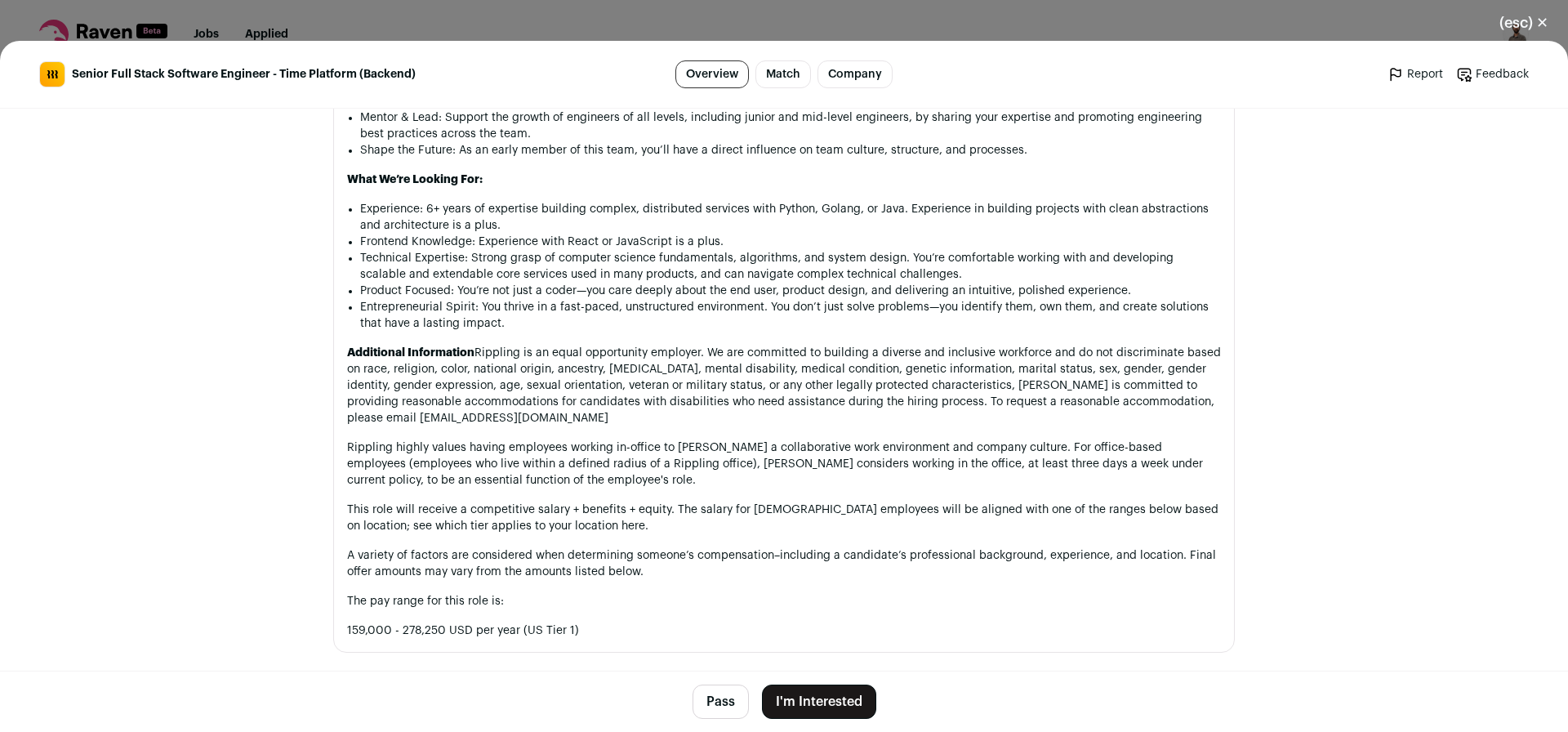
scroll to position [1354, 0]
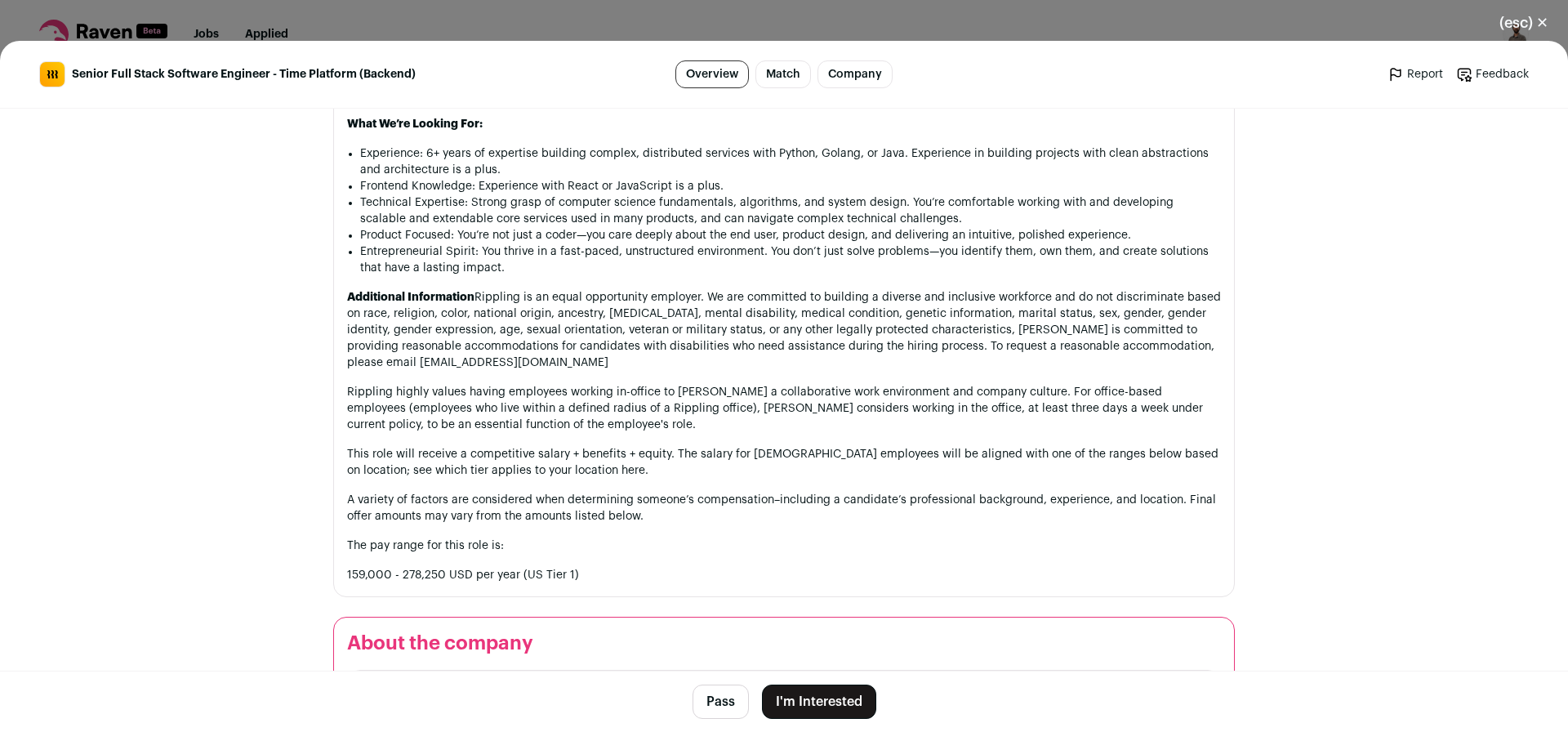
click at [720, 698] on button "Pass" at bounding box center [720, 701] width 56 height 34
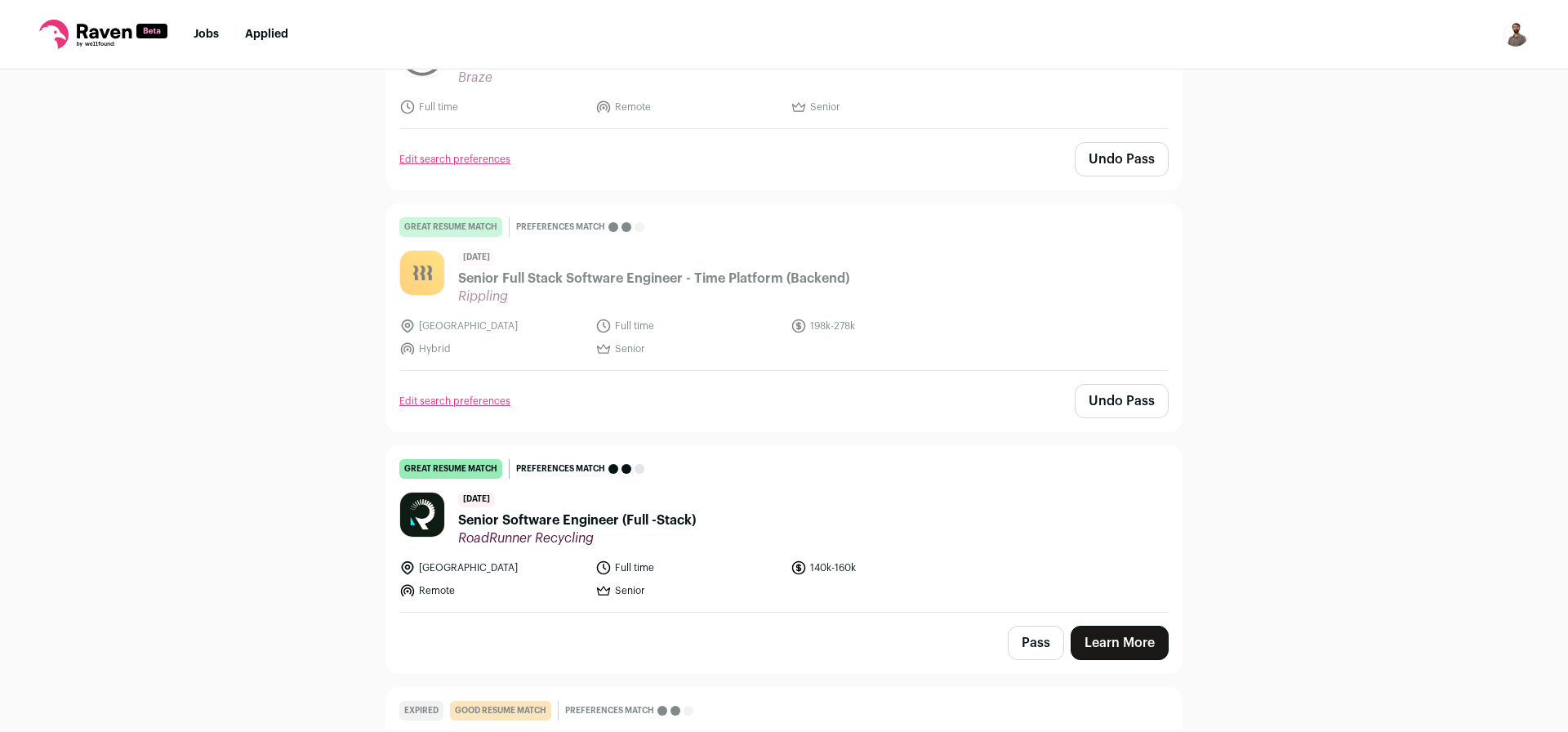
click at [656, 510] on span "Senior Software Engineer (Full -Stack)" at bounding box center [577, 520] width 238 height 19
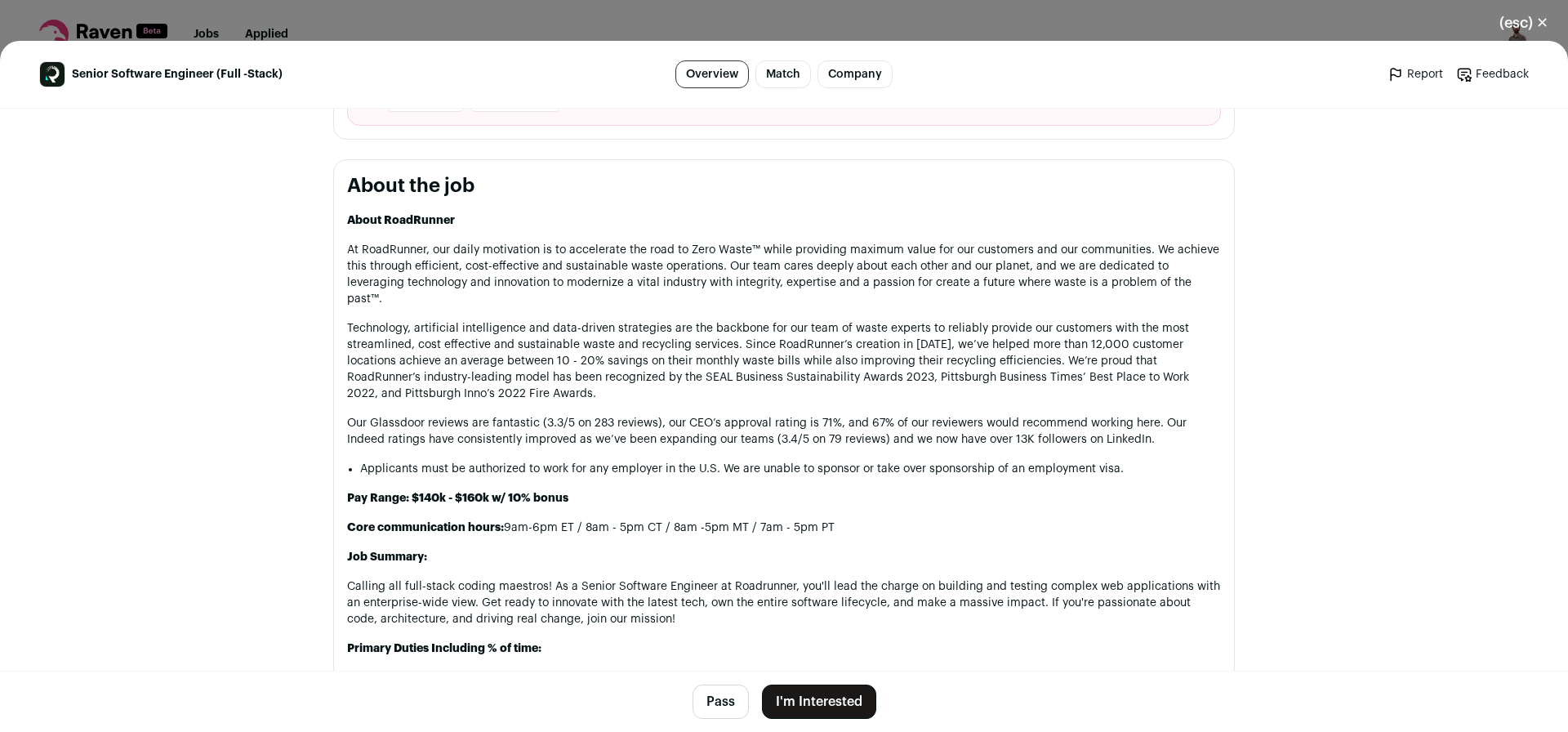
scroll to position [719, 0]
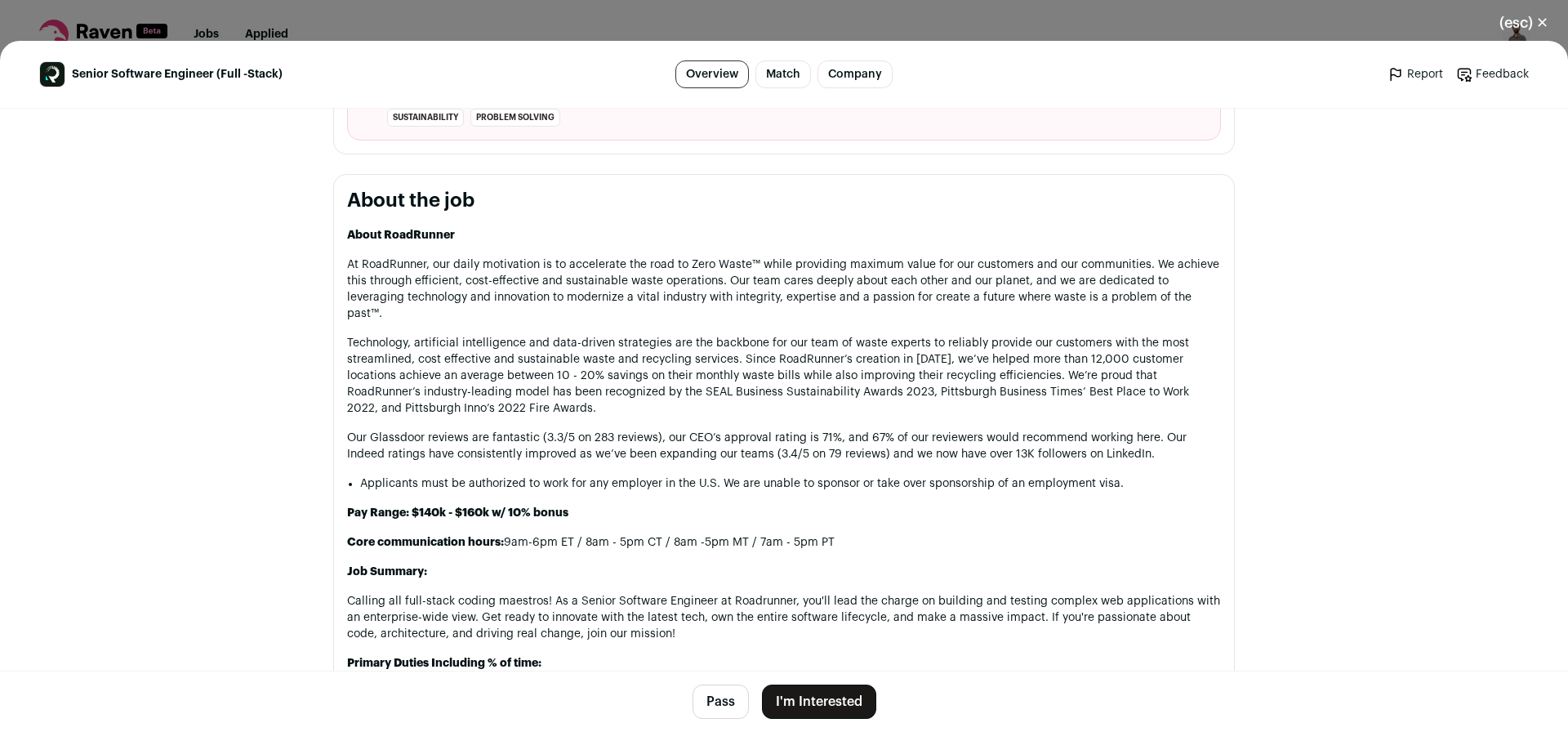
click at [802, 708] on button "I'm Interested" at bounding box center [819, 701] width 114 height 34
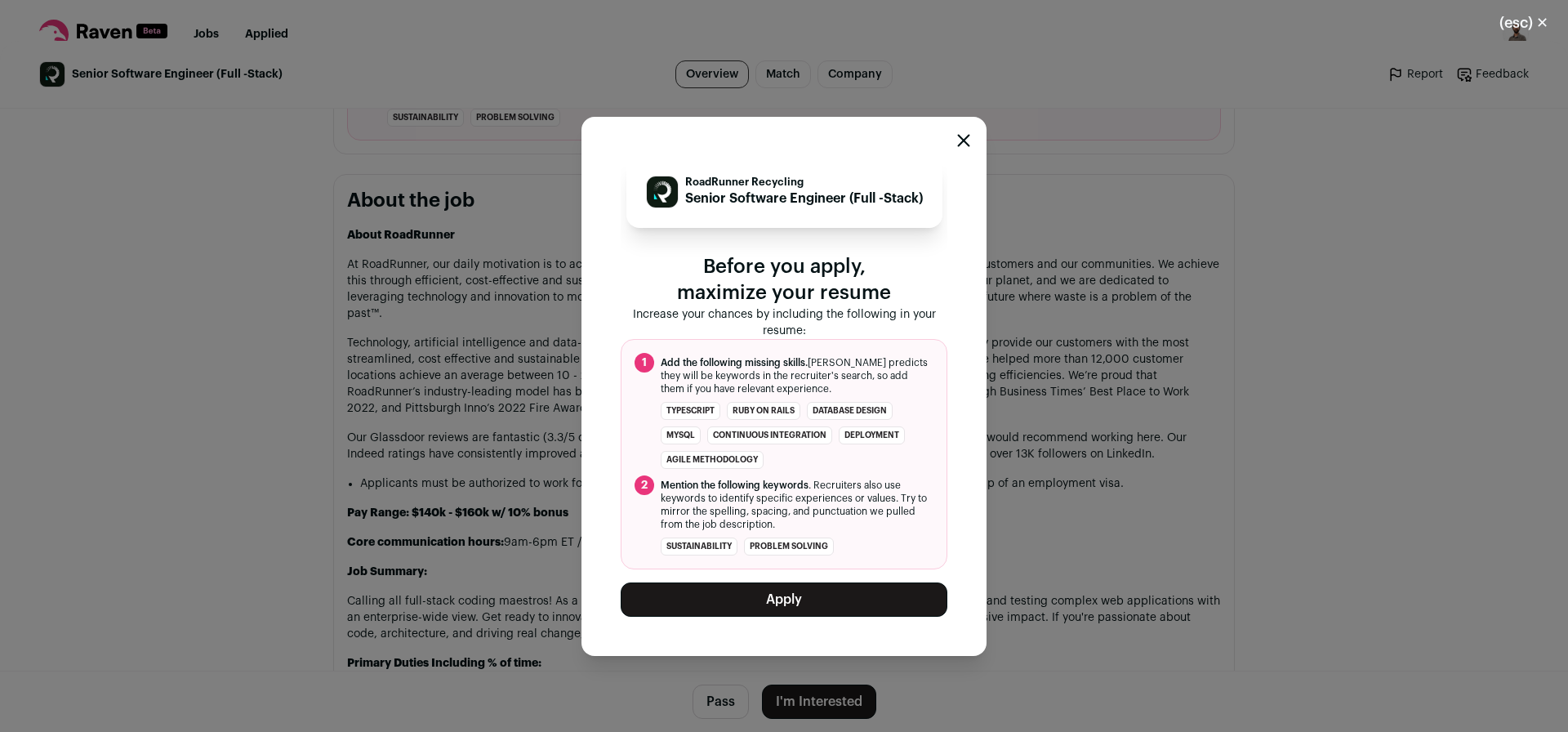
click at [797, 614] on button "Apply" at bounding box center [783, 599] width 327 height 34
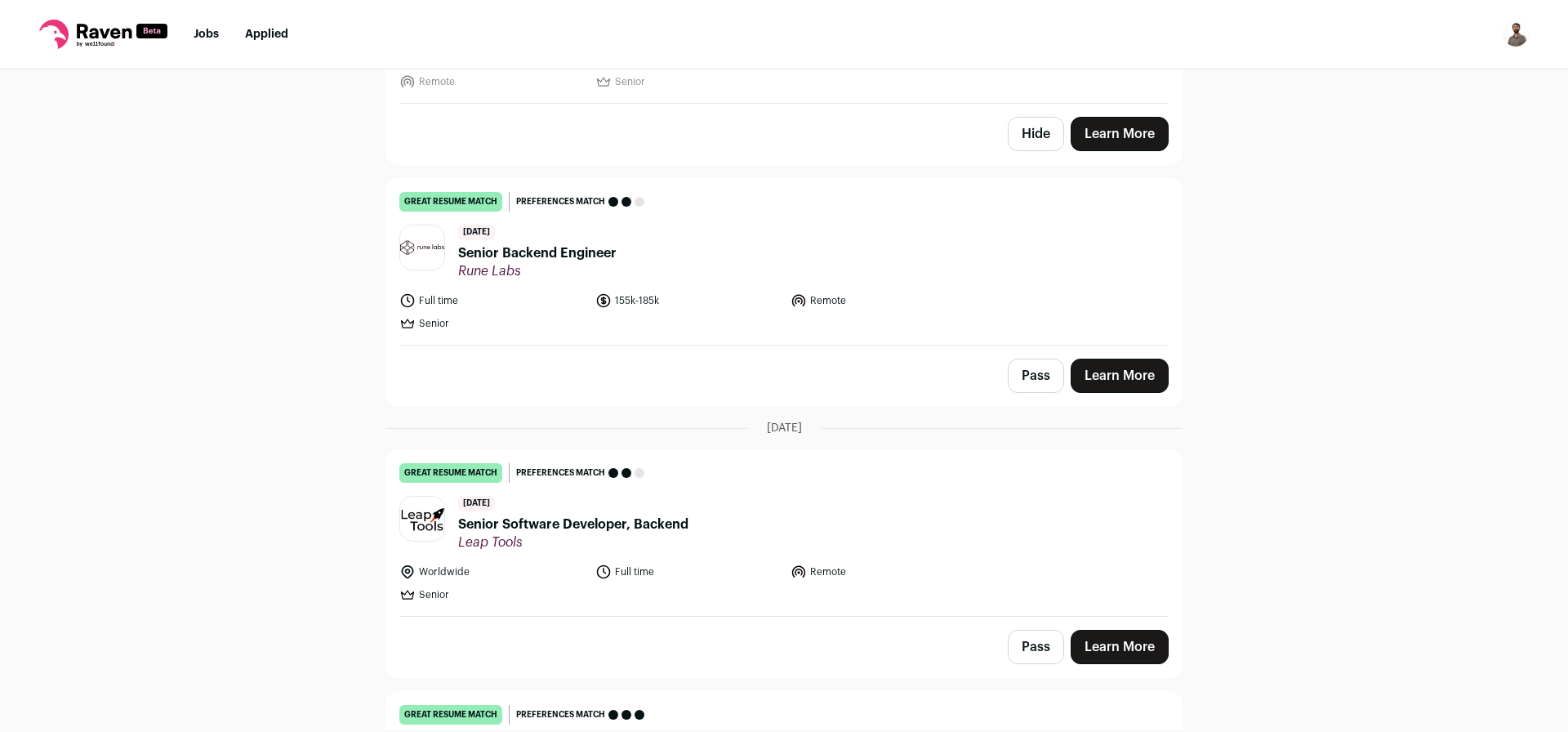
scroll to position [5210, 0]
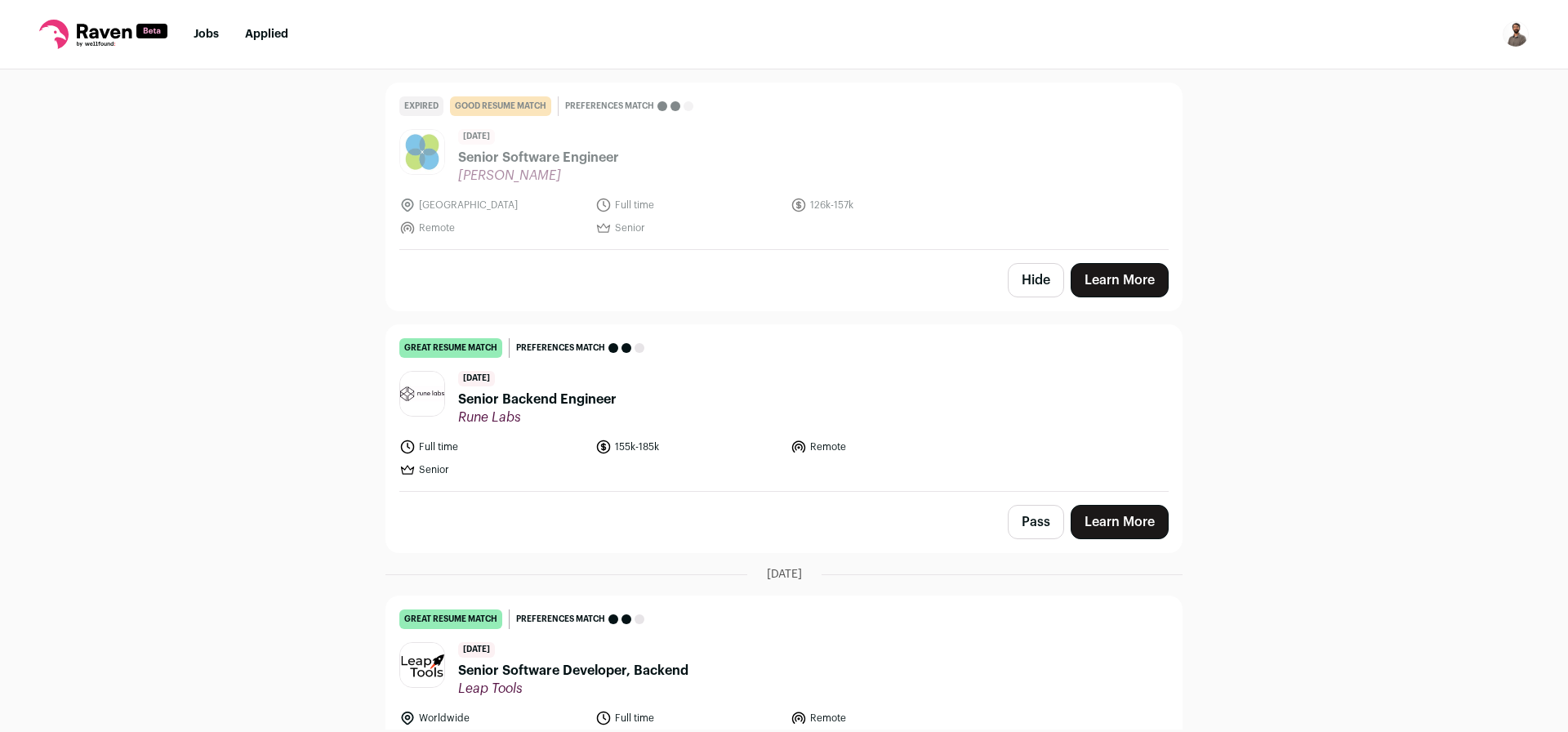
click at [550, 390] on span "Senior Backend Engineer" at bounding box center [537, 399] width 159 height 19
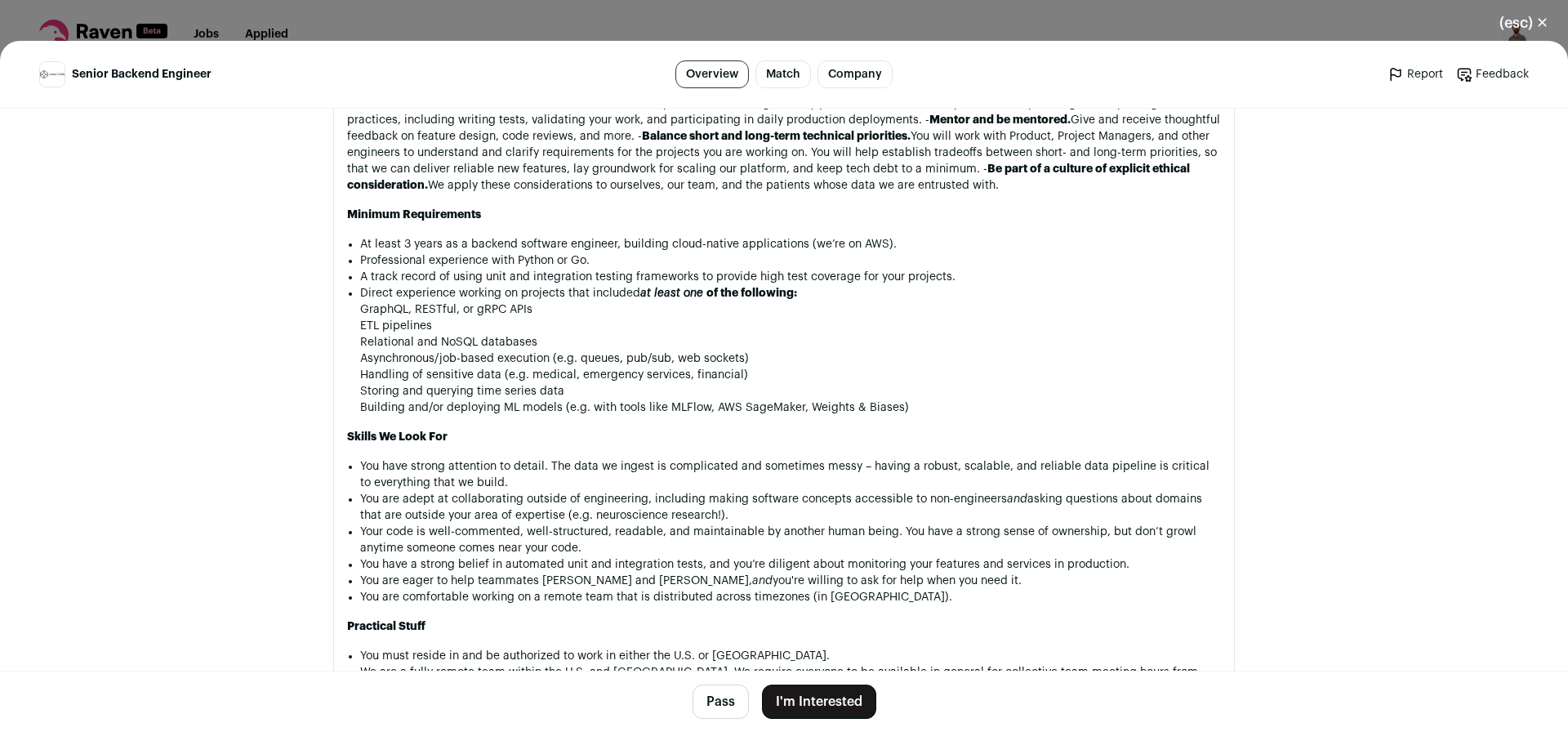
scroll to position [914, 0]
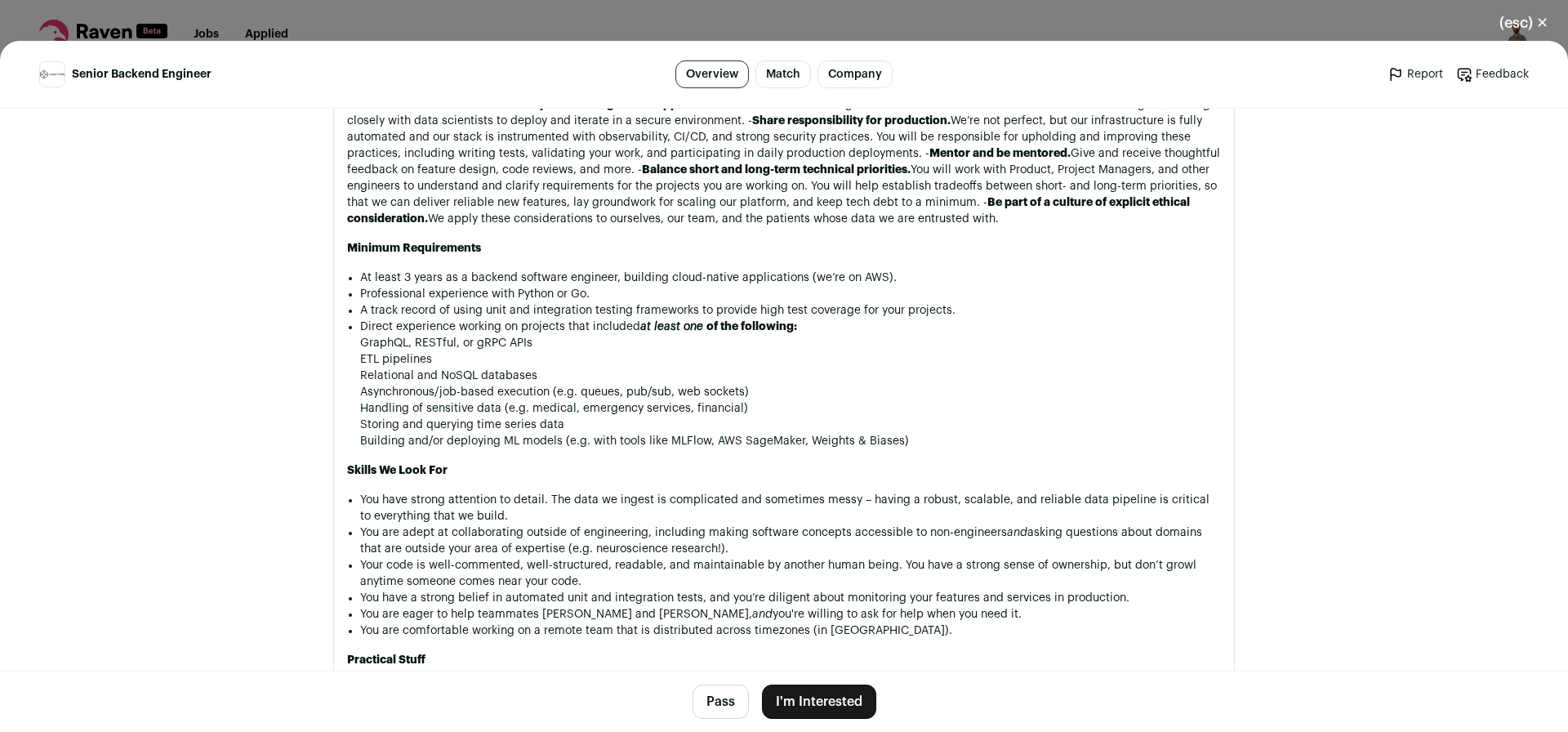
click at [721, 714] on button "Pass" at bounding box center [720, 701] width 56 height 34
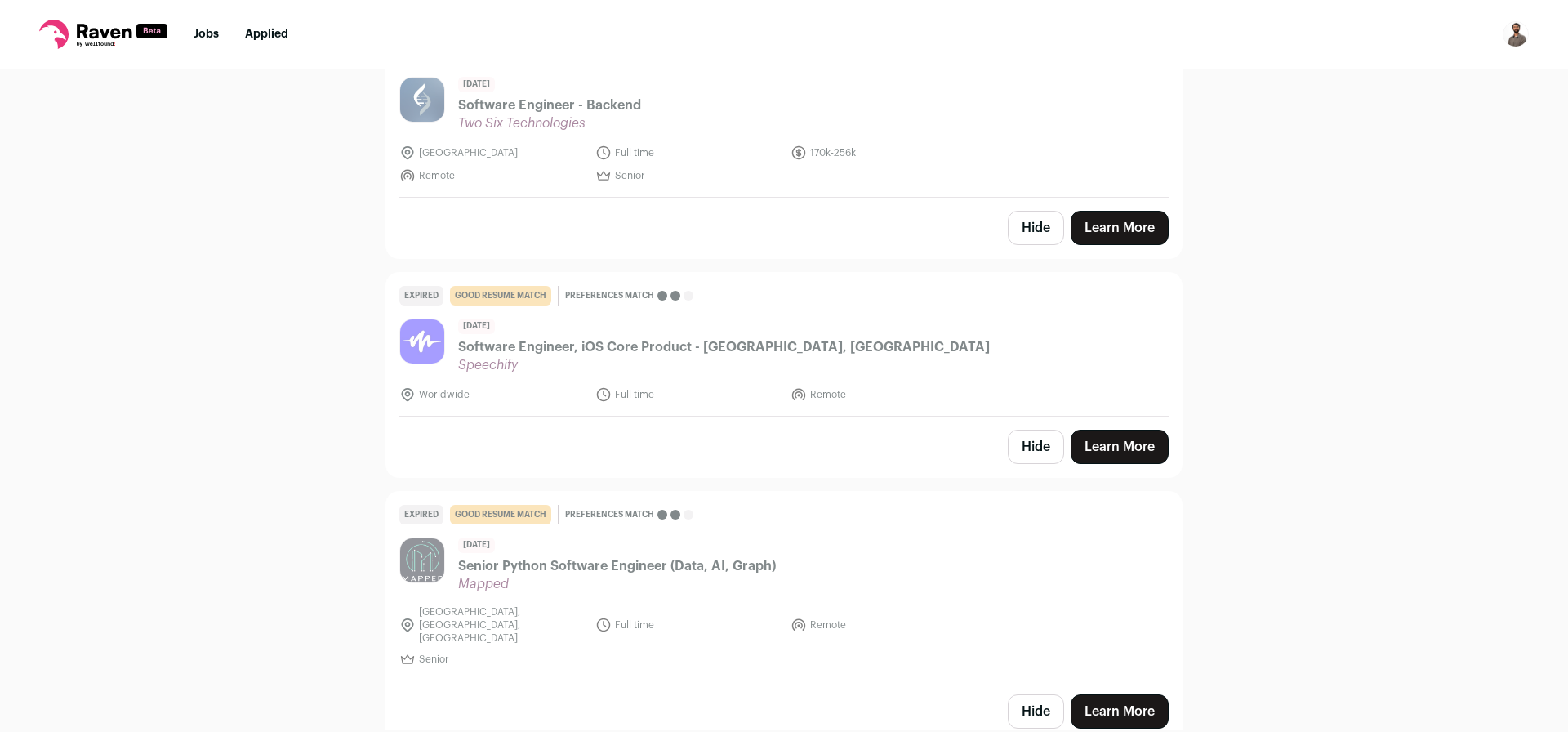
scroll to position [0, 0]
